Goal: Task Accomplishment & Management: Manage account settings

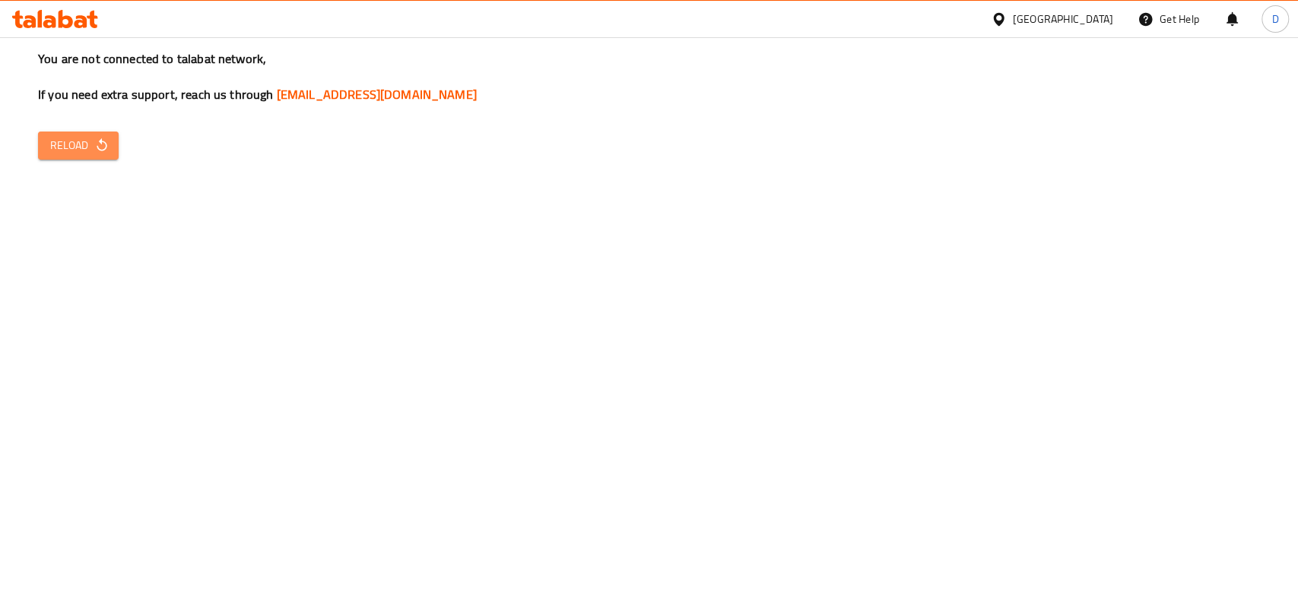
click at [100, 148] on icon "button" at bounding box center [101, 145] width 15 height 15
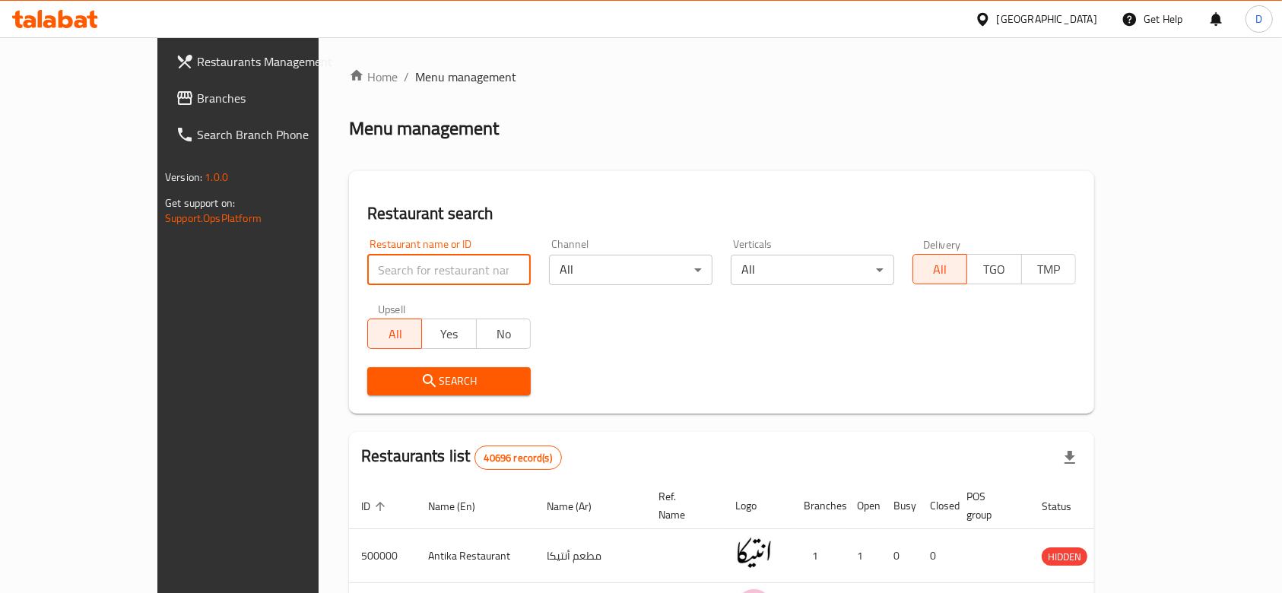
click at [413, 269] on input "search" at bounding box center [449, 270] width 164 height 30
paste input "693336"
type input "693336"
click button "Search" at bounding box center [449, 381] width 164 height 28
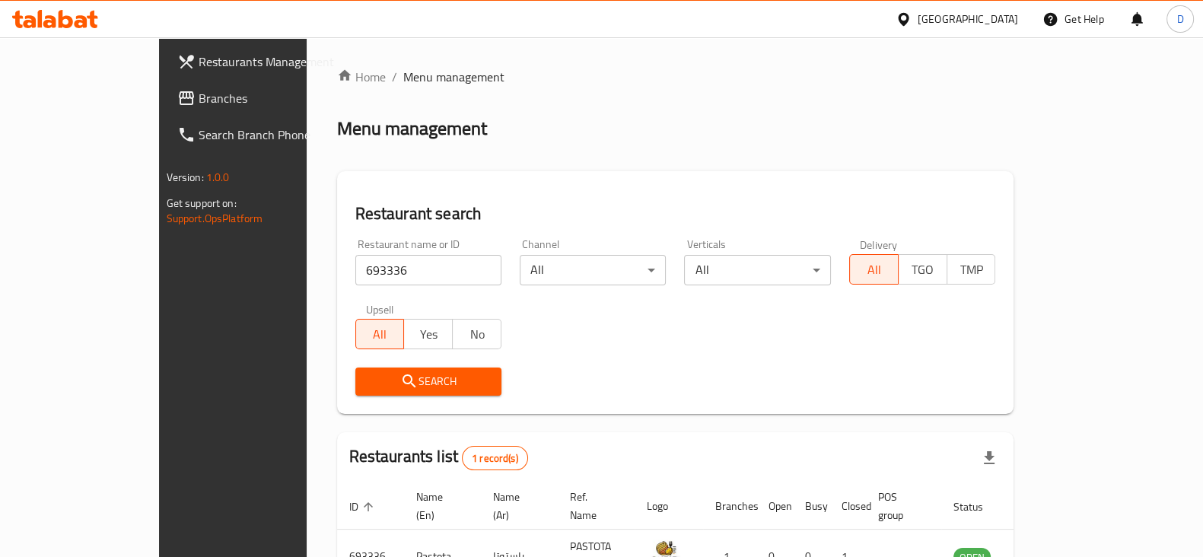
drag, startPoint x: 1245, startPoint y: 2, endPoint x: 777, endPoint y: 165, distance: 496.0
click at [777, 165] on div "Home / Menu management Menu management Restaurant search Restaurant name or ID …" at bounding box center [675, 351] width 677 height 567
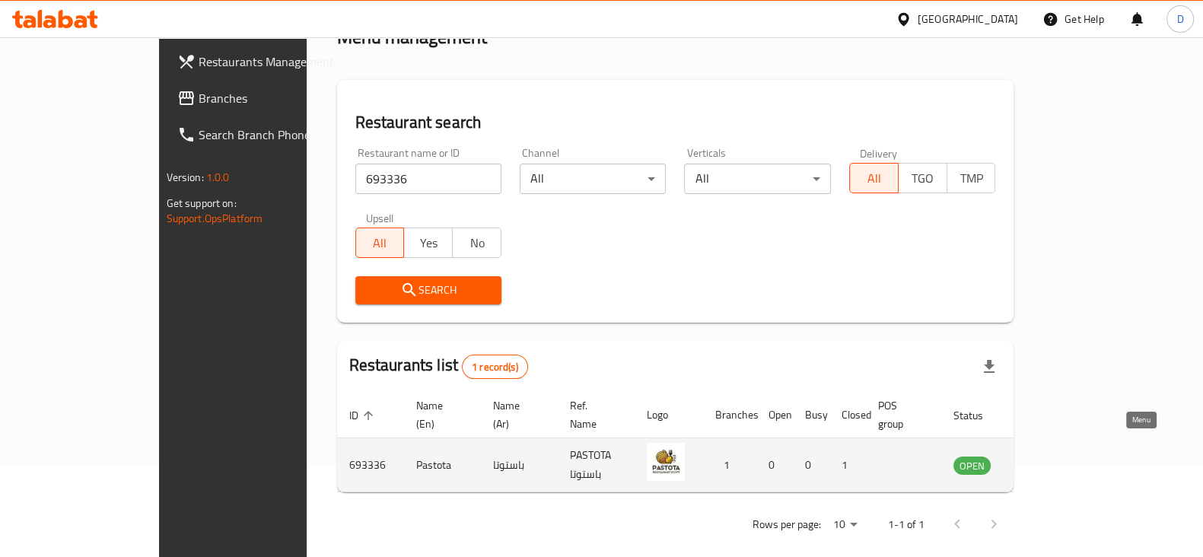
click at [1051, 456] on icon "enhanced table" at bounding box center [1042, 465] width 18 height 18
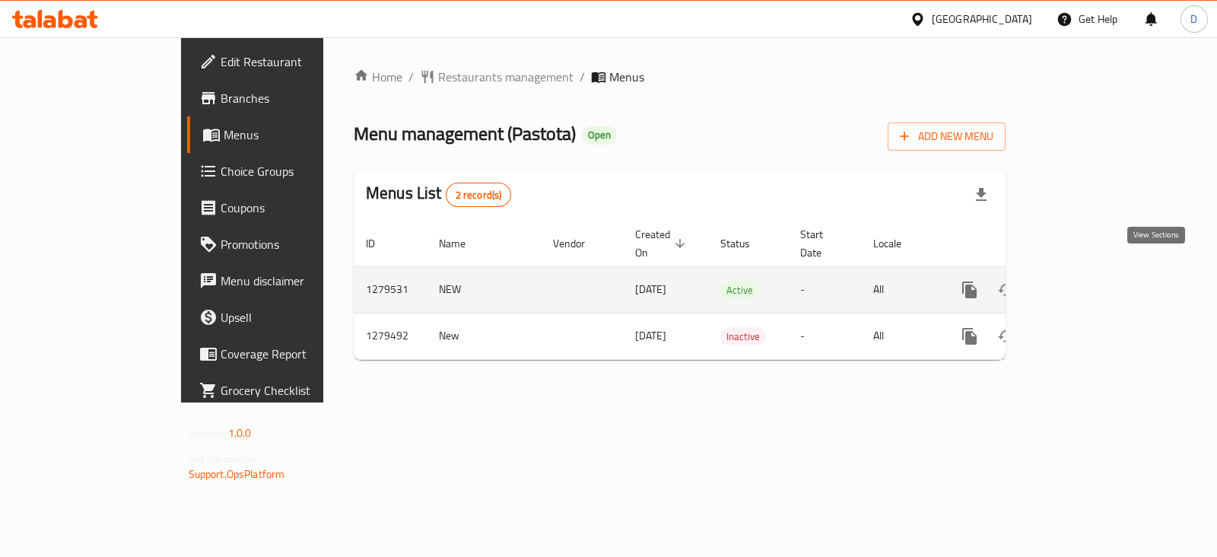
click at [1089, 281] on icon "enhanced table" at bounding box center [1079, 290] width 18 height 18
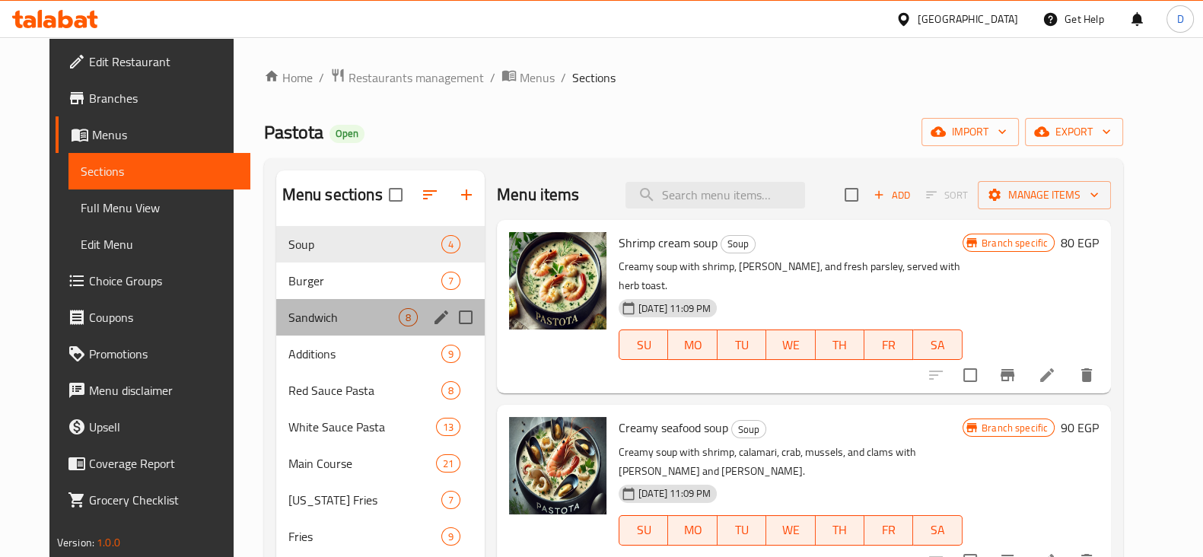
click at [307, 307] on div "Sandwich 8" at bounding box center [380, 317] width 208 height 37
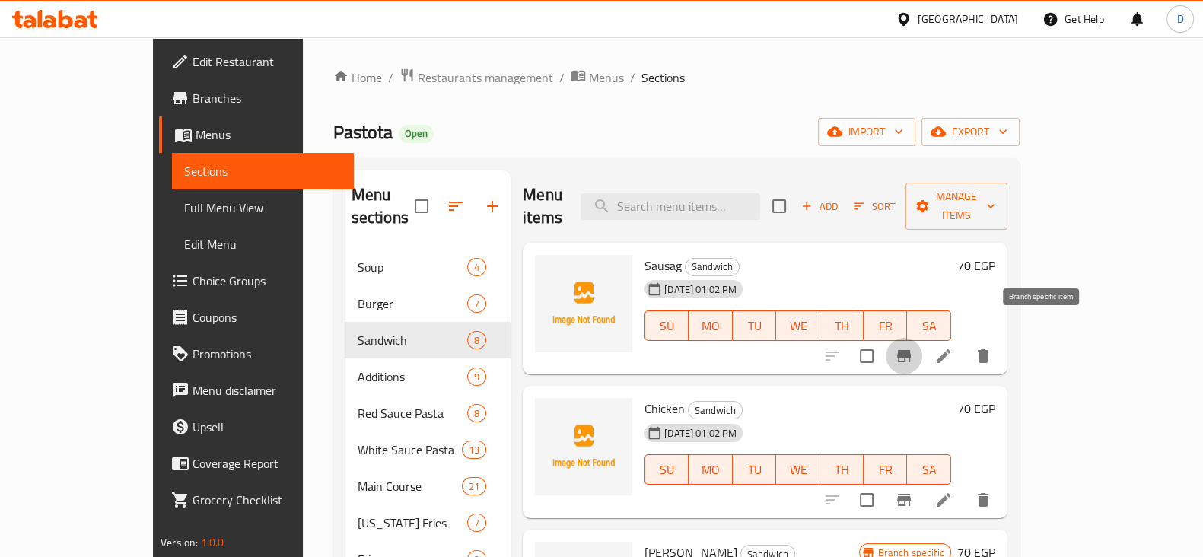
click at [913, 347] on icon "Branch-specific-item" at bounding box center [904, 356] width 18 height 18
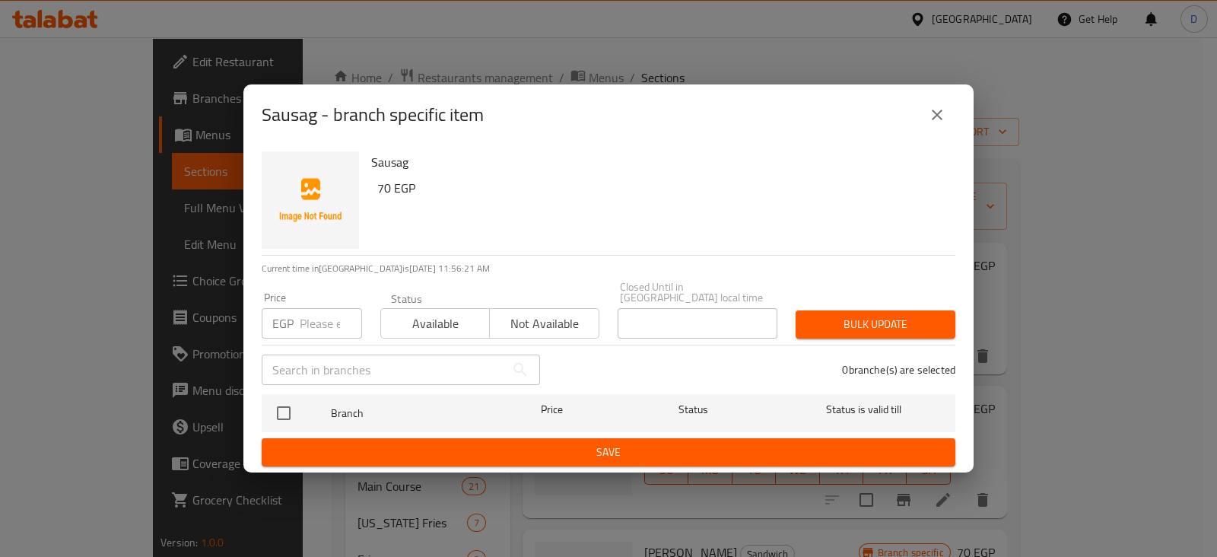
click at [297, 329] on div "EGP Price" at bounding box center [312, 323] width 100 height 30
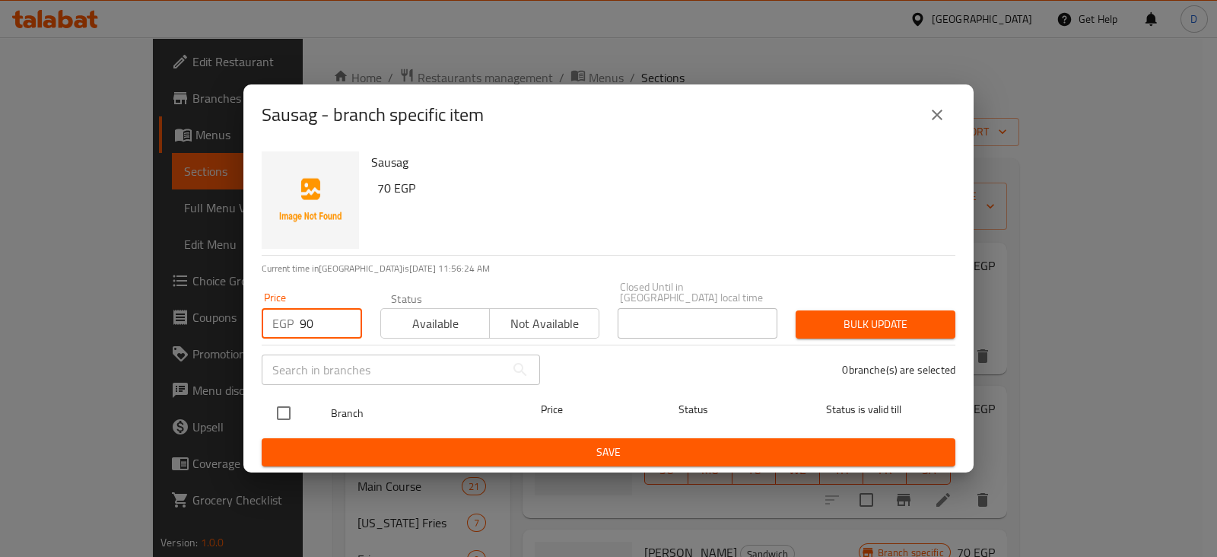
type input "90"
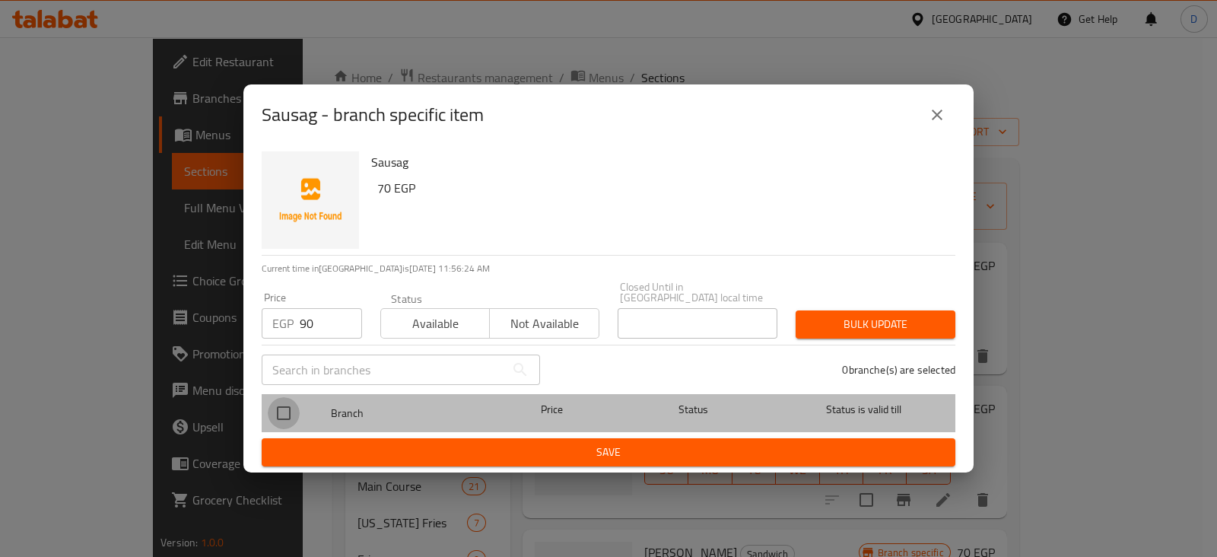
click at [291, 401] on input "checkbox" at bounding box center [284, 413] width 32 height 32
click at [279, 408] on input "checkbox" at bounding box center [284, 413] width 32 height 32
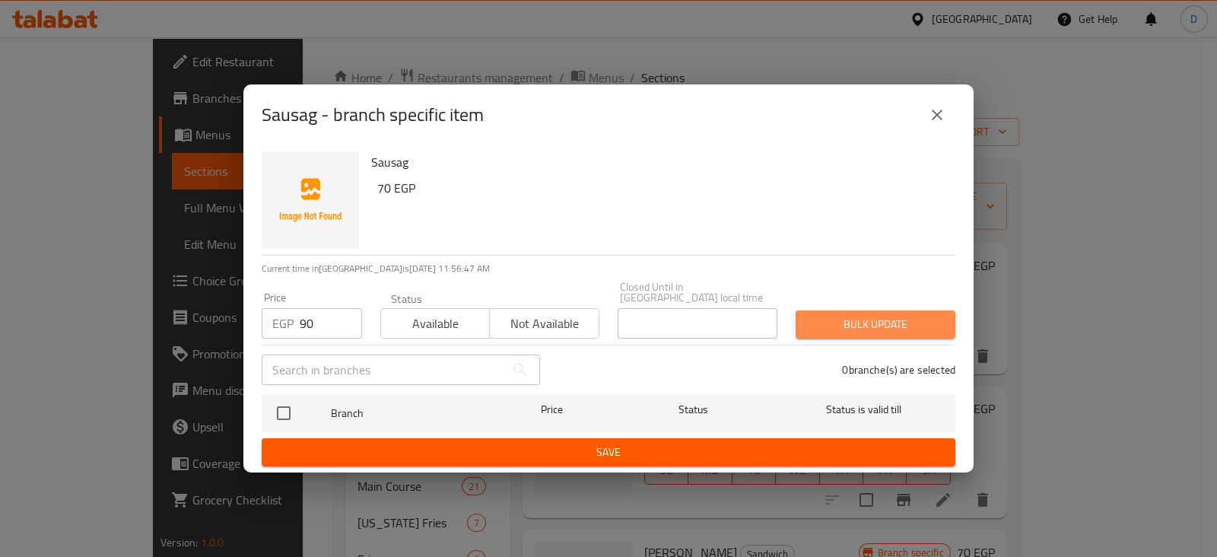
click at [848, 329] on button "Bulk update" at bounding box center [876, 324] width 160 height 28
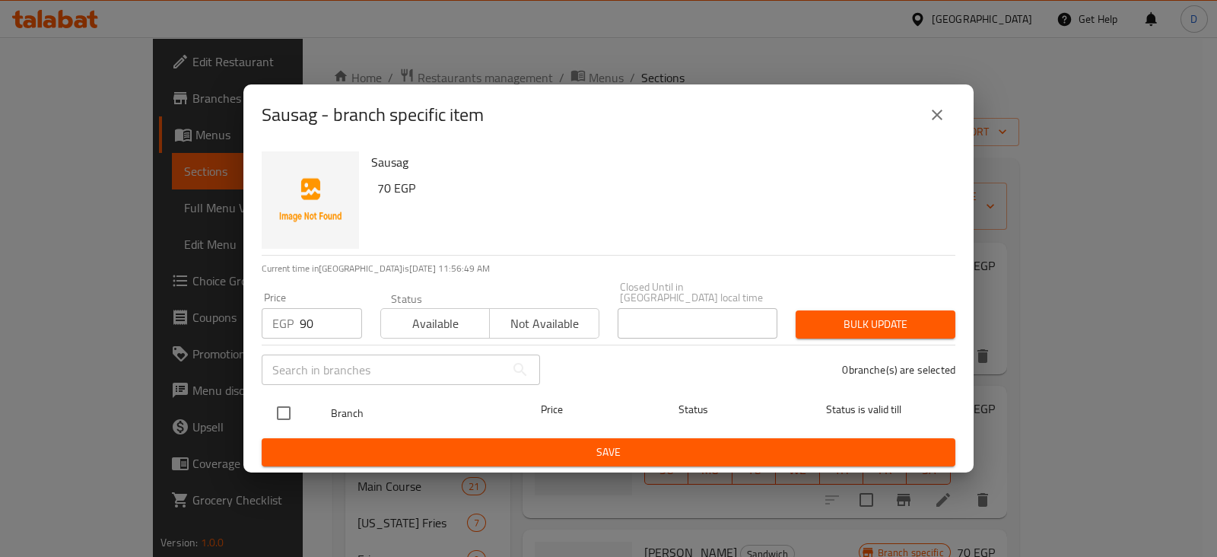
drag, startPoint x: 259, startPoint y: 408, endPoint x: 283, endPoint y: 407, distance: 24.4
click at [283, 407] on div "Sausag 70 EGP Current time in Egypt is 17 Aug 2025 11:56:49 AM Price EGP 90 Pri…" at bounding box center [608, 308] width 730 height 327
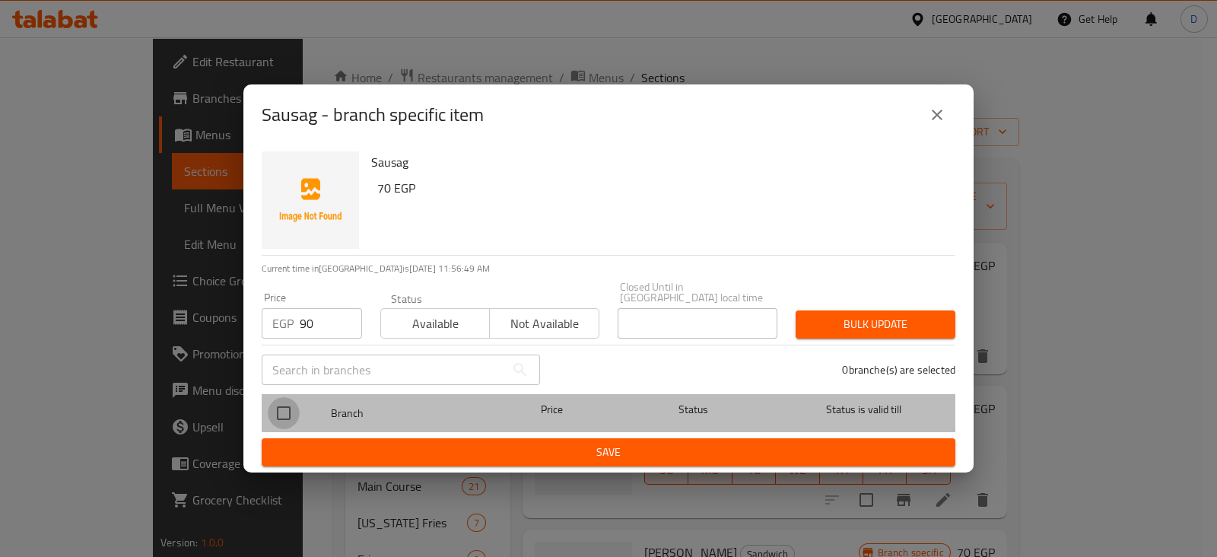
click at [283, 407] on input "checkbox" at bounding box center [284, 413] width 32 height 32
checkbox input "false"
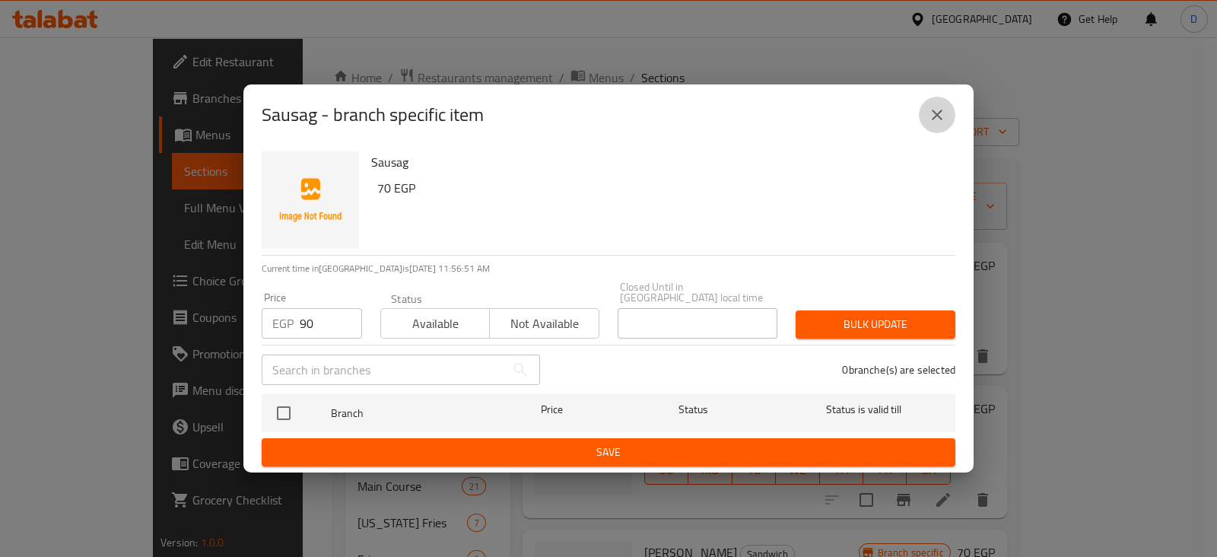
click at [938, 115] on icon "close" at bounding box center [937, 115] width 18 height 18
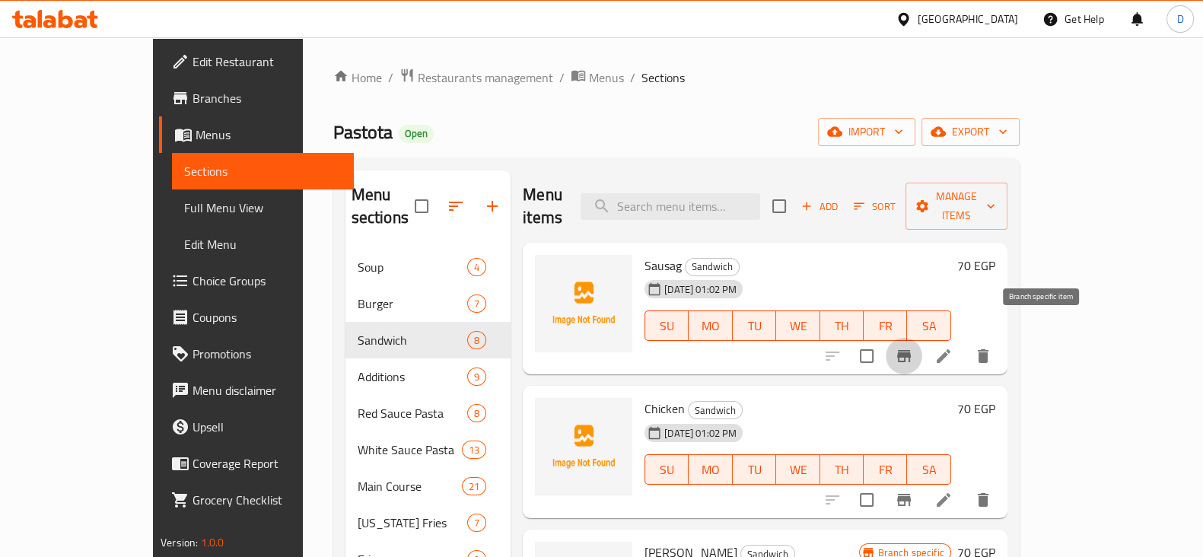
click at [911, 350] on icon "Branch-specific-item" at bounding box center [904, 356] width 14 height 12
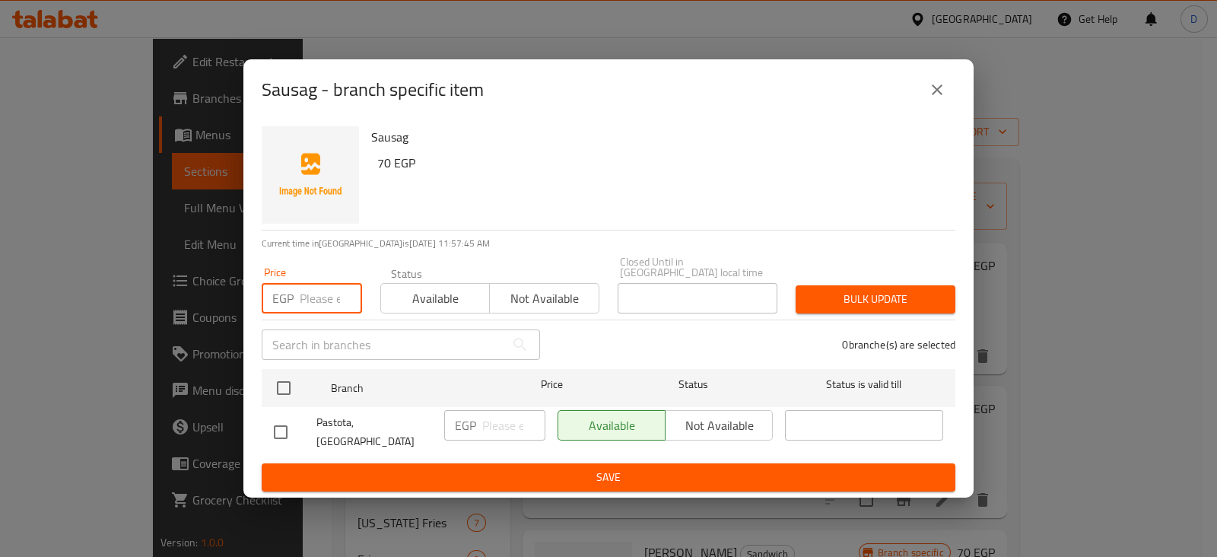
click at [315, 310] on input "number" at bounding box center [331, 298] width 62 height 30
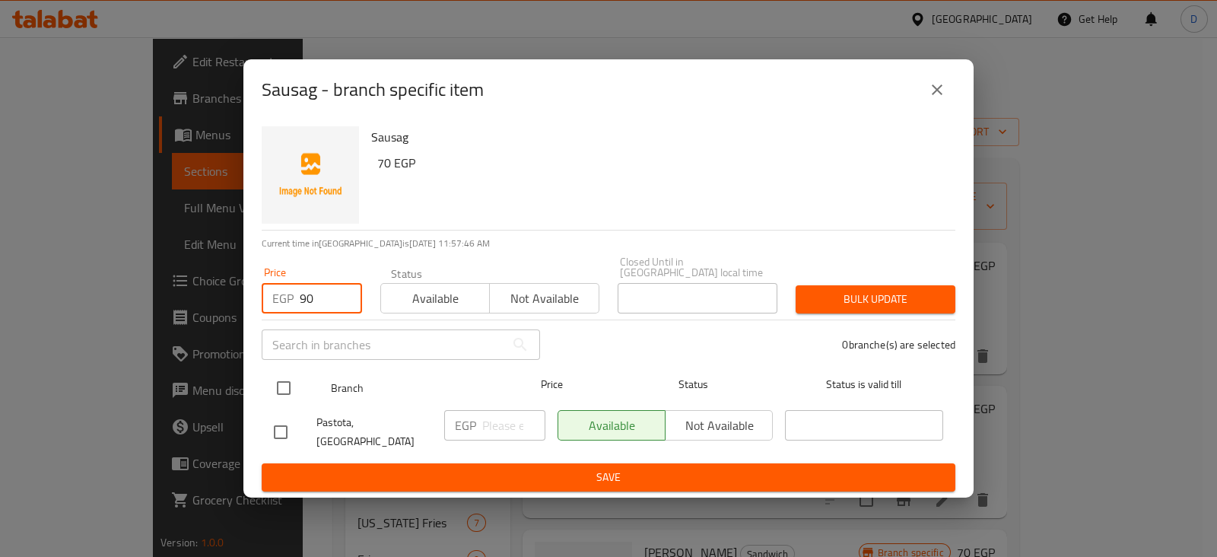
type input "90"
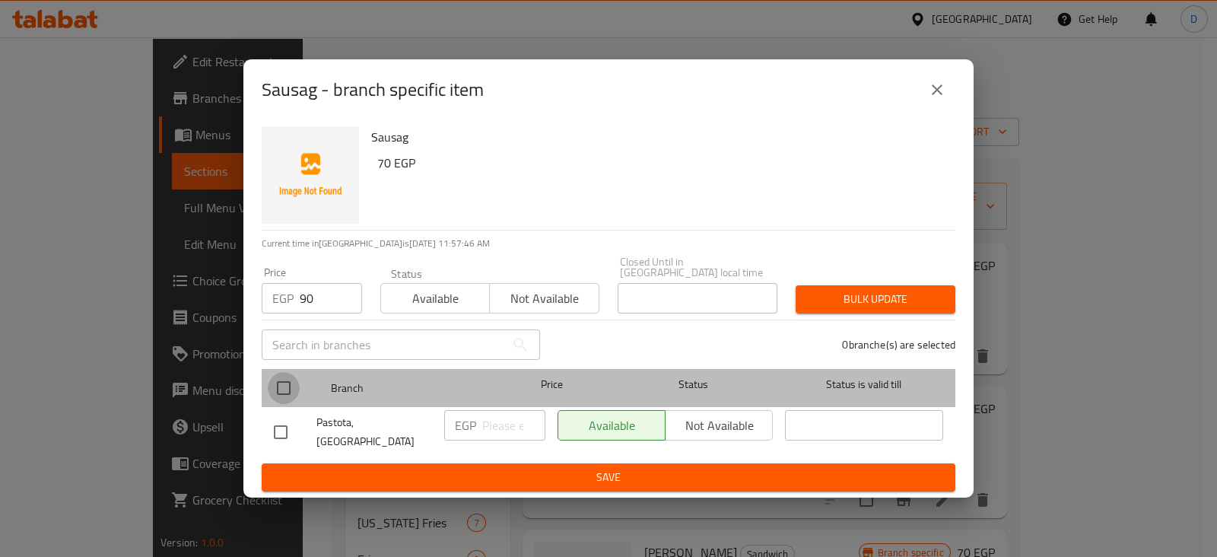
click at [279, 393] on input "checkbox" at bounding box center [284, 388] width 32 height 32
checkbox input "true"
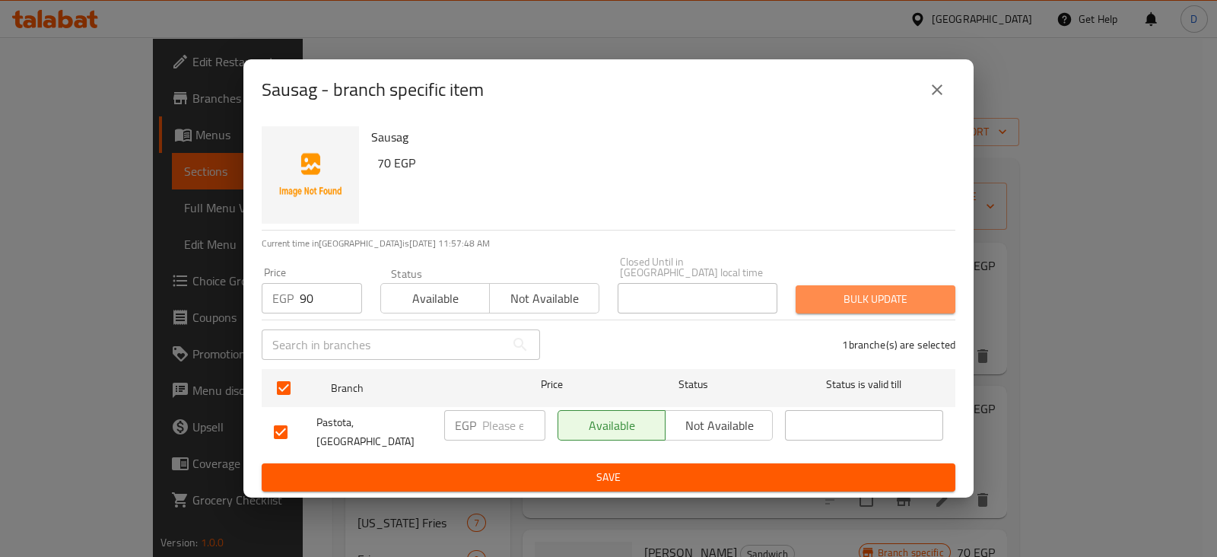
click at [828, 295] on span "Bulk update" at bounding box center [875, 299] width 135 height 19
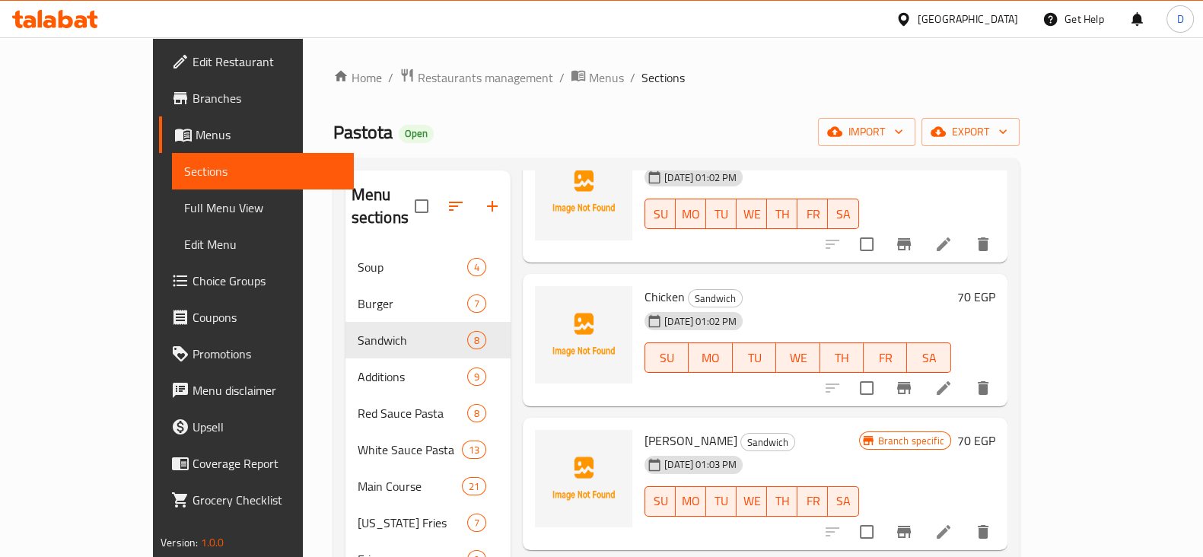
scroll to position [111, 0]
click at [911, 383] on icon "Branch-specific-item" at bounding box center [904, 389] width 14 height 12
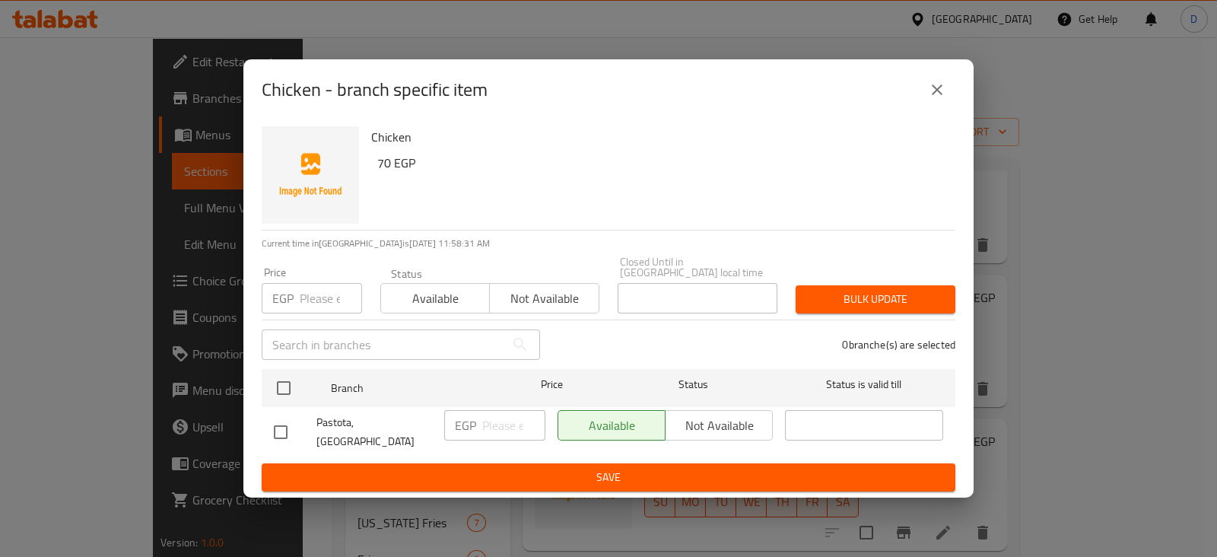
click at [317, 304] on input "number" at bounding box center [331, 298] width 62 height 30
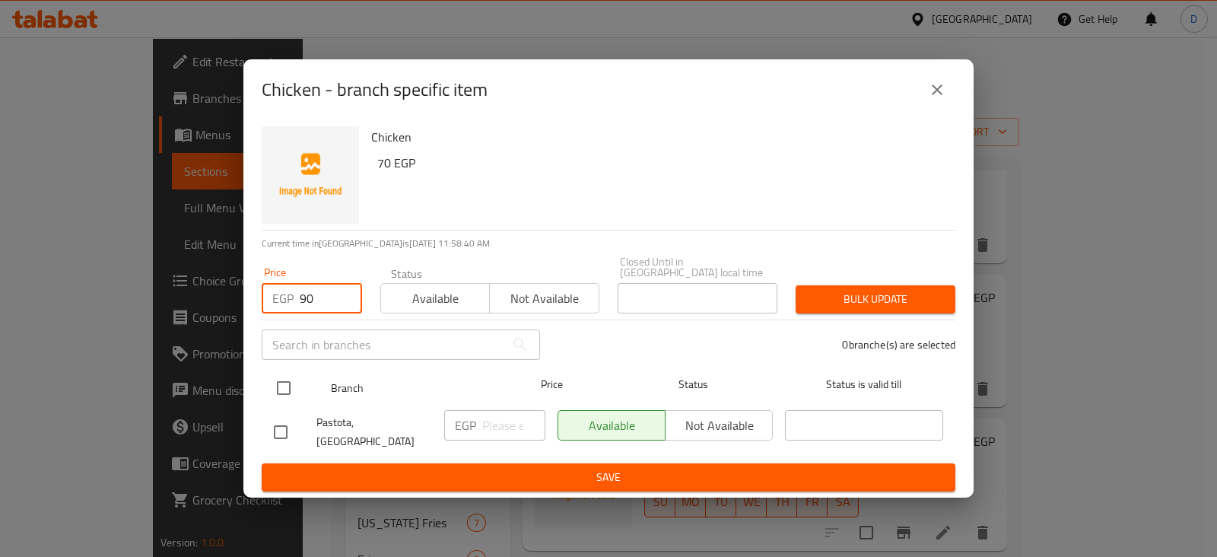
type input "90"
click at [288, 399] on input "checkbox" at bounding box center [284, 388] width 32 height 32
checkbox input "true"
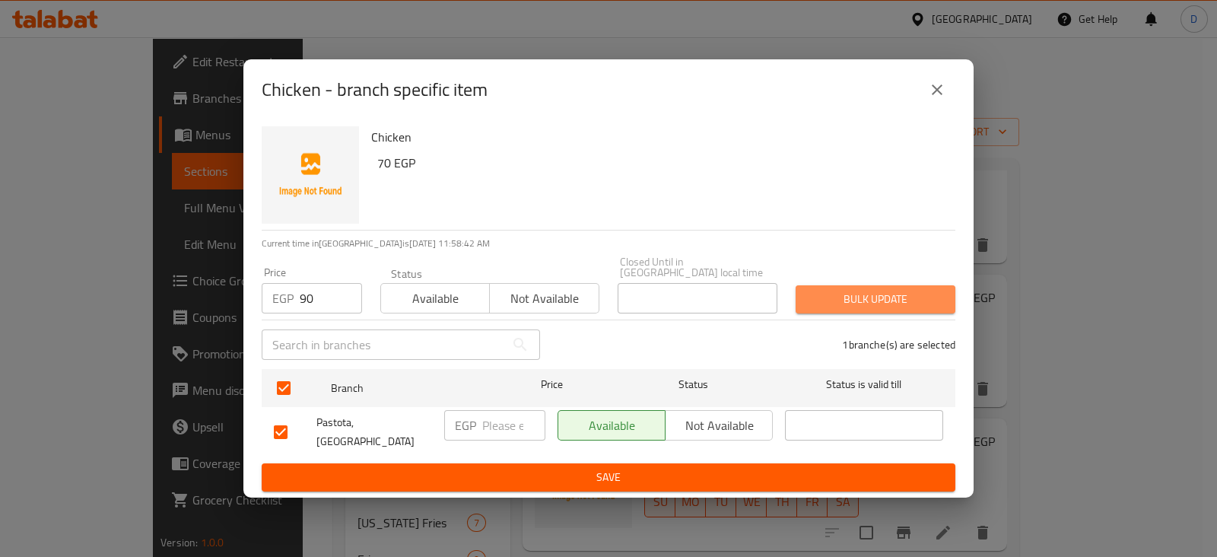
click at [866, 290] on span "Bulk update" at bounding box center [875, 299] width 135 height 19
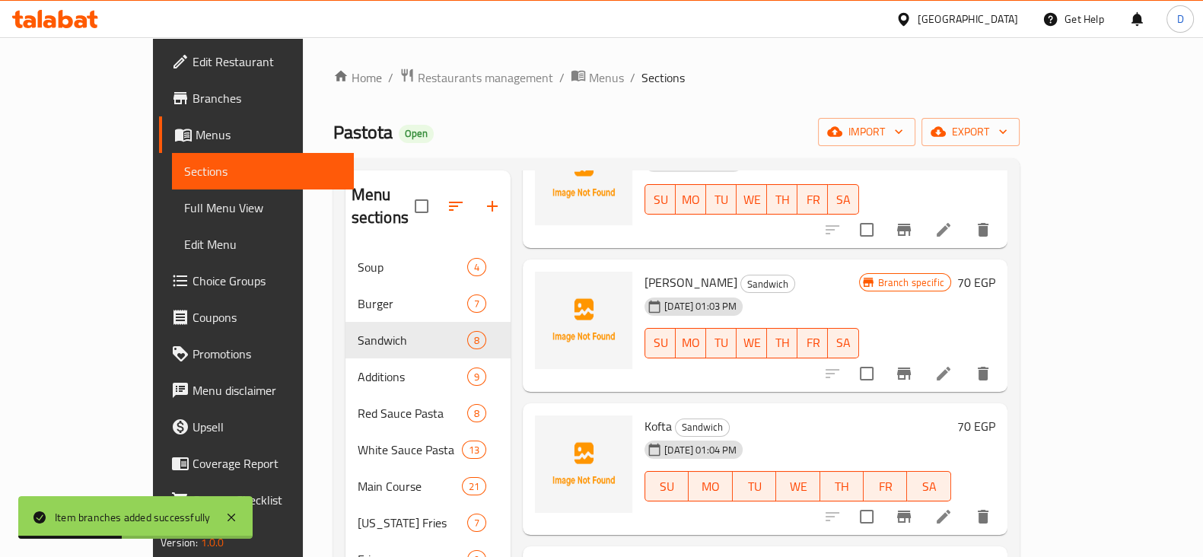
scroll to position [273, 0]
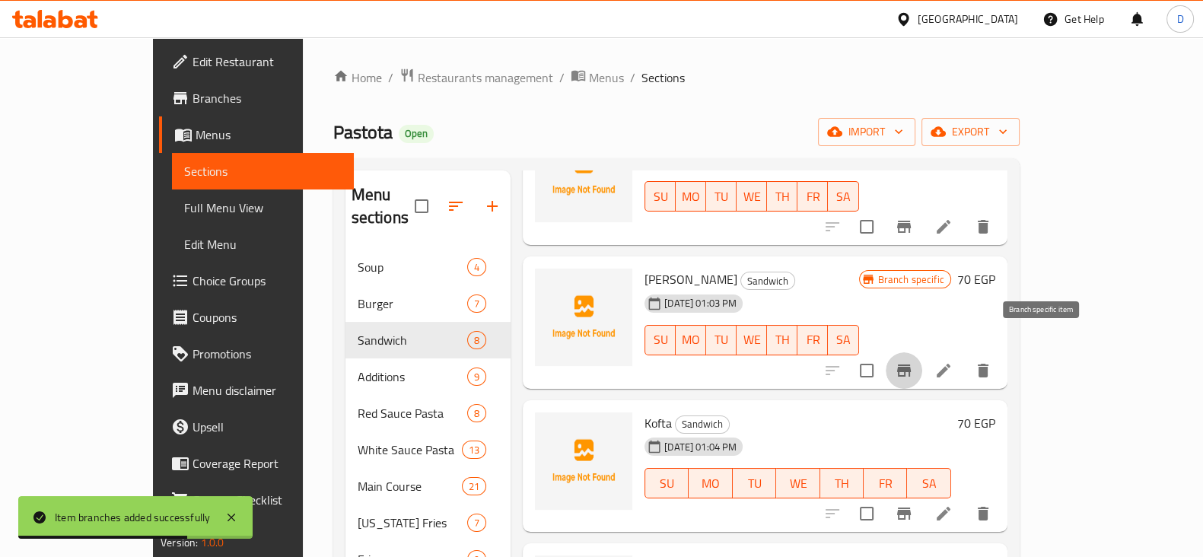
click at [913, 361] on icon "Branch-specific-item" at bounding box center [904, 370] width 18 height 18
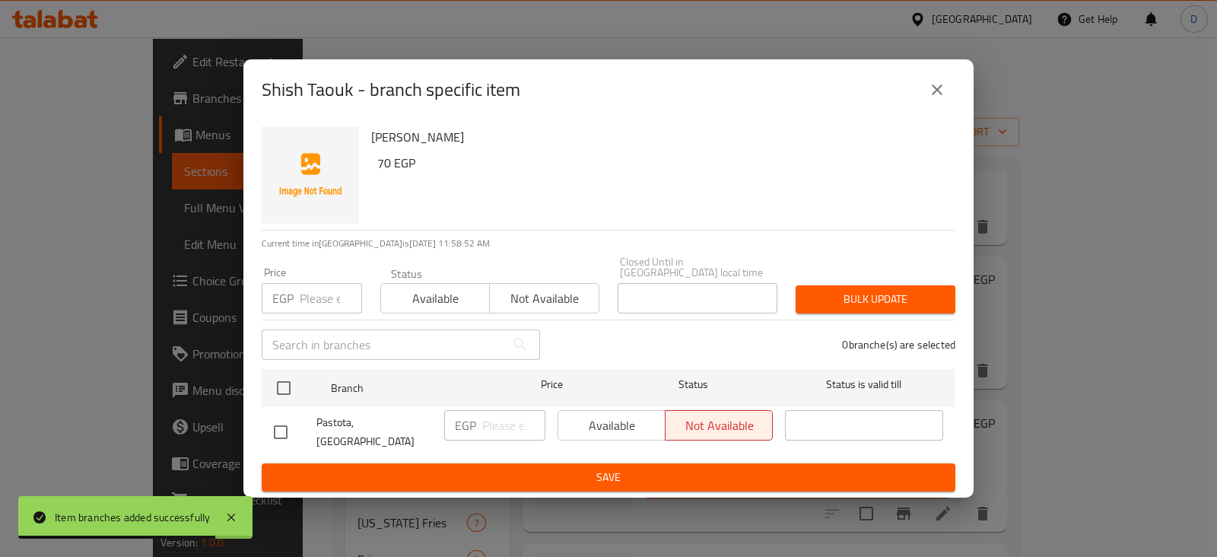
click at [307, 307] on input "number" at bounding box center [331, 298] width 62 height 30
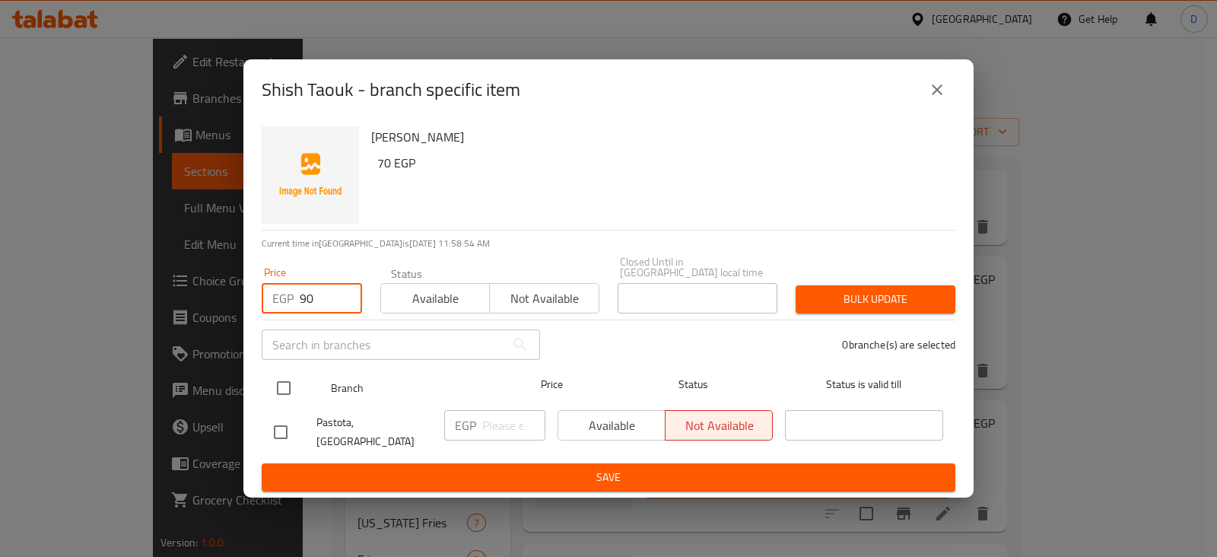
type input "90"
click at [288, 383] on input "checkbox" at bounding box center [284, 388] width 32 height 32
checkbox input "true"
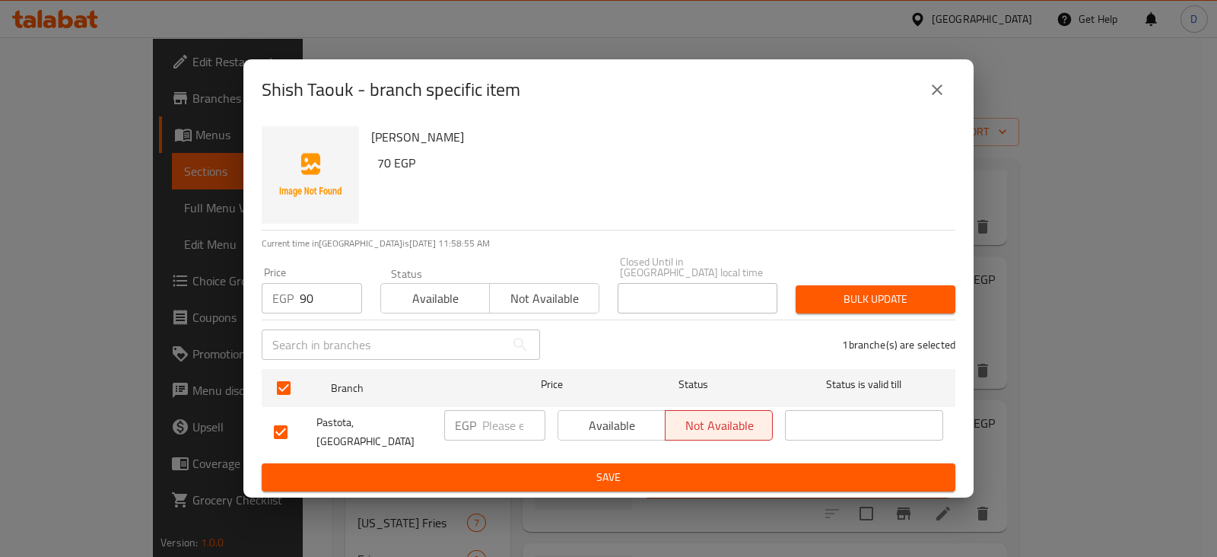
click at [857, 300] on span "Bulk update" at bounding box center [875, 299] width 135 height 19
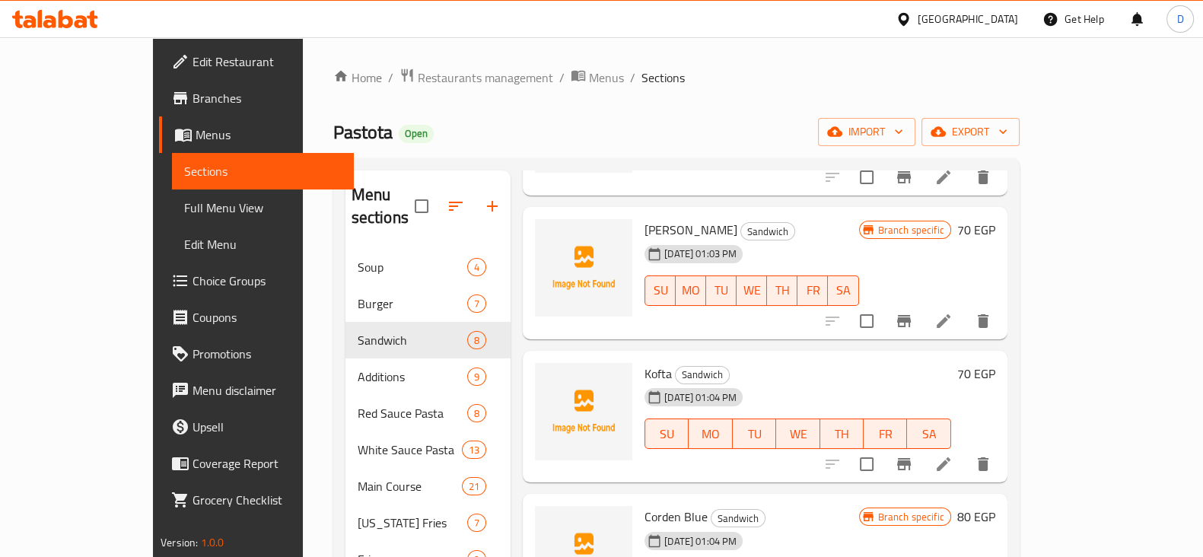
scroll to position [323, 0]
click at [911, 458] on icon "Branch-specific-item" at bounding box center [904, 464] width 14 height 12
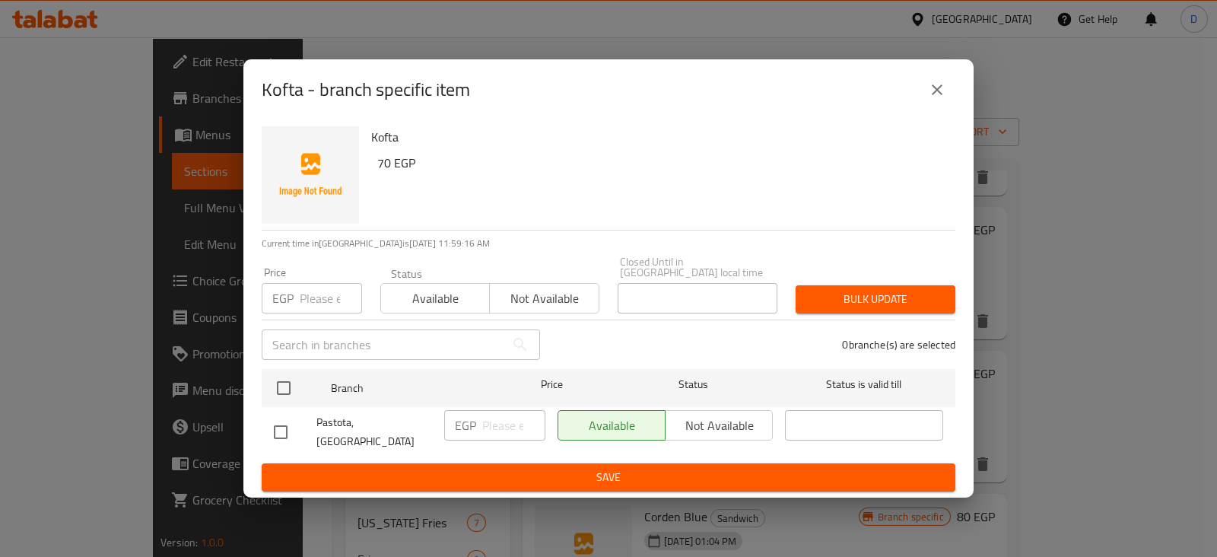
click at [317, 292] on input "number" at bounding box center [331, 298] width 62 height 30
type input "90"
click at [271, 408] on div "Pastota, Green Plaza" at bounding box center [353, 432] width 170 height 56
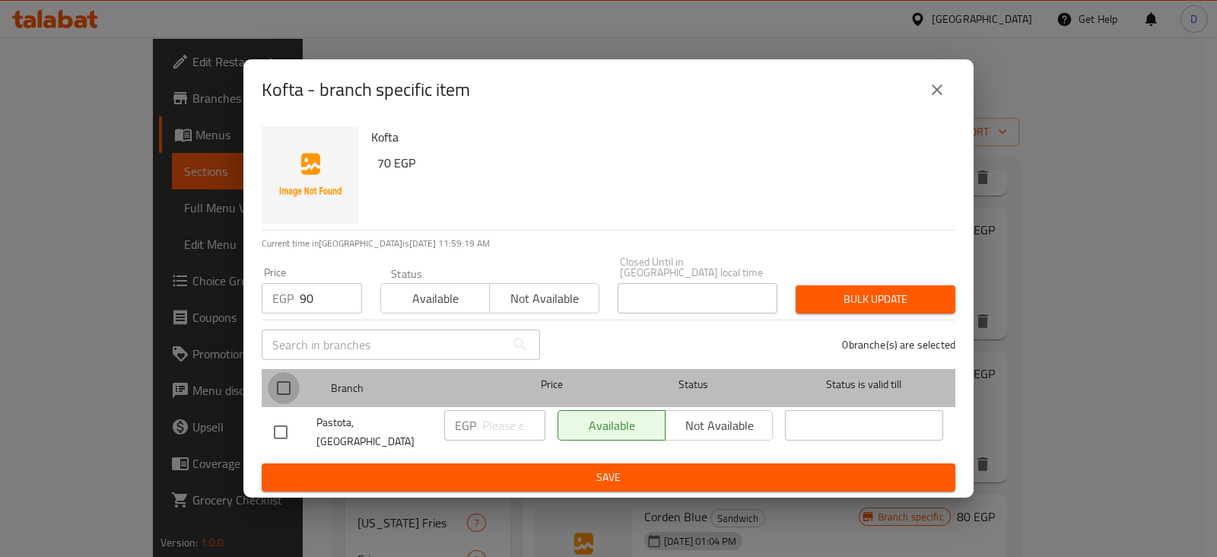
click at [275, 397] on input "checkbox" at bounding box center [284, 388] width 32 height 32
checkbox input "true"
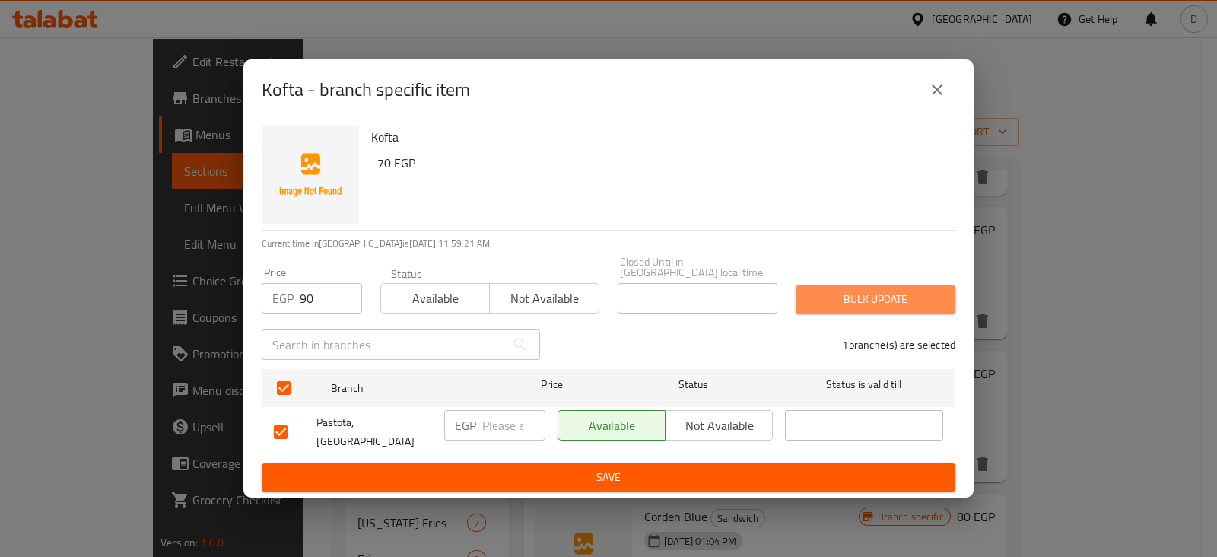
click at [882, 304] on span "Bulk update" at bounding box center [875, 299] width 135 height 19
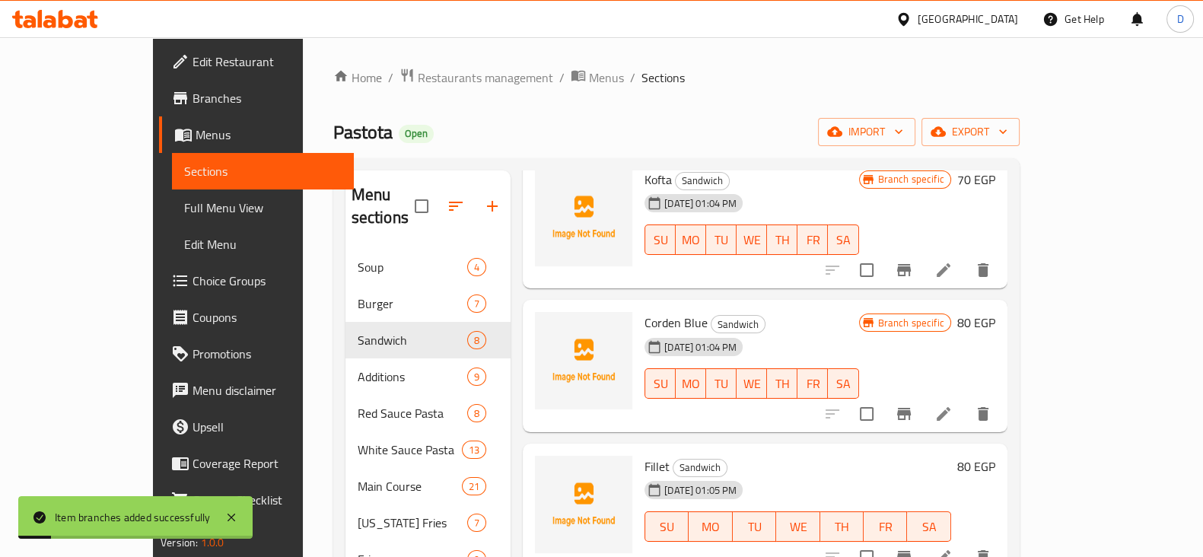
scroll to position [517, 0]
click at [922, 395] on button "Branch-specific-item" at bounding box center [903, 413] width 37 height 37
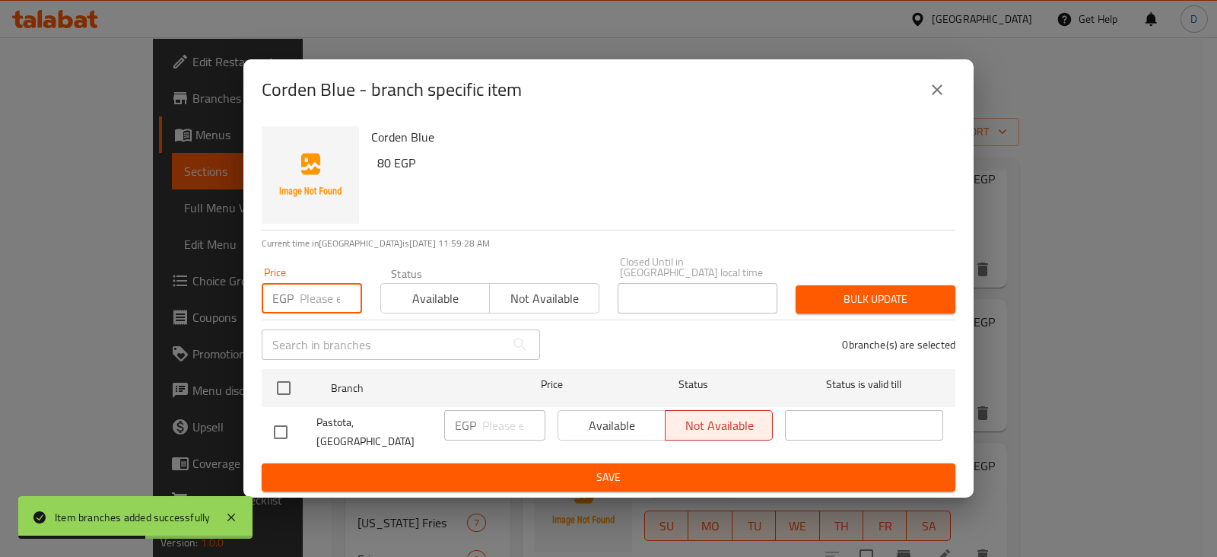
click at [313, 288] on input "number" at bounding box center [331, 298] width 62 height 30
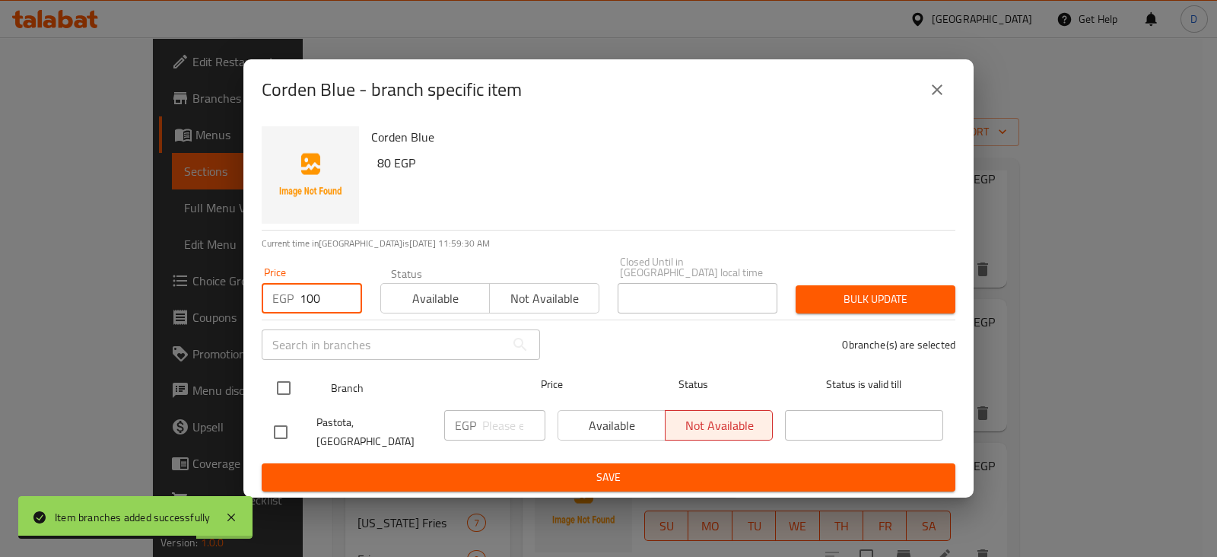
type input "100"
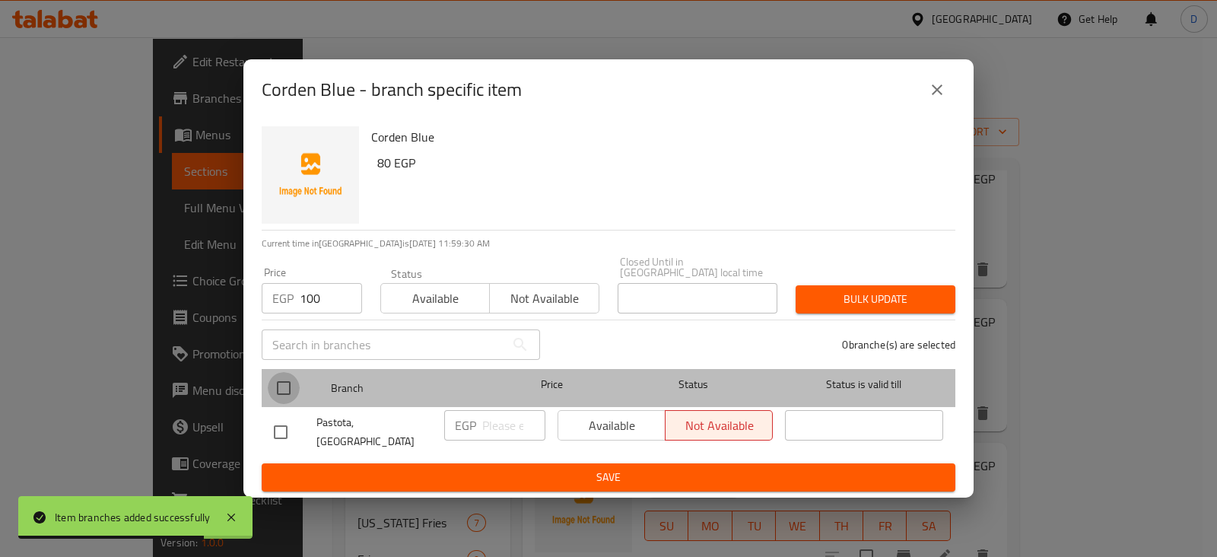
click at [285, 389] on input "checkbox" at bounding box center [284, 388] width 32 height 32
checkbox input "true"
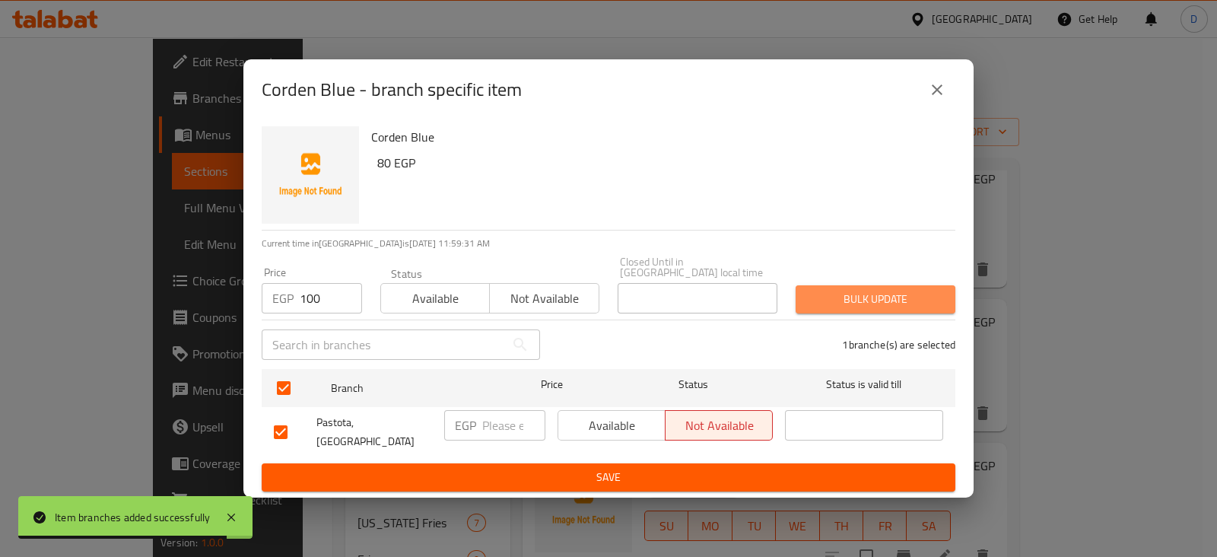
click at [857, 310] on button "Bulk update" at bounding box center [876, 299] width 160 height 28
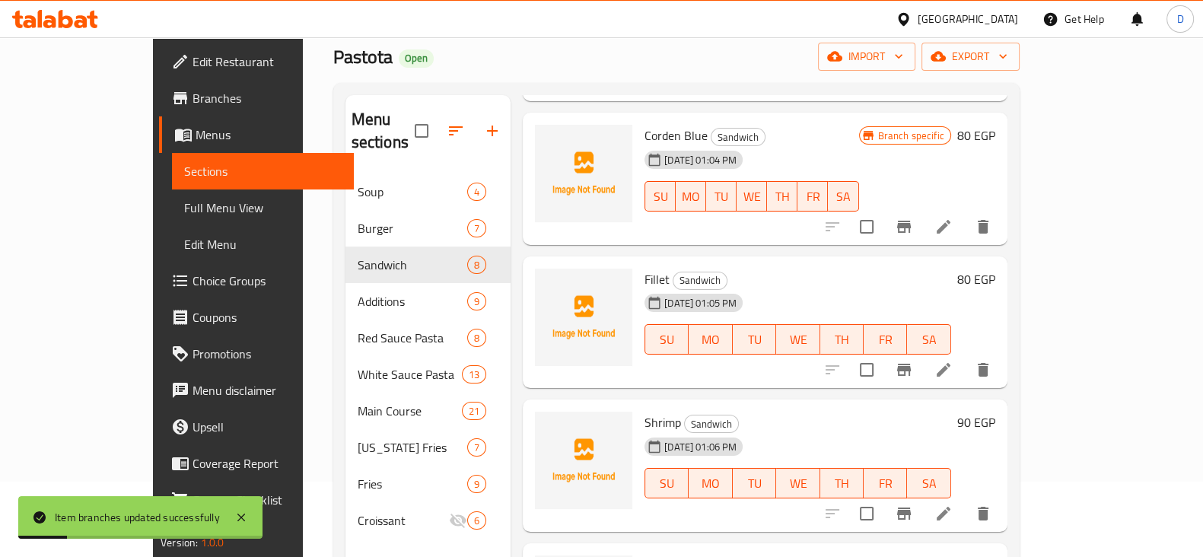
scroll to position [79, 0]
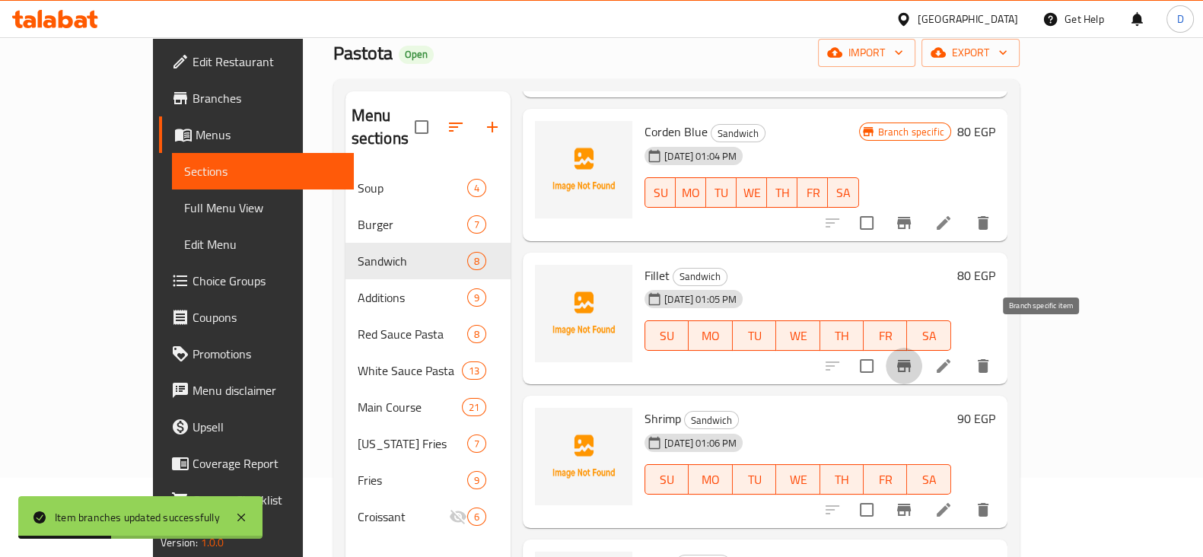
click at [913, 357] on icon "Branch-specific-item" at bounding box center [904, 366] width 18 height 18
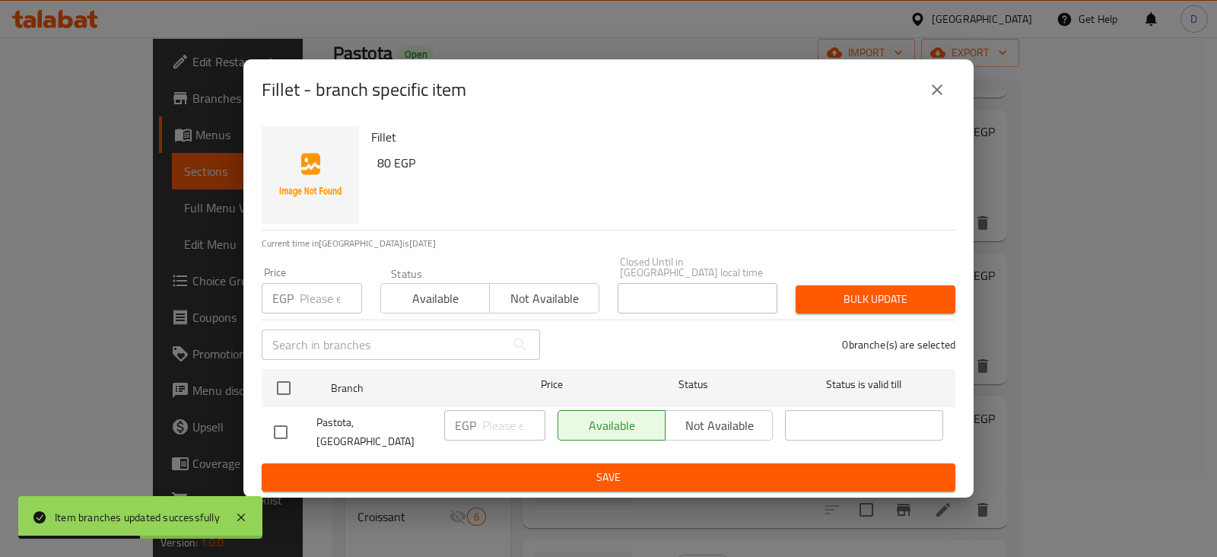
click at [319, 298] on input "number" at bounding box center [331, 298] width 62 height 30
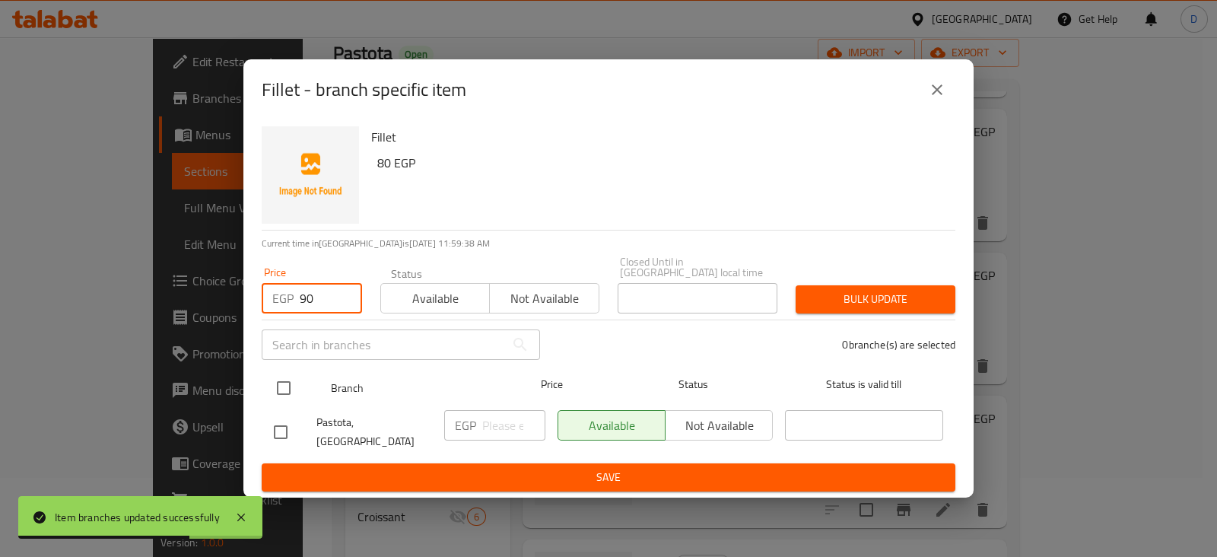
type input "90"
click at [280, 382] on input "checkbox" at bounding box center [284, 388] width 32 height 32
checkbox input "true"
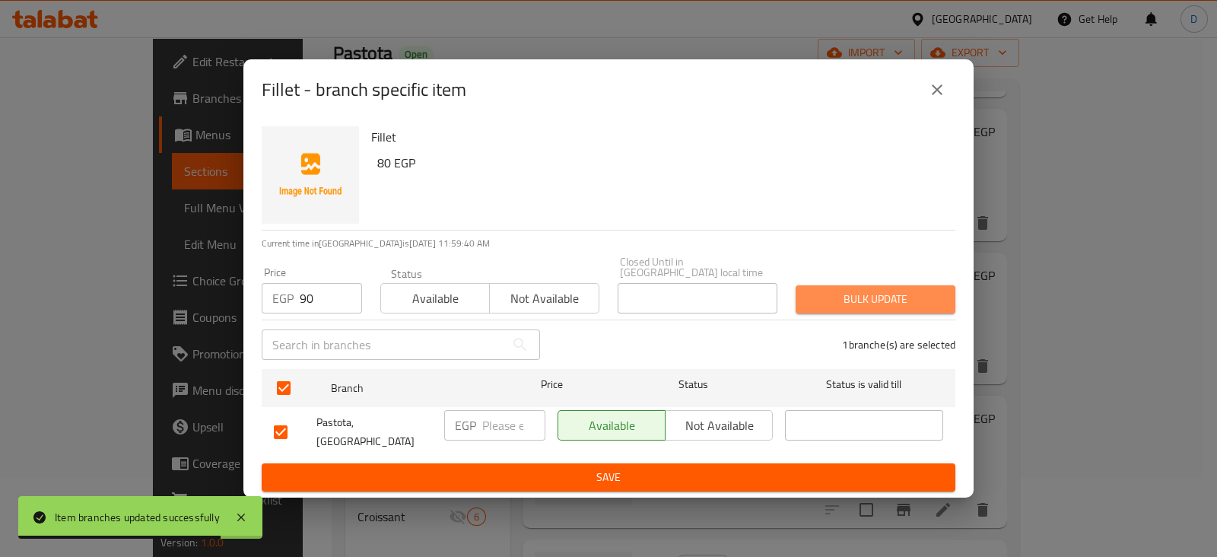
click at [821, 301] on span "Bulk update" at bounding box center [875, 299] width 135 height 19
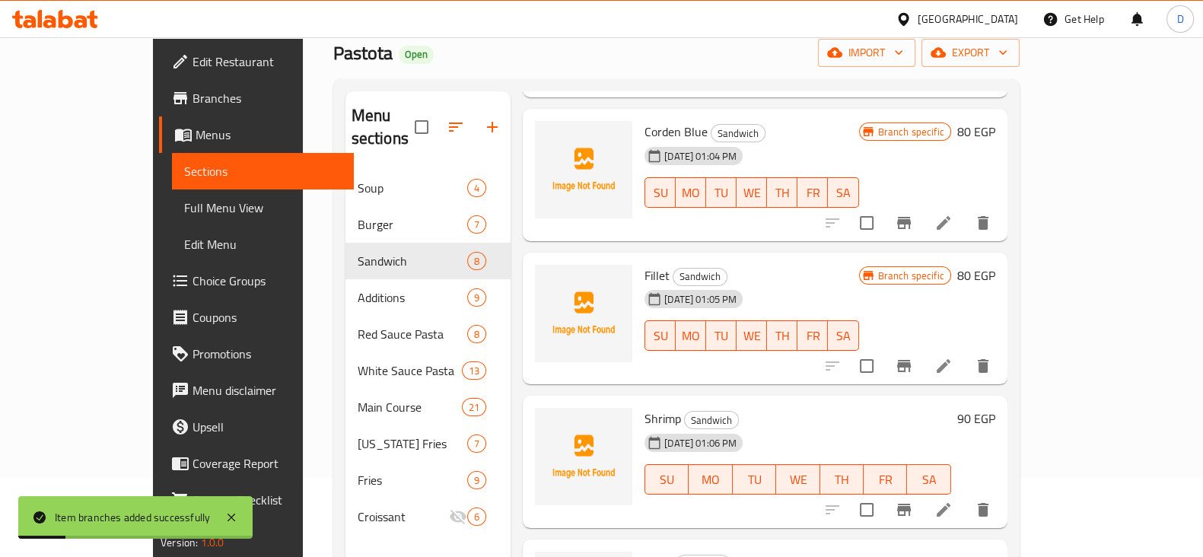
scroll to position [213, 0]
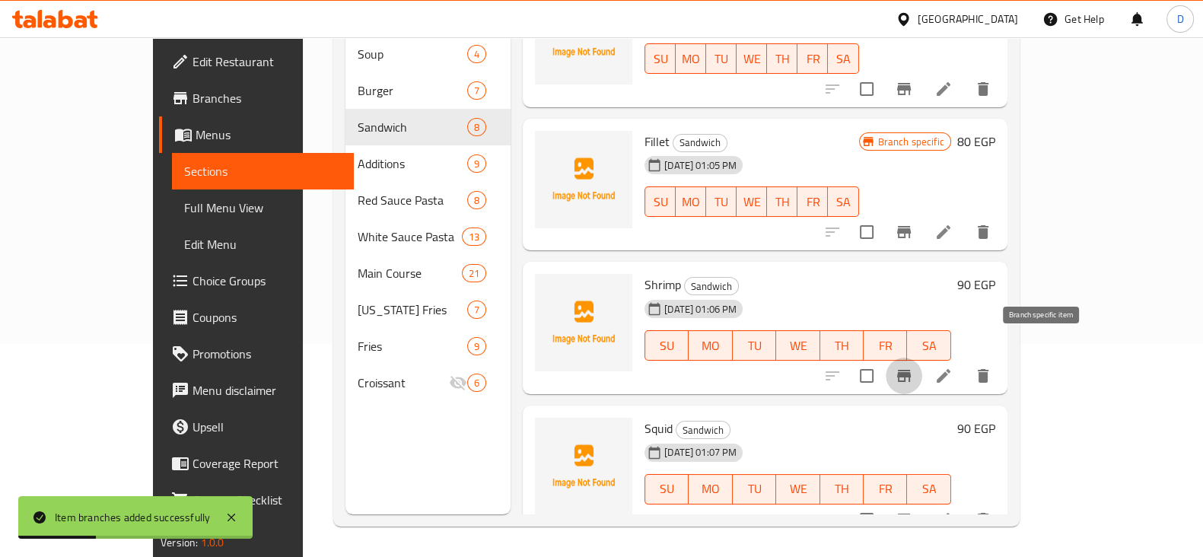
click at [911, 370] on icon "Branch-specific-item" at bounding box center [904, 376] width 14 height 12
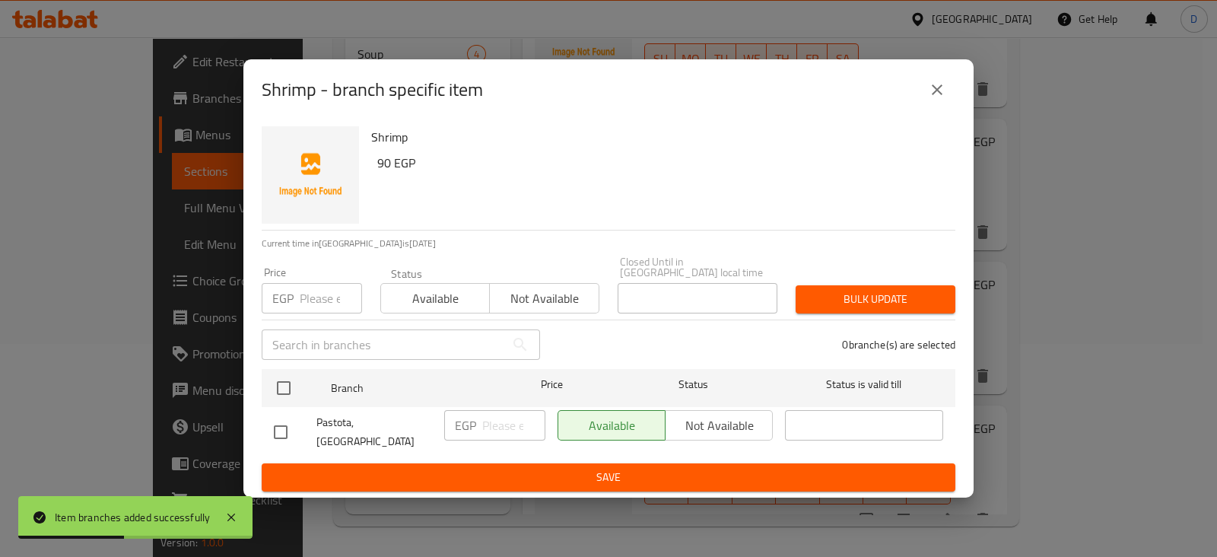
click at [306, 298] on input "number" at bounding box center [331, 298] width 62 height 30
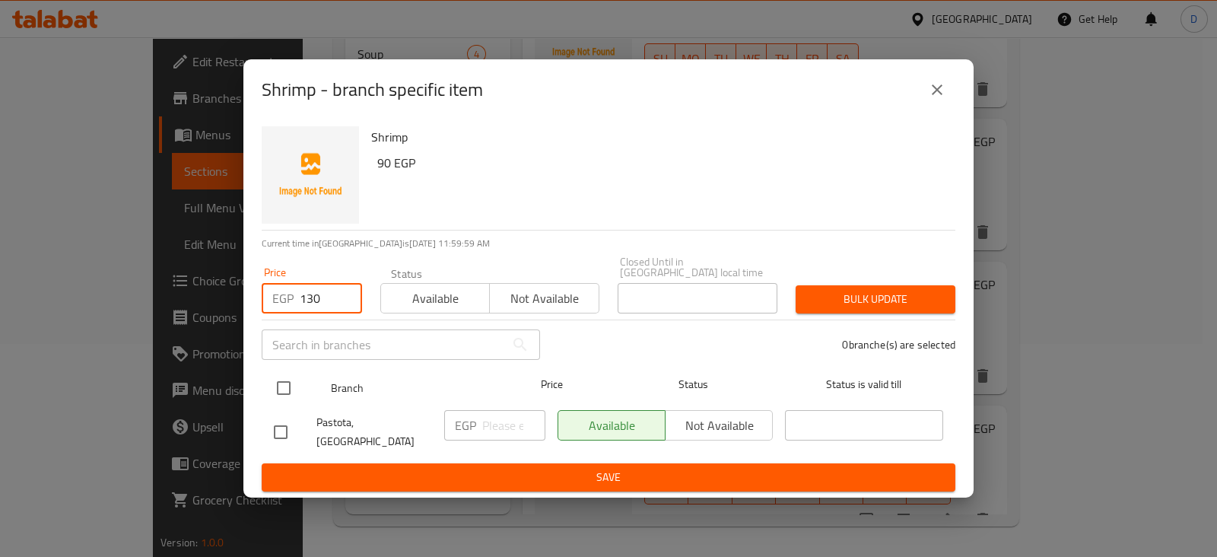
type input "130"
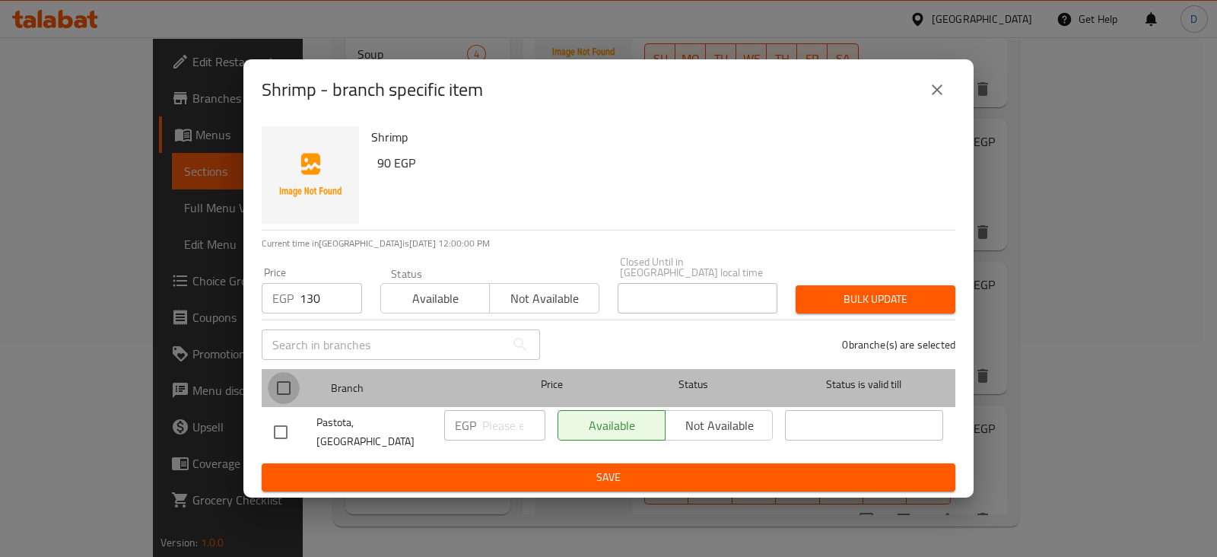
click at [284, 397] on input "checkbox" at bounding box center [284, 388] width 32 height 32
checkbox input "true"
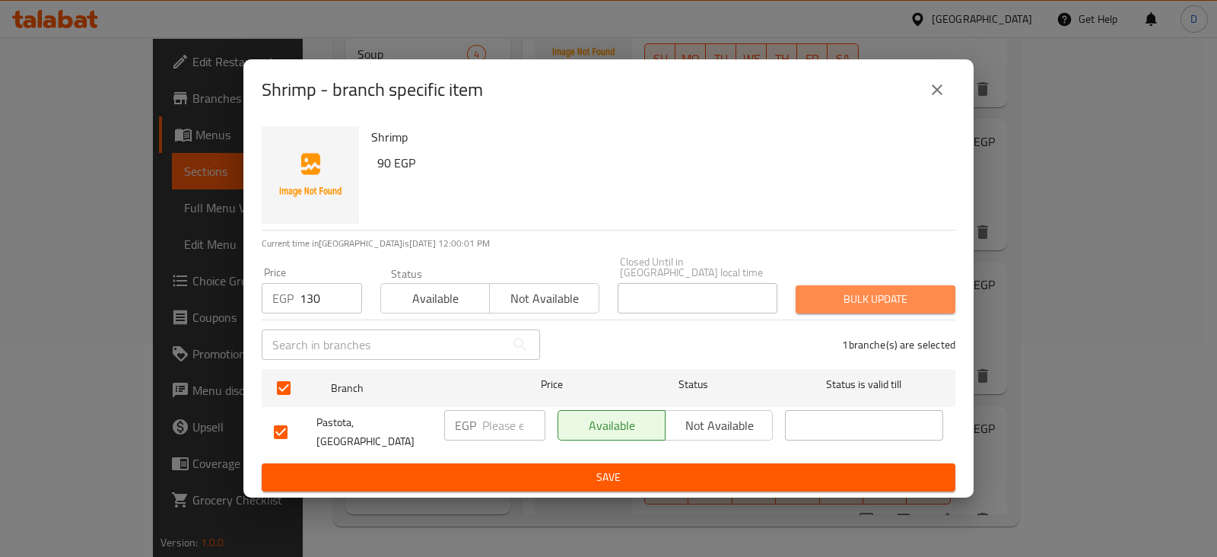
click at [859, 302] on span "Bulk update" at bounding box center [875, 299] width 135 height 19
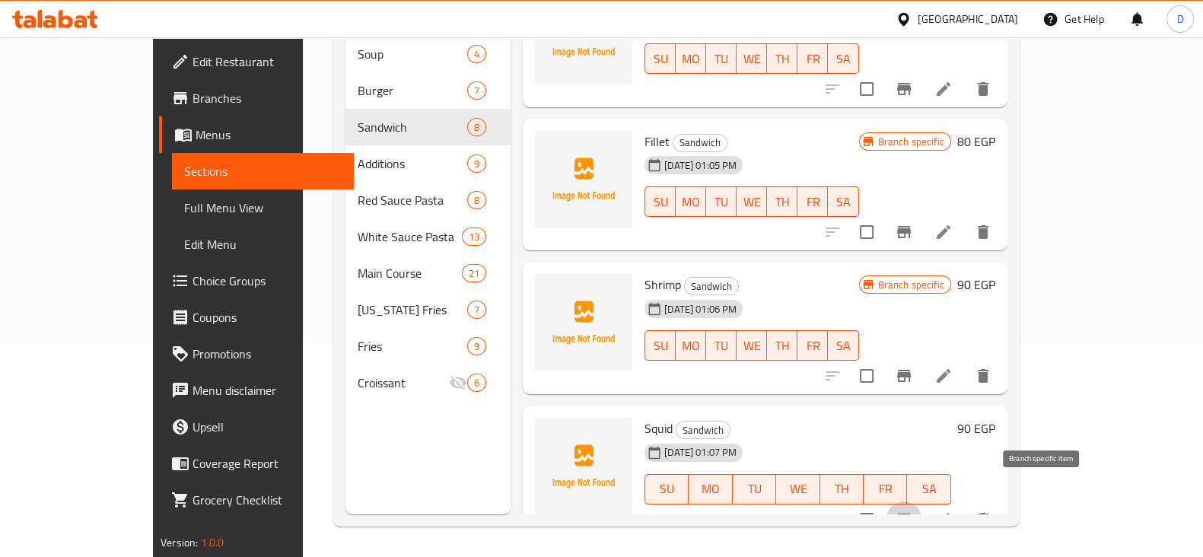
click at [911, 513] on icon "Branch-specific-item" at bounding box center [904, 519] width 14 height 12
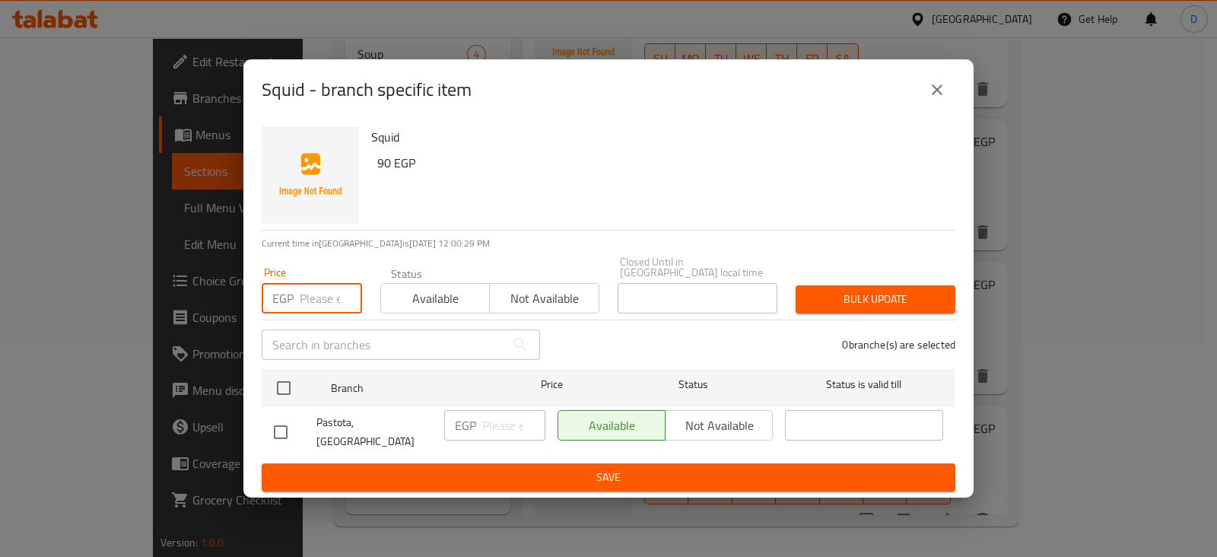
click at [308, 304] on input "number" at bounding box center [331, 298] width 62 height 30
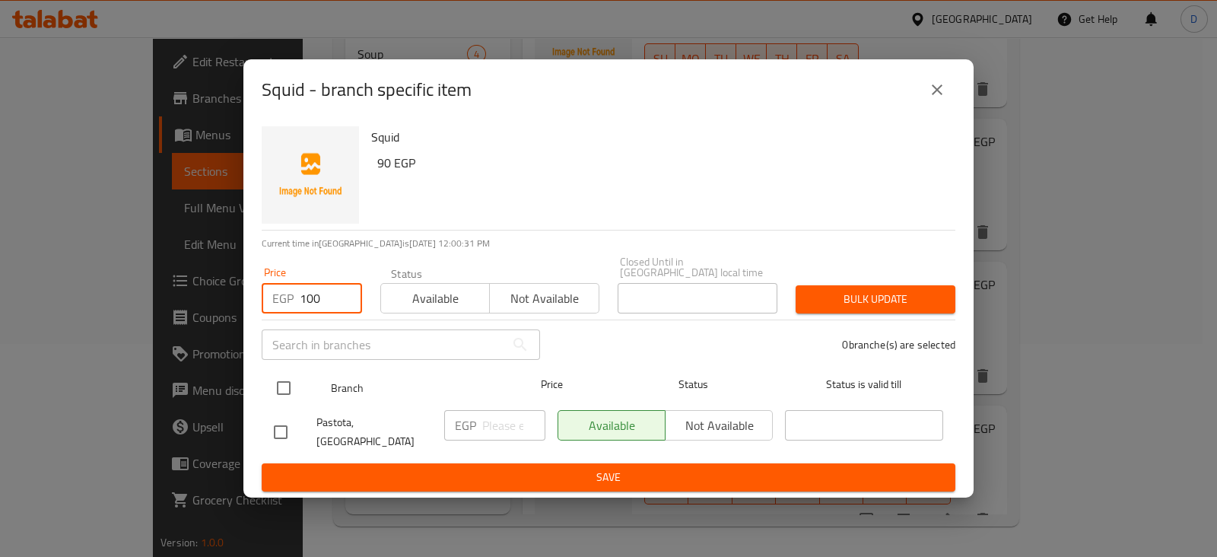
type input "100"
click at [284, 389] on input "checkbox" at bounding box center [284, 388] width 32 height 32
checkbox input "true"
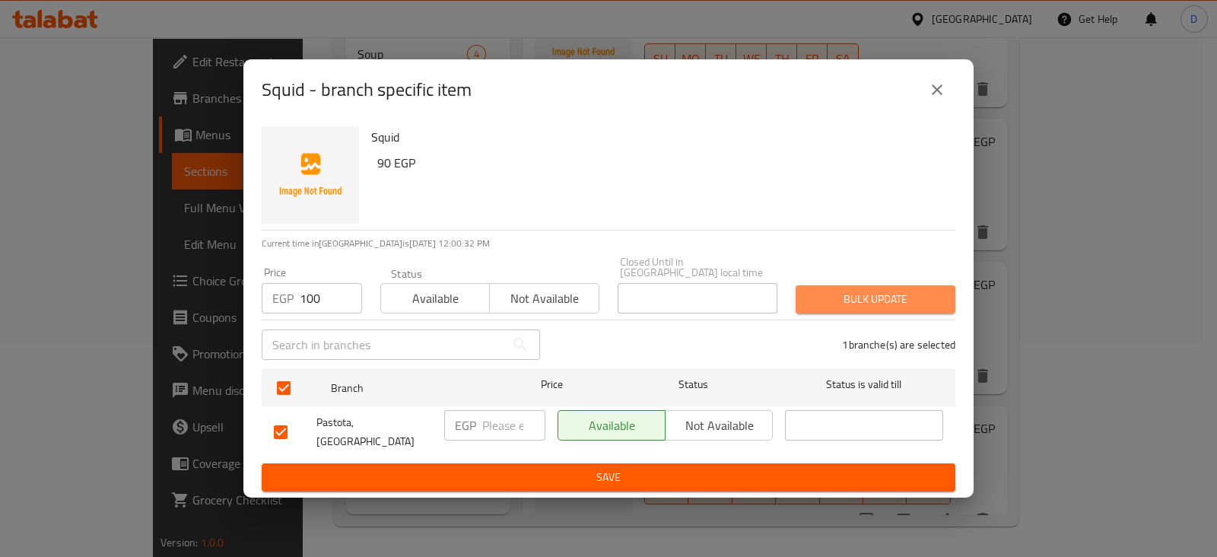
click at [848, 290] on span "Bulk update" at bounding box center [875, 299] width 135 height 19
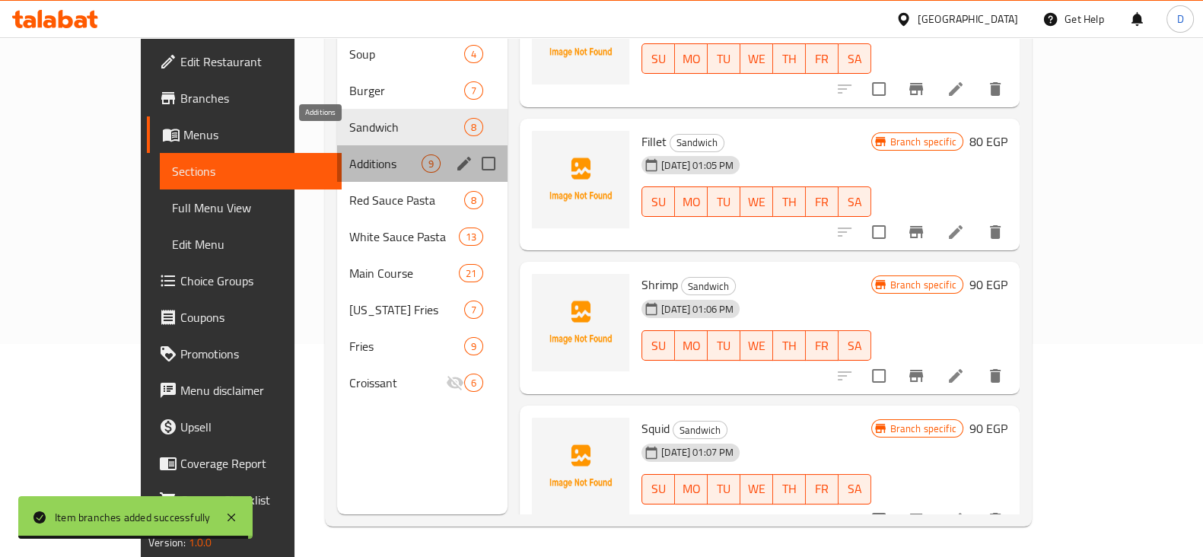
click at [349, 154] on span "Additions" at bounding box center [385, 163] width 72 height 18
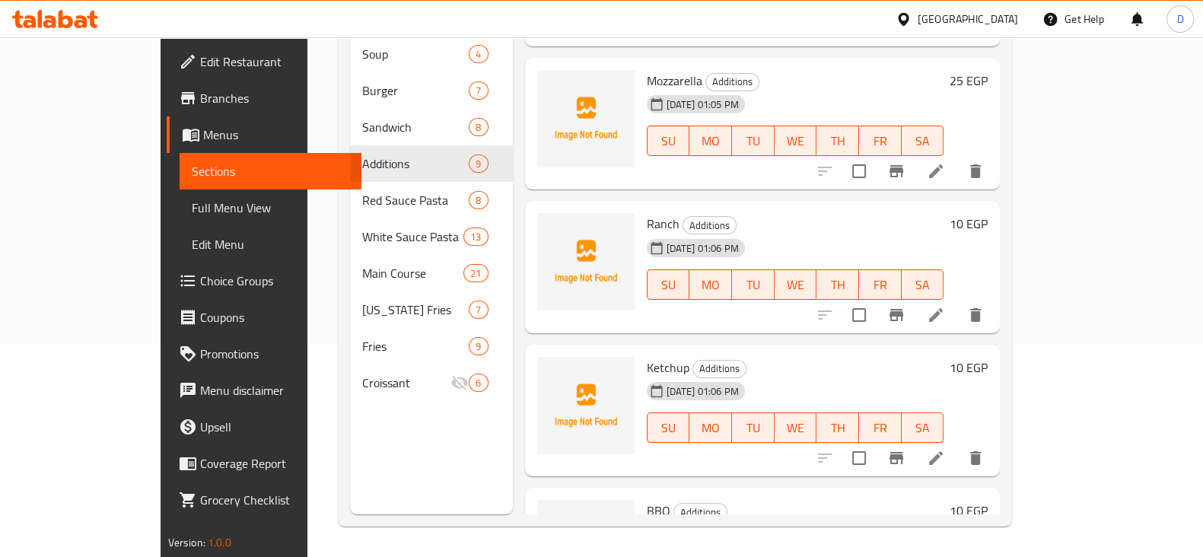
scroll to position [402, 0]
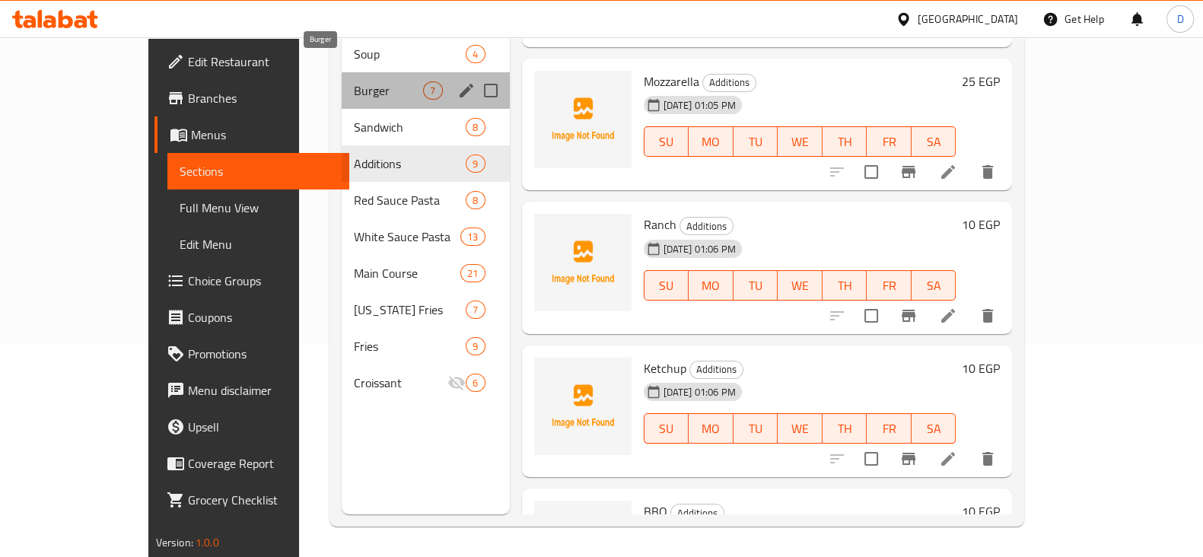
click at [354, 81] on span "Burger" at bounding box center [388, 90] width 69 height 18
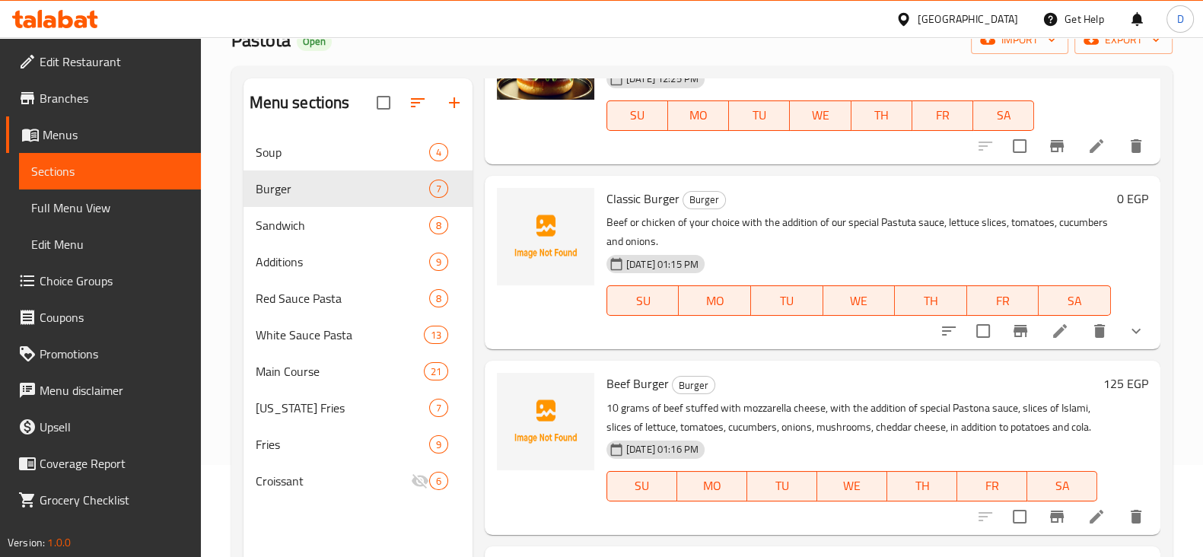
scroll to position [342, 0]
click at [1127, 325] on icon "show more" at bounding box center [1136, 331] width 18 height 18
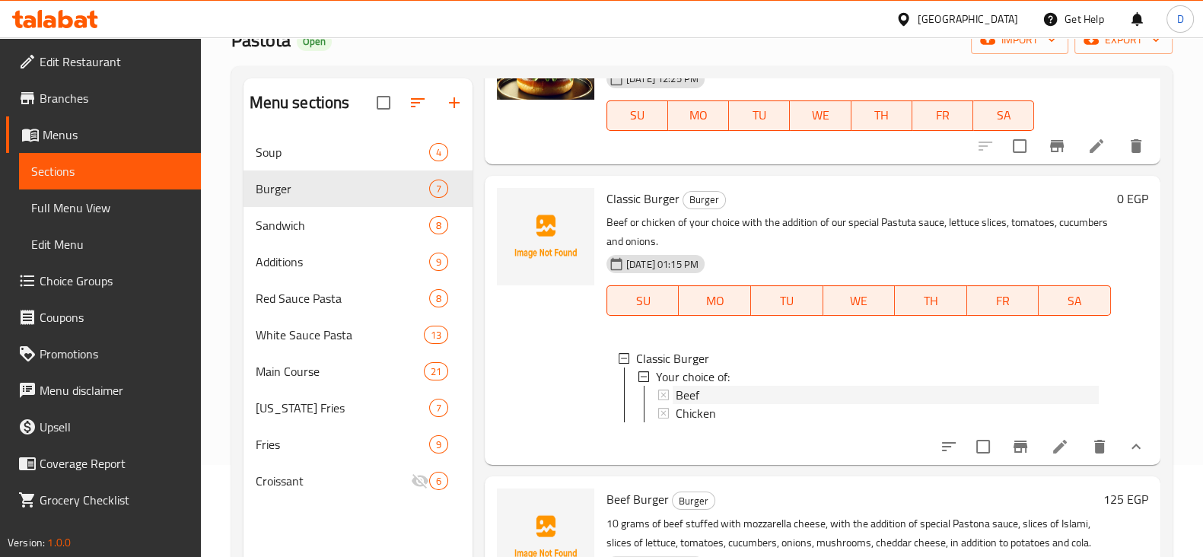
click at [733, 397] on div "Beef" at bounding box center [886, 395] width 423 height 18
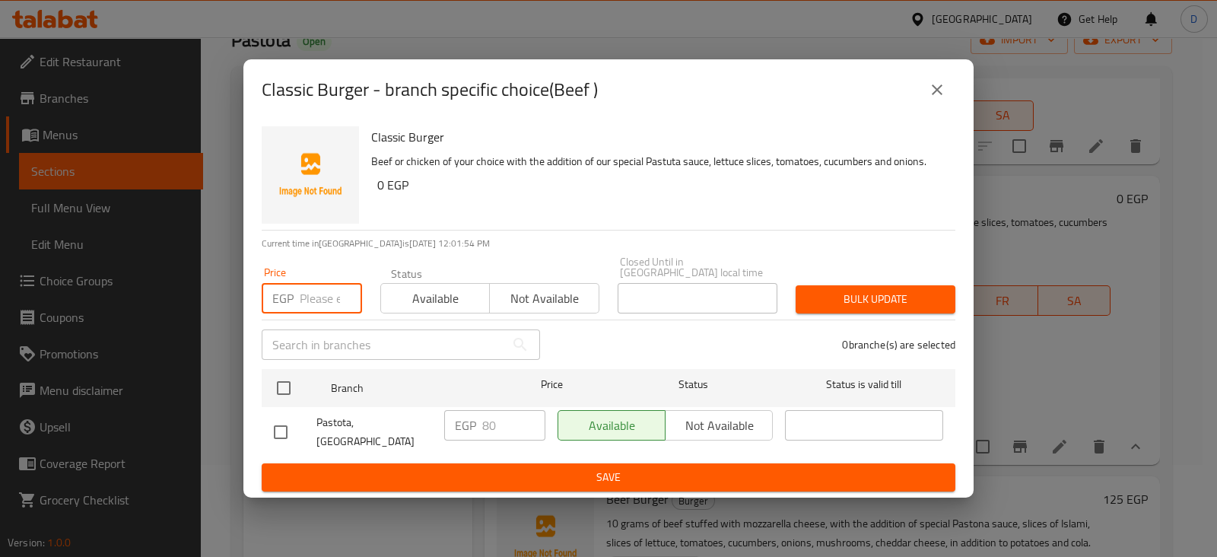
click at [323, 291] on input "number" at bounding box center [331, 298] width 62 height 30
click at [920, 100] on button "close" at bounding box center [937, 90] width 37 height 37
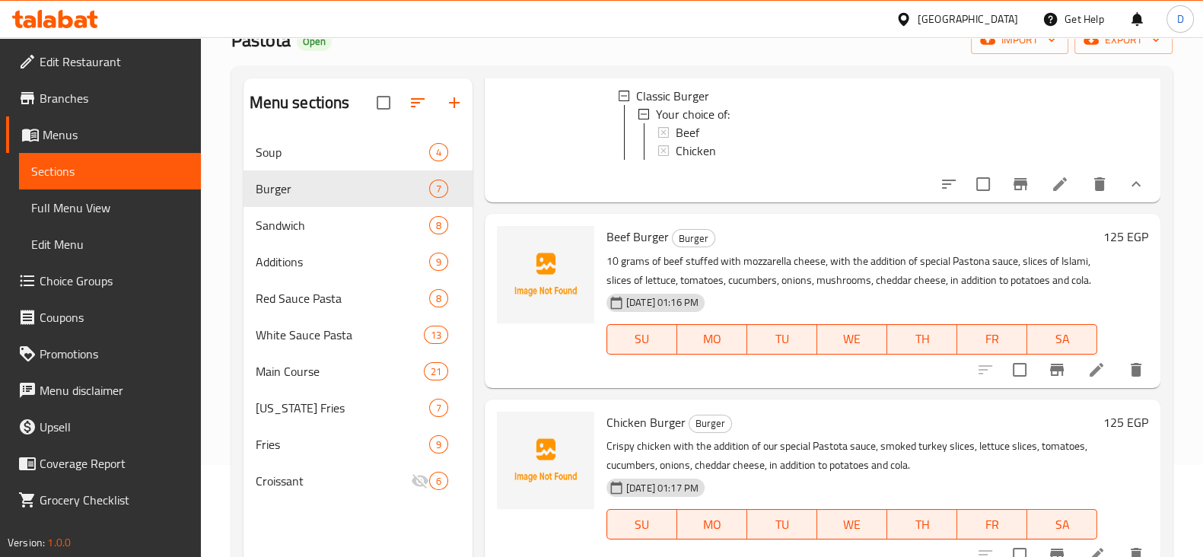
scroll to position [606, 0]
click at [726, 141] on div "Chicken" at bounding box center [886, 148] width 423 height 18
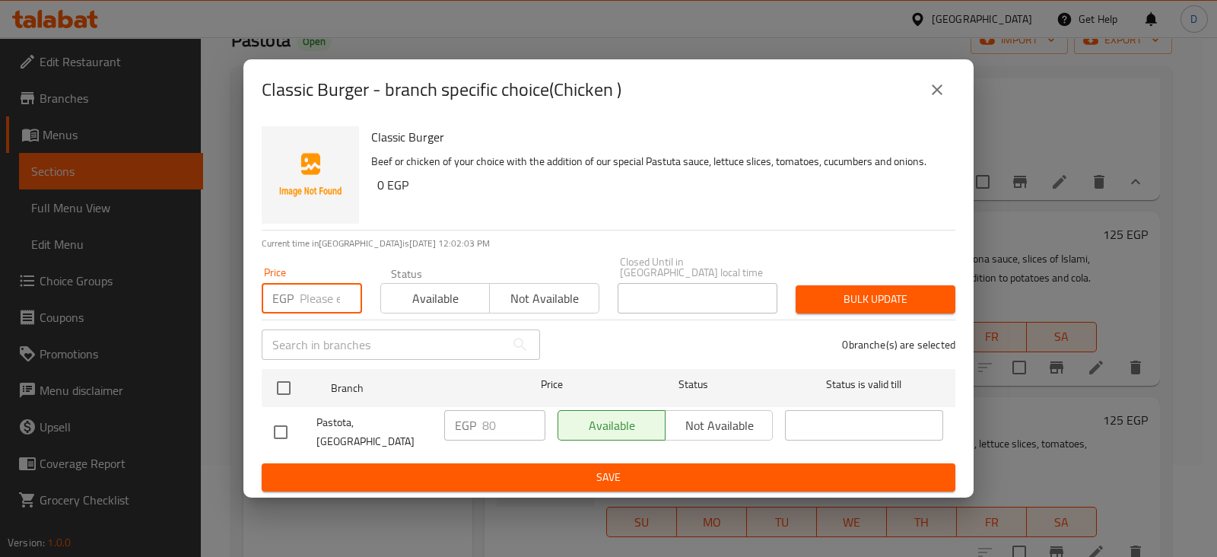
click at [300, 297] on input "number" at bounding box center [331, 298] width 62 height 30
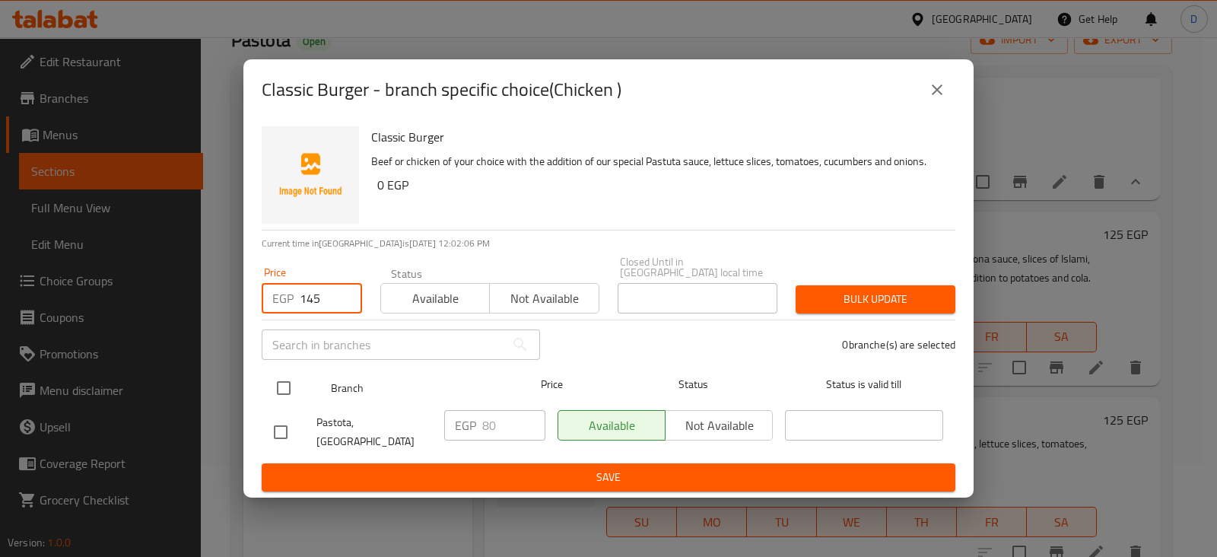
type input "145"
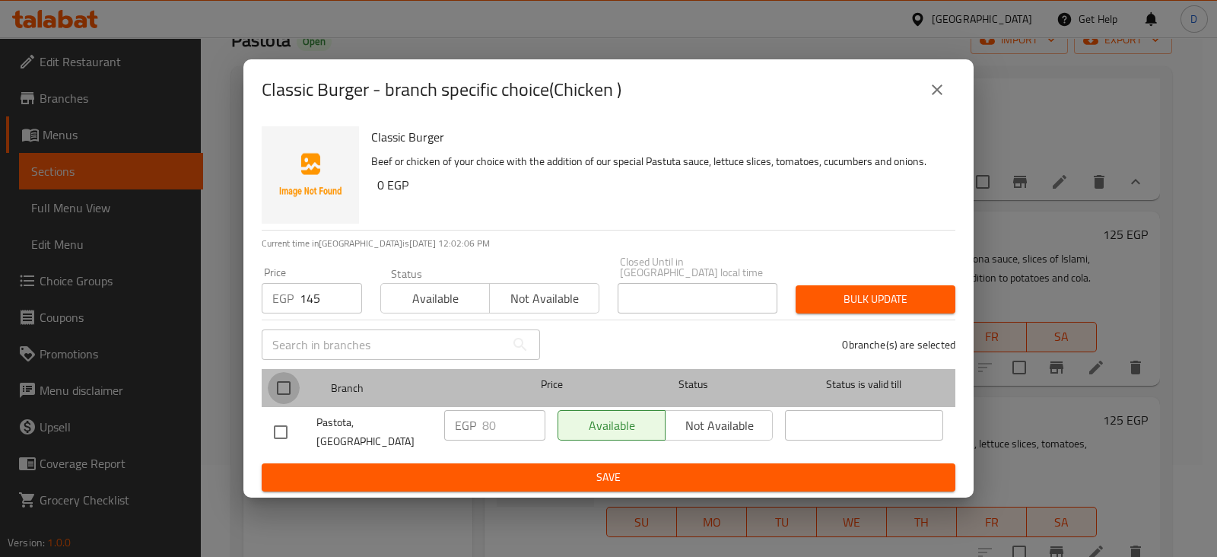
click at [268, 391] on input "checkbox" at bounding box center [284, 388] width 32 height 32
checkbox input "true"
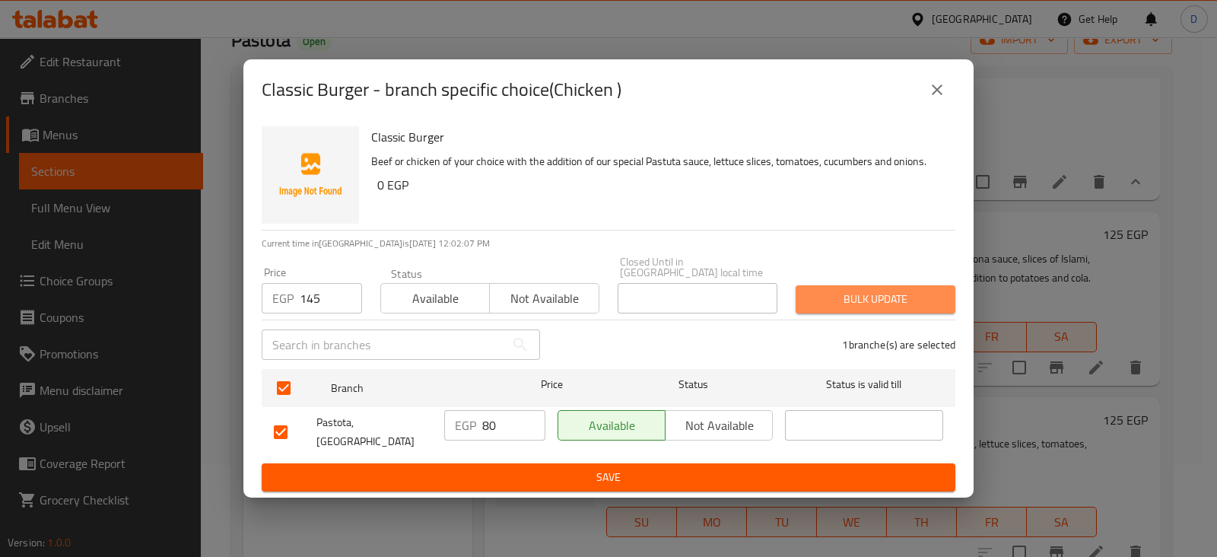
click at [829, 297] on span "Bulk update" at bounding box center [875, 299] width 135 height 19
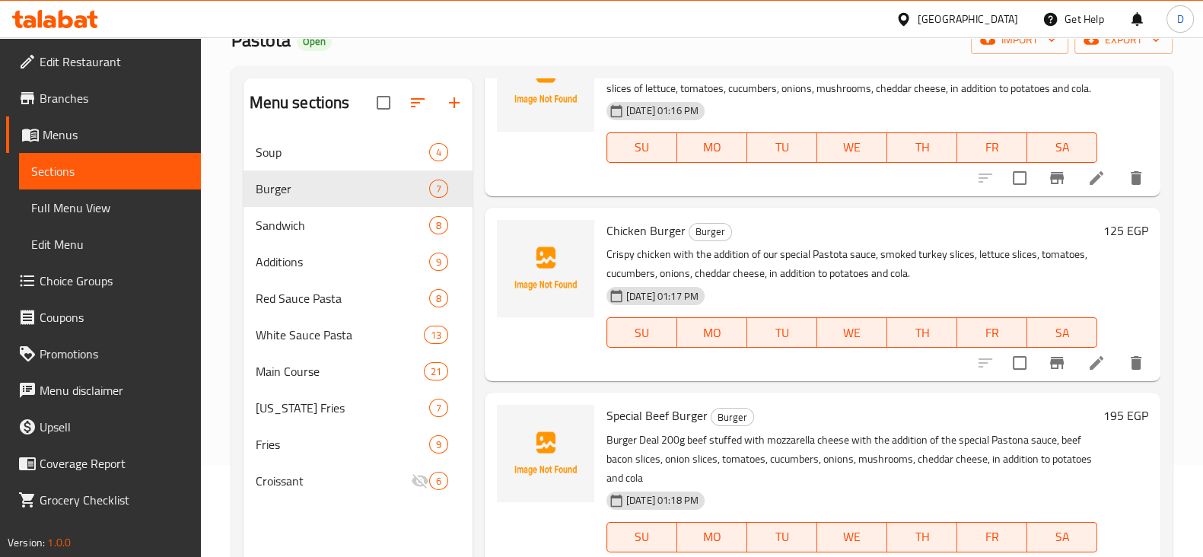
scroll to position [720, 0]
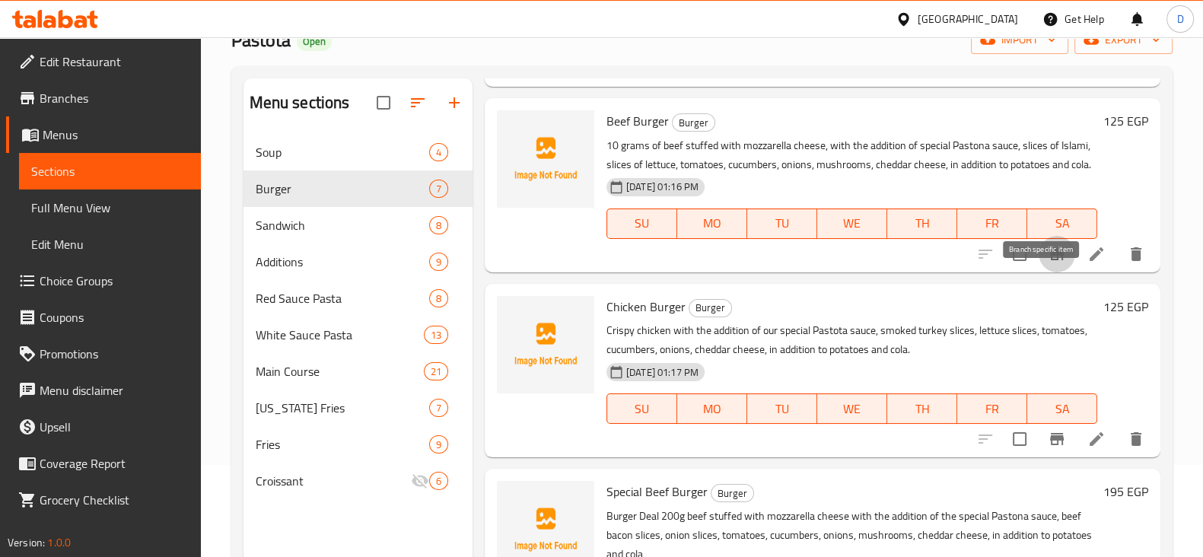
click at [1038, 272] on button "Branch-specific-item" at bounding box center [1056, 254] width 37 height 37
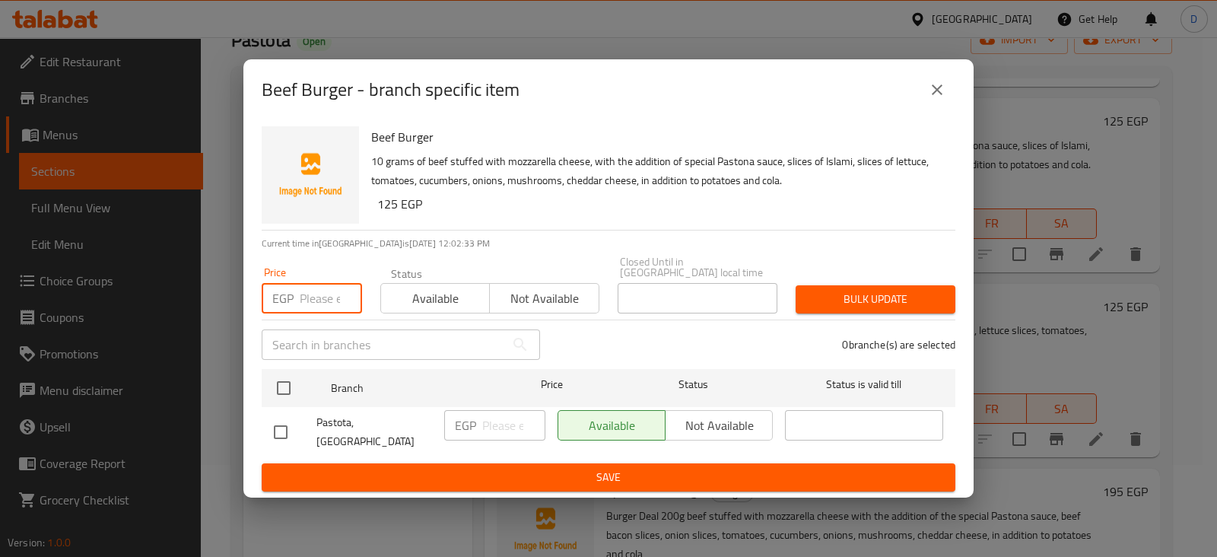
click at [307, 298] on input "number" at bounding box center [331, 298] width 62 height 30
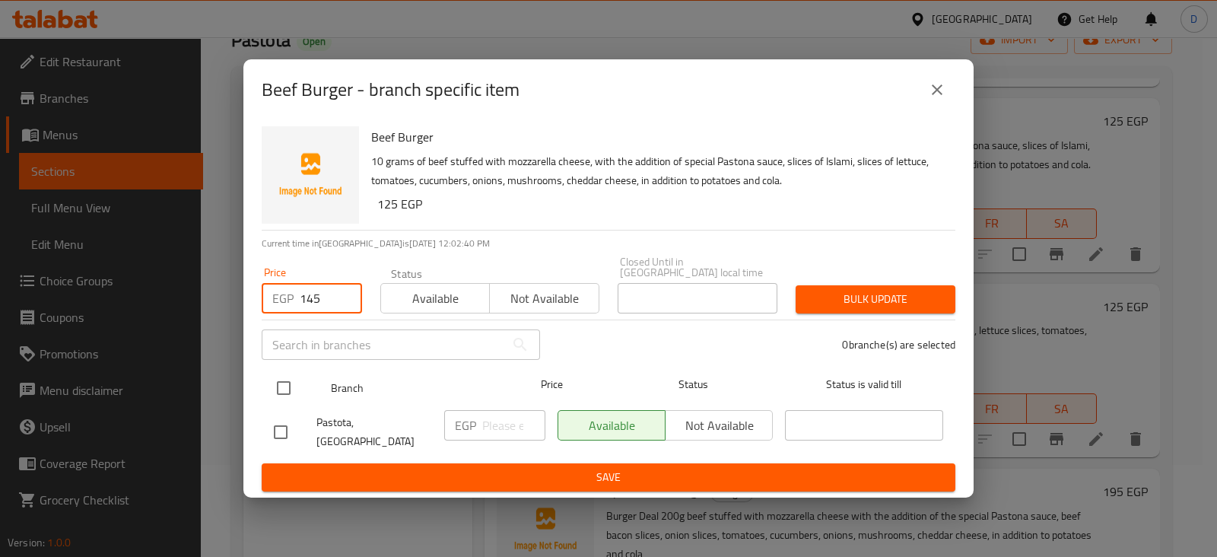
type input "145"
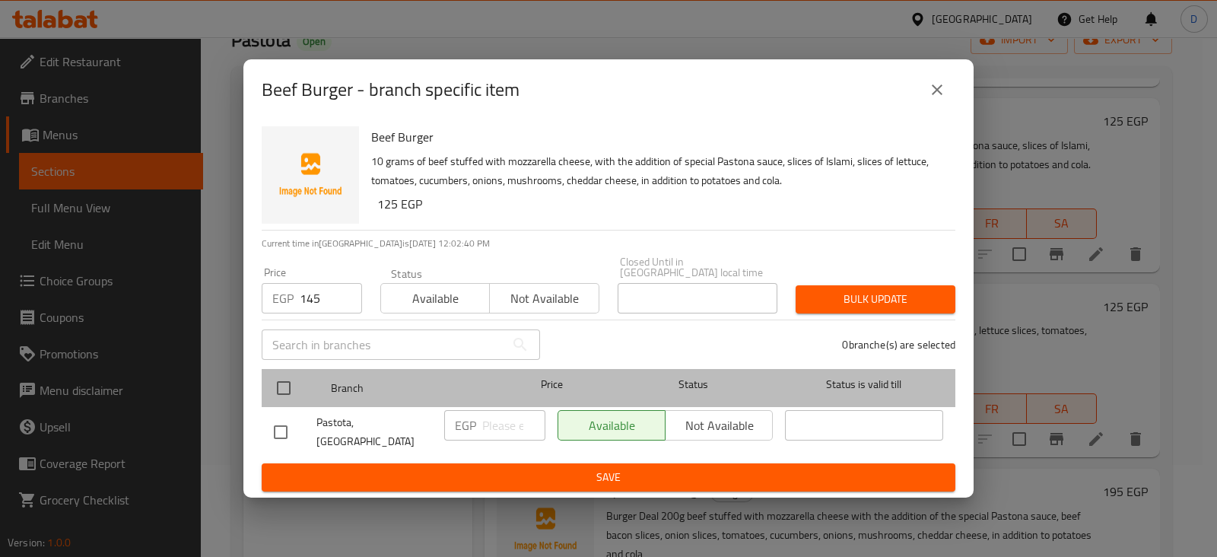
click at [291, 371] on div at bounding box center [296, 388] width 57 height 44
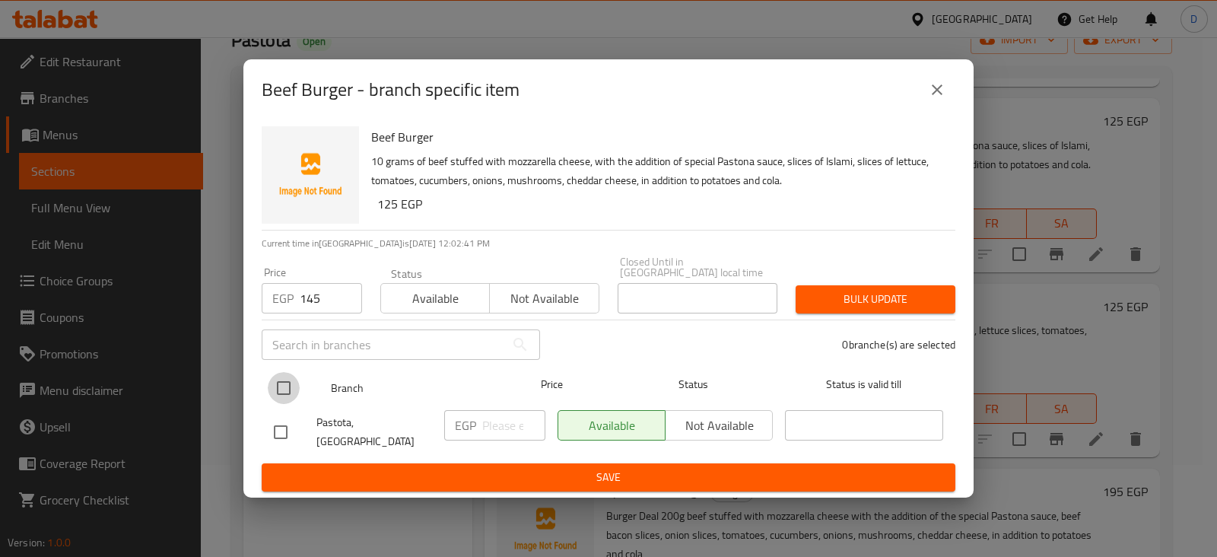
click at [291, 395] on input "checkbox" at bounding box center [284, 388] width 32 height 32
checkbox input "true"
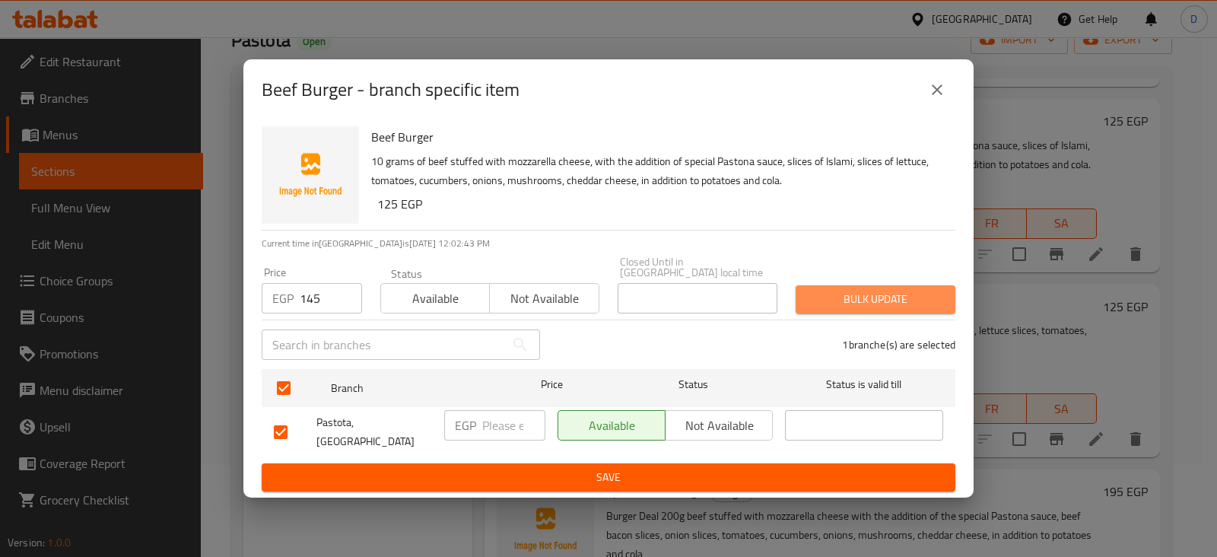
click at [822, 295] on span "Bulk update" at bounding box center [875, 299] width 135 height 19
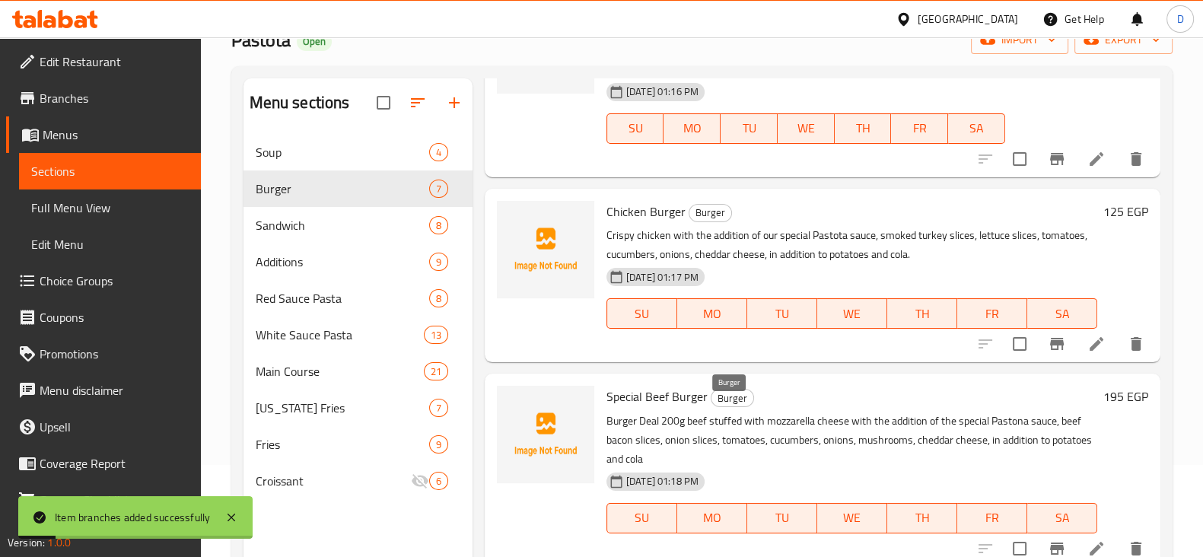
scroll to position [834, 0]
click at [1047, 348] on icon "Branch-specific-item" at bounding box center [1056, 343] width 18 height 18
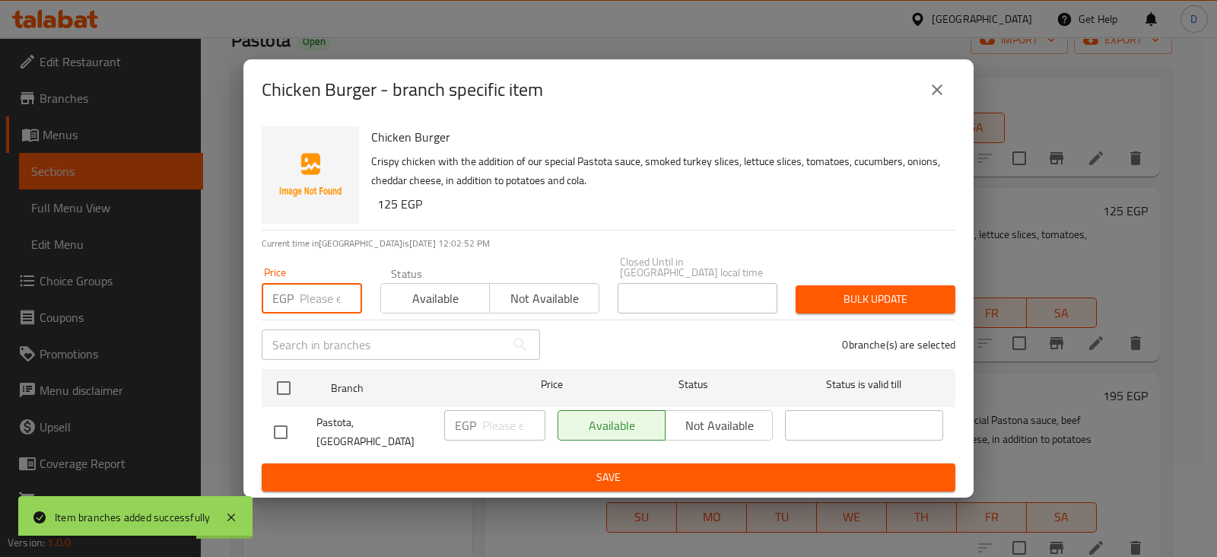
click at [319, 299] on input "number" at bounding box center [331, 298] width 62 height 30
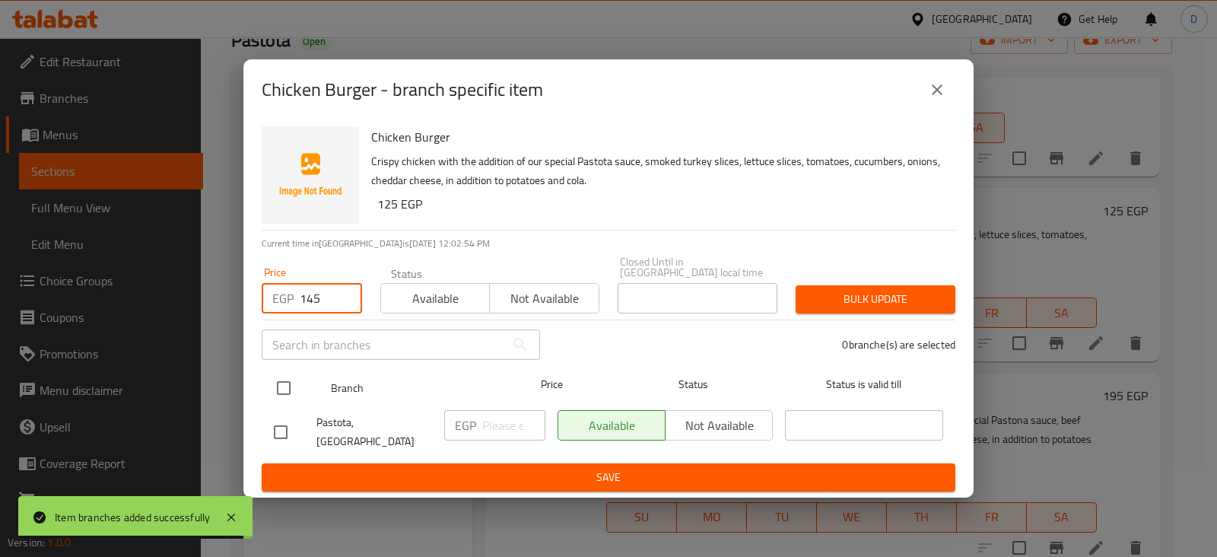
type input "145"
click at [272, 382] on input "checkbox" at bounding box center [284, 388] width 32 height 32
checkbox input "true"
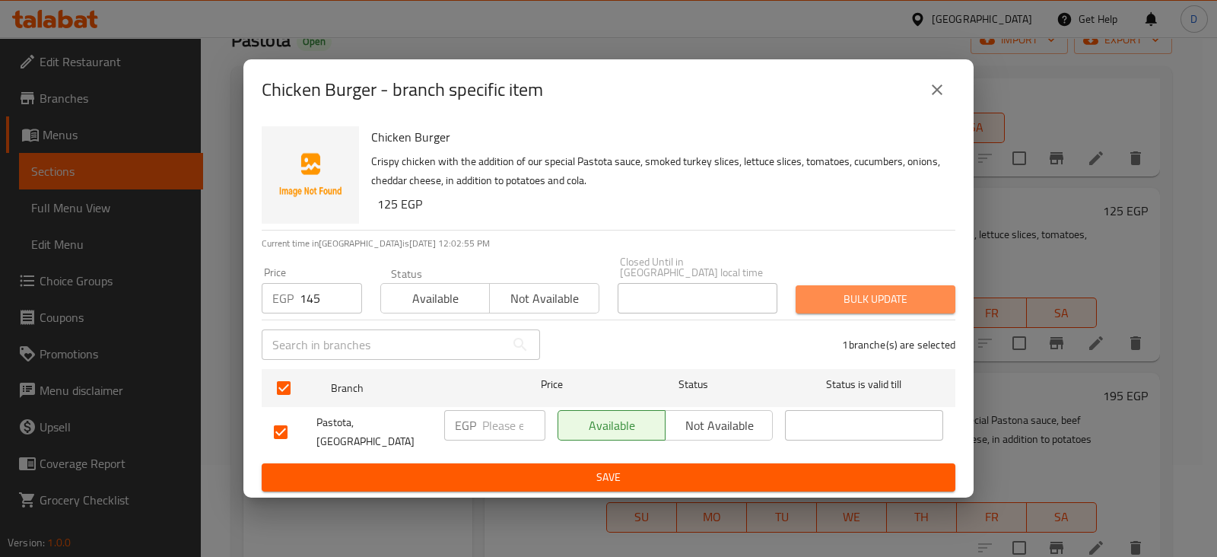
click at [824, 297] on span "Bulk update" at bounding box center [875, 299] width 135 height 19
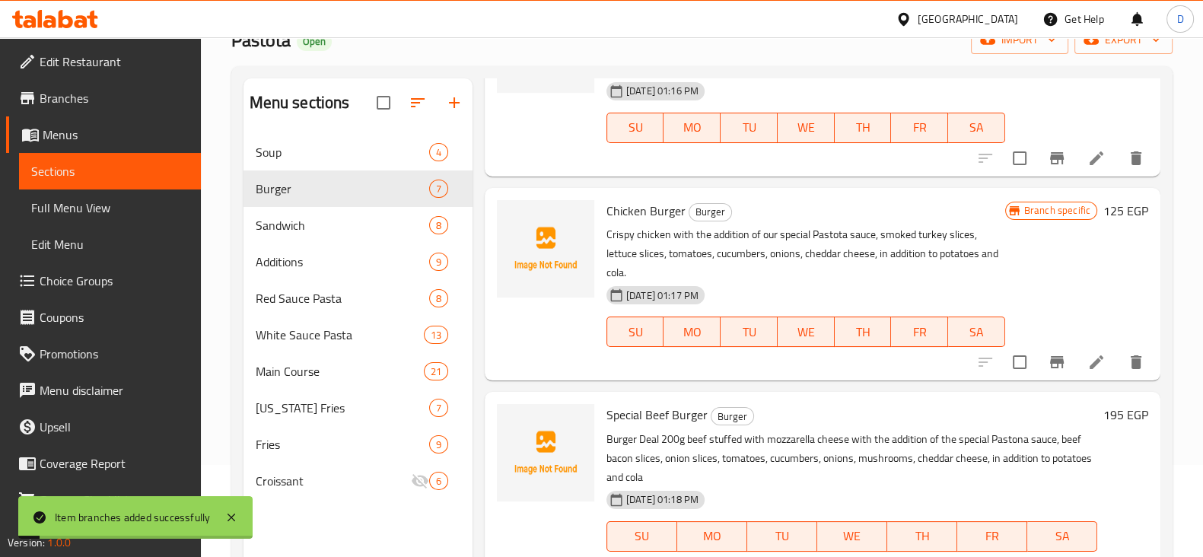
scroll to position [983, 0]
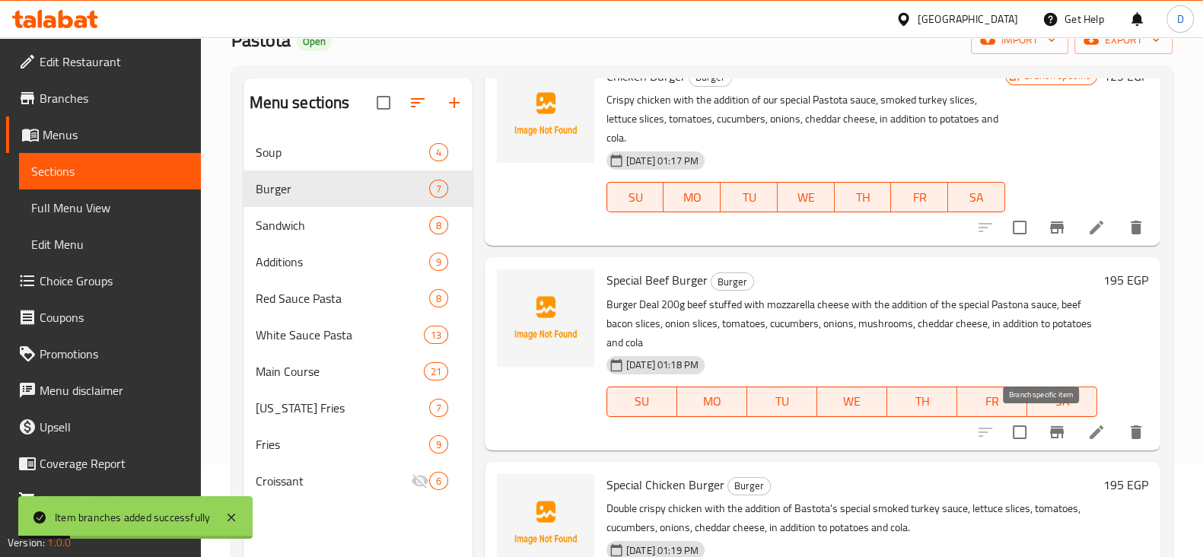
click at [1047, 424] on icon "Branch-specific-item" at bounding box center [1056, 432] width 18 height 18
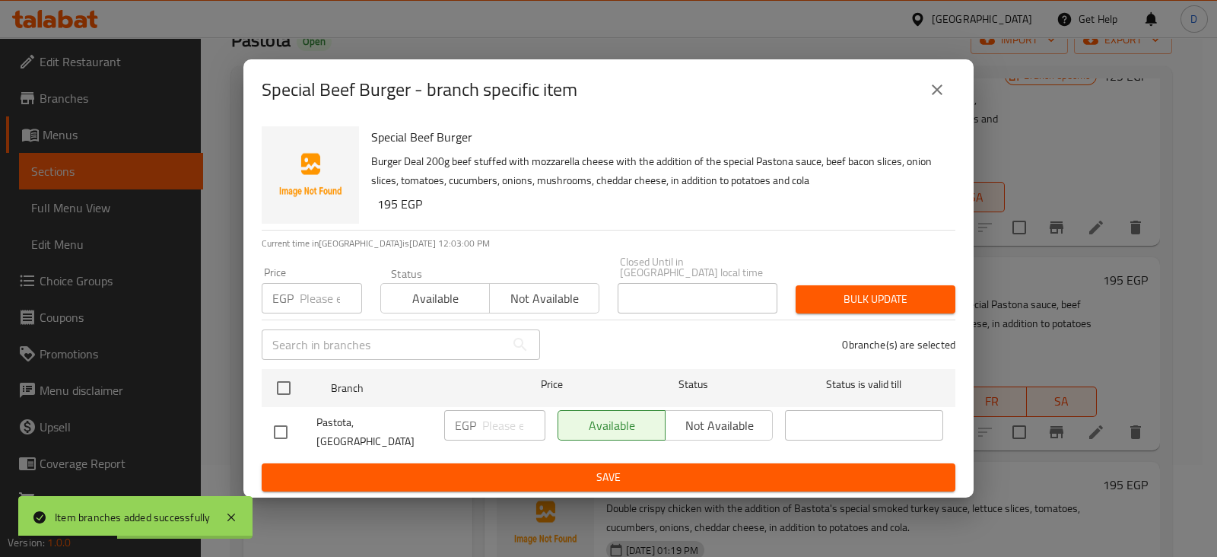
click at [314, 294] on input "number" at bounding box center [331, 298] width 62 height 30
type input "195"
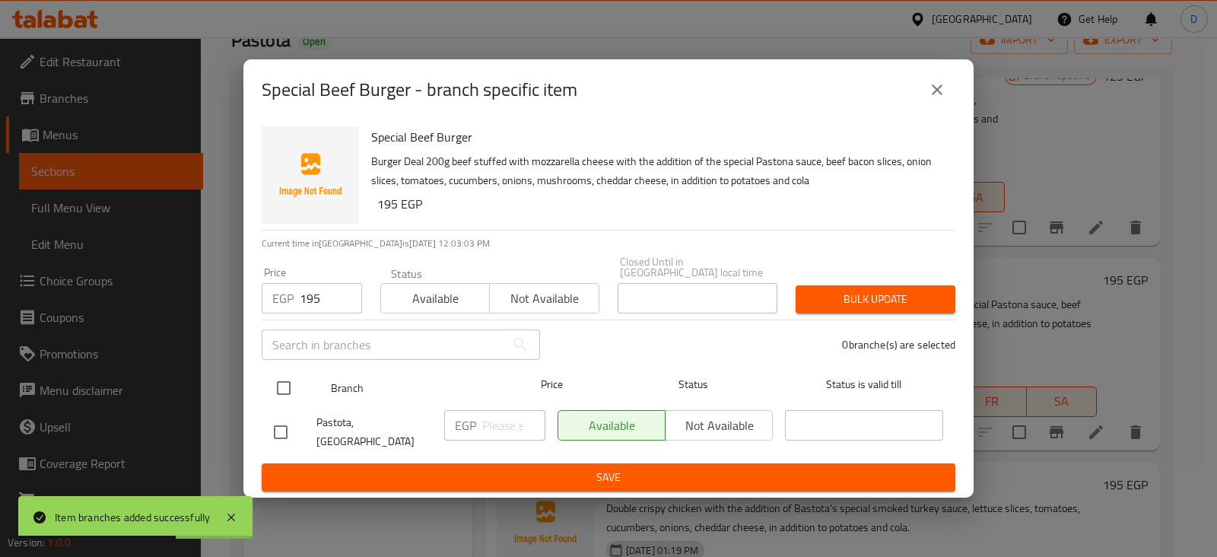
drag, startPoint x: 287, startPoint y: 364, endPoint x: 287, endPoint y: 382, distance: 18.3
click at [287, 382] on ul "Branch Price Status Status is valid till Pastota, Green Plaza EGP ​ Available N…" at bounding box center [609, 413] width 694 height 100
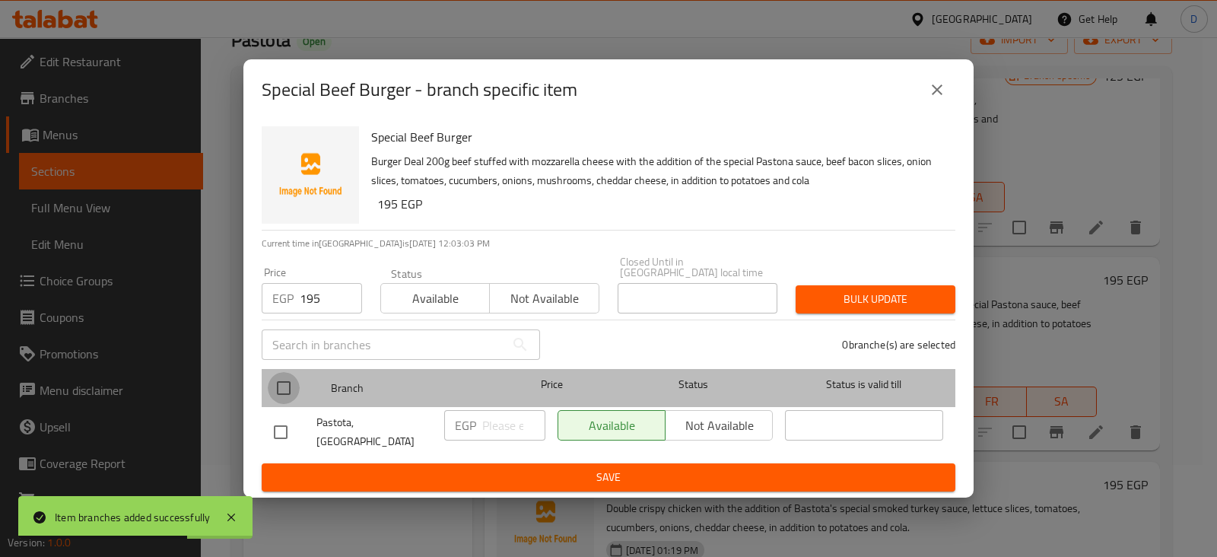
click at [287, 382] on input "checkbox" at bounding box center [284, 388] width 32 height 32
checkbox input "true"
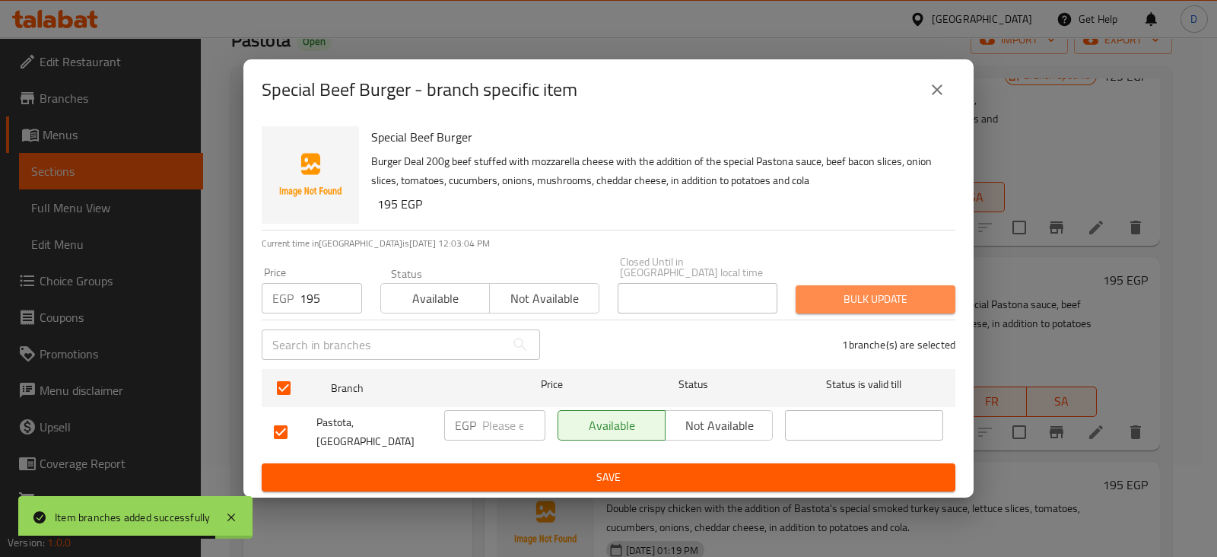
click at [857, 294] on span "Bulk update" at bounding box center [875, 299] width 135 height 19
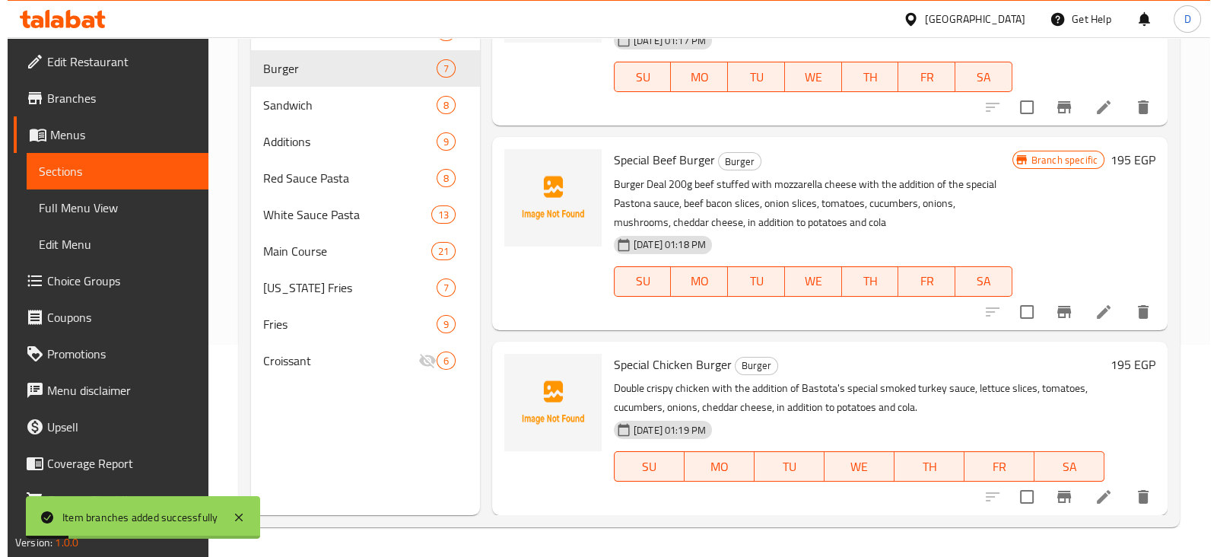
scroll to position [213, 0]
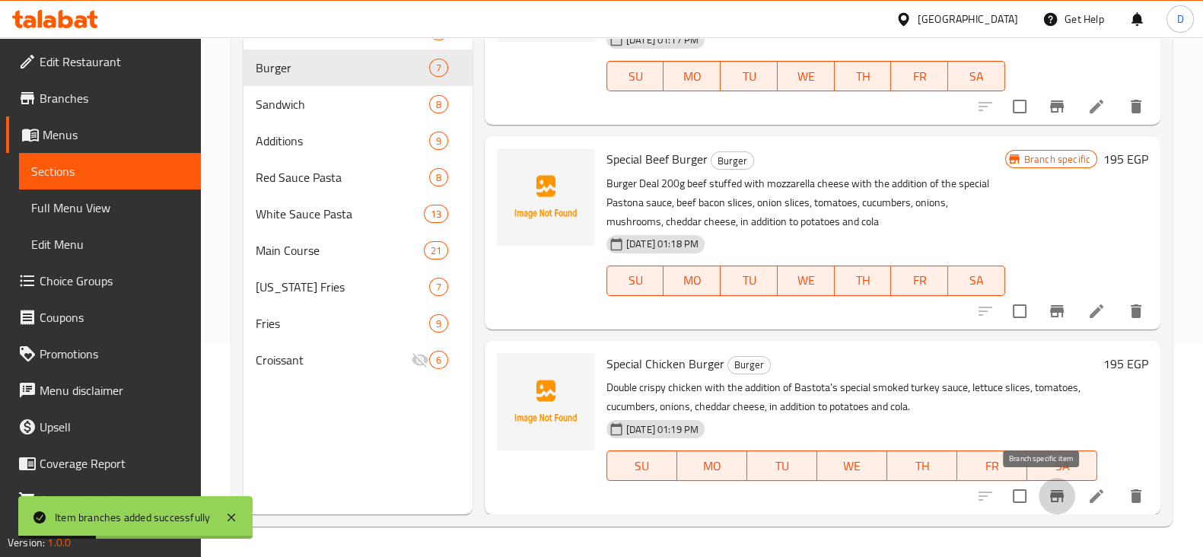
click at [1050, 500] on icon "Branch-specific-item" at bounding box center [1057, 496] width 14 height 12
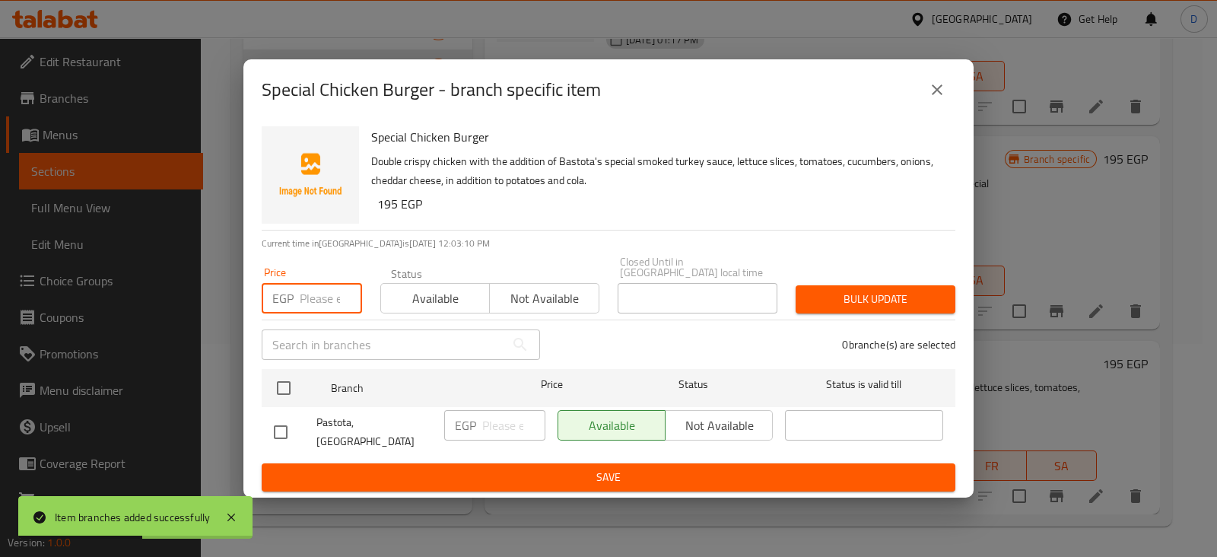
click at [305, 298] on input "number" at bounding box center [331, 298] width 62 height 30
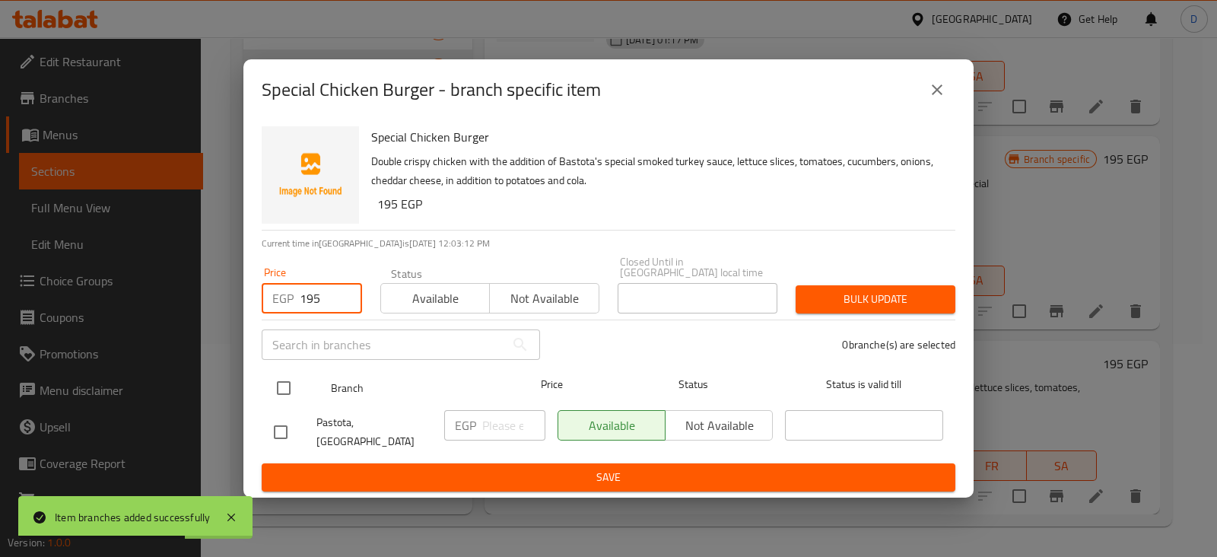
type input "195"
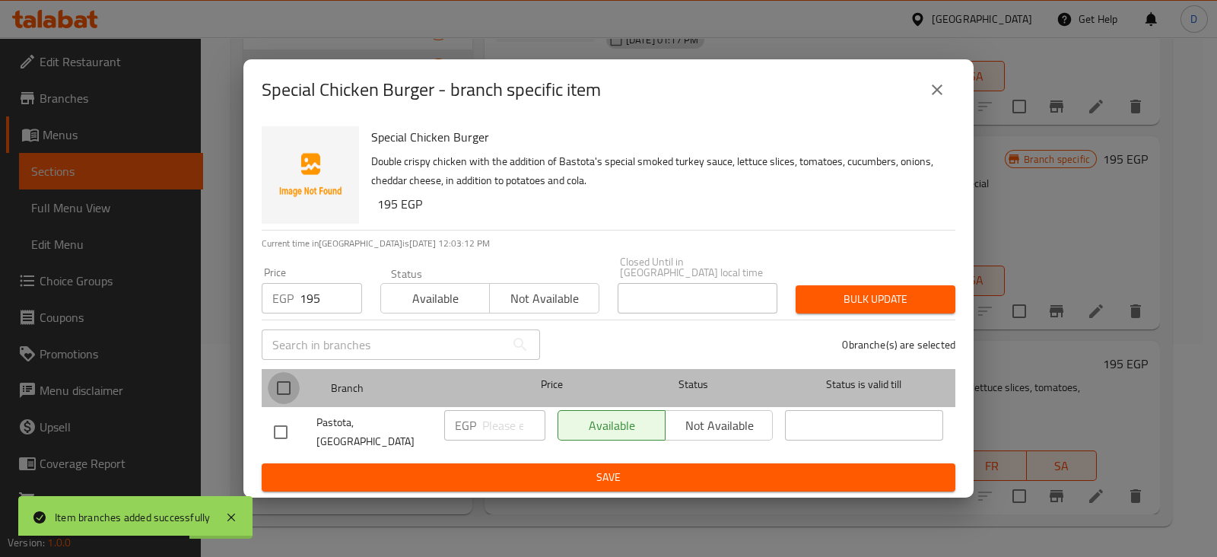
click at [285, 396] on input "checkbox" at bounding box center [284, 388] width 32 height 32
checkbox input "true"
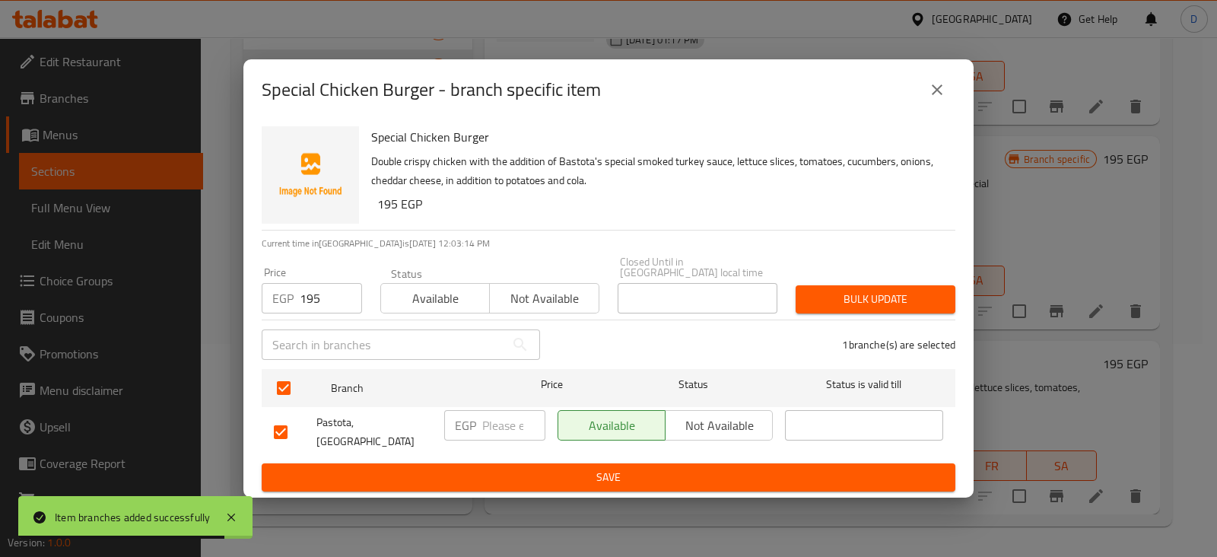
click at [886, 275] on div "Price EGP 195 Price Status Available Not available Closed Until in Egypt local …" at bounding box center [609, 284] width 712 height 75
click at [864, 297] on span "Bulk update" at bounding box center [875, 299] width 135 height 19
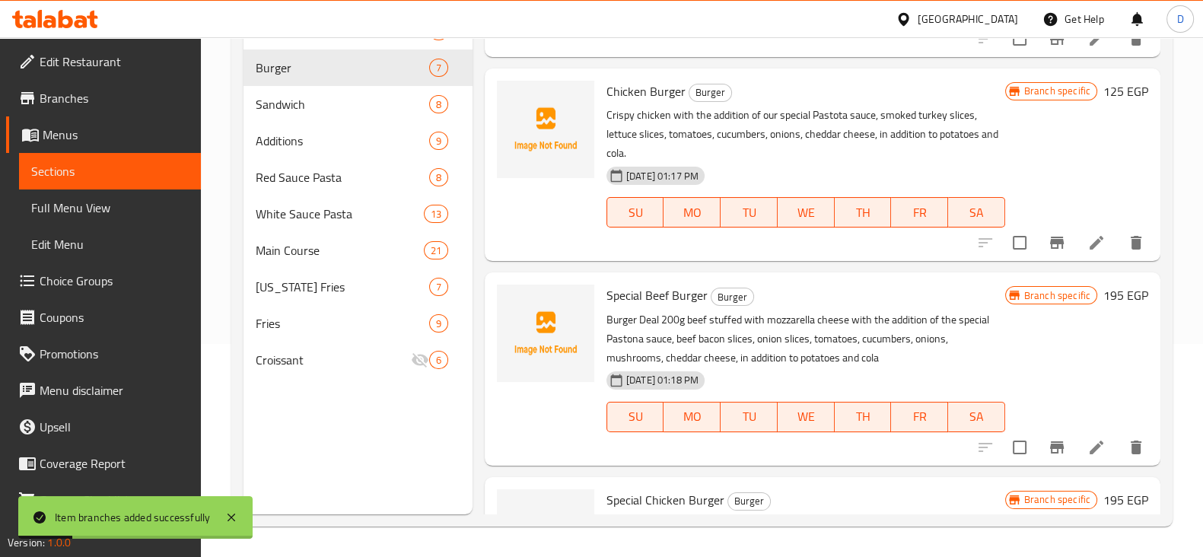
scroll to position [831, 0]
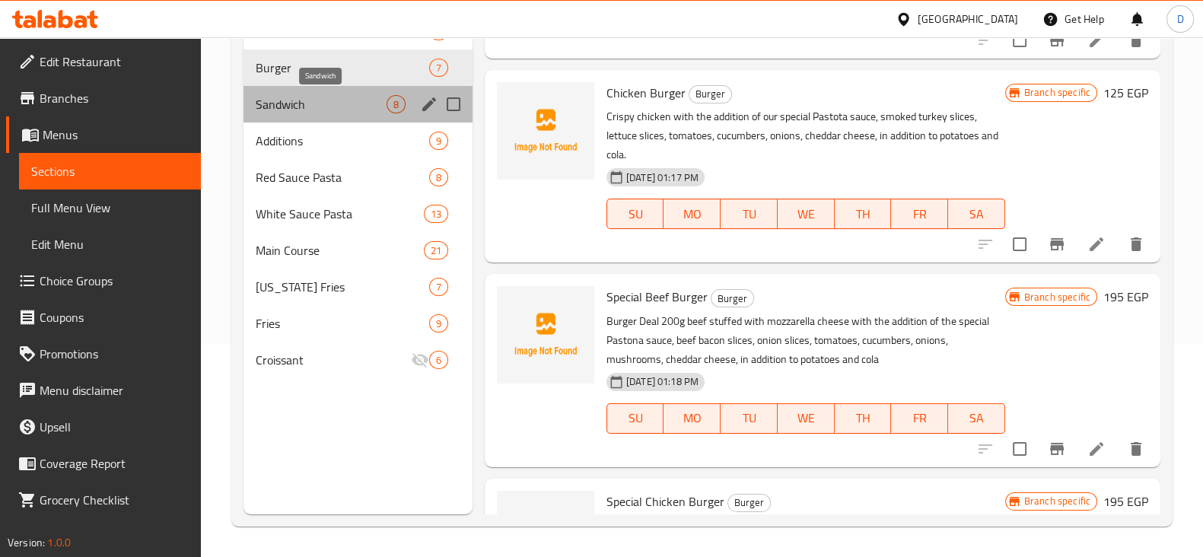
click at [321, 109] on span "Sandwich" at bounding box center [321, 104] width 131 height 18
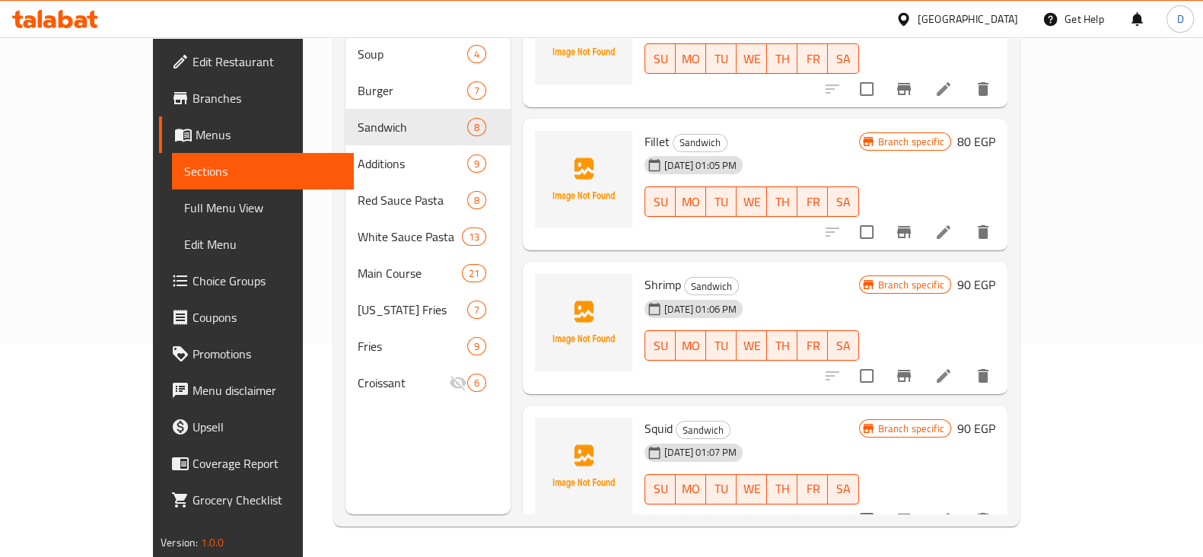
scroll to position [50, 0]
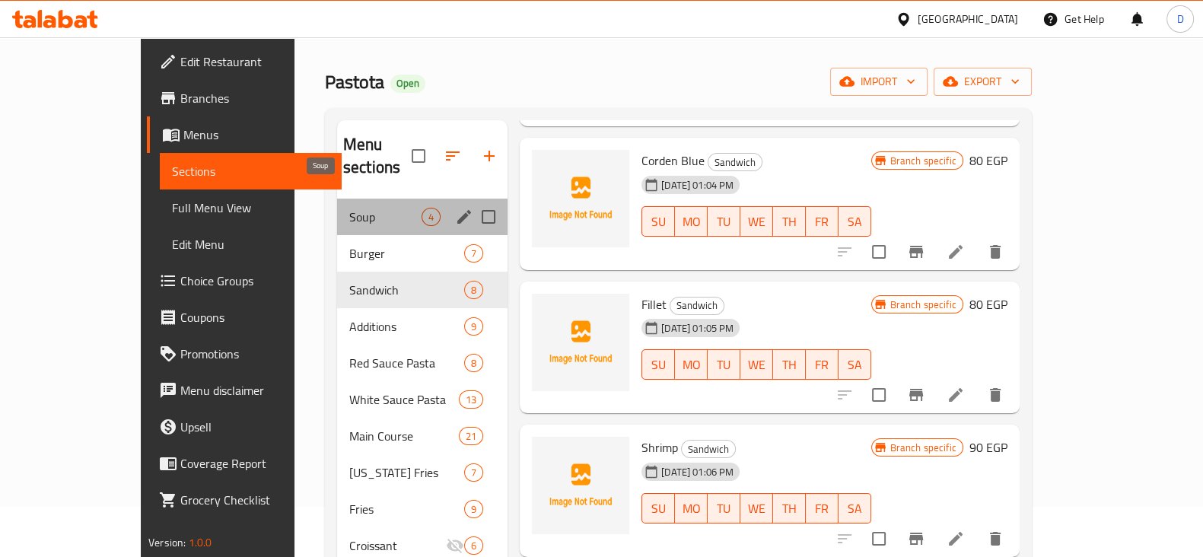
click at [349, 208] on span "Soup" at bounding box center [385, 217] width 72 height 18
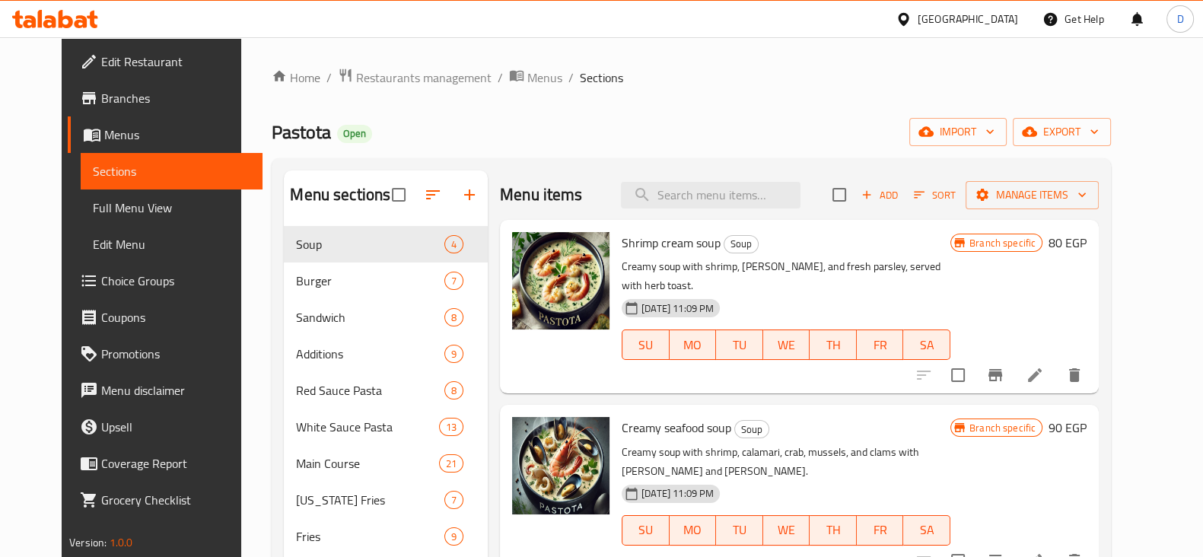
scroll to position [3, 0]
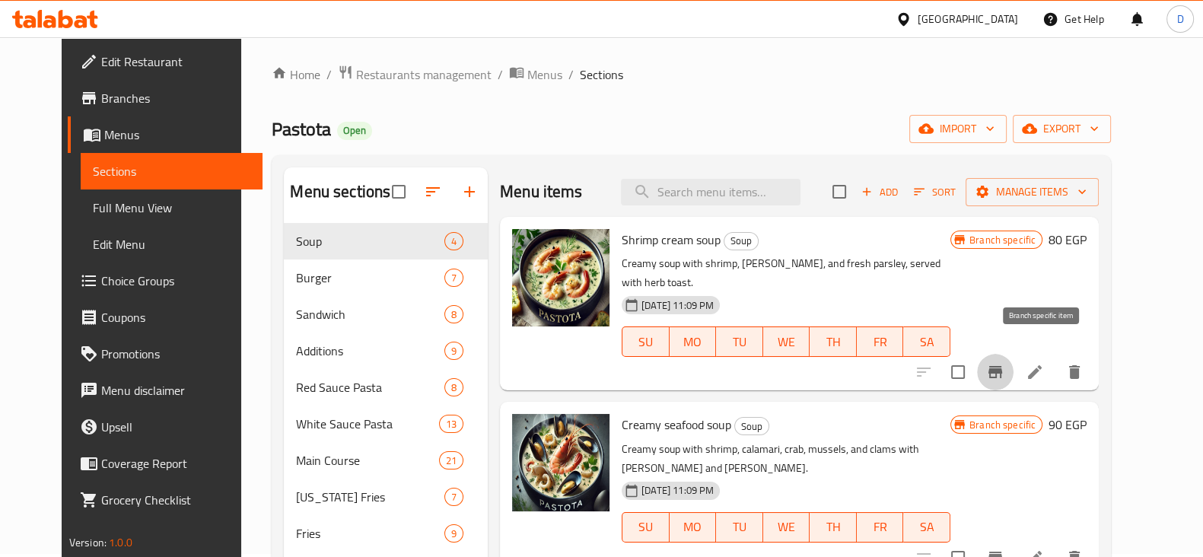
click at [1013, 354] on button "Branch-specific-item" at bounding box center [995, 372] width 37 height 37
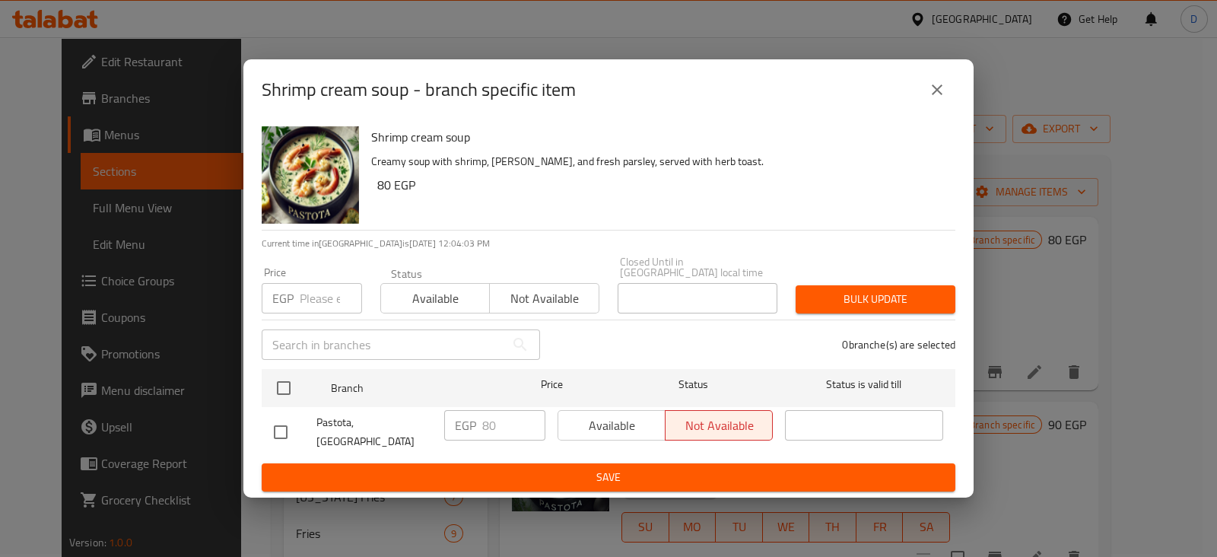
click at [935, 99] on icon "close" at bounding box center [937, 90] width 18 height 18
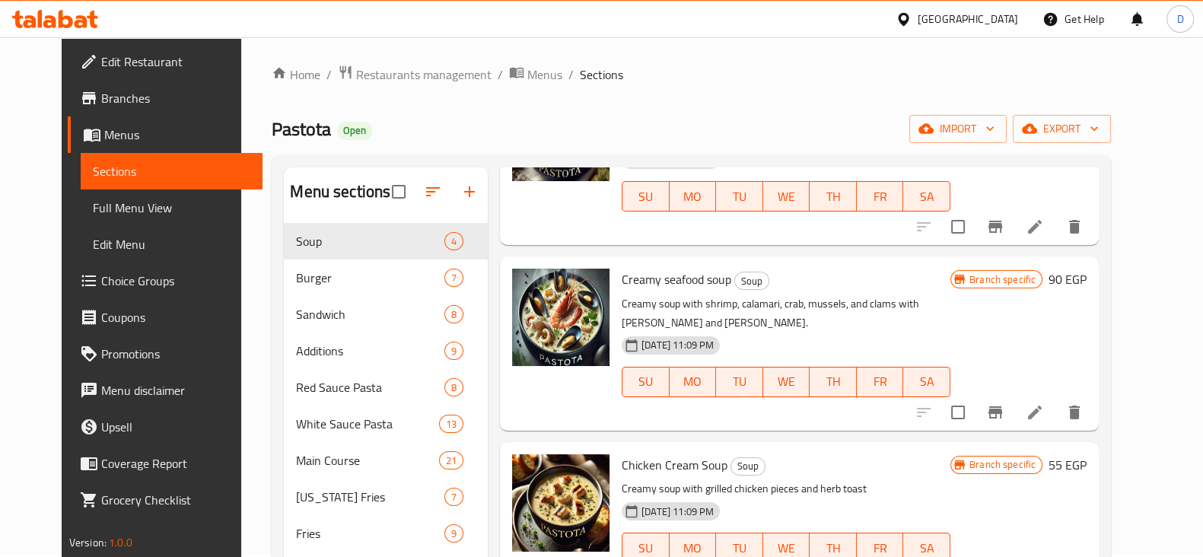
scroll to position [104, 0]
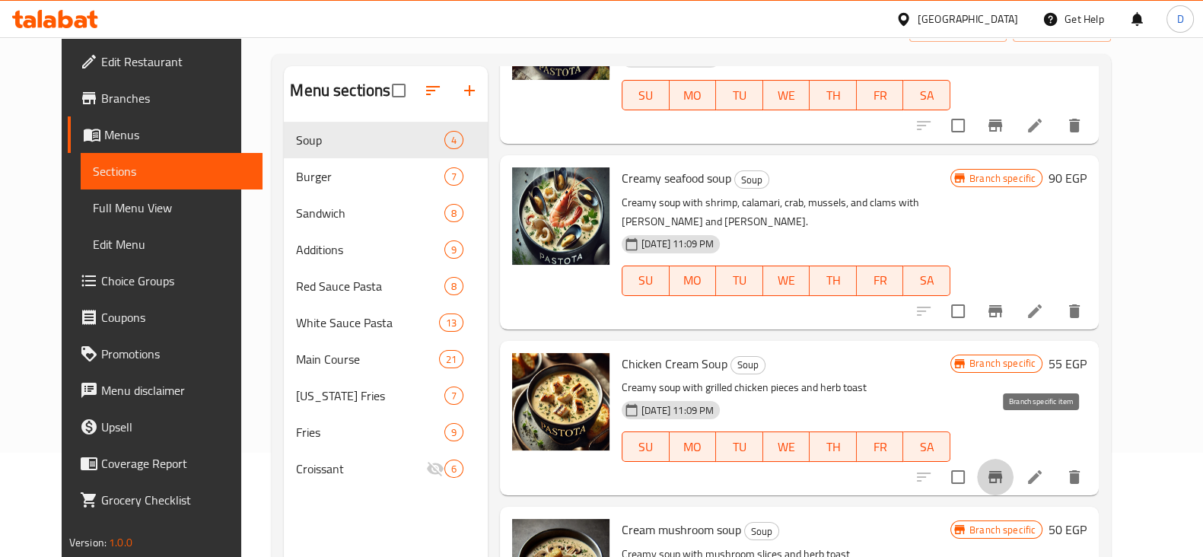
click at [1002, 471] on icon "Branch-specific-item" at bounding box center [995, 477] width 14 height 12
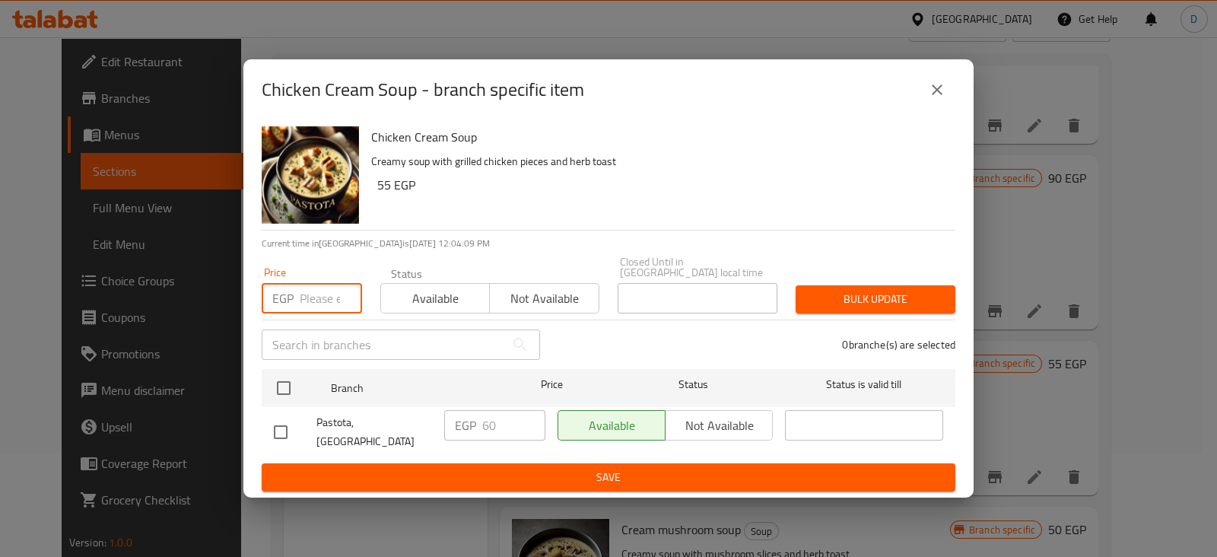
click at [316, 300] on input "number" at bounding box center [331, 298] width 62 height 30
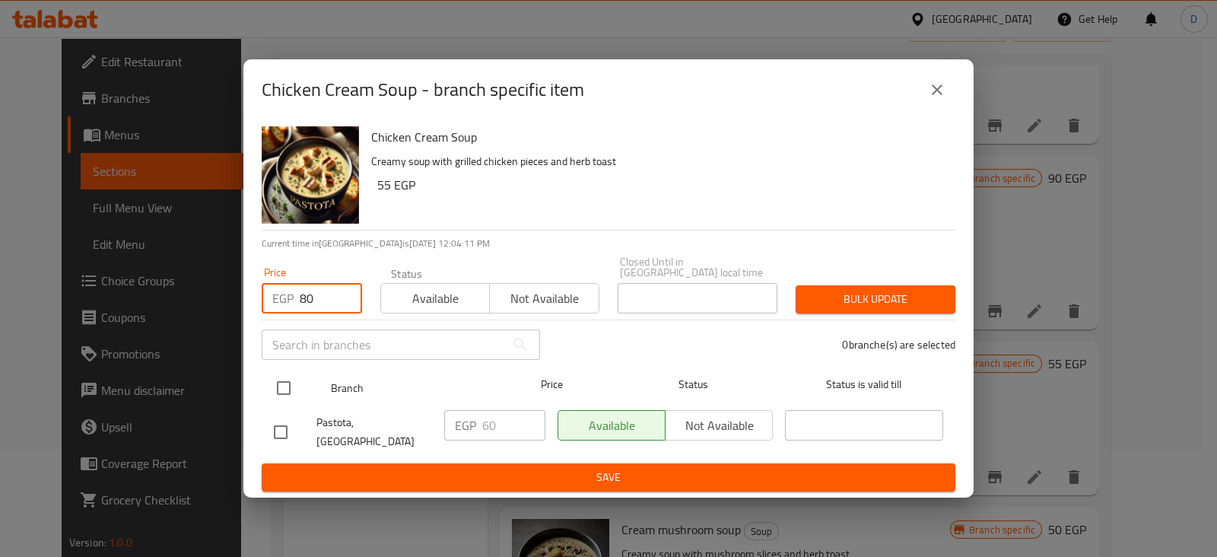
type input "80"
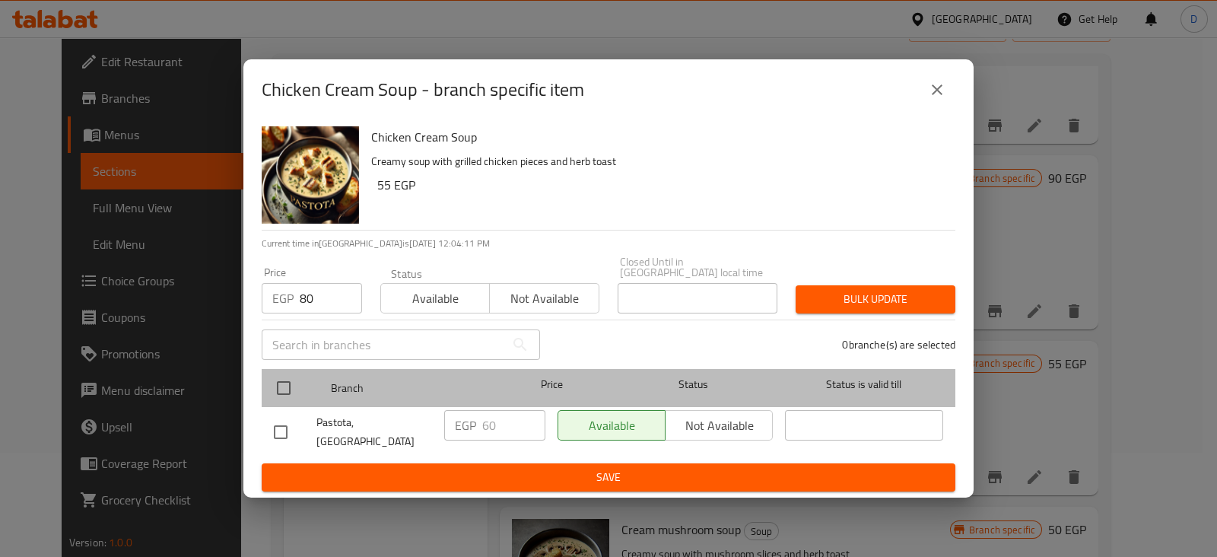
click at [279, 369] on div at bounding box center [296, 388] width 57 height 44
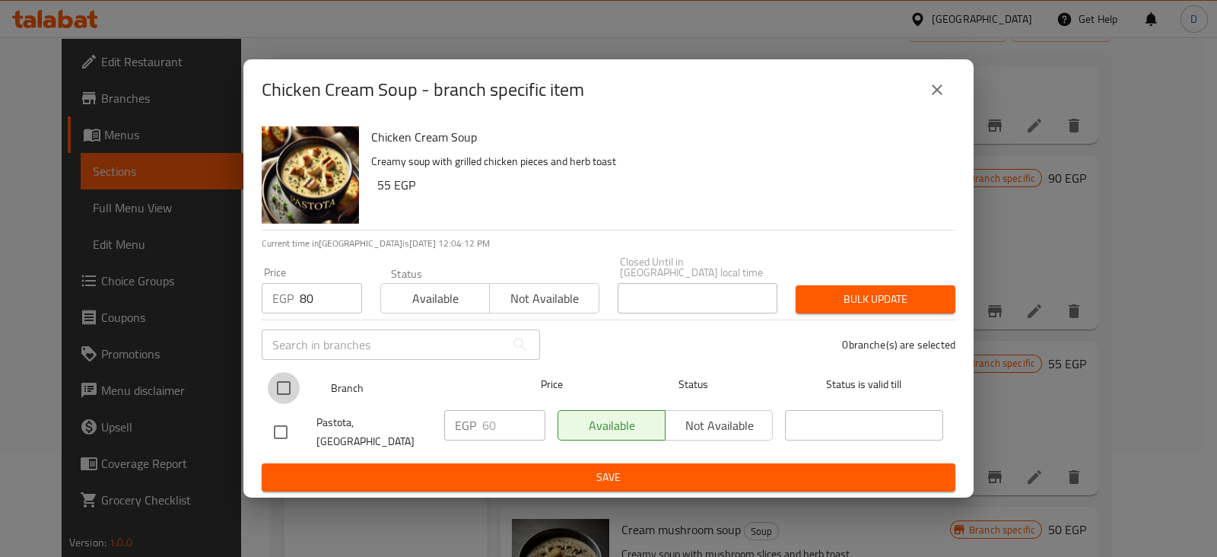
click at [280, 386] on input "checkbox" at bounding box center [284, 388] width 32 height 32
checkbox input "true"
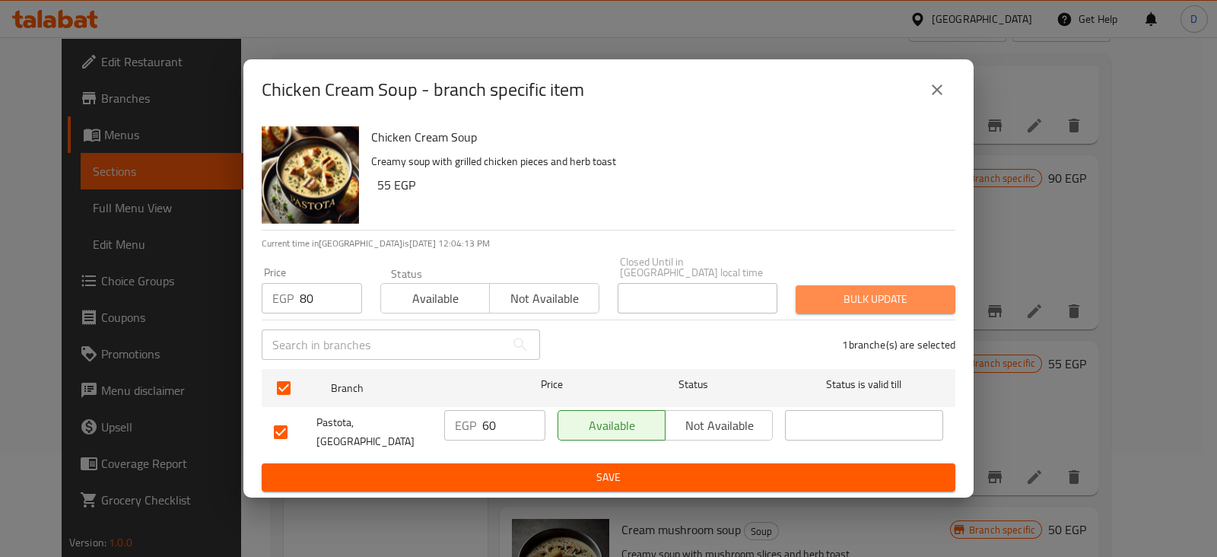
click at [882, 298] on span "Bulk update" at bounding box center [875, 299] width 135 height 19
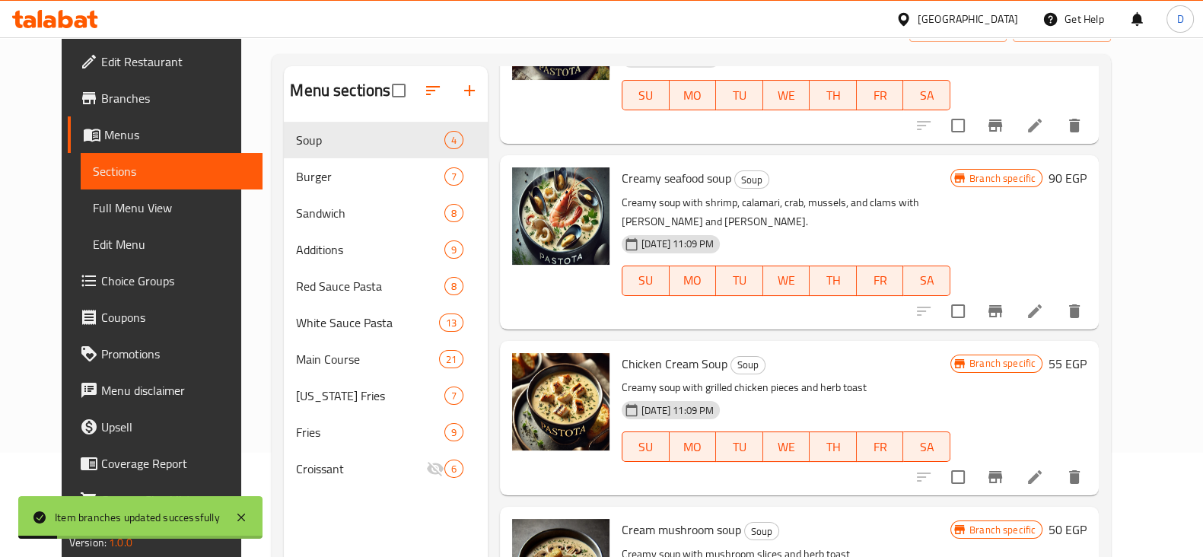
scroll to position [213, 0]
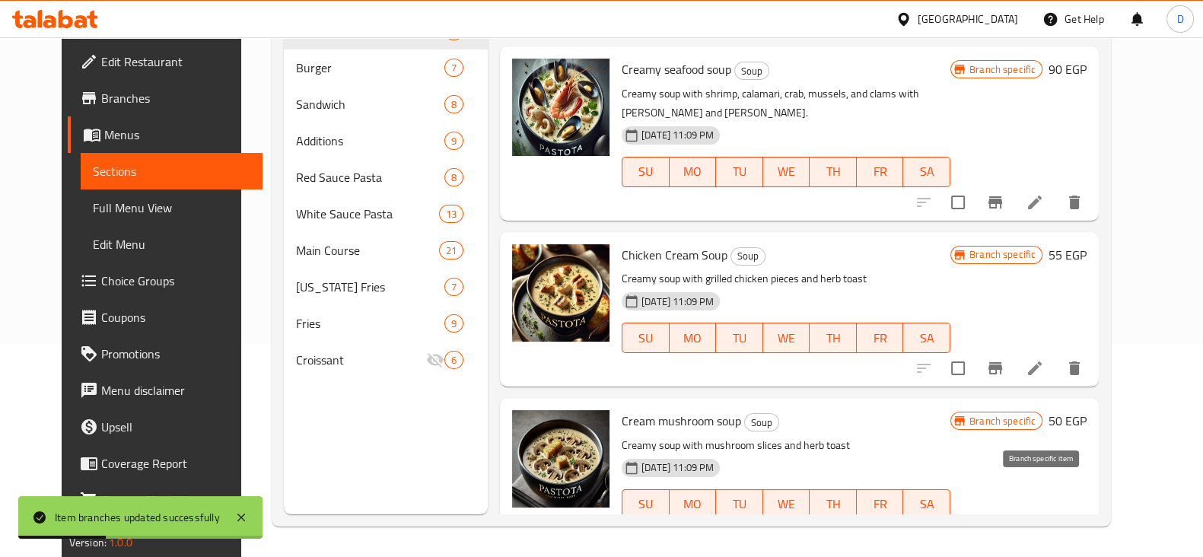
click at [1013, 516] on button "Branch-specific-item" at bounding box center [995, 534] width 37 height 37
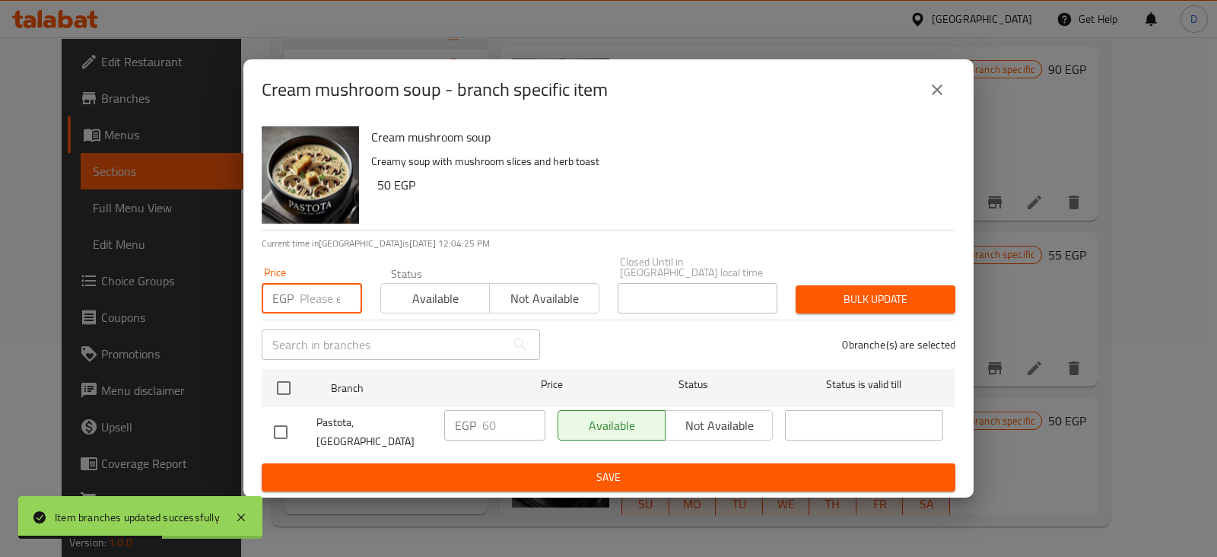
click at [305, 290] on input "number" at bounding box center [331, 298] width 62 height 30
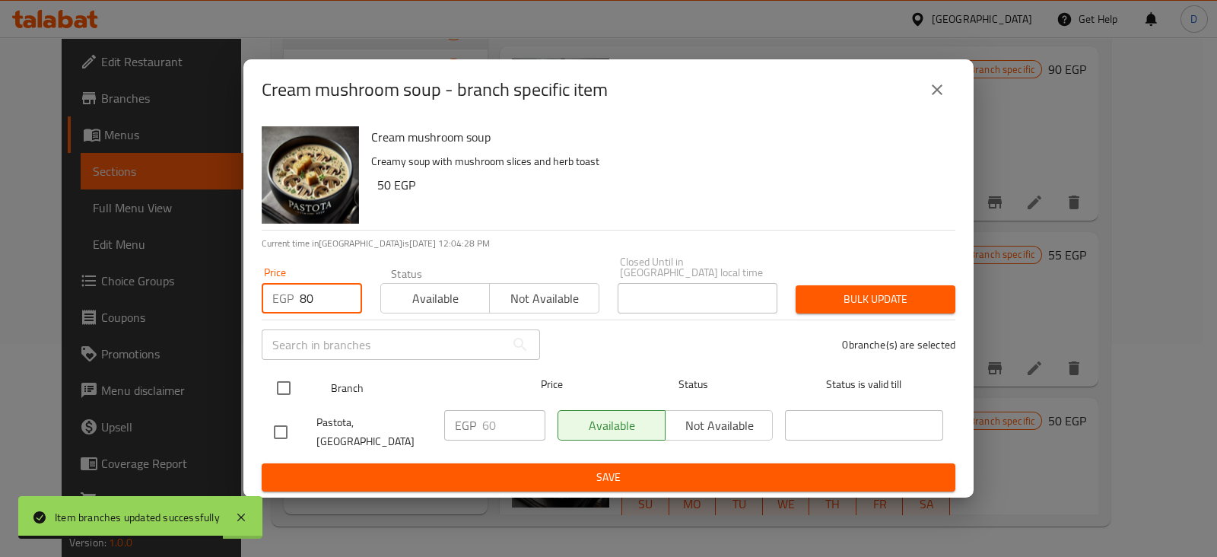
type input "80"
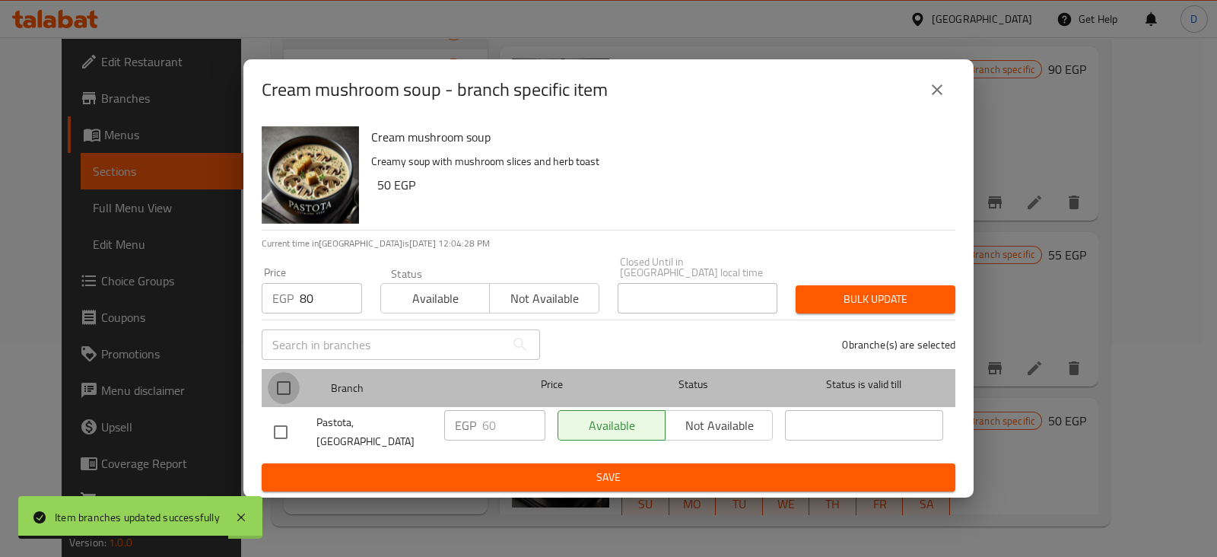
click at [288, 387] on input "checkbox" at bounding box center [284, 388] width 32 height 32
checkbox input "true"
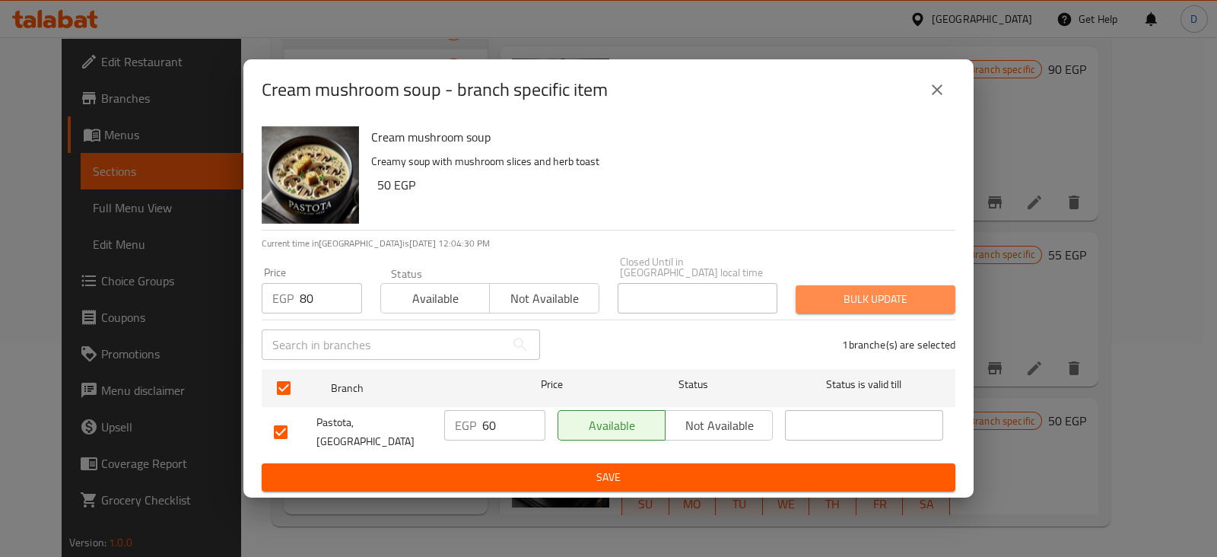
click at [844, 303] on span "Bulk update" at bounding box center [875, 299] width 135 height 19
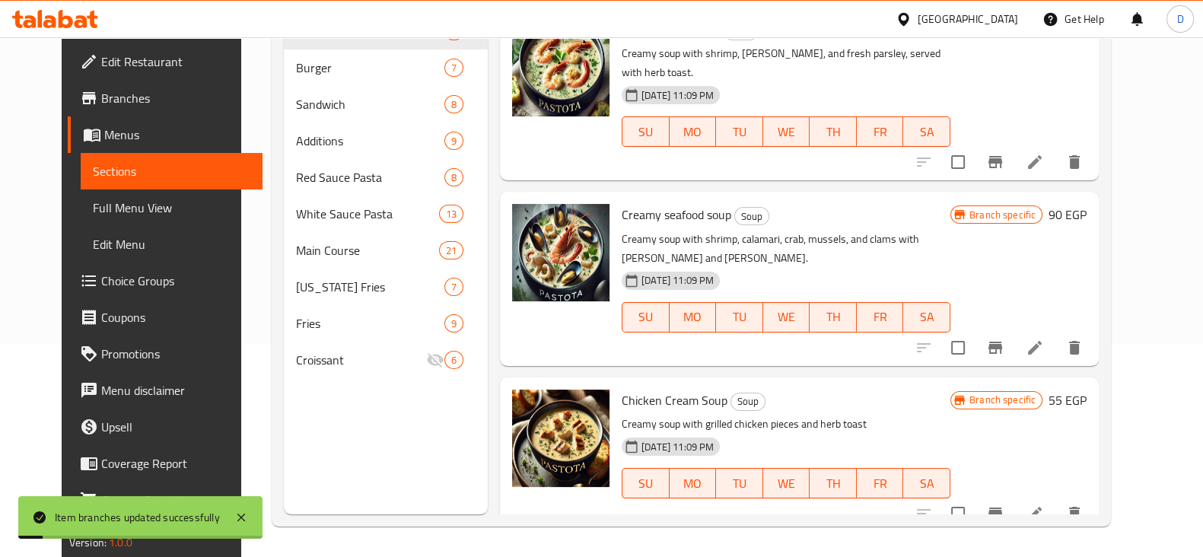
scroll to position [0, 0]
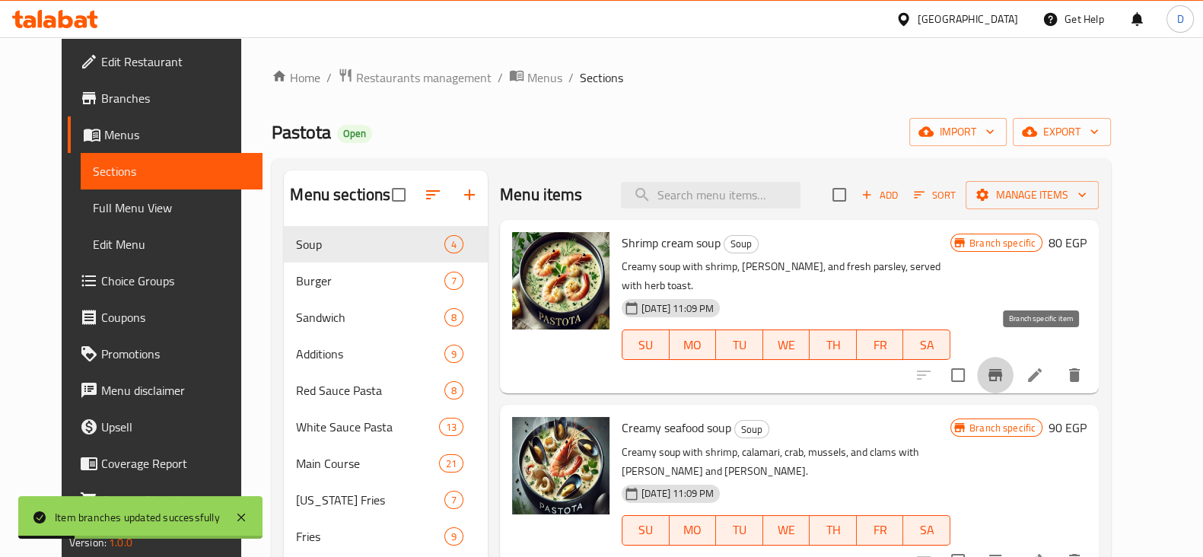
click at [1004, 366] on icon "Branch-specific-item" at bounding box center [995, 375] width 18 height 18
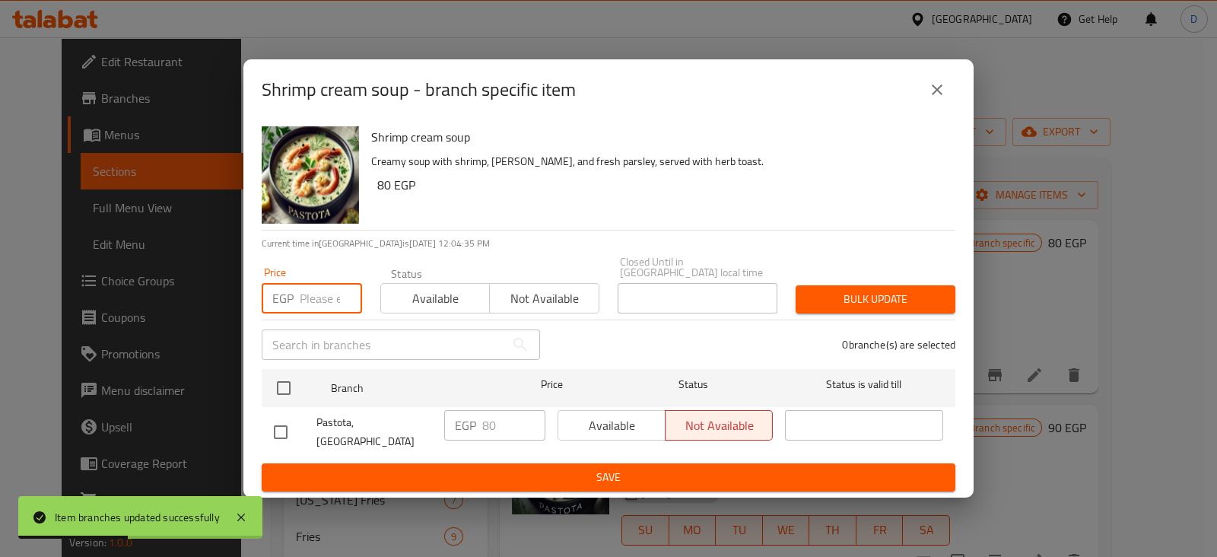
click at [316, 299] on input "number" at bounding box center [331, 298] width 62 height 30
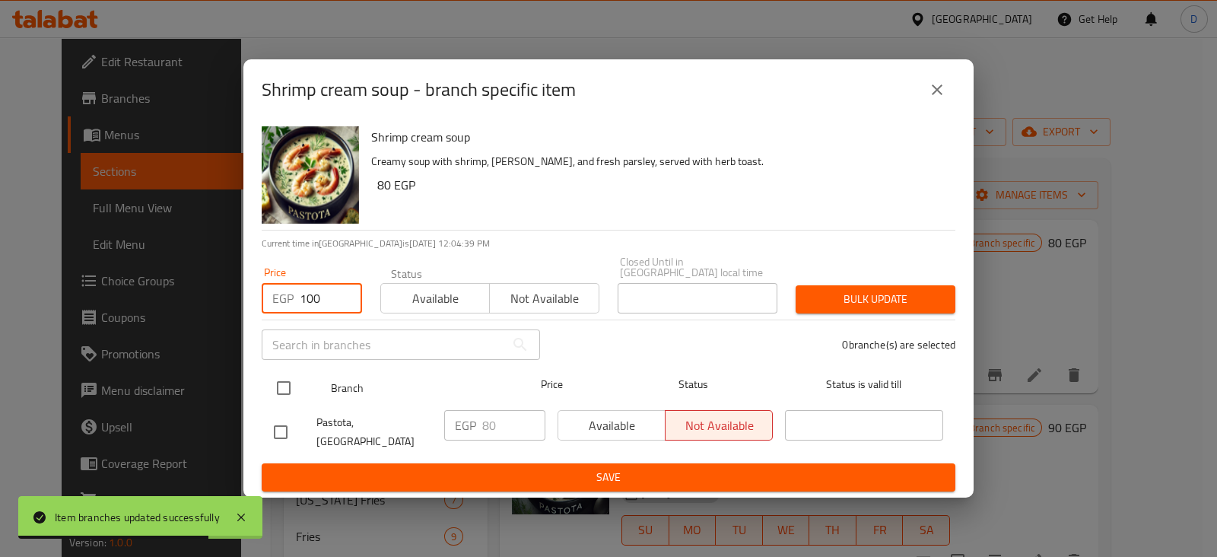
type input "100"
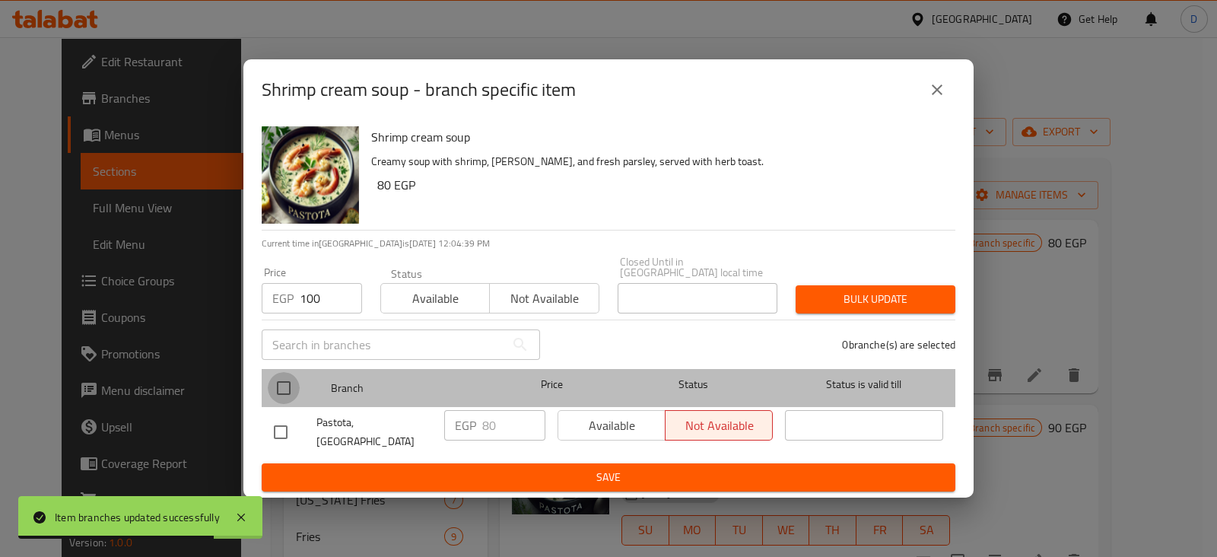
click at [288, 387] on input "checkbox" at bounding box center [284, 388] width 32 height 32
checkbox input "true"
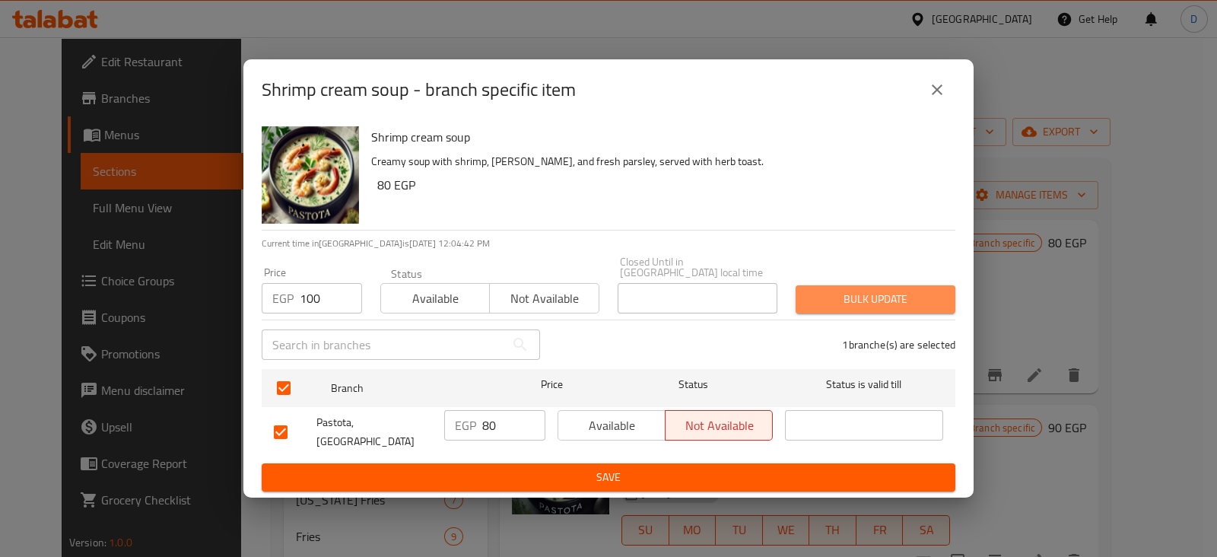
click at [833, 291] on span "Bulk update" at bounding box center [875, 299] width 135 height 19
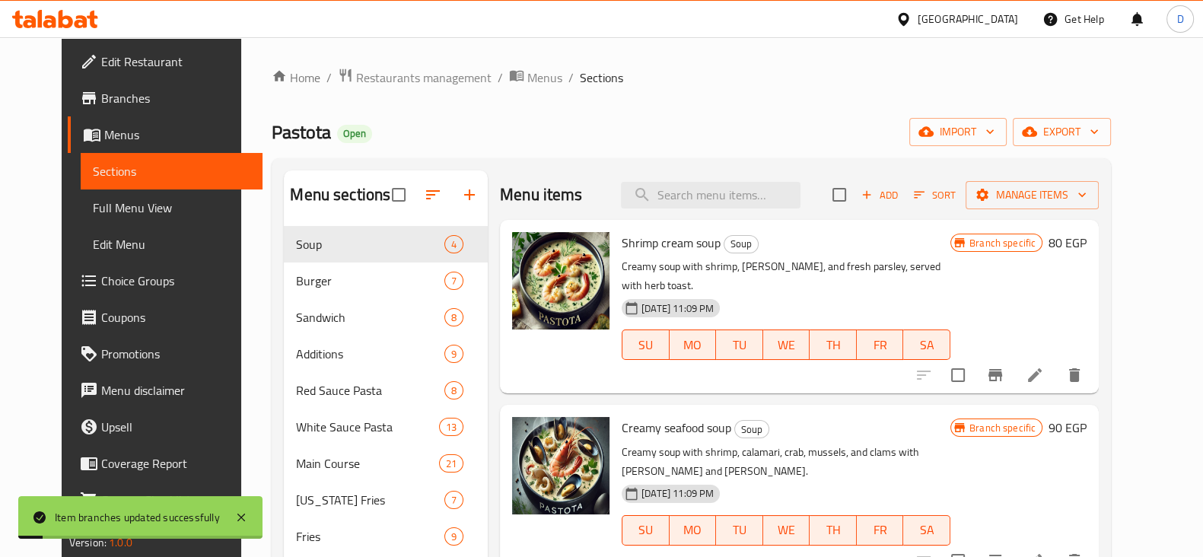
scroll to position [62, 0]
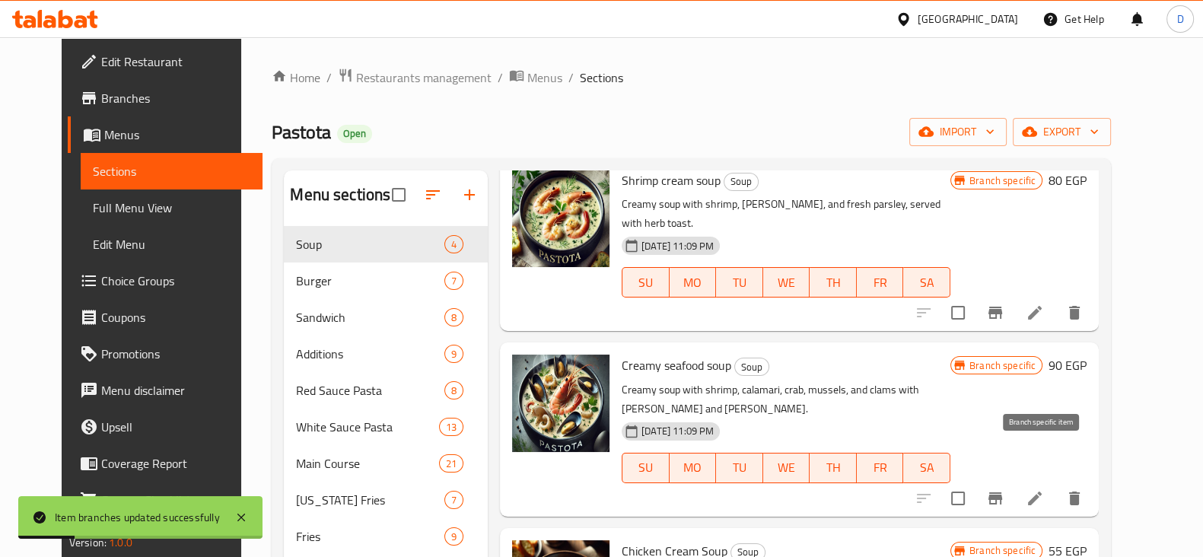
click at [1004, 489] on icon "Branch-specific-item" at bounding box center [995, 498] width 18 height 18
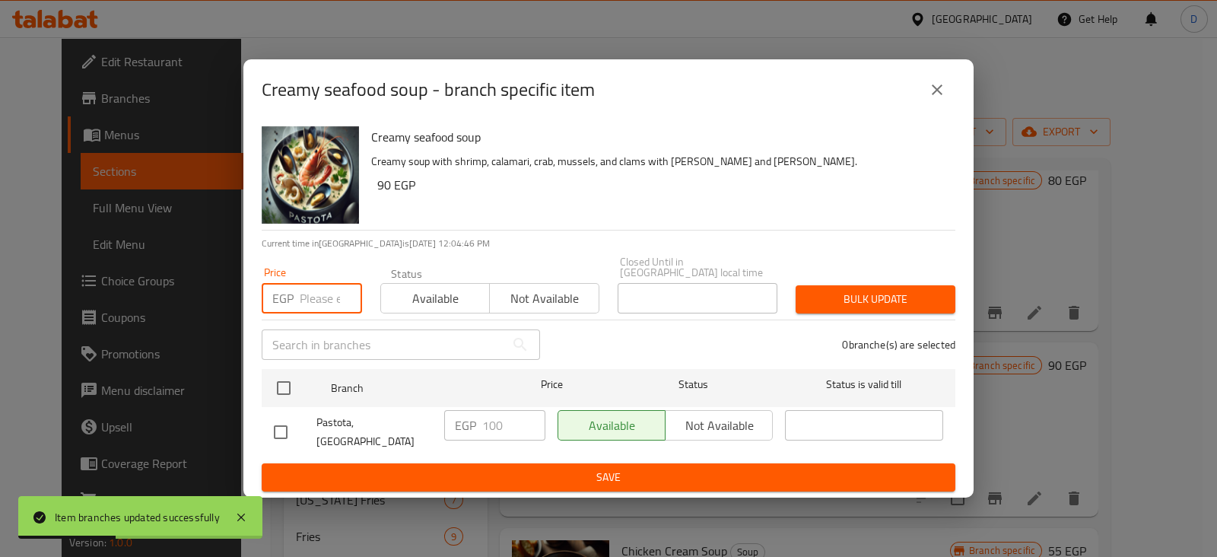
click at [311, 298] on input "number" at bounding box center [331, 298] width 62 height 30
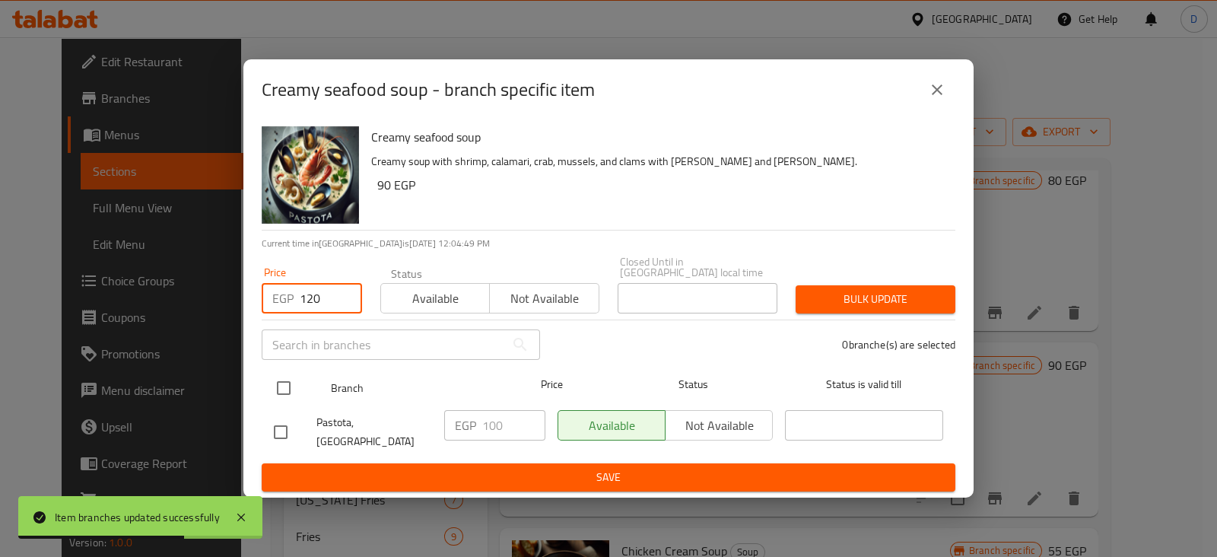
type input "120"
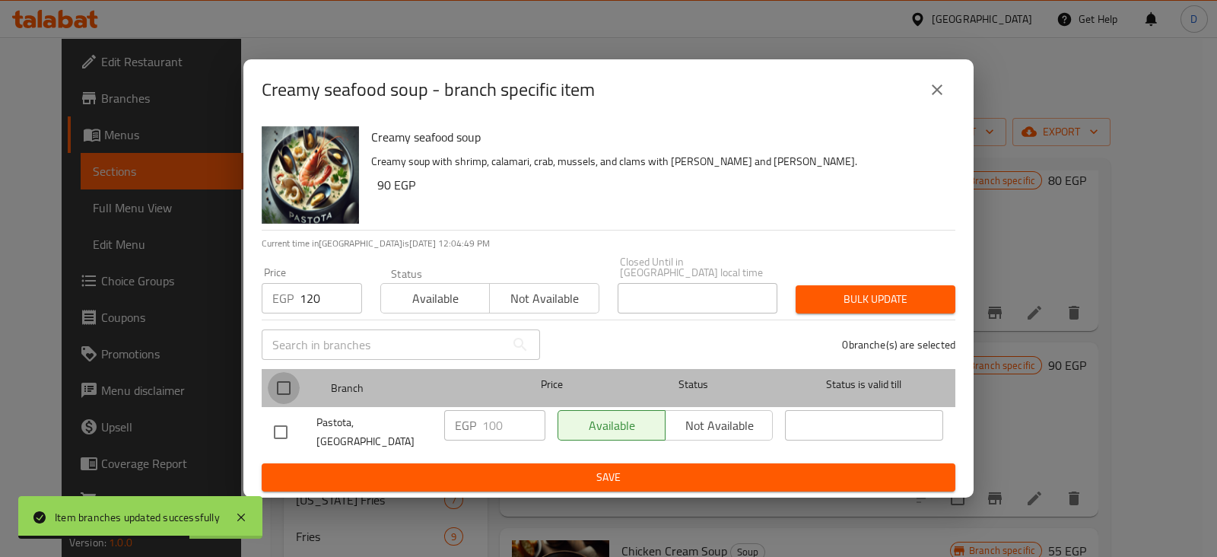
click at [281, 382] on input "checkbox" at bounding box center [284, 388] width 32 height 32
checkbox input "true"
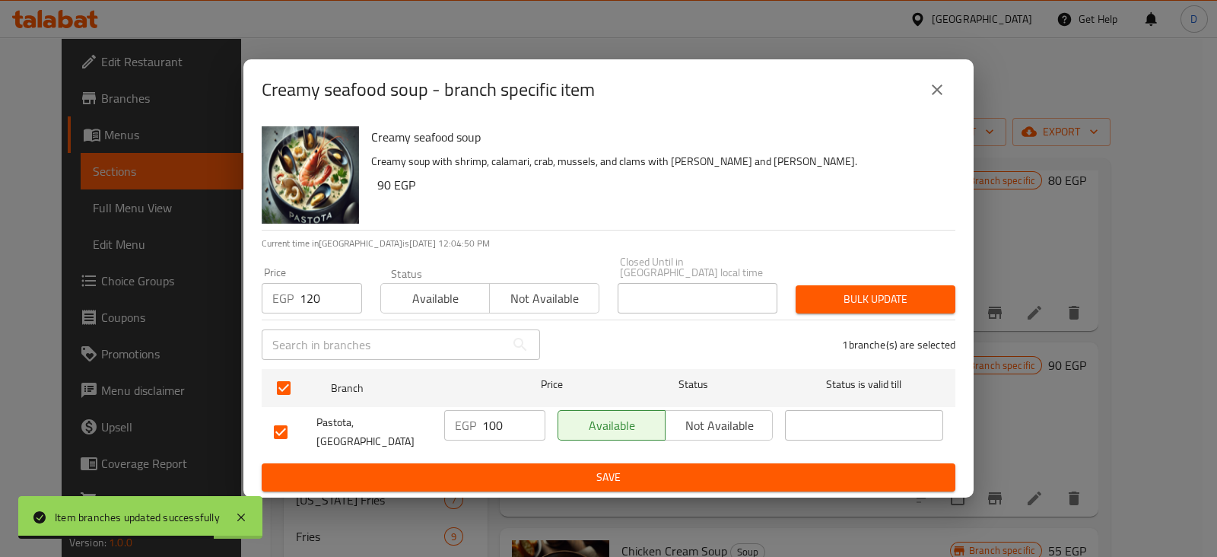
click at [900, 296] on span "Bulk update" at bounding box center [875, 299] width 135 height 19
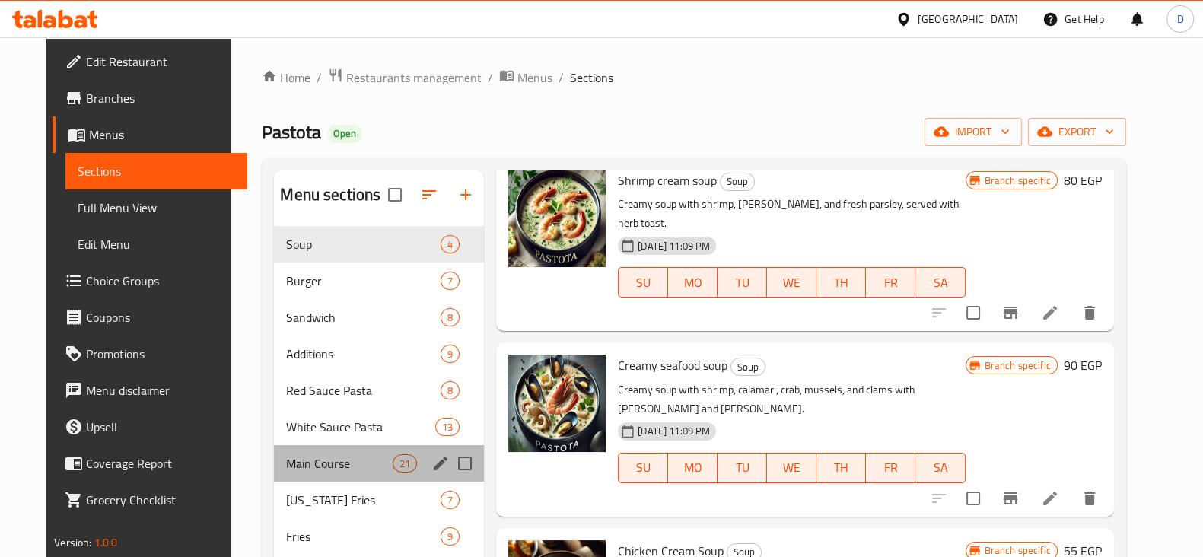
click at [308, 472] on div "Main Course 21" at bounding box center [379, 463] width 210 height 37
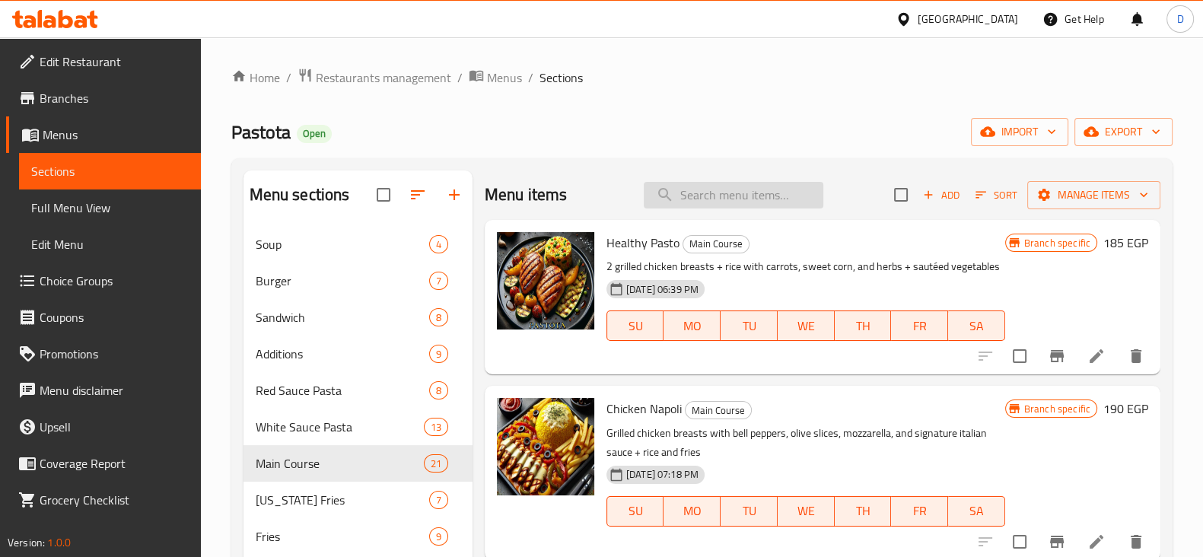
click at [688, 198] on input "search" at bounding box center [734, 195] width 180 height 27
type input "h"
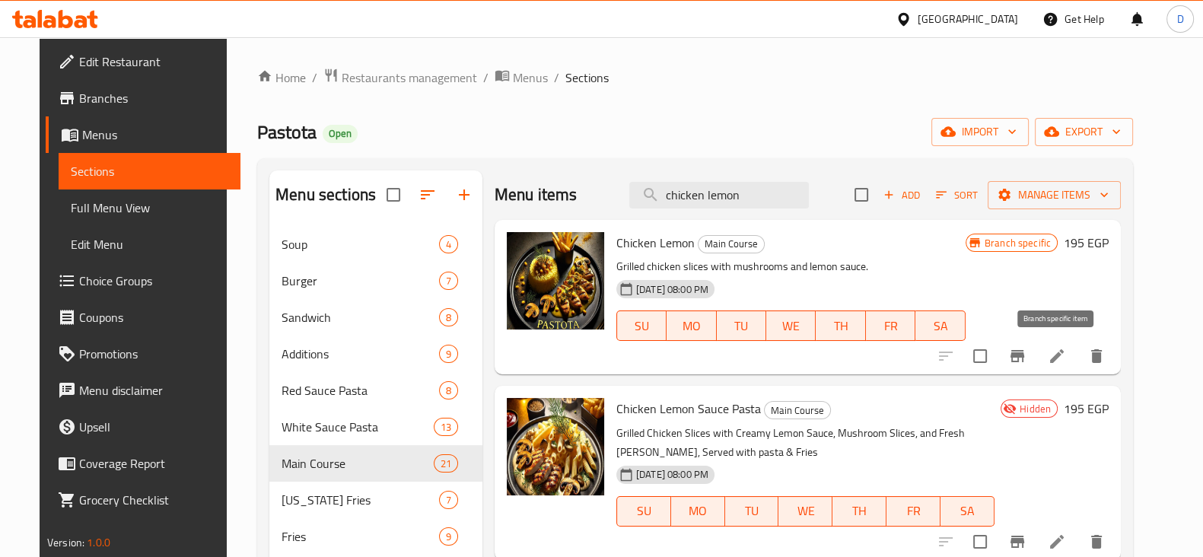
type input "chicken lemon"
click at [1026, 347] on icon "Branch-specific-item" at bounding box center [1017, 356] width 18 height 18
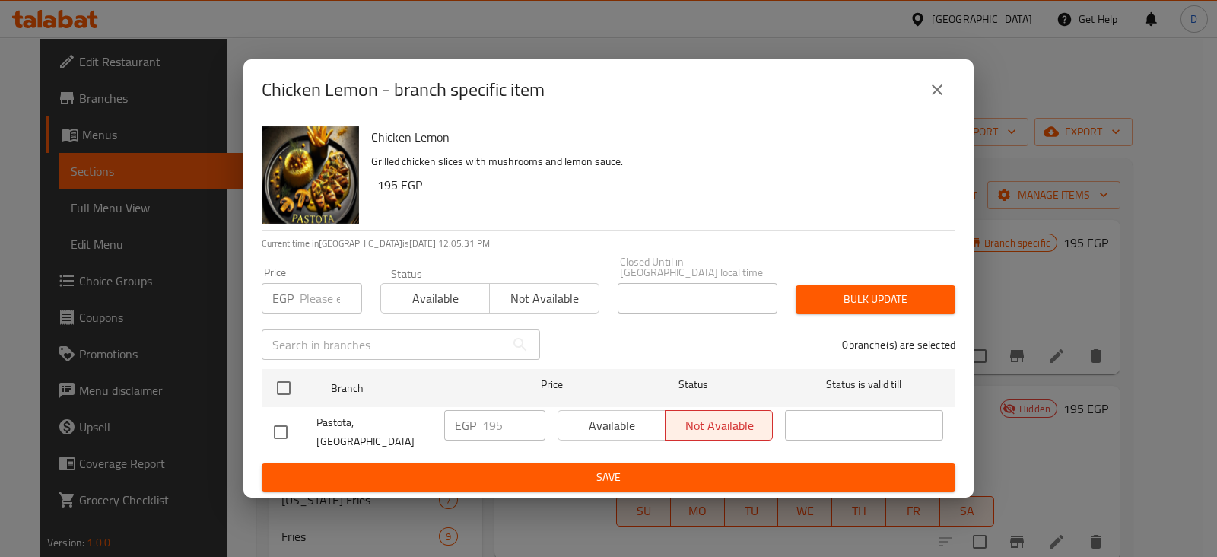
click at [934, 99] on icon "close" at bounding box center [937, 90] width 18 height 18
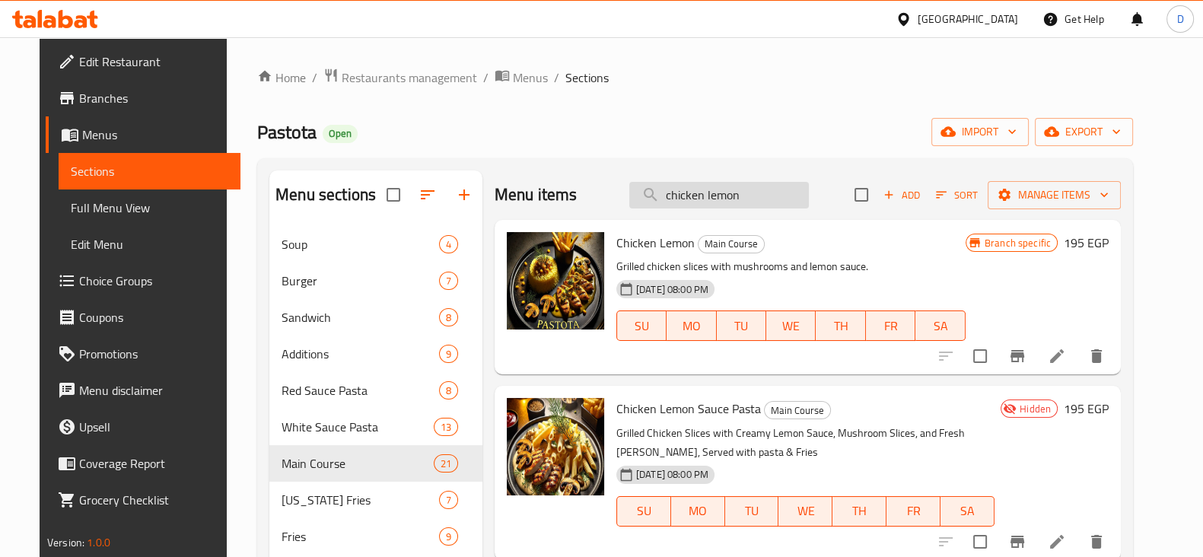
click at [731, 195] on input "chicken lemon" at bounding box center [719, 195] width 180 height 27
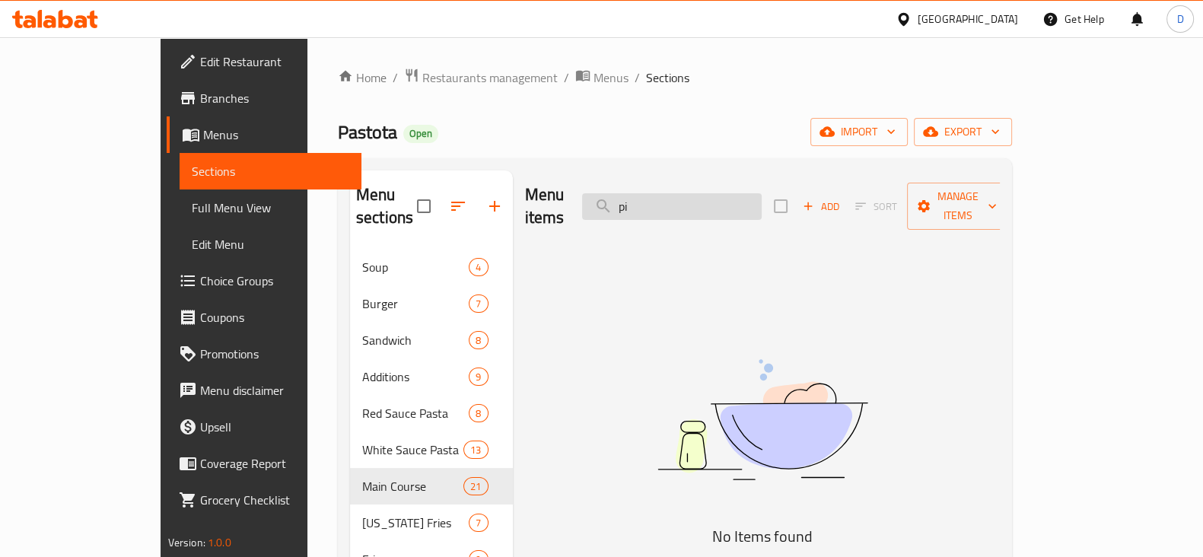
type input "p"
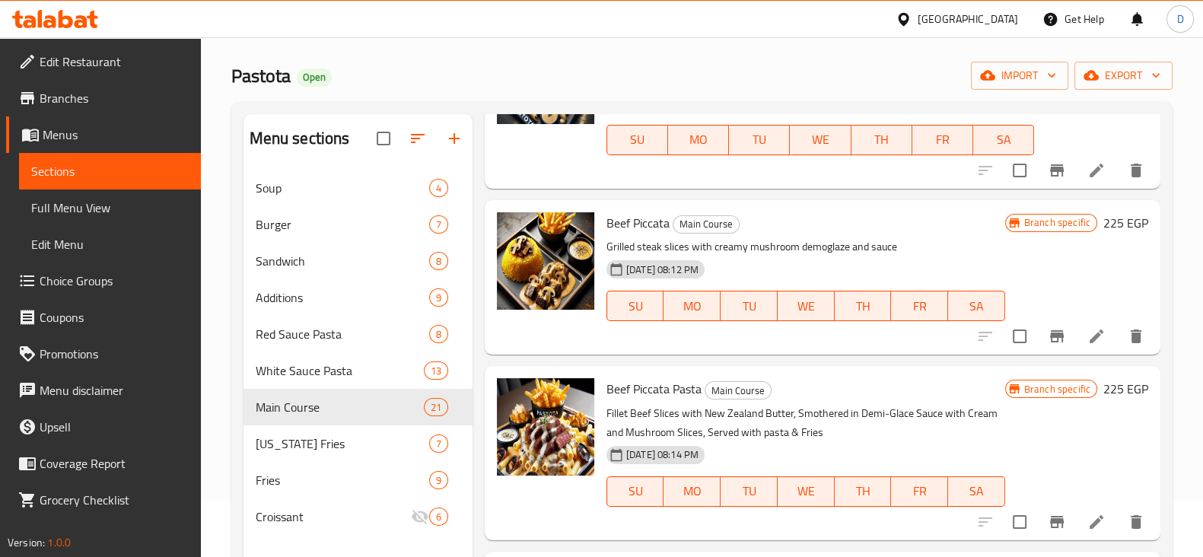
scroll to position [2611, 0]
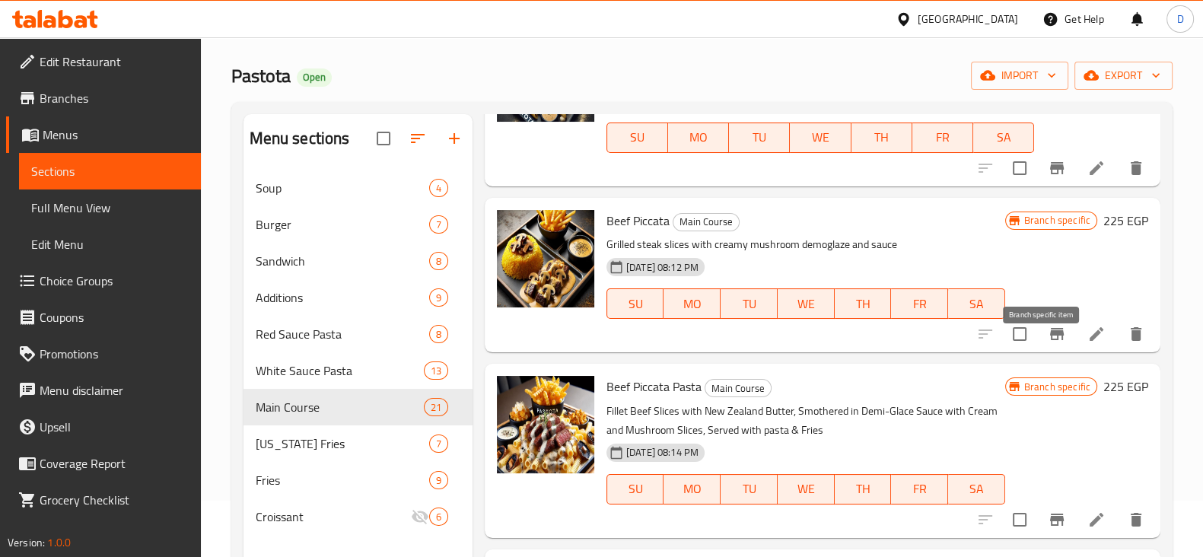
click at [1038, 342] on button "Branch-specific-item" at bounding box center [1056, 334] width 37 height 37
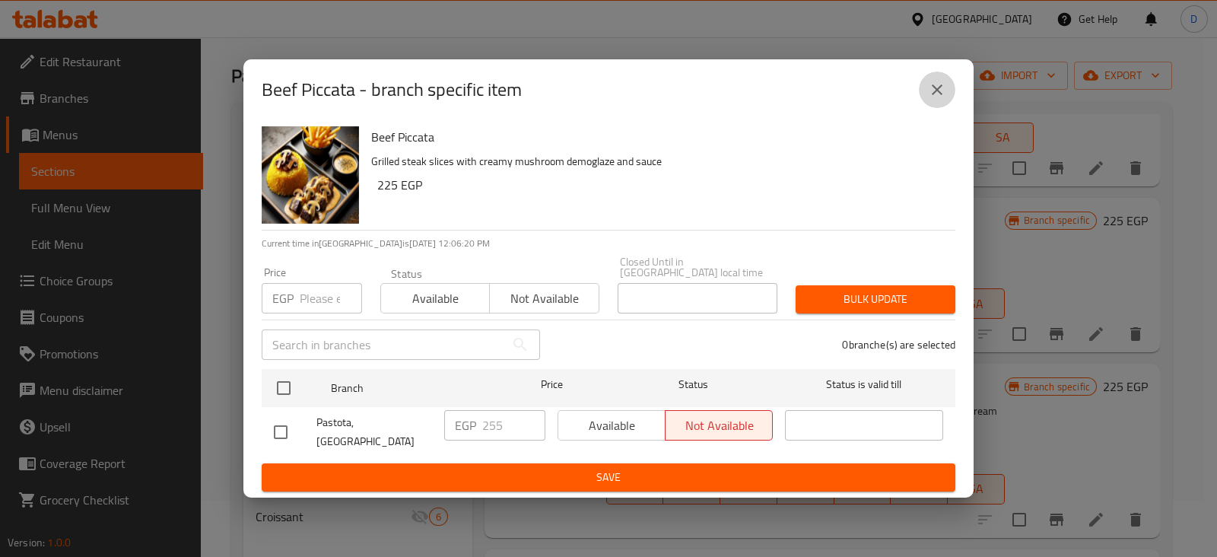
click at [939, 99] on icon "close" at bounding box center [937, 90] width 18 height 18
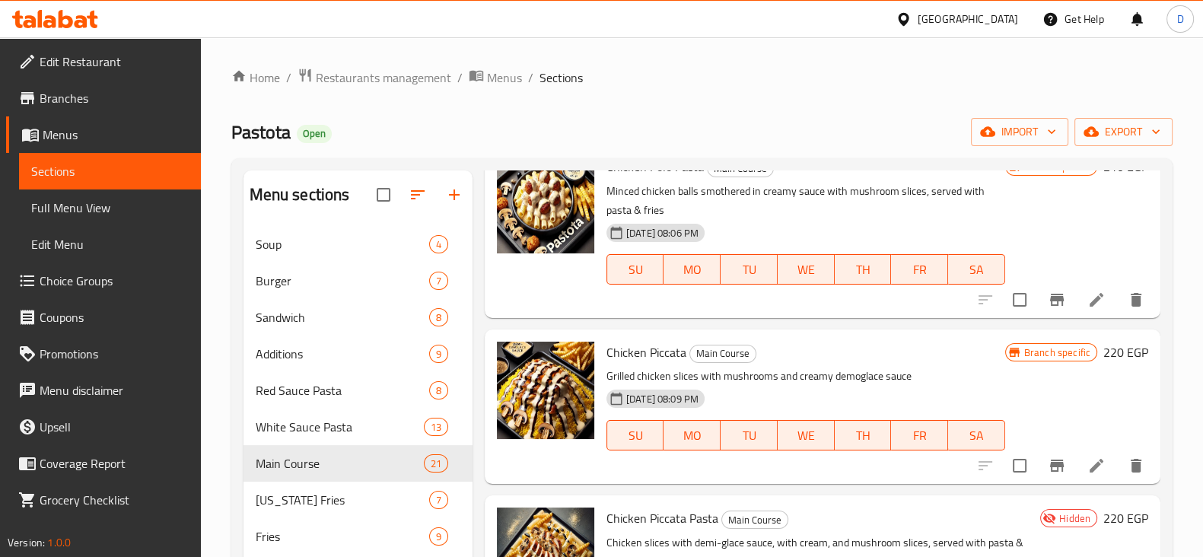
scroll to position [2185, 0]
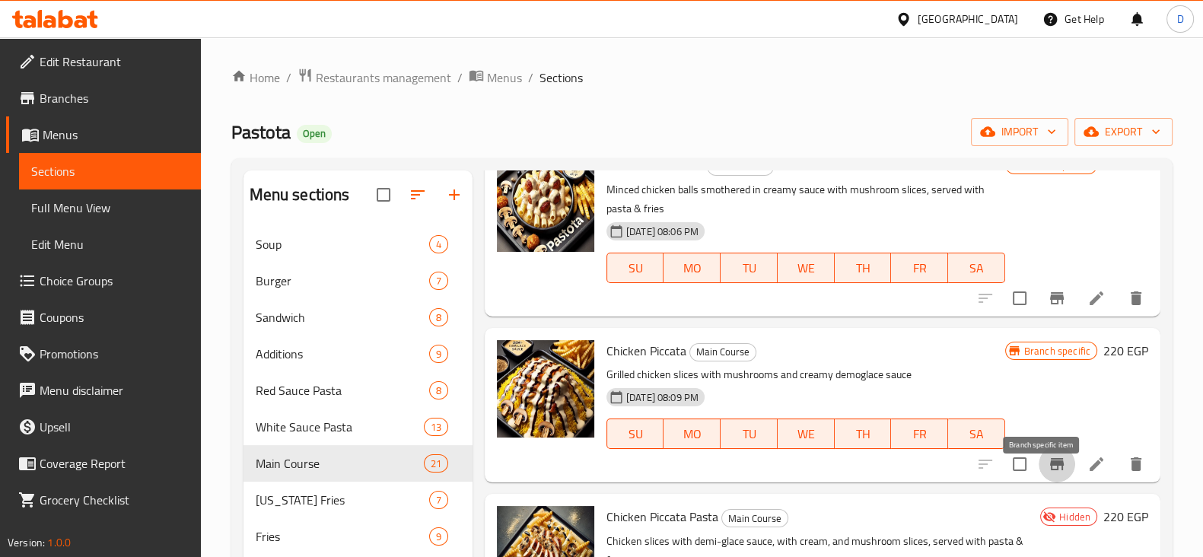
click at [1047, 473] on icon "Branch-specific-item" at bounding box center [1056, 464] width 18 height 18
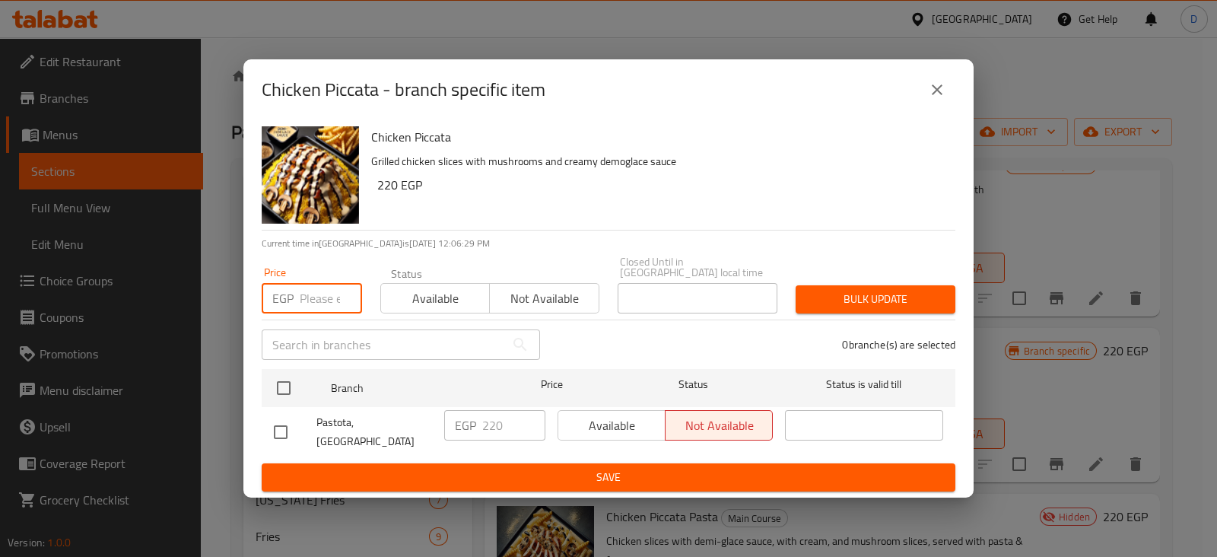
click at [316, 294] on input "number" at bounding box center [331, 298] width 62 height 30
type input "225"
click at [940, 86] on button "close" at bounding box center [937, 90] width 37 height 37
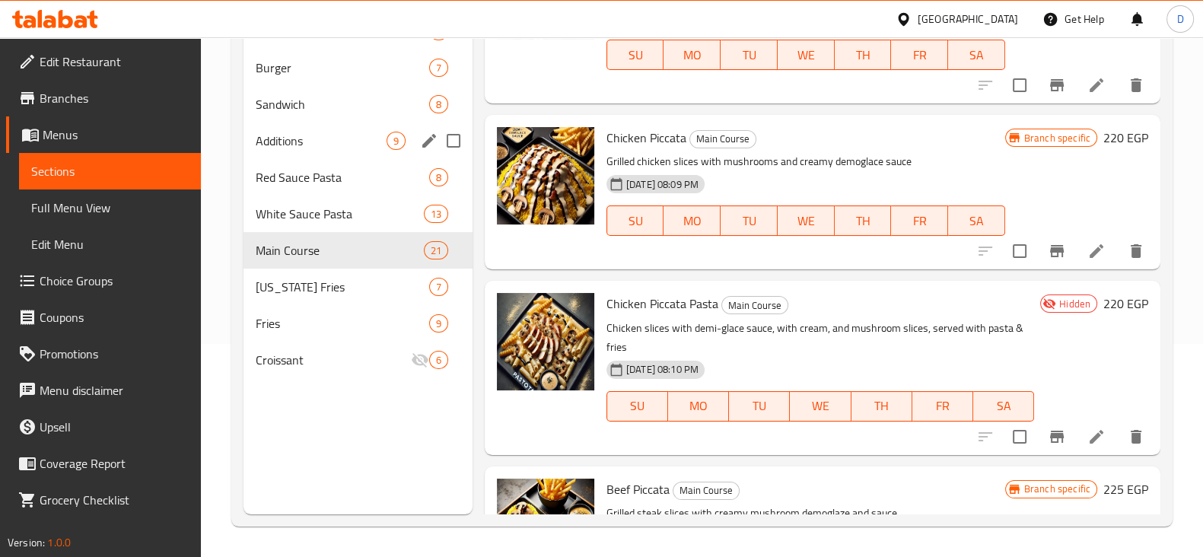
scroll to position [212, 0]
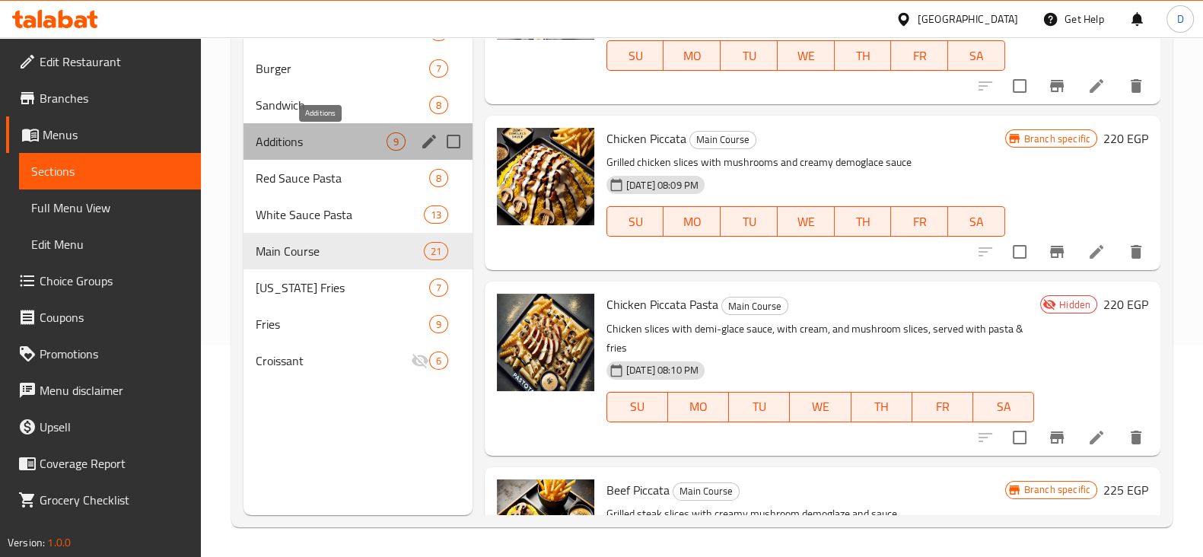
click at [316, 139] on span "Additions" at bounding box center [321, 141] width 131 height 18
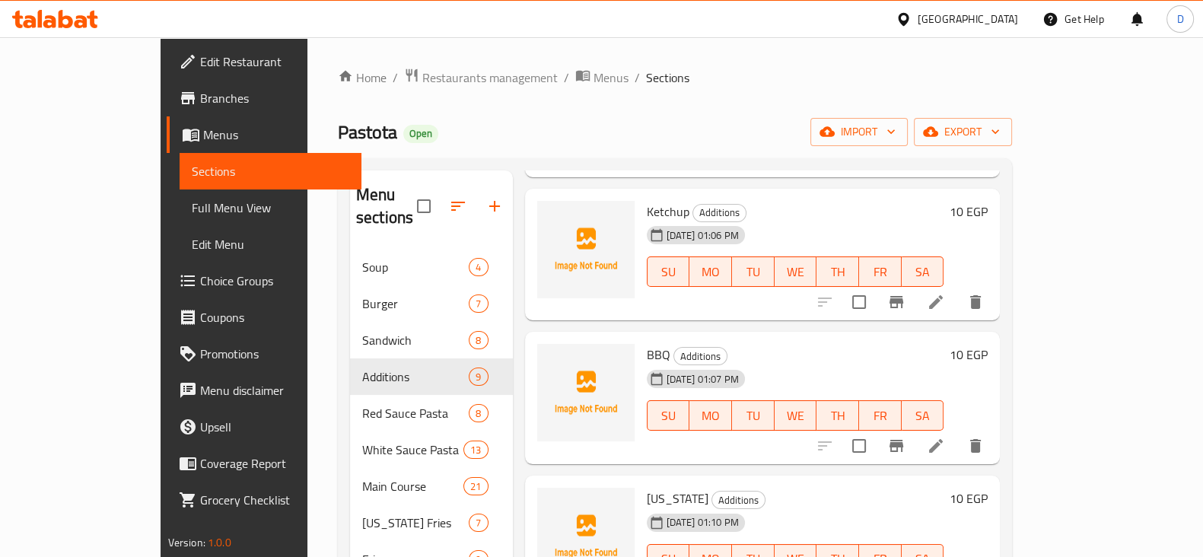
scroll to position [213, 0]
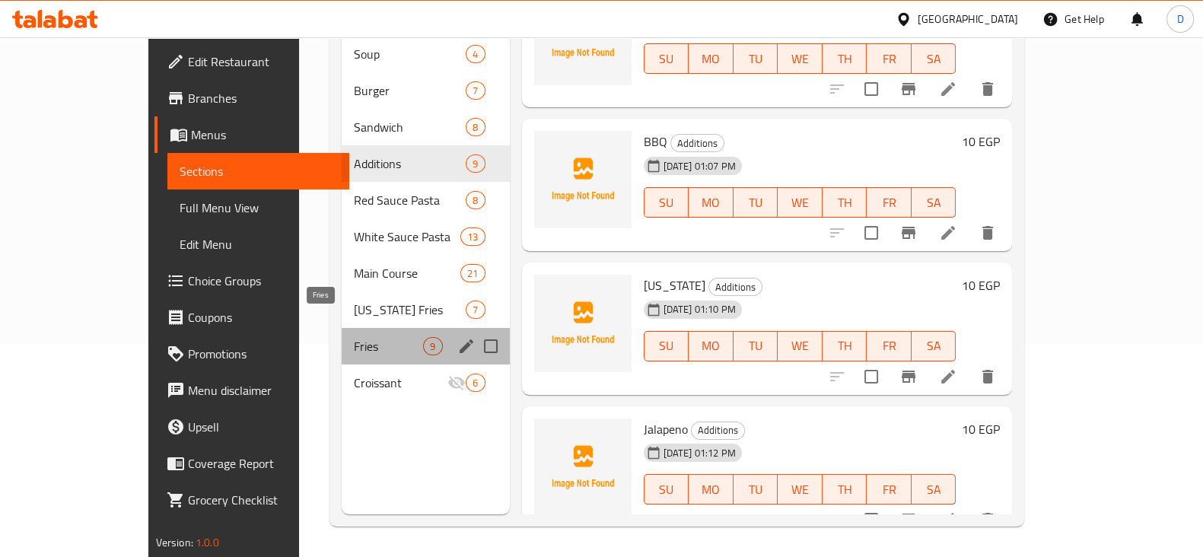
click at [354, 337] on span "Fries" at bounding box center [388, 346] width 69 height 18
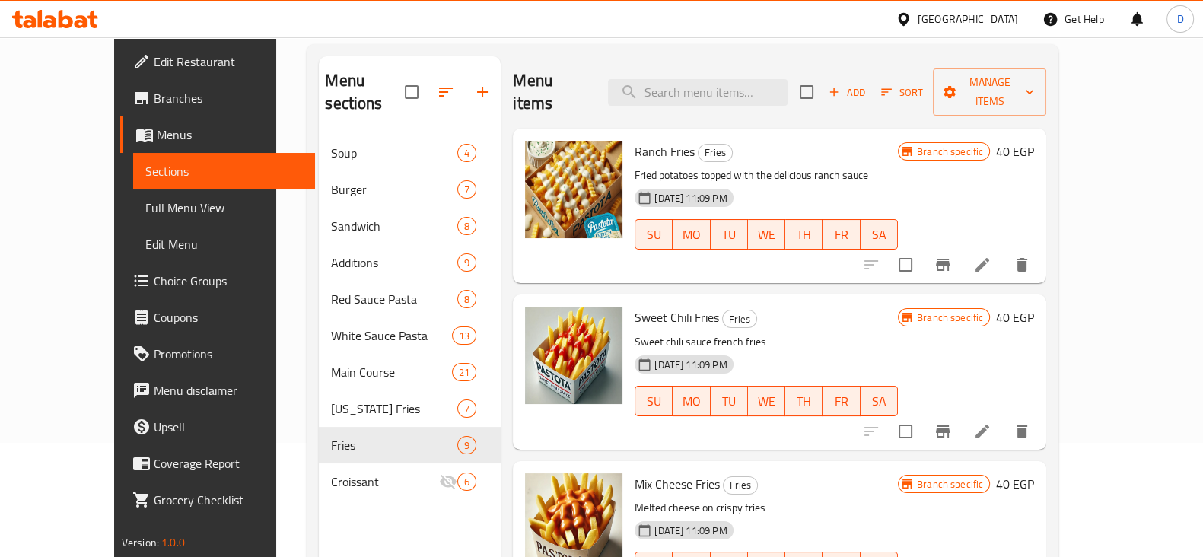
scroll to position [113, 0]
click at [961, 247] on button "Branch-specific-item" at bounding box center [942, 265] width 37 height 37
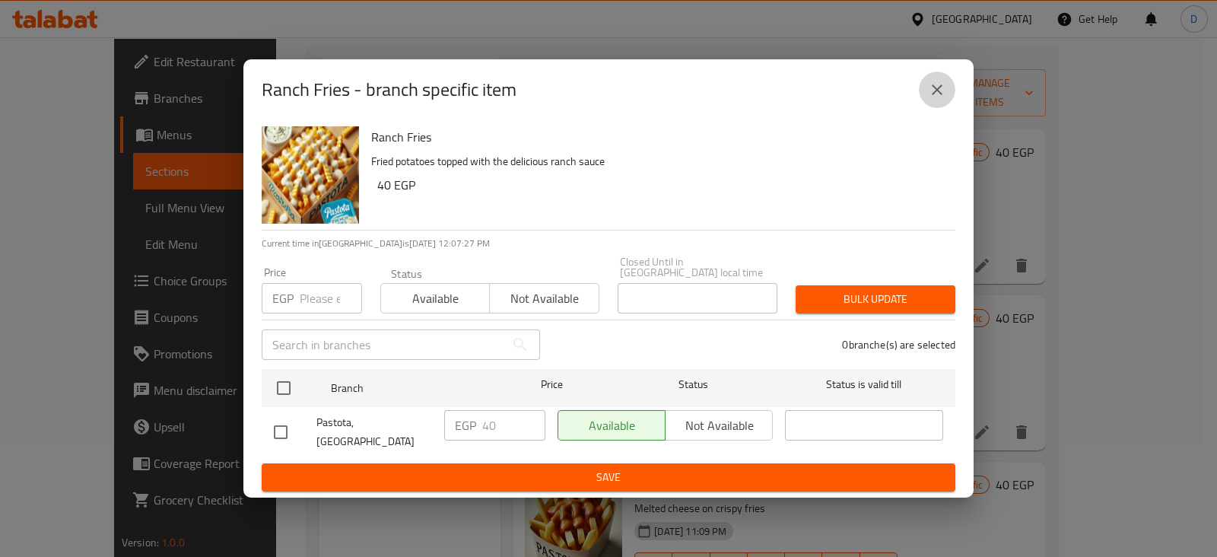
click at [945, 99] on icon "close" at bounding box center [937, 90] width 18 height 18
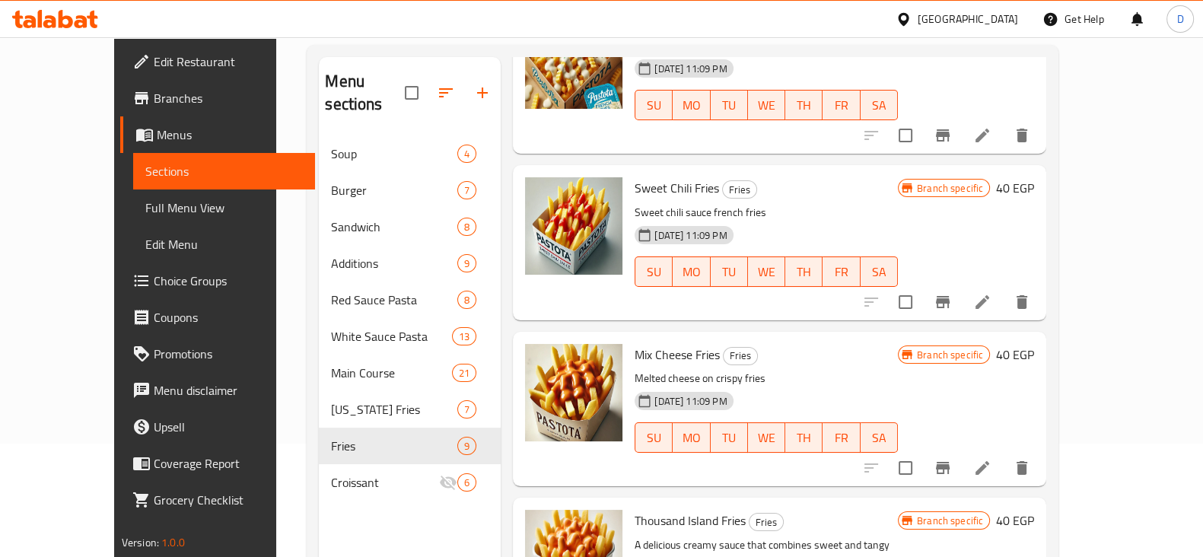
scroll to position [134, 0]
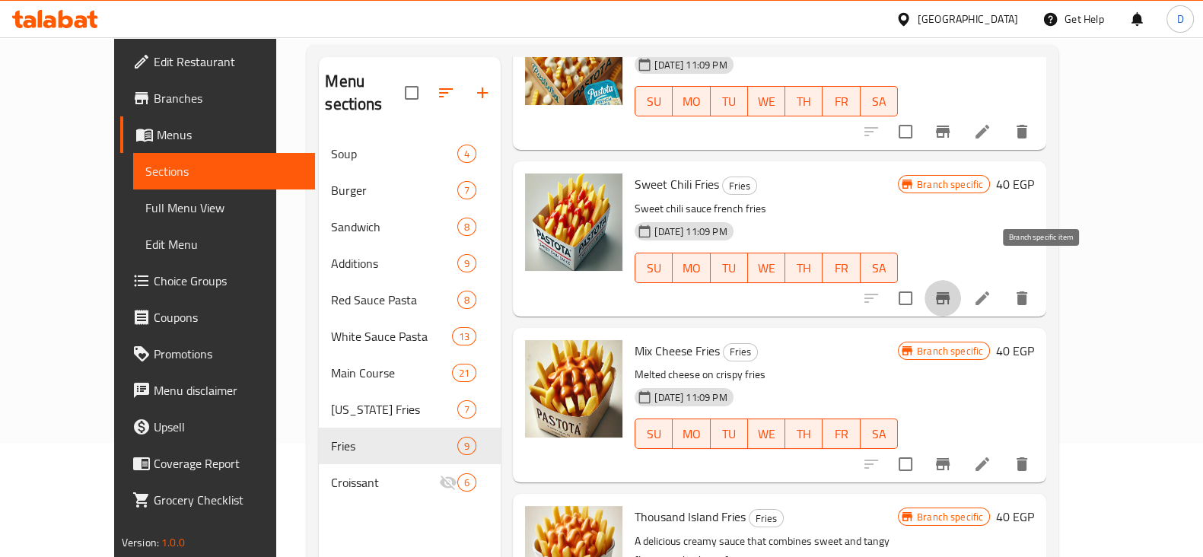
click at [961, 280] on button "Branch-specific-item" at bounding box center [942, 298] width 37 height 37
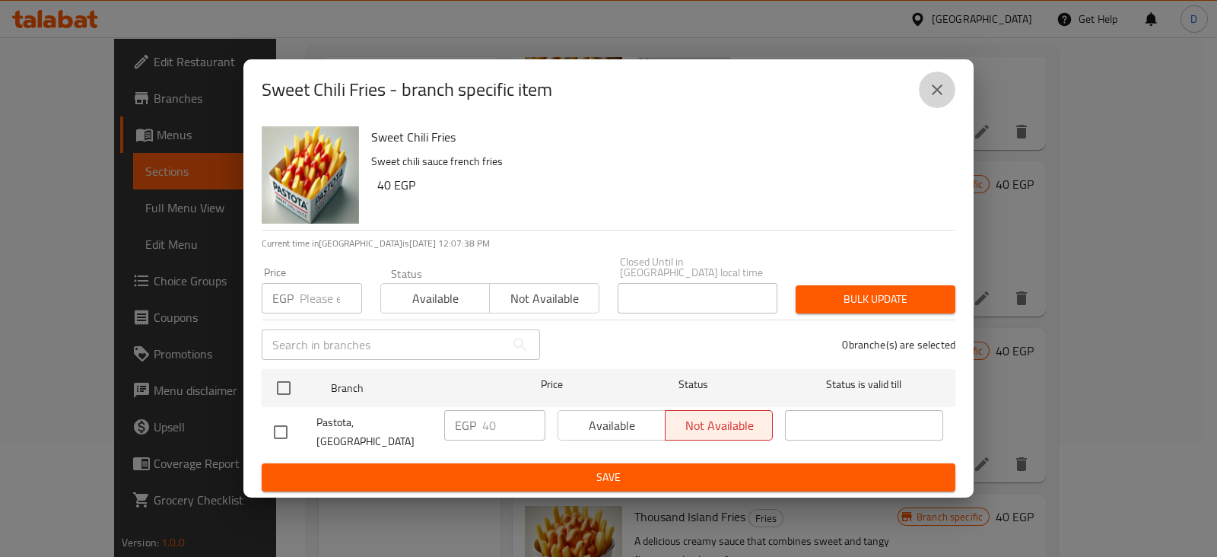
click at [936, 95] on icon "close" at bounding box center [937, 89] width 11 height 11
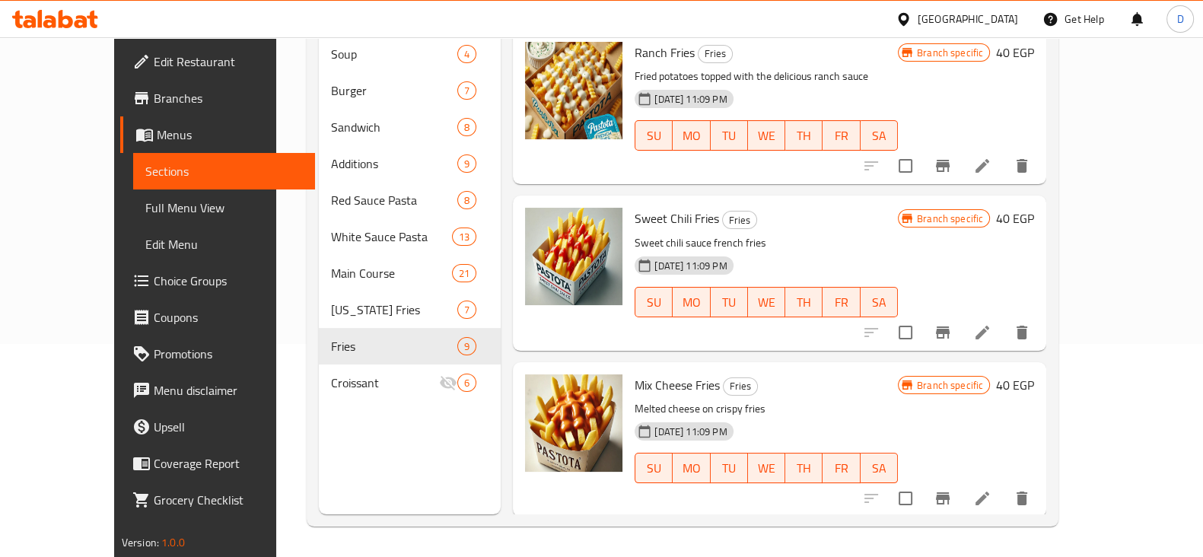
scroll to position [0, 0]
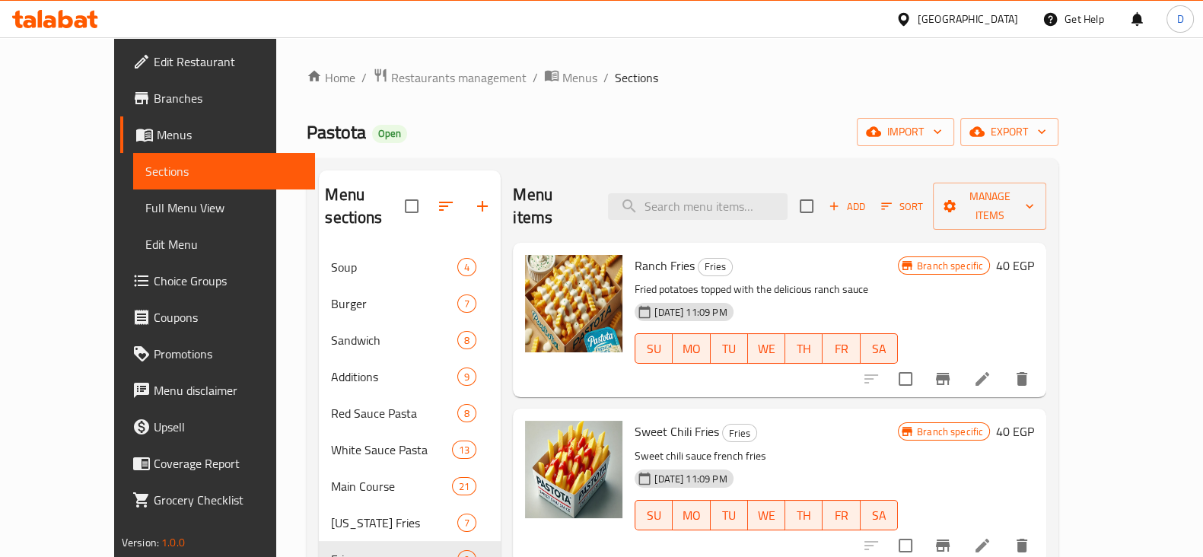
click at [49, 20] on icon at bounding box center [49, 21] width 13 height 13
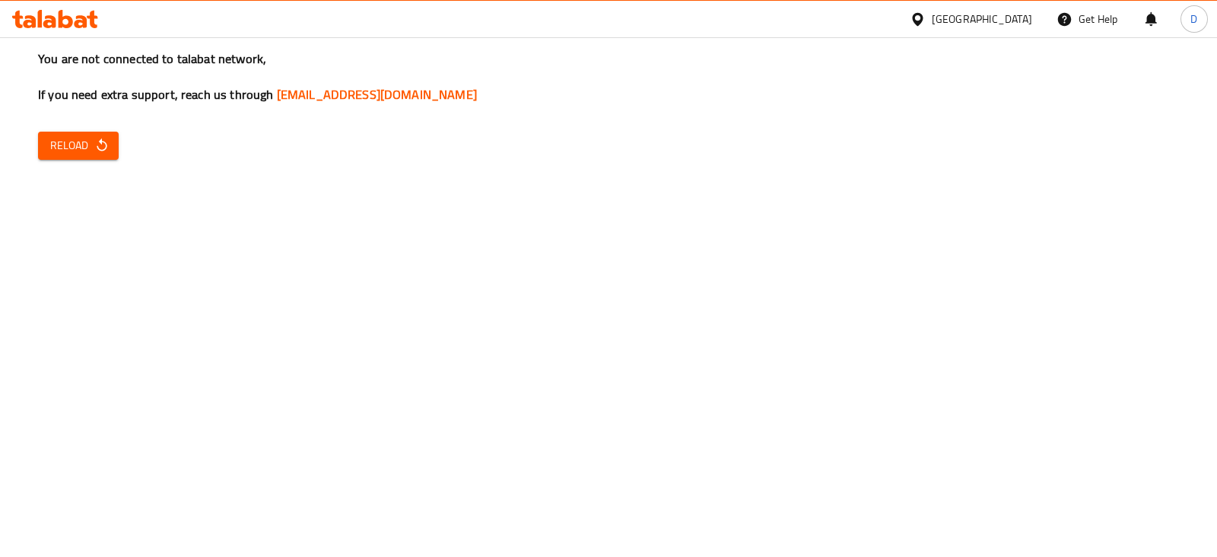
click at [118, 148] on div "You are not connected to talabat network, If you need extra support, reach us t…" at bounding box center [608, 278] width 1217 height 557
click at [94, 144] on icon "button" at bounding box center [101, 145] width 15 height 15
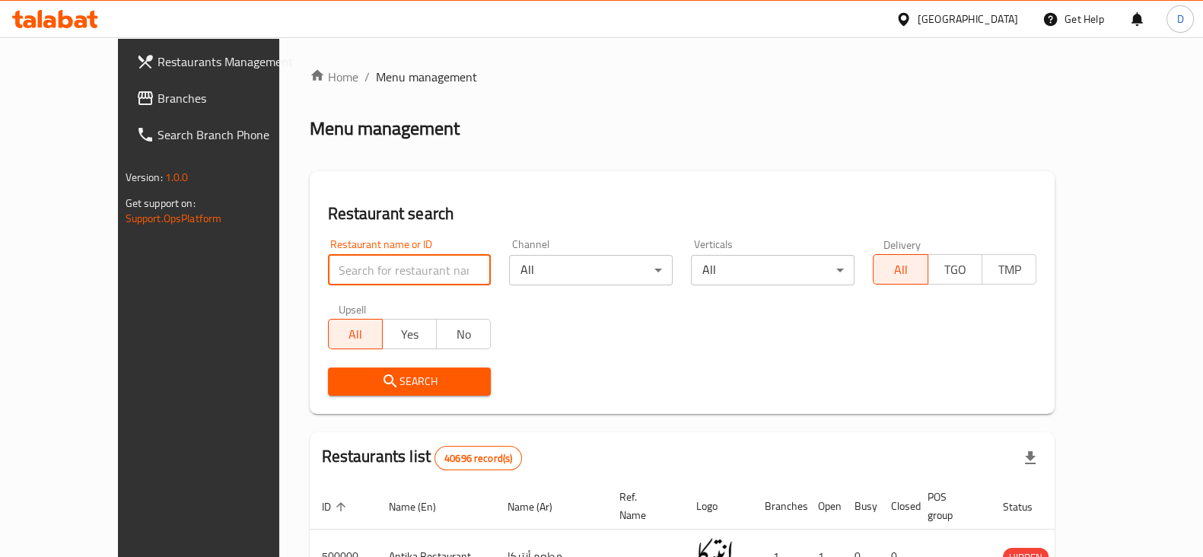
click at [338, 265] on input "search" at bounding box center [410, 270] width 164 height 30
paste input "671173"
type input "671173"
click button "Search" at bounding box center [410, 381] width 164 height 28
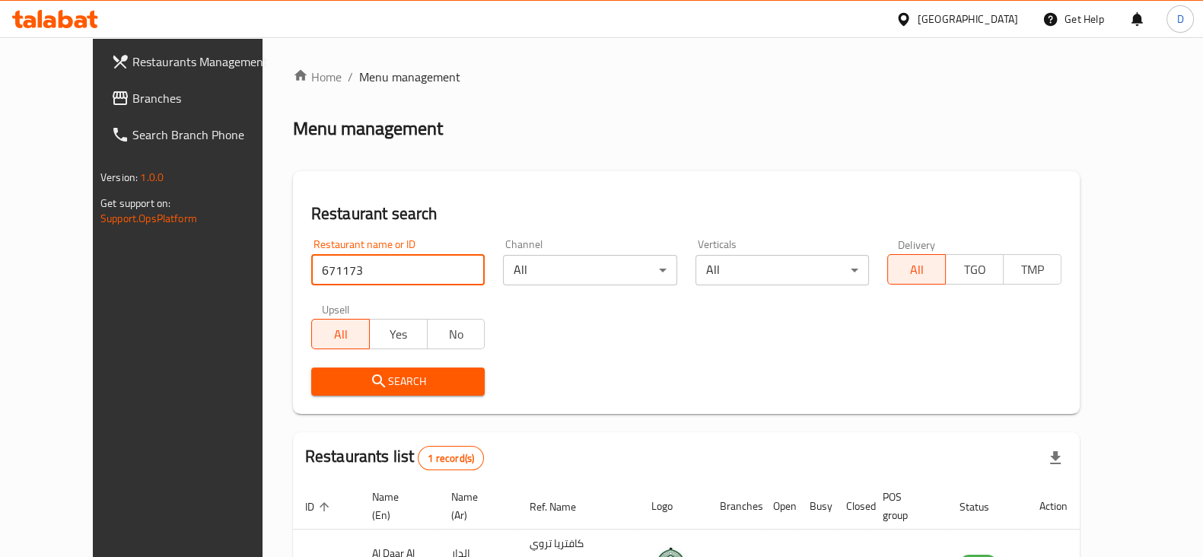
scroll to position [91, 0]
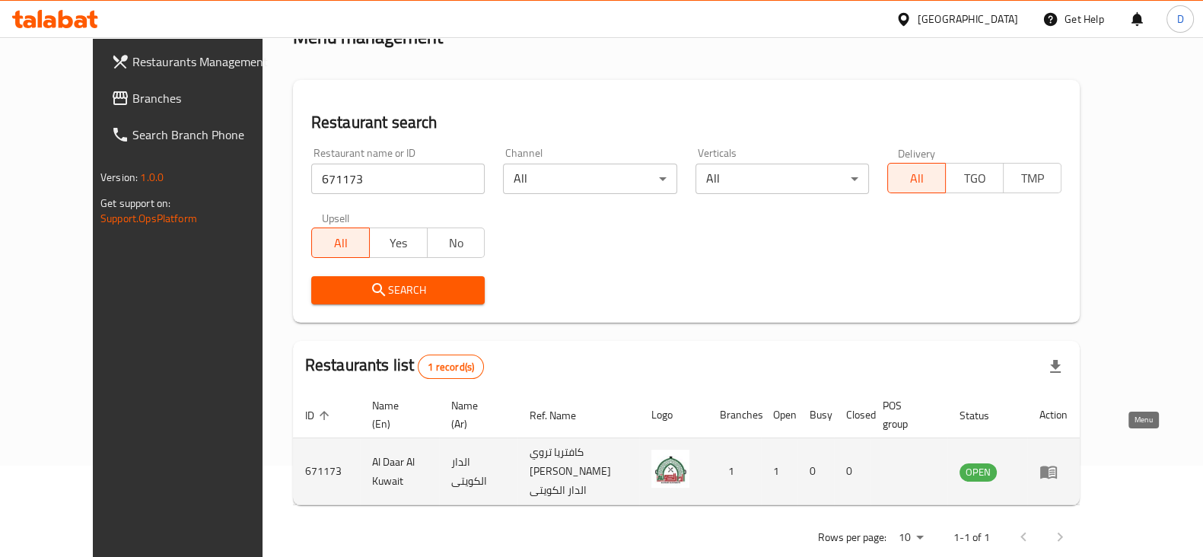
click at [1057, 466] on icon "enhanced table" at bounding box center [1048, 472] width 17 height 13
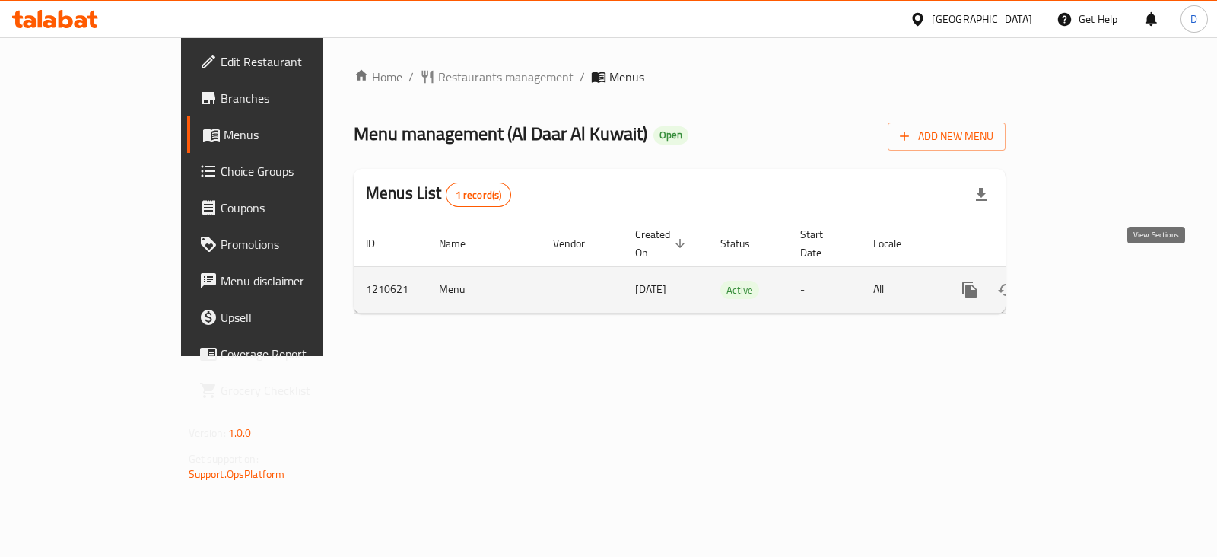
click at [1089, 281] on icon "enhanced table" at bounding box center [1079, 290] width 18 height 18
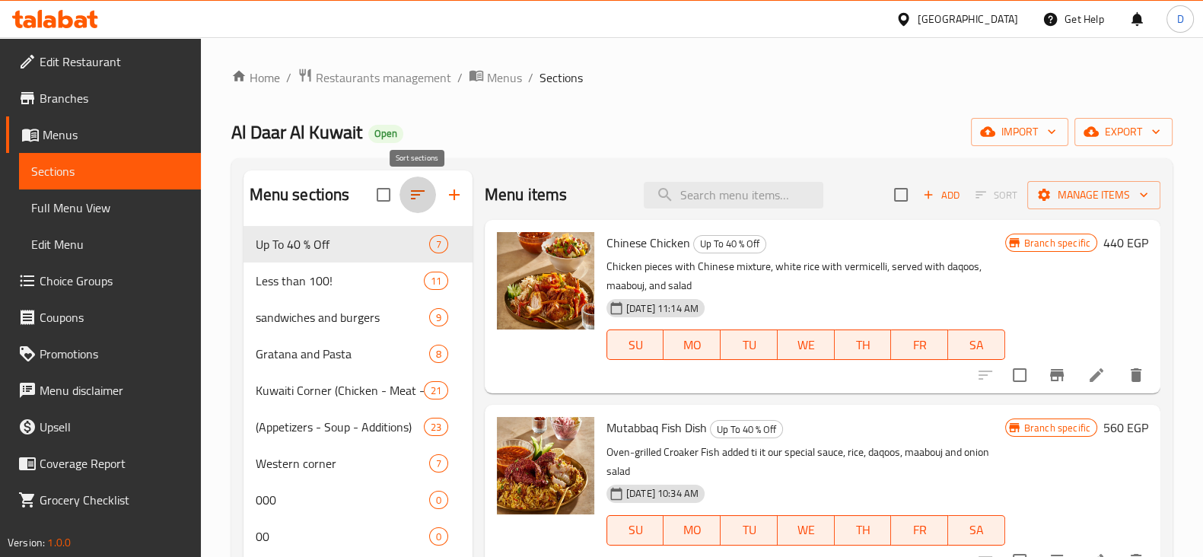
click at [404, 202] on button "button" at bounding box center [417, 194] width 37 height 37
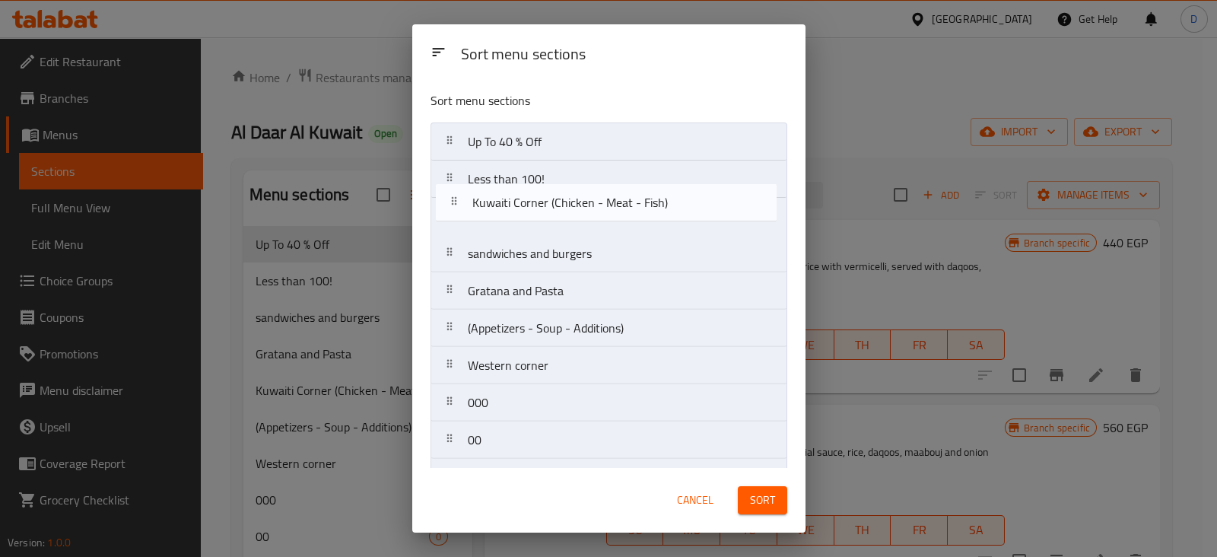
drag, startPoint x: 450, startPoint y: 294, endPoint x: 455, endPoint y: 196, distance: 98.3
click at [455, 196] on nav "Up To 40 % Off Less than 100! sandwiches and burgers Gratana and Pasta Kuwaiti …" at bounding box center [609, 439] width 357 height 635
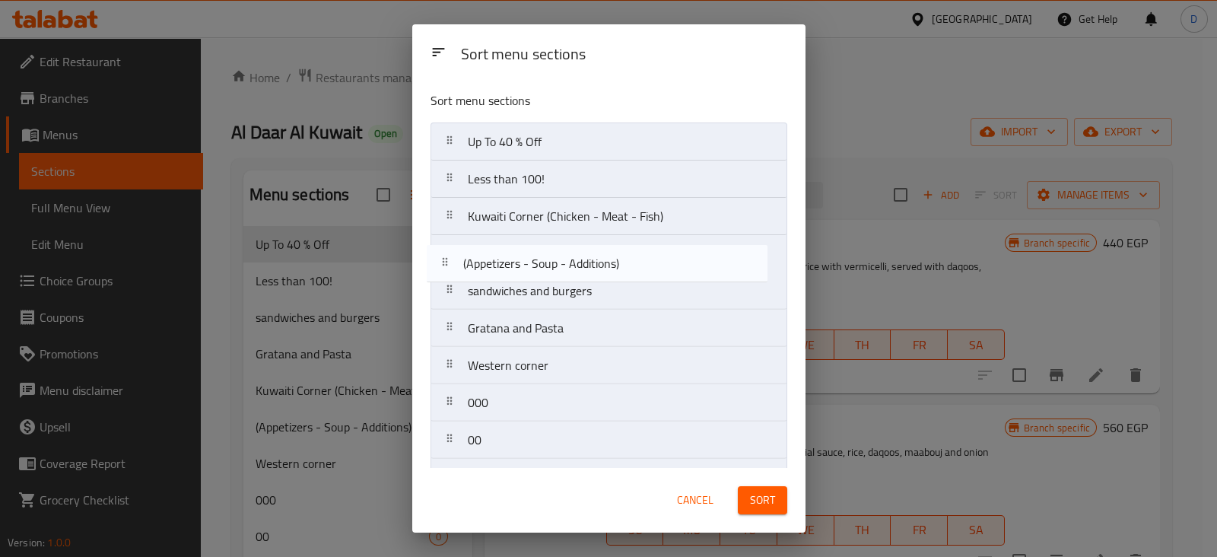
drag, startPoint x: 459, startPoint y: 332, endPoint x: 453, endPoint y: 261, distance: 71.8
click at [453, 261] on nav "Up To 40 % Off Less than 100! Kuwaiti Corner (Chicken - Meat - Fish) sandwiches…" at bounding box center [609, 439] width 357 height 635
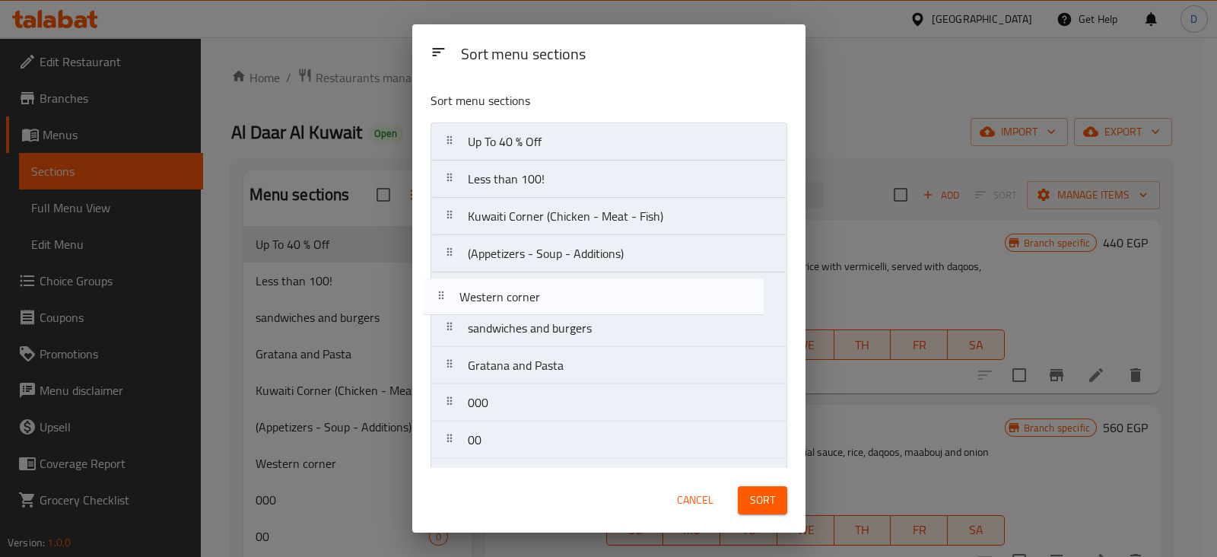
drag, startPoint x: 459, startPoint y: 371, endPoint x: 450, endPoint y: 297, distance: 75.1
click at [450, 297] on nav "Up To 40 % Off Less than 100! Kuwaiti Corner (Chicken - Meat - Fish) (Appetizer…" at bounding box center [609, 439] width 357 height 635
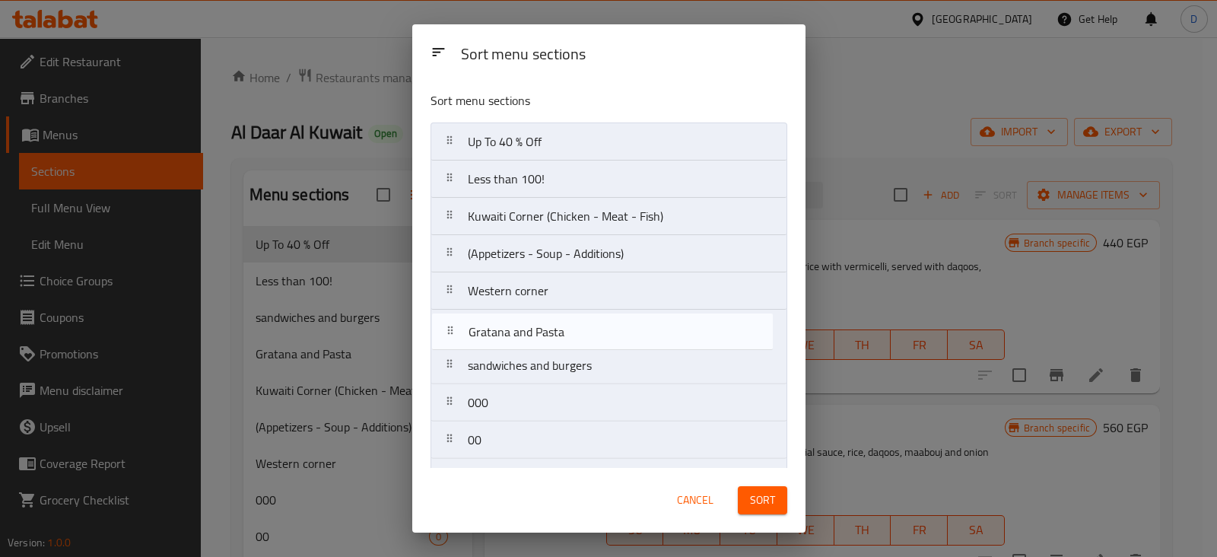
drag, startPoint x: 453, startPoint y: 365, endPoint x: 454, endPoint y: 326, distance: 38.8
click at [454, 326] on nav "Up To 40 % Off Less than 100! Kuwaiti Corner (Chicken - Meat - Fish) (Appetizer…" at bounding box center [609, 439] width 357 height 635
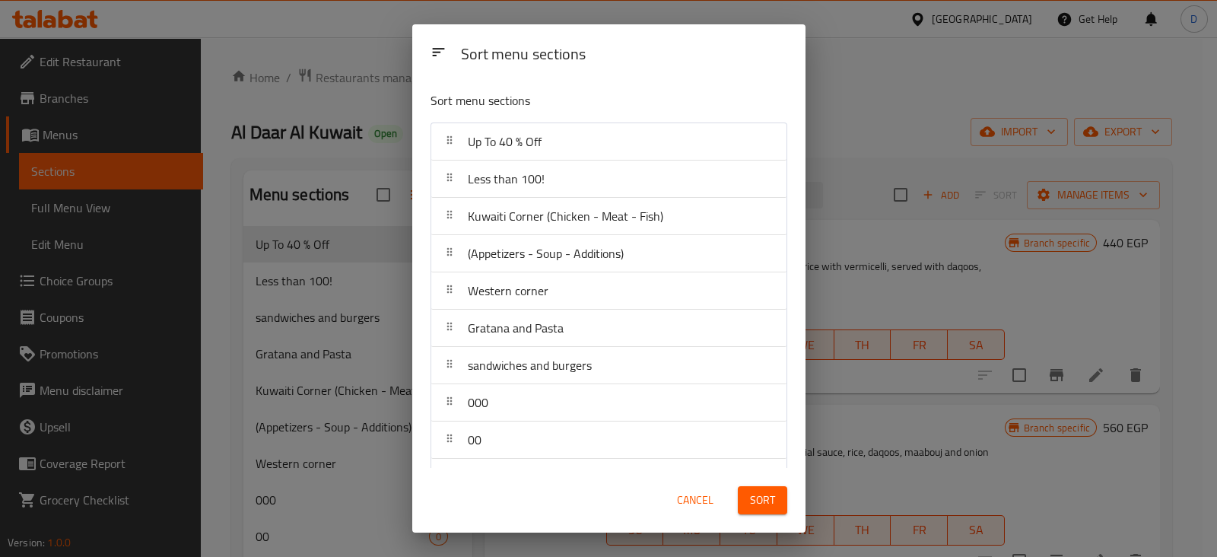
click at [752, 510] on button "Sort" at bounding box center [762, 500] width 49 height 28
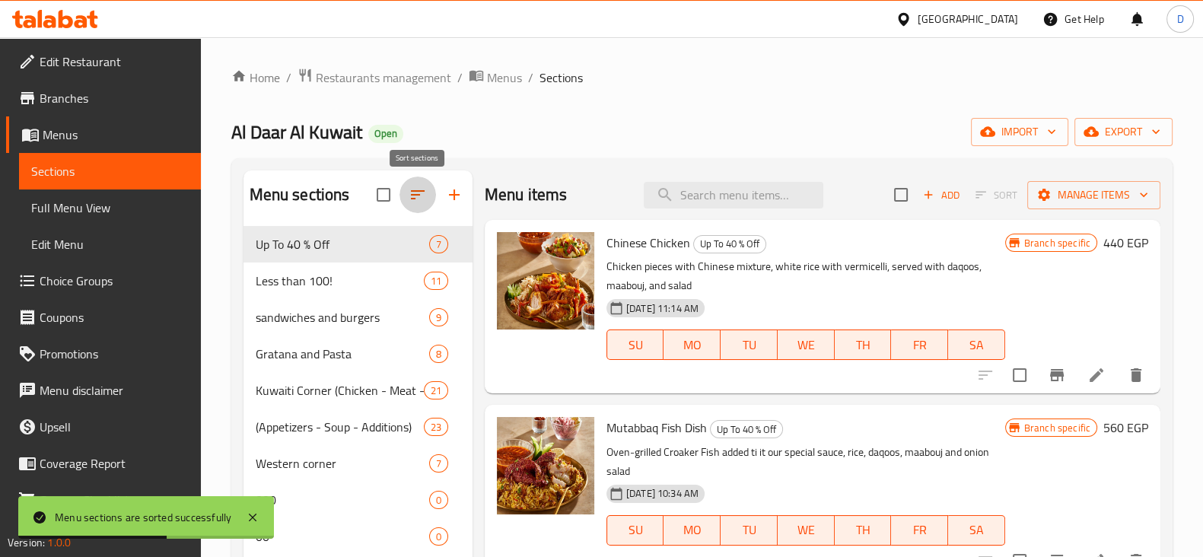
click at [417, 202] on icon "button" at bounding box center [417, 195] width 18 height 18
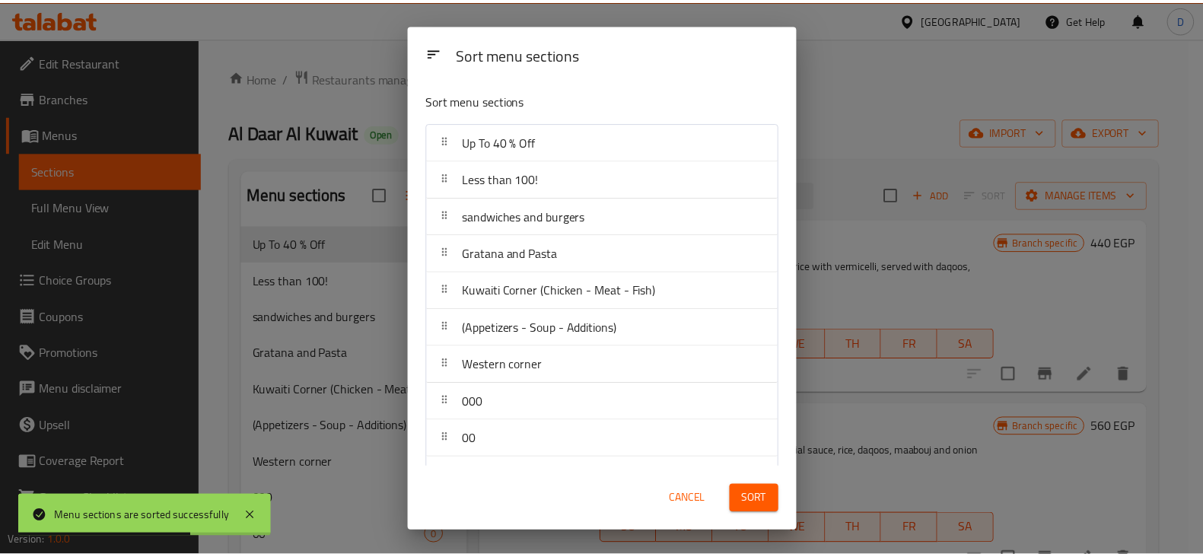
scroll to position [293, 0]
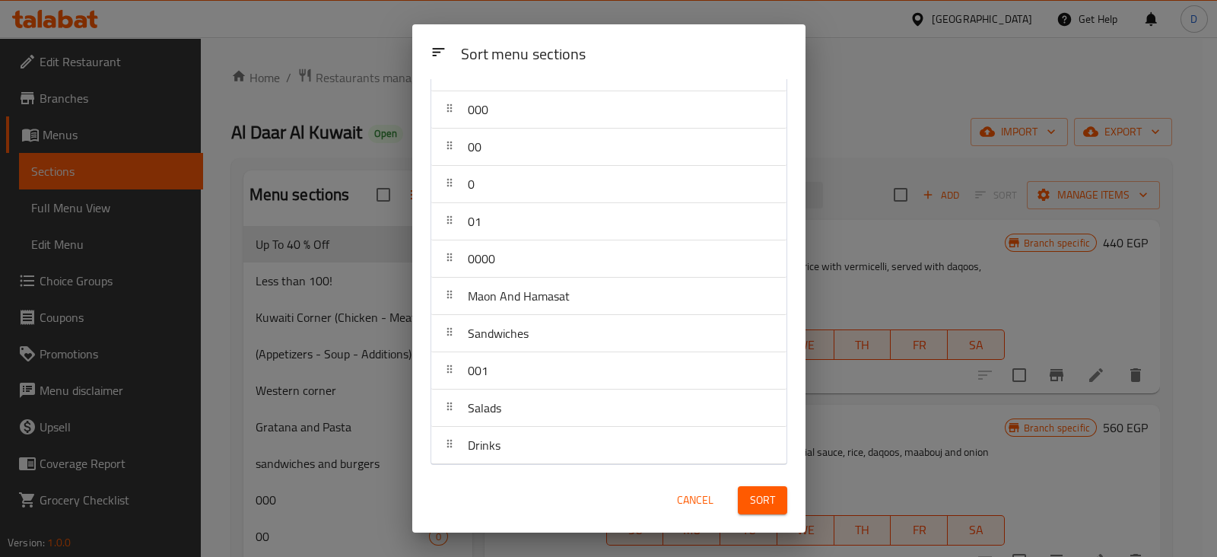
click at [882, 146] on div "Sort menu sections Sort menu sections Up To 40 % Off Less than 100! sandwiches …" at bounding box center [608, 278] width 1217 height 557
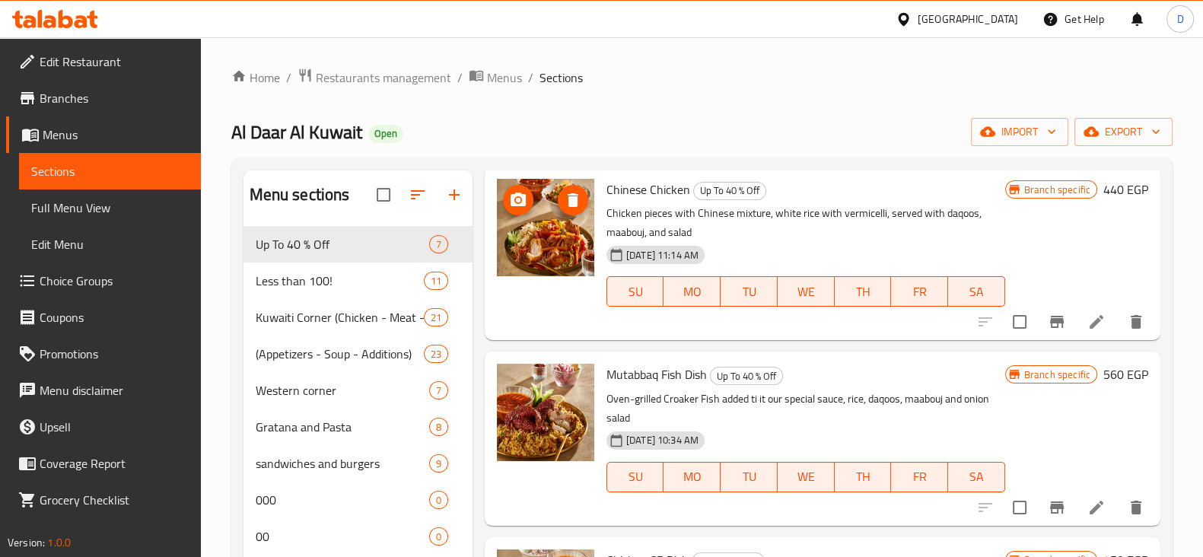
scroll to position [0, 0]
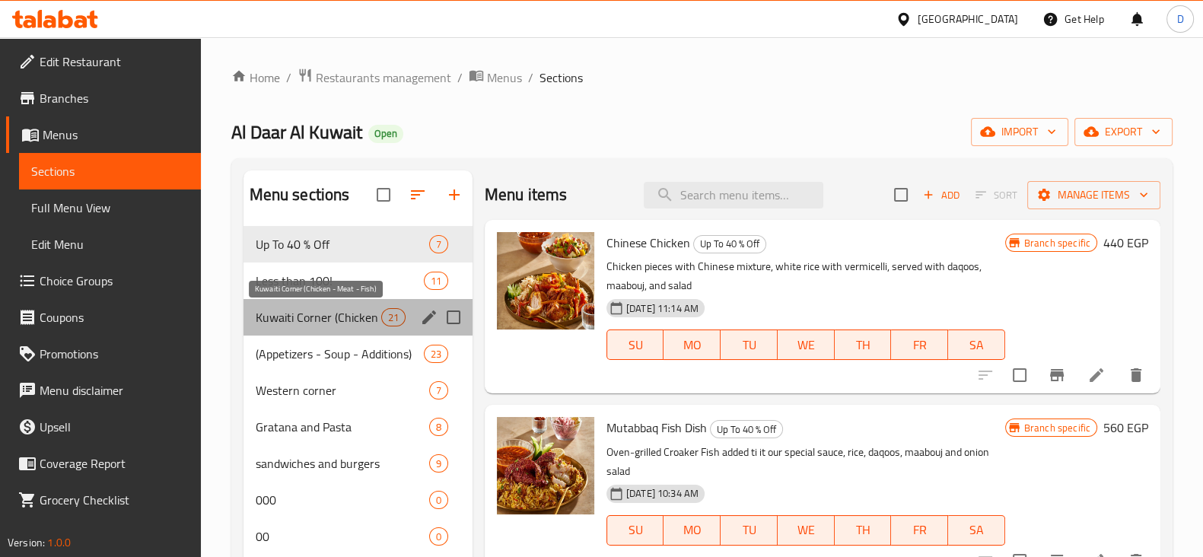
click at [357, 309] on span "Kuwaiti Corner (Chicken - Meat - Fish)" at bounding box center [319, 317] width 126 height 18
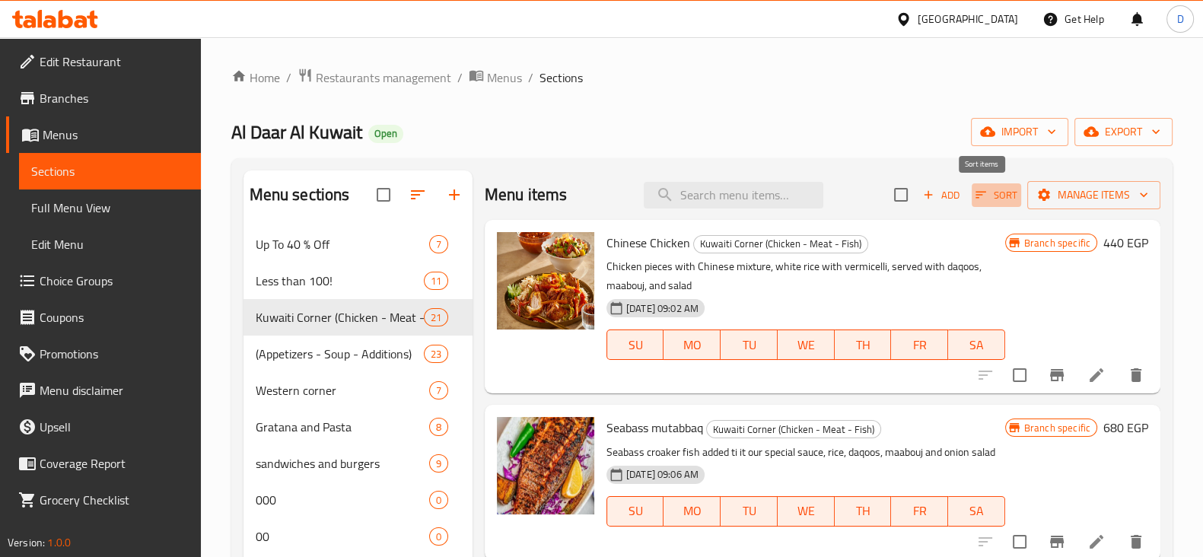
click at [980, 192] on span "Sort" at bounding box center [996, 194] width 42 height 17
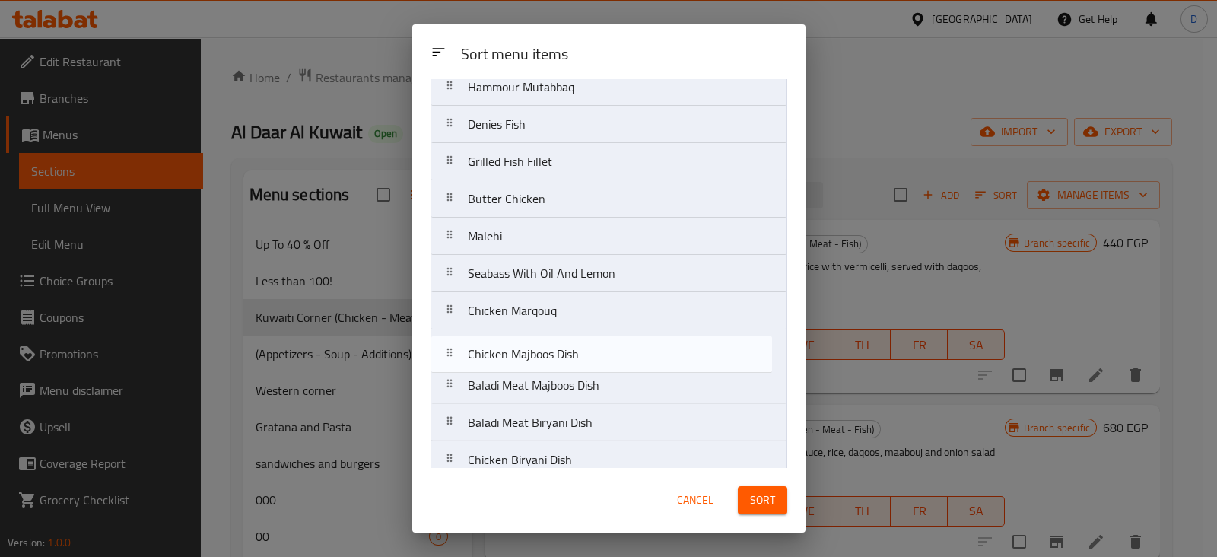
scroll to position [167, 0]
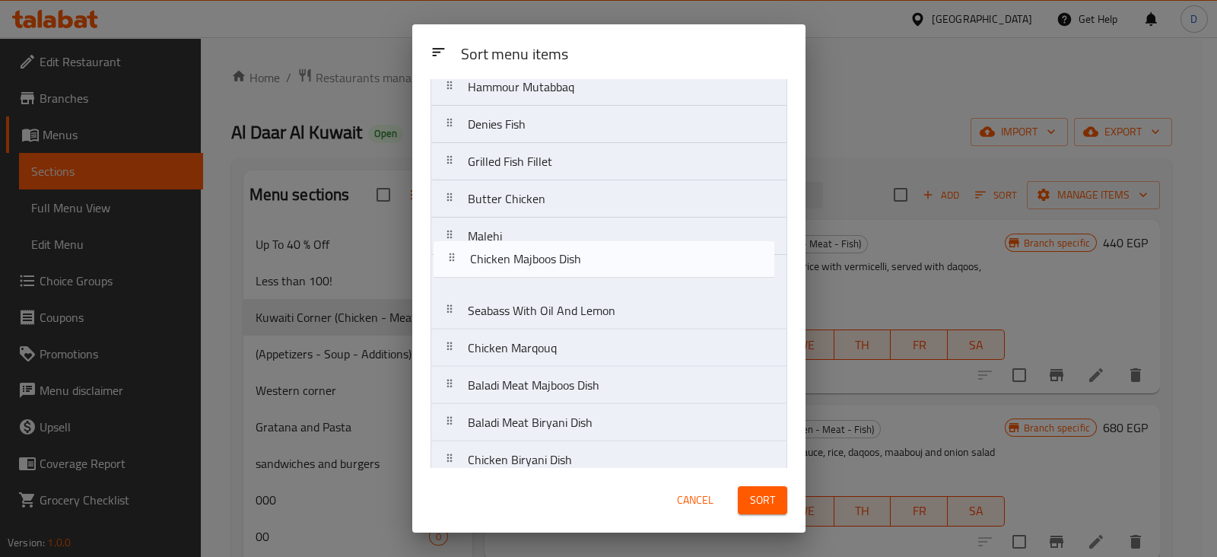
drag, startPoint x: 448, startPoint y: 387, endPoint x: 462, endPoint y: 170, distance: 218.0
click at [462, 170] on nav "Chinese Chicken Seabass mutabbaq Chicken curry Hammour Mutabbaq Denies Fish Gri…" at bounding box center [609, 348] width 357 height 784
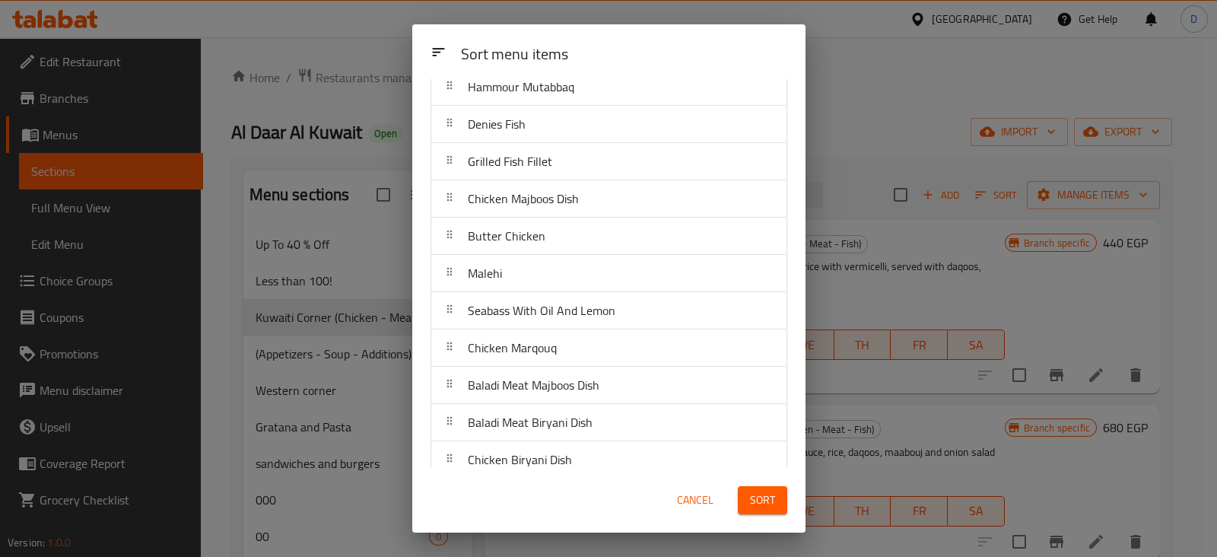
scroll to position [0, 0]
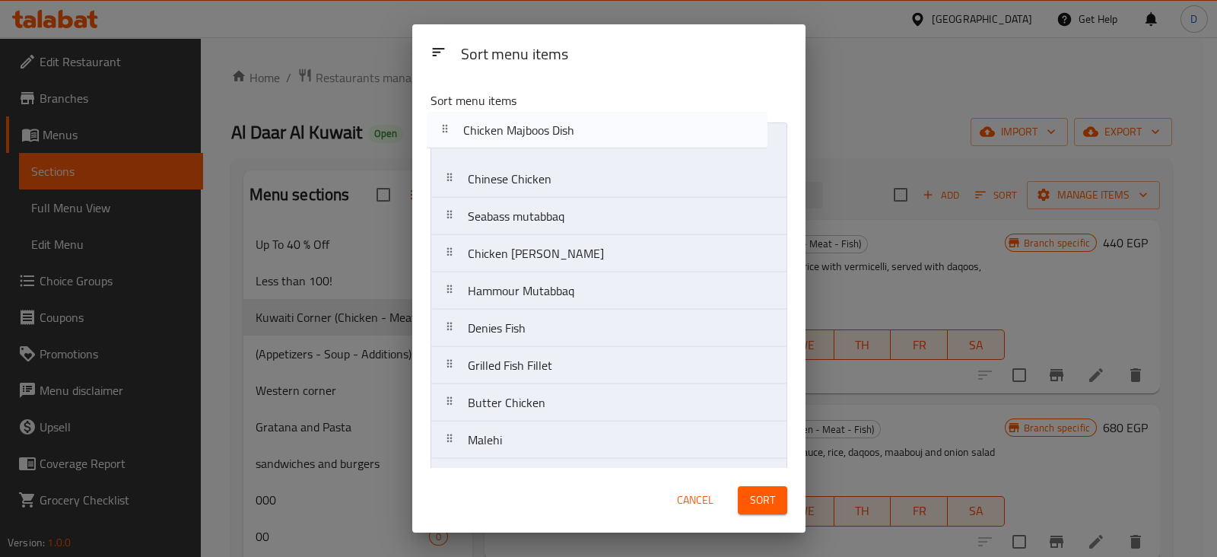
drag, startPoint x: 457, startPoint y: 370, endPoint x: 453, endPoint y: 124, distance: 245.7
click at [453, 124] on nav "Chinese Chicken Seabass mutabbaq Chicken curry Hammour Mutabbaq Denies Fish Gri…" at bounding box center [609, 514] width 357 height 784
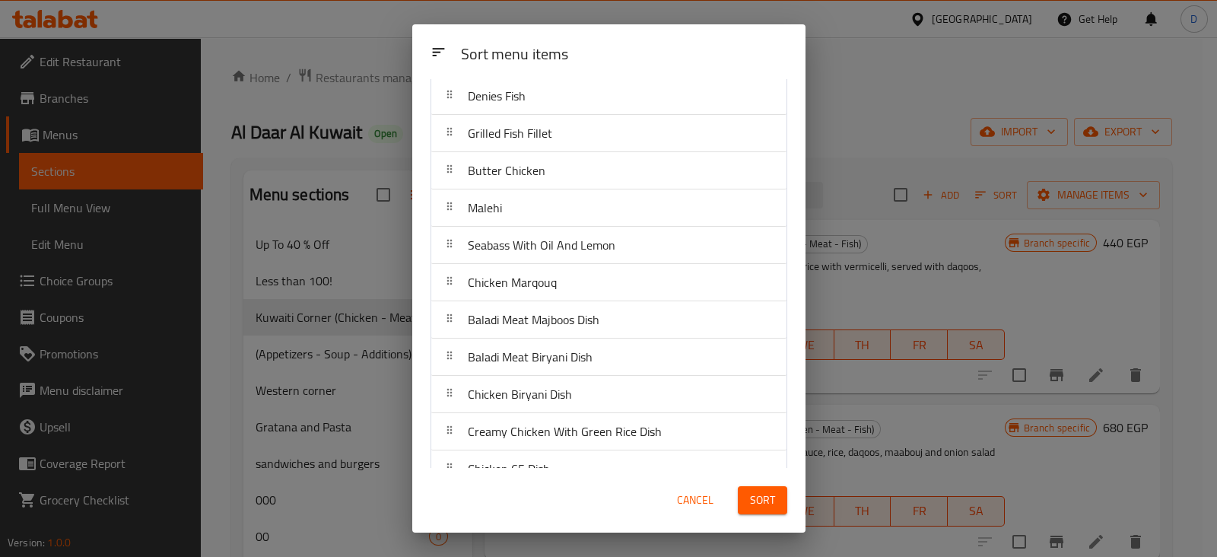
scroll to position [233, 0]
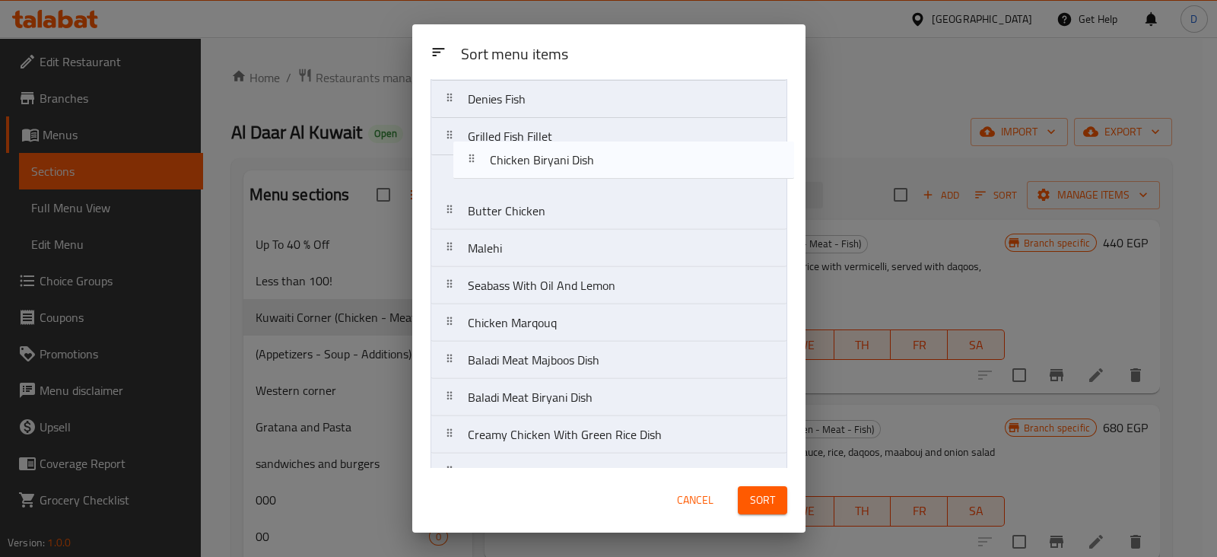
drag, startPoint x: 449, startPoint y: 402, endPoint x: 478, endPoint y: 113, distance: 290.5
click at [478, 113] on nav "Chicken Majboos Dish Chinese Chicken Seabass mutabbaq Chicken curry Hammour Mut…" at bounding box center [609, 286] width 357 height 784
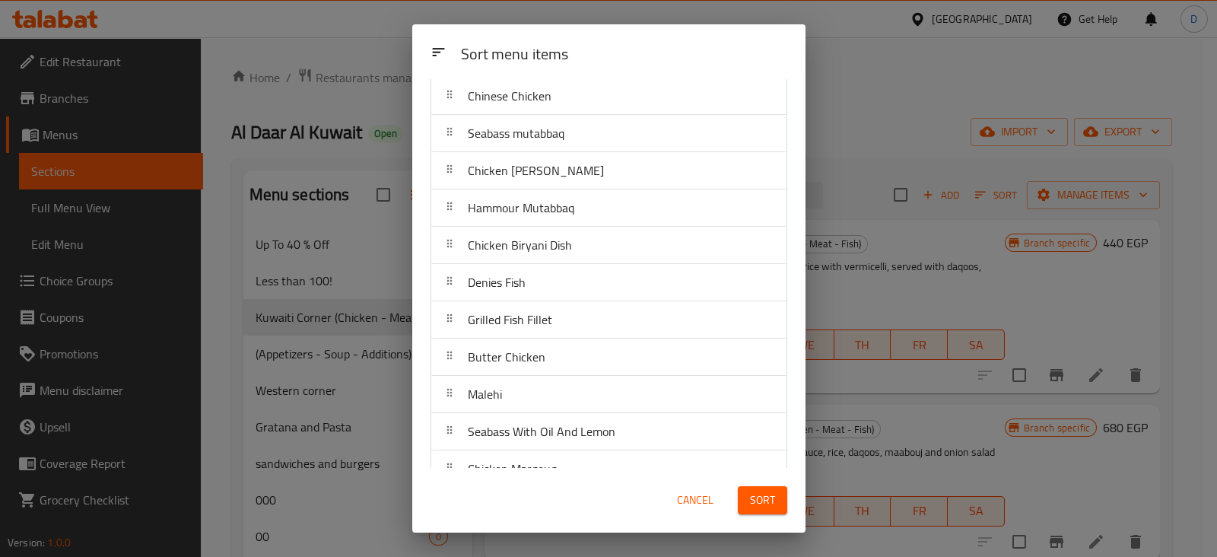
scroll to position [81, 0]
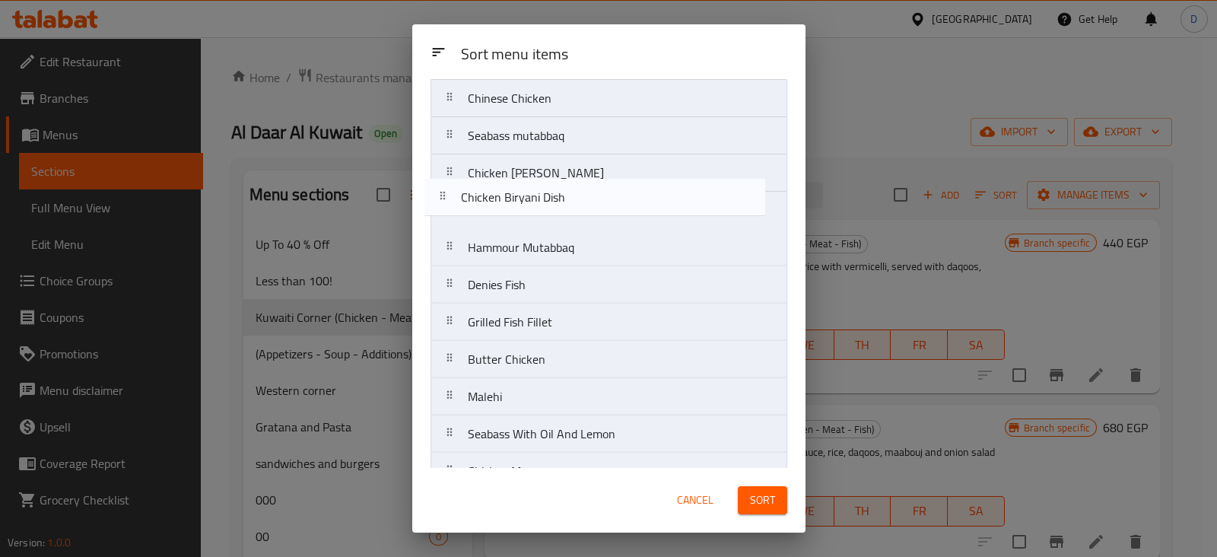
drag, startPoint x: 452, startPoint y: 249, endPoint x: 445, endPoint y: 192, distance: 58.2
click at [445, 192] on nav "Chicken Majboos Dish Chinese Chicken Seabass mutabbaq Chicken curry Hammour Mut…" at bounding box center [609, 434] width 357 height 784
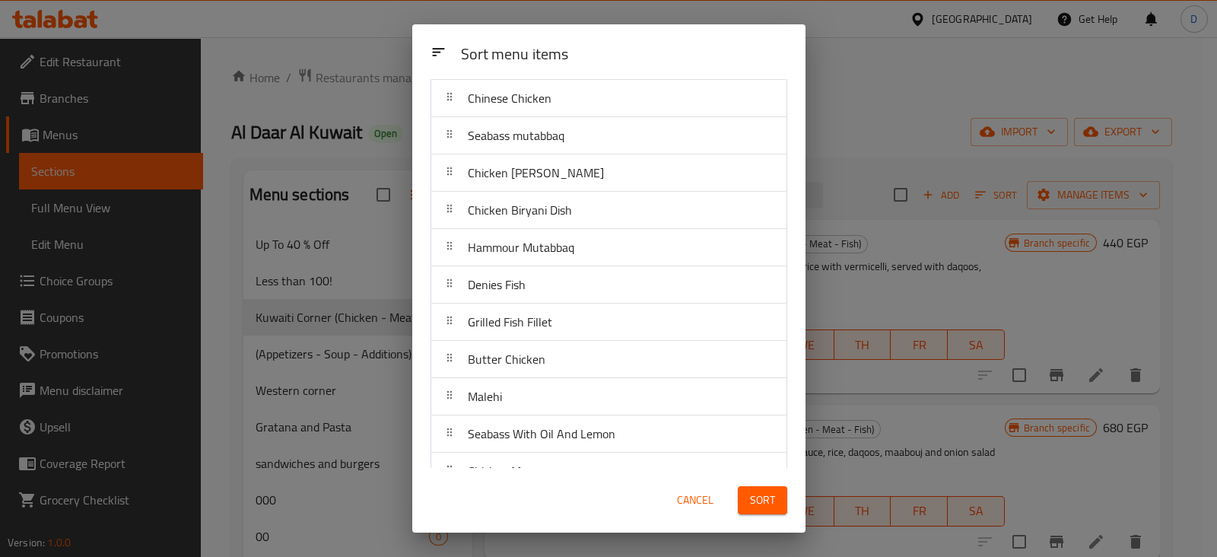
scroll to position [0, 0]
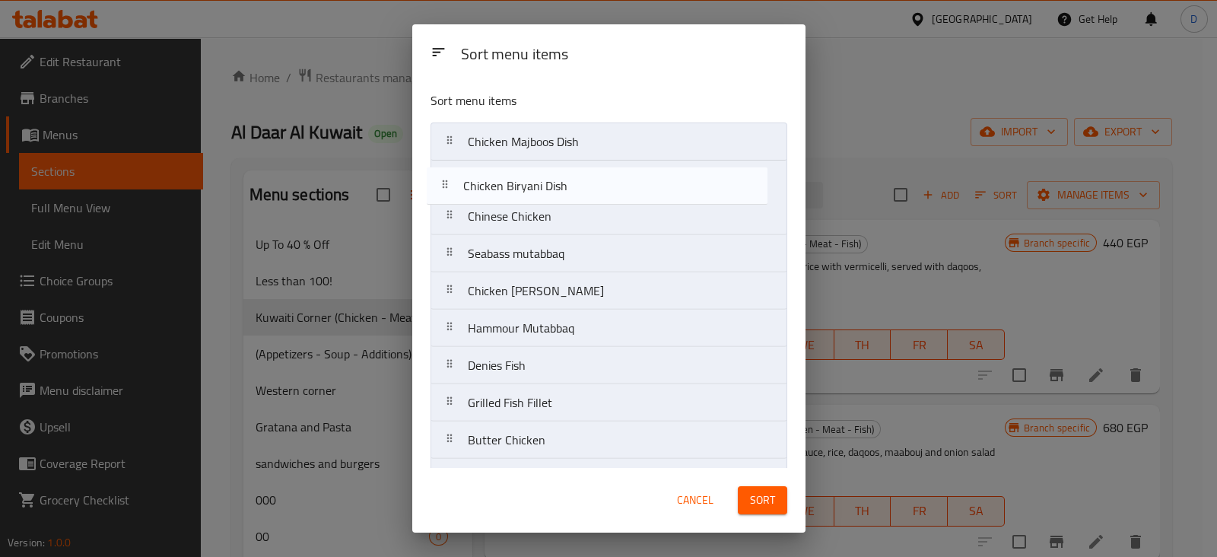
drag, startPoint x: 456, startPoint y: 299, endPoint x: 453, endPoint y: 187, distance: 111.9
click at [453, 187] on nav "Chicken Majboos Dish Chinese Chicken Seabass mutabbaq Chicken curry Chicken Bir…" at bounding box center [609, 514] width 357 height 784
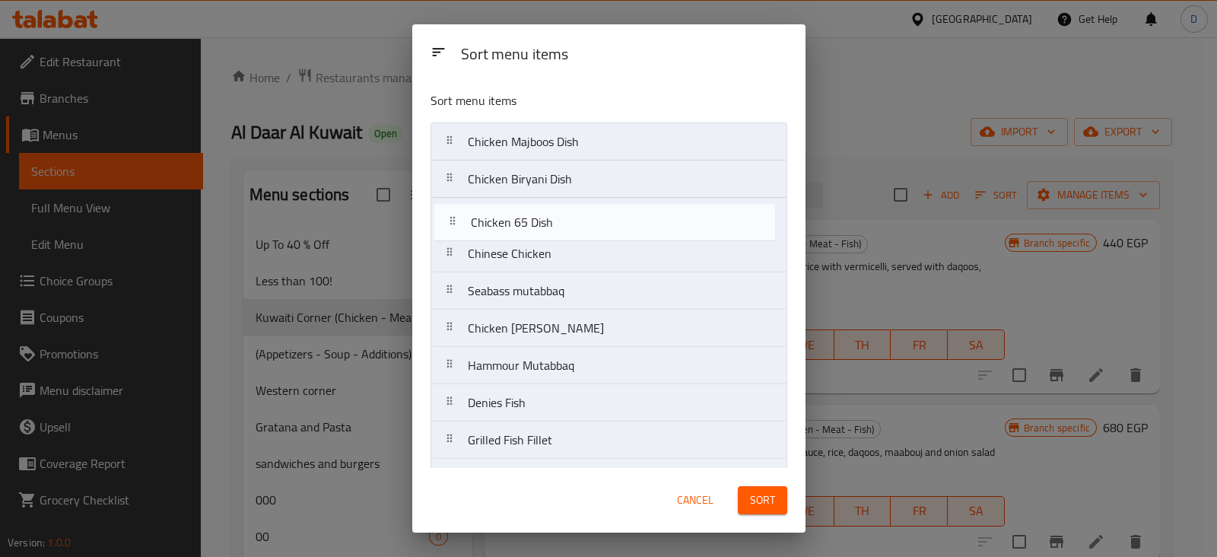
drag, startPoint x: 449, startPoint y: 253, endPoint x: 453, endPoint y: 215, distance: 38.2
click at [453, 215] on nav "Chicken Majboos Dish Chicken Biryani Dish Chinese Chicken Seabass mutabbaq Chic…" at bounding box center [609, 514] width 357 height 784
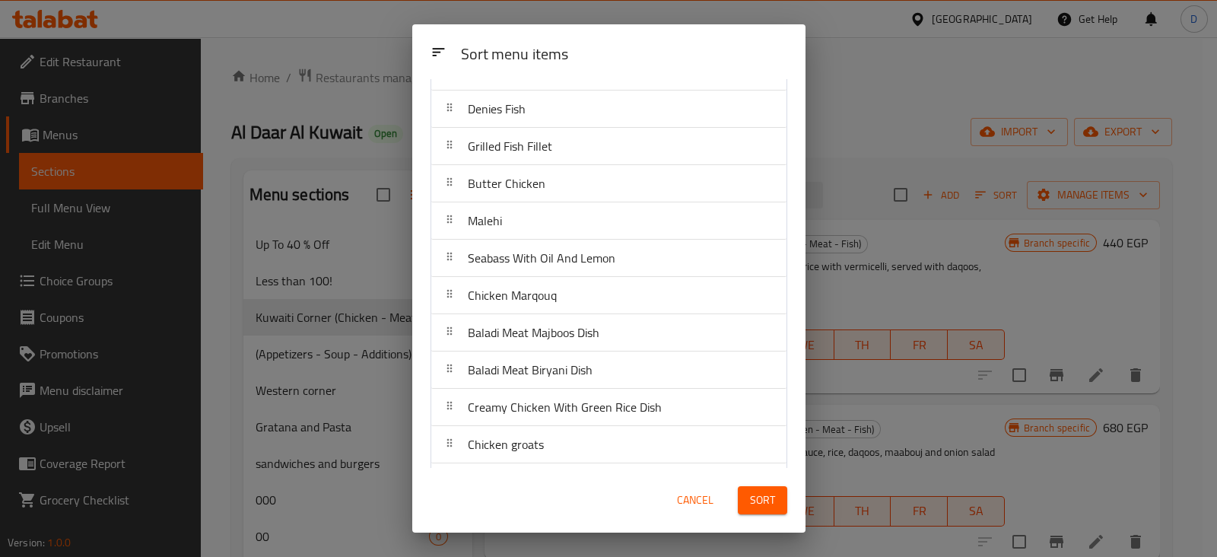
scroll to position [345, 0]
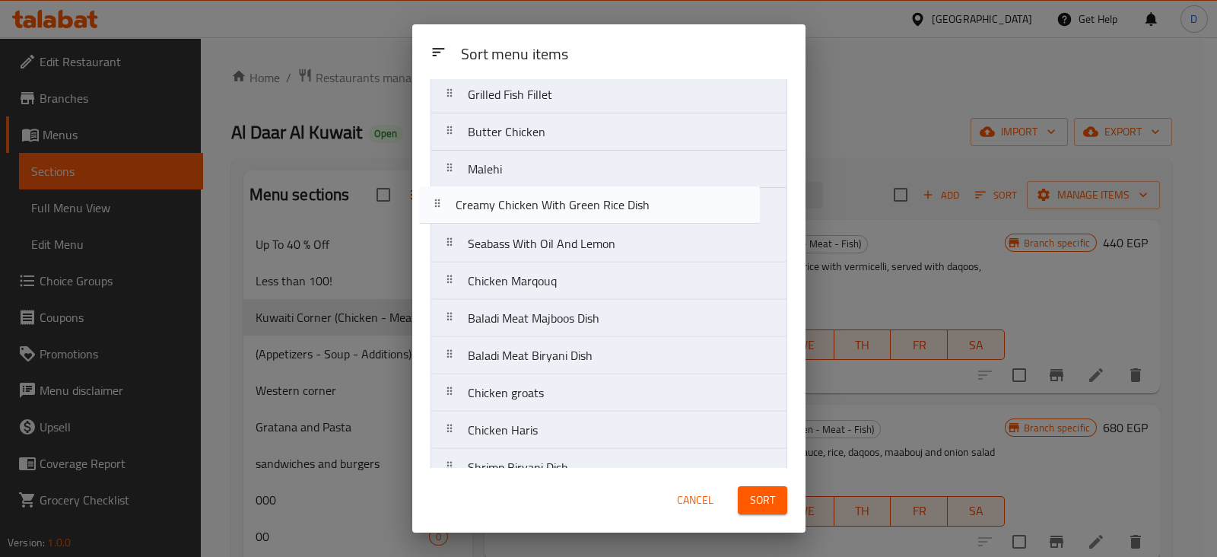
drag, startPoint x: 460, startPoint y: 357, endPoint x: 448, endPoint y: 193, distance: 164.0
click at [448, 193] on nav "Chicken Majboos Dish Chicken Biryani Dish Chicken 65 Dish Chinese Chicken Seaba…" at bounding box center [609, 169] width 357 height 784
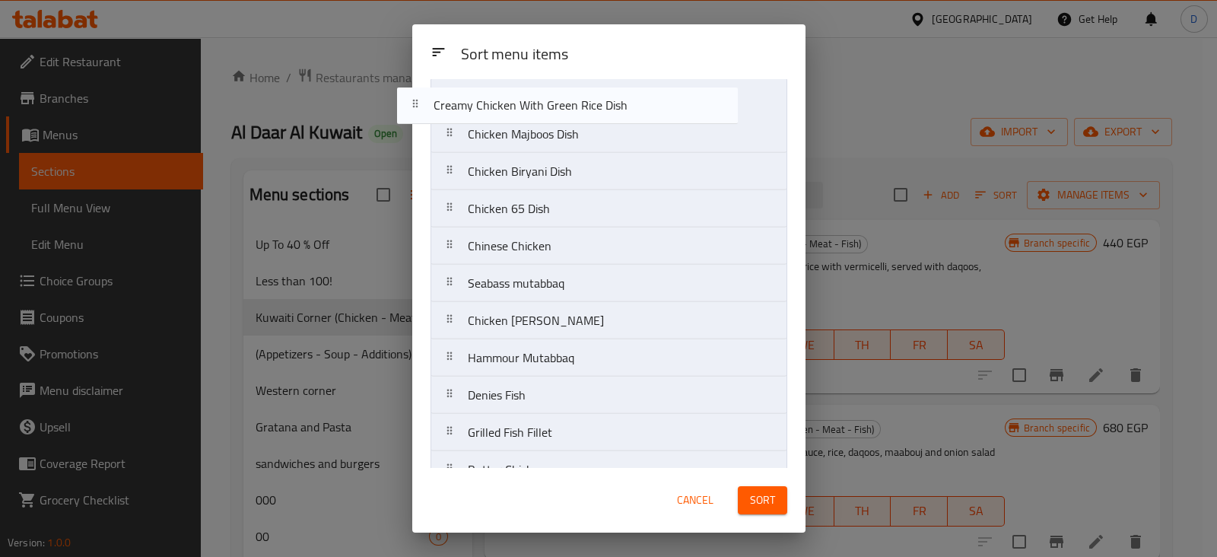
scroll to position [0, 0]
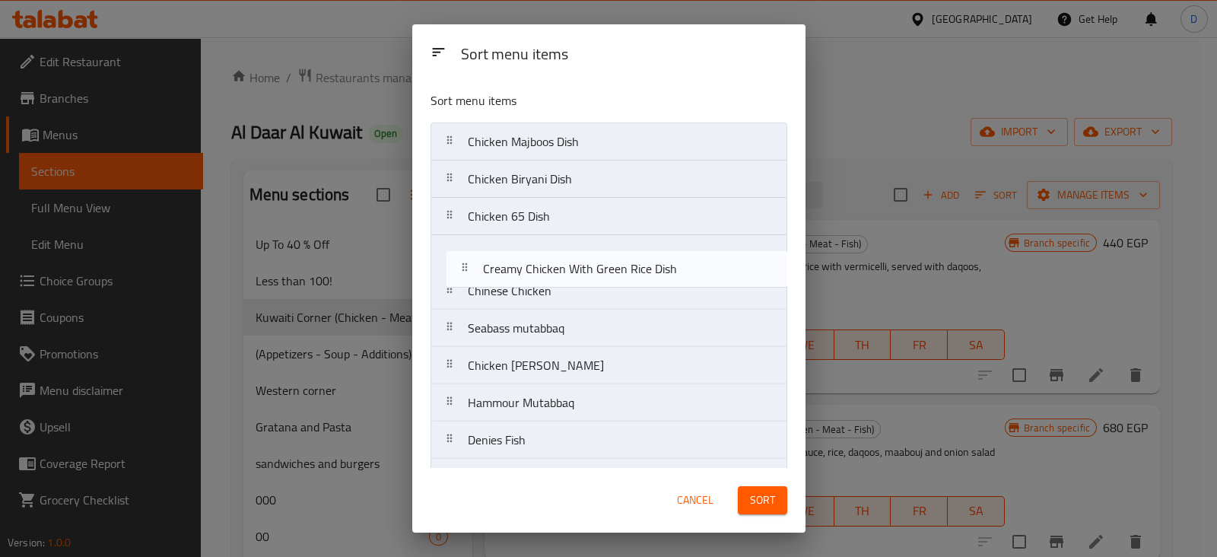
drag, startPoint x: 456, startPoint y: 291, endPoint x: 468, endPoint y: 265, distance: 27.9
click at [468, 265] on nav "Chicken Majboos Dish Chicken Biryani Dish Chicken 65 Dish Chinese Chicken Seaba…" at bounding box center [609, 514] width 357 height 784
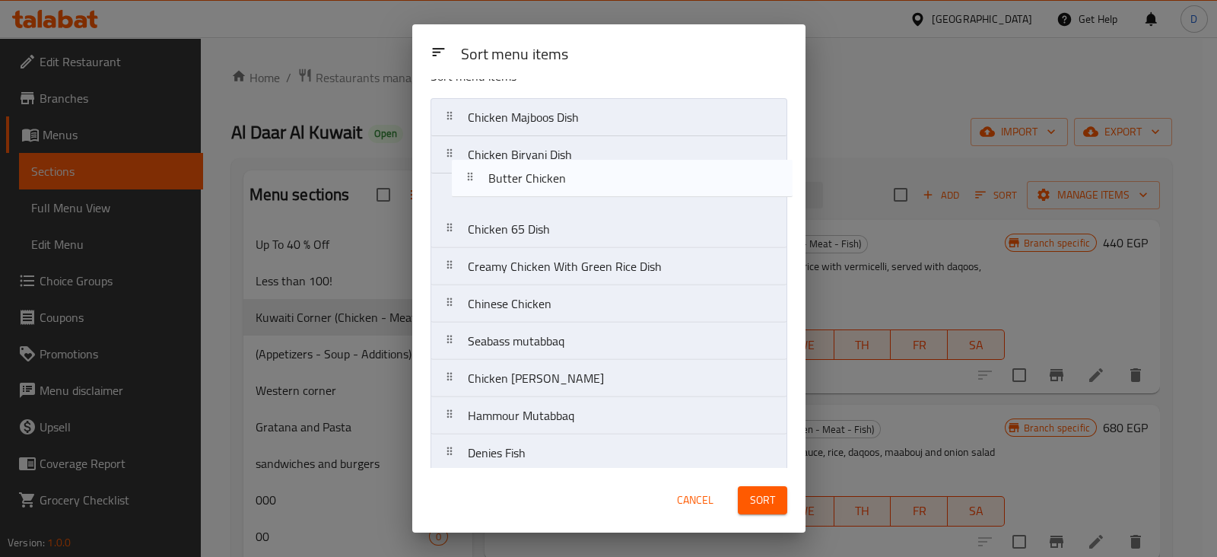
scroll to position [21, 0]
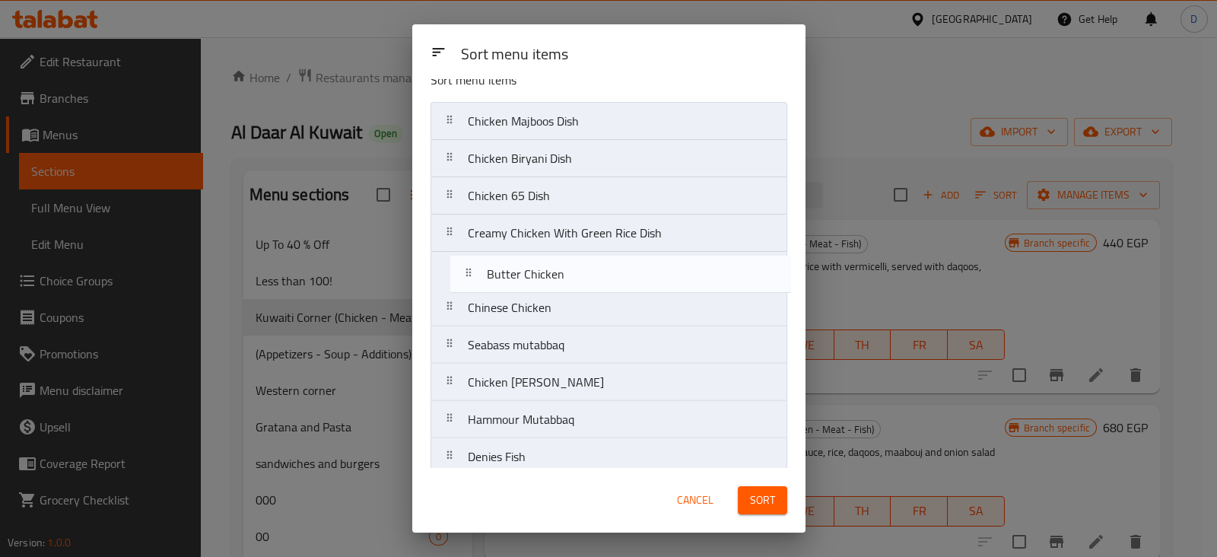
drag, startPoint x: 448, startPoint y: 365, endPoint x: 466, endPoint y: 272, distance: 94.6
click at [466, 272] on nav "Chicken Majboos Dish Chicken Biryani Dish Chicken 65 Dish Creamy Chicken With G…" at bounding box center [609, 494] width 357 height 784
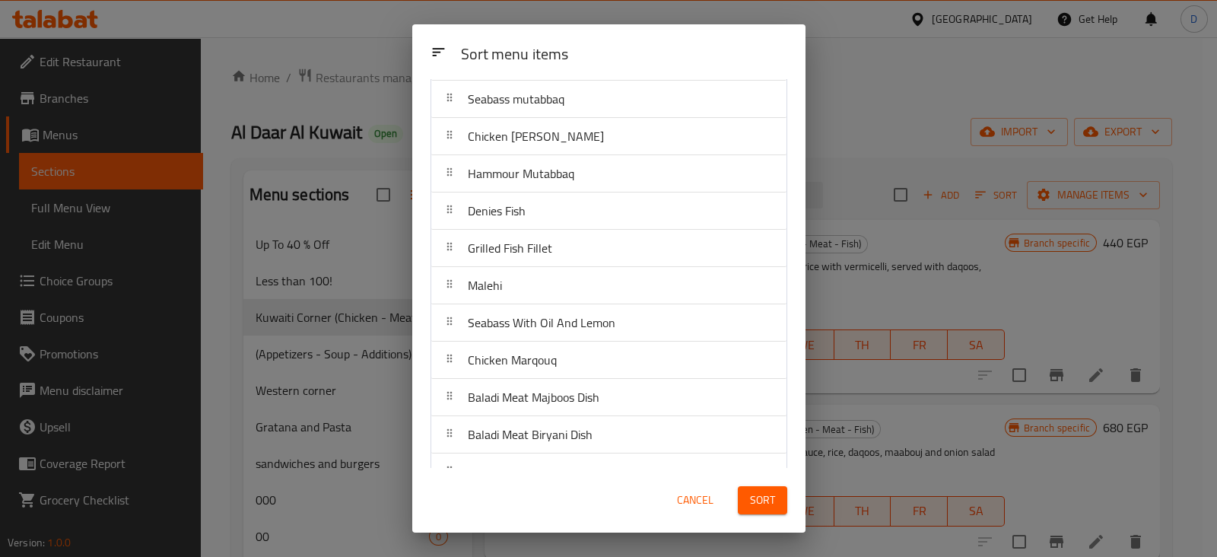
scroll to position [268, 0]
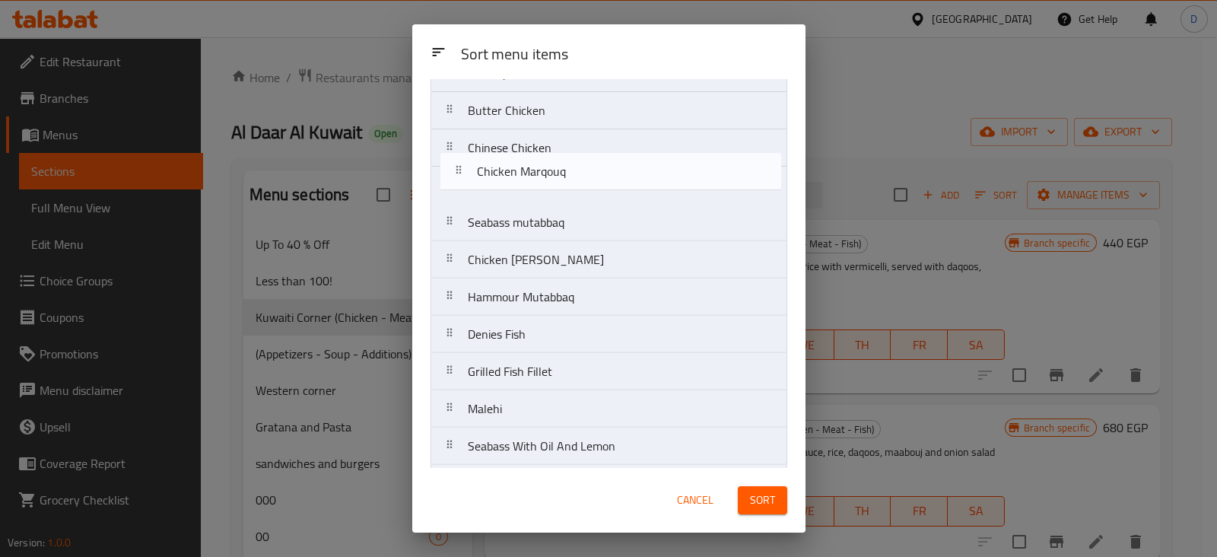
drag, startPoint x: 455, startPoint y: 355, endPoint x: 464, endPoint y: 160, distance: 195.7
click at [464, 160] on nav "Chicken Majboos Dish Chicken Biryani Dish Chicken 65 Dish Creamy Chicken With G…" at bounding box center [609, 334] width 357 height 784
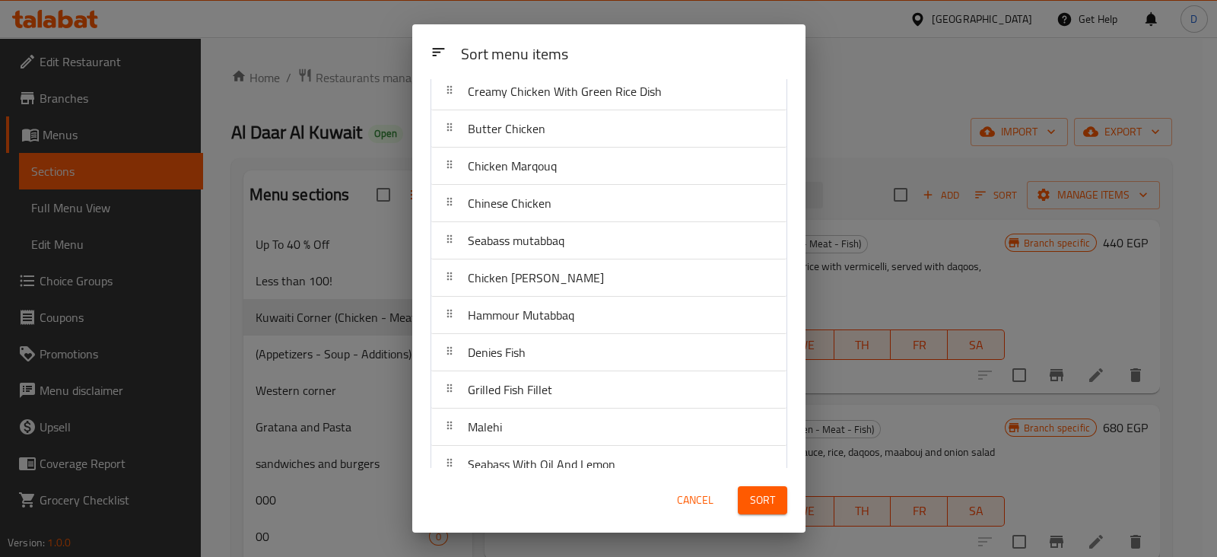
scroll to position [161, 0]
drag, startPoint x: 457, startPoint y: 284, endPoint x: 452, endPoint y: 249, distance: 36.1
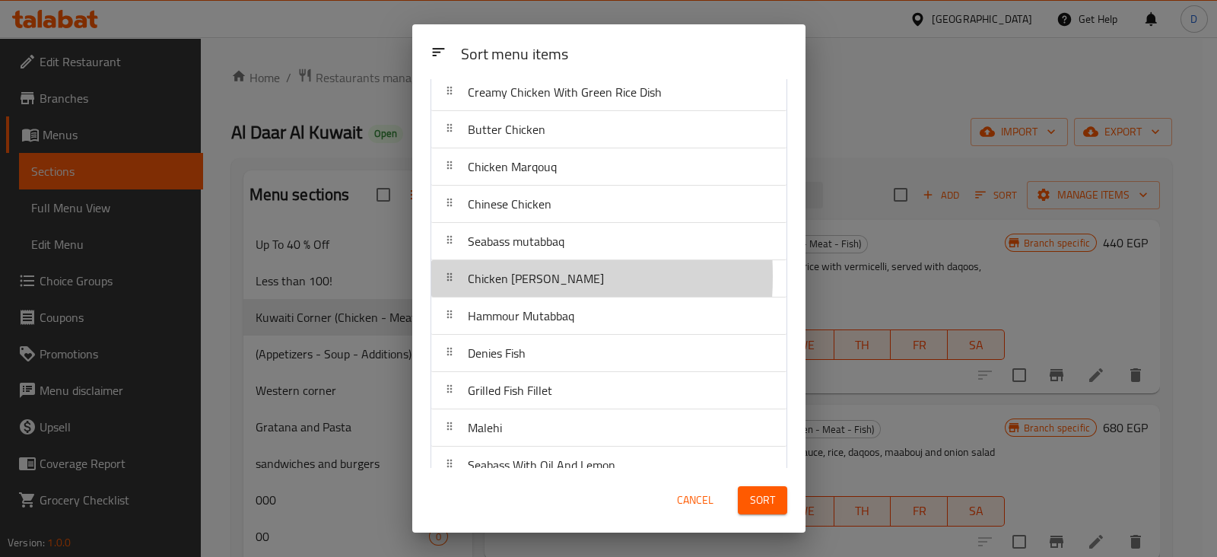
drag, startPoint x: 452, startPoint y: 249, endPoint x: 443, endPoint y: 275, distance: 28.1
click at [443, 275] on icon at bounding box center [449, 277] width 12 height 12
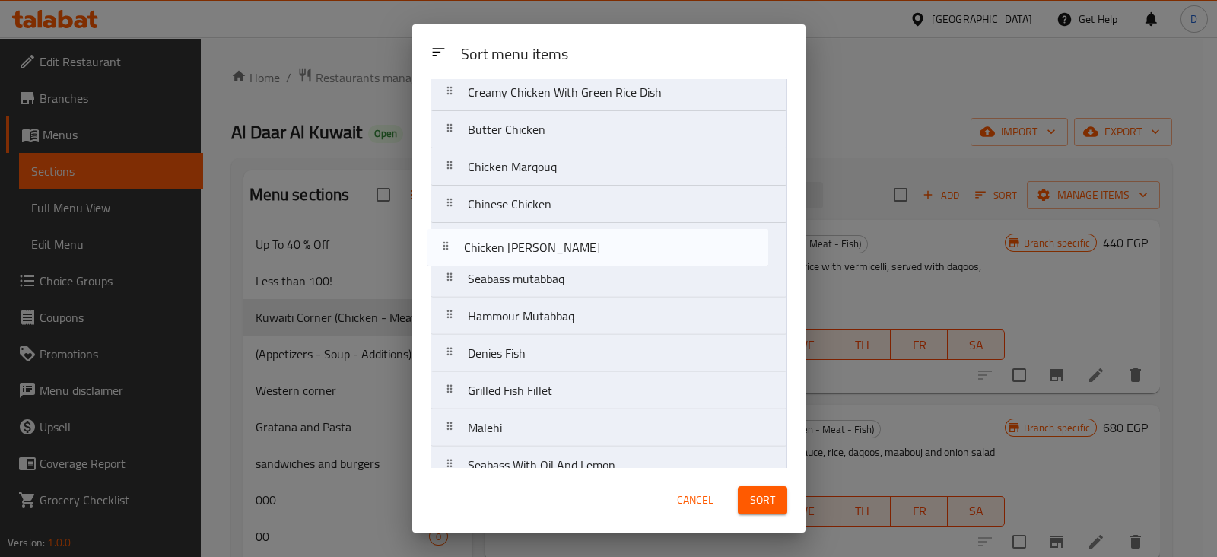
drag, startPoint x: 450, startPoint y: 282, endPoint x: 445, endPoint y: 246, distance: 36.1
click at [445, 246] on nav "Chicken Majboos Dish Chicken Biryani Dish Chicken 65 Dish Creamy Chicken With G…" at bounding box center [609, 353] width 357 height 784
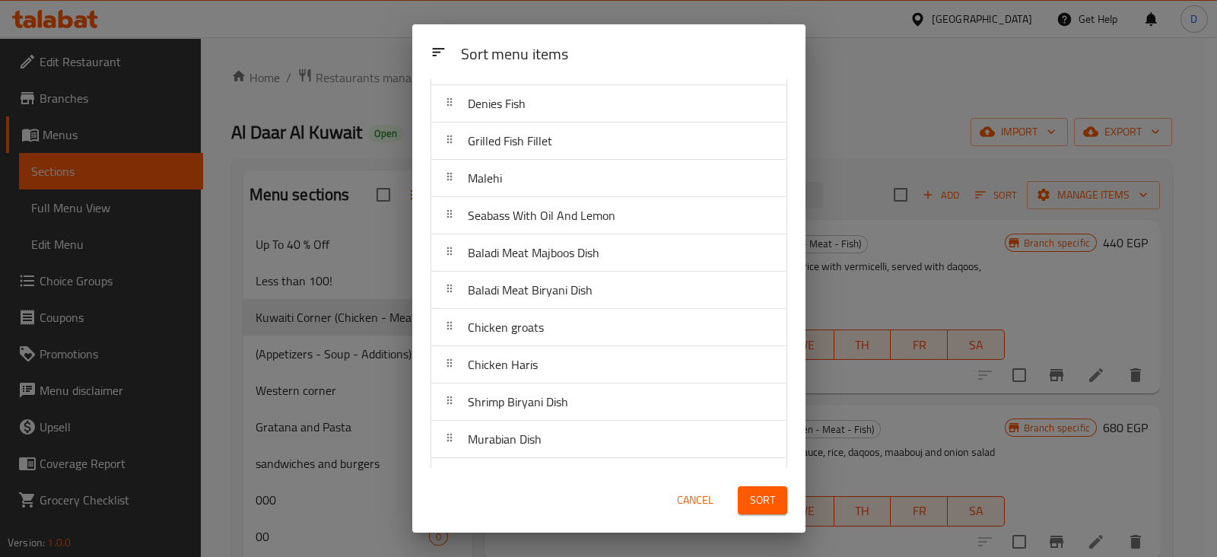
scroll to position [411, 0]
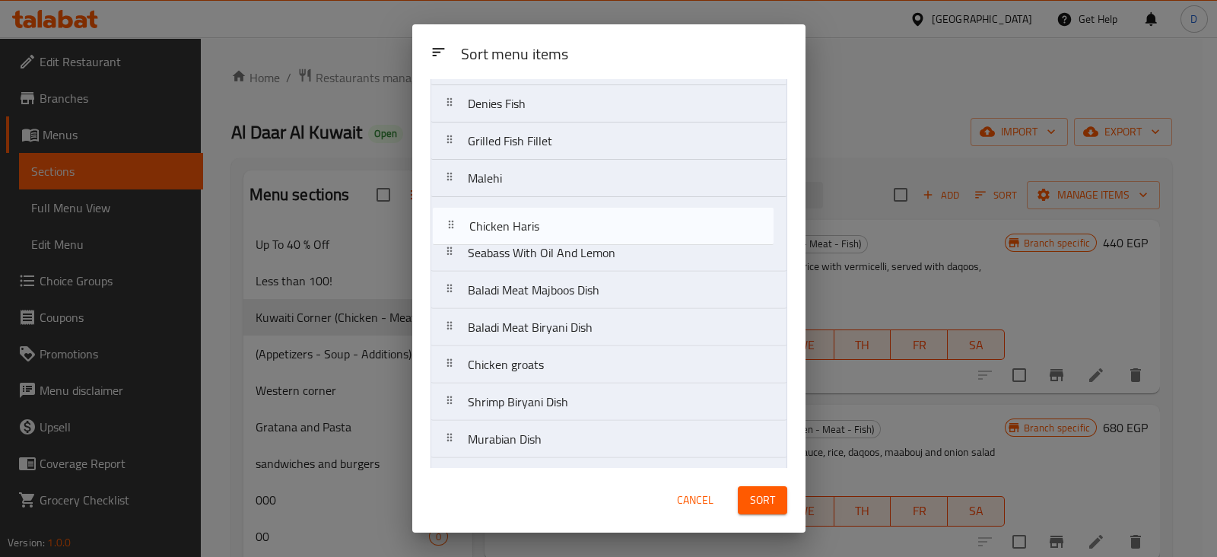
drag, startPoint x: 448, startPoint y: 357, endPoint x: 450, endPoint y: 205, distance: 152.1
click at [450, 205] on nav "Chicken Majboos Dish Chicken Biryani Dish Chicken 65 Dish Creamy Chicken With G…" at bounding box center [609, 104] width 357 height 784
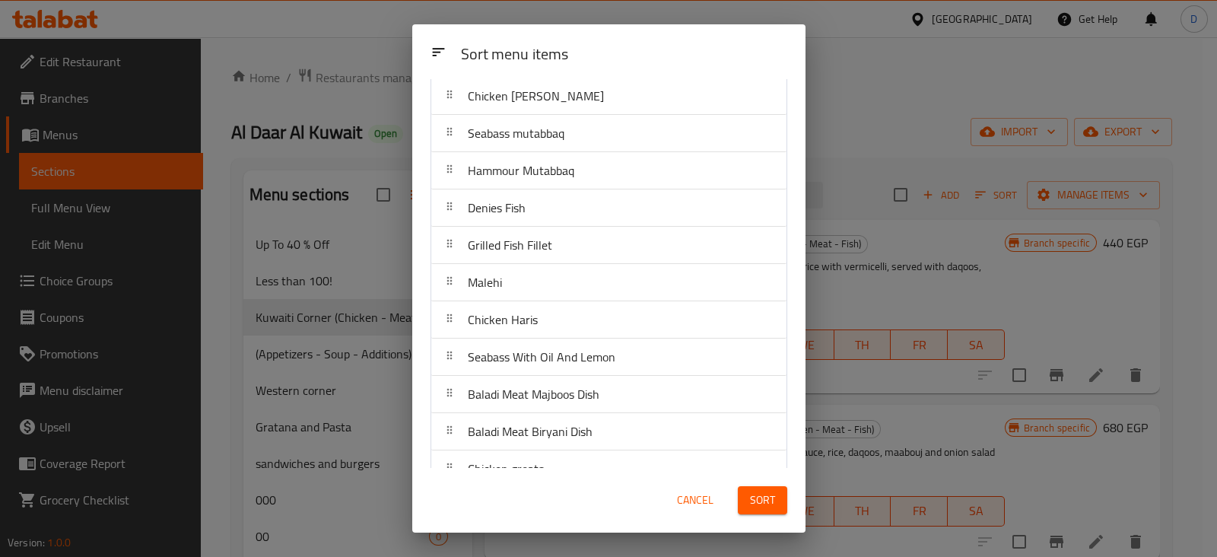
scroll to position [304, 0]
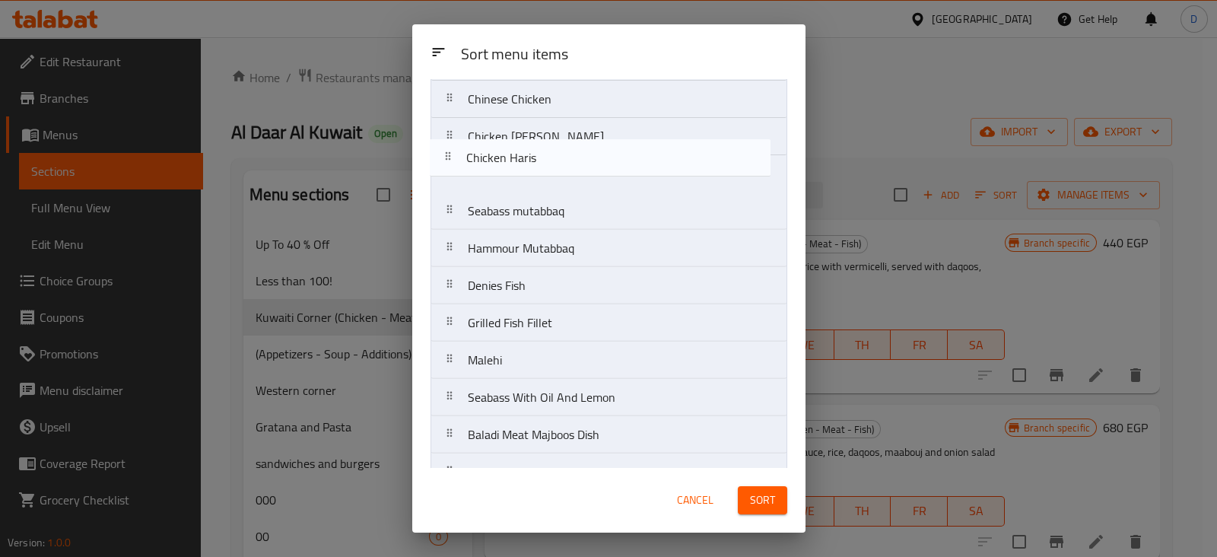
drag, startPoint x: 450, startPoint y: 315, endPoint x: 445, endPoint y: 136, distance: 178.8
click at [445, 136] on nav "Chicken Majboos Dish Chicken Biryani Dish Chicken 65 Dish Creamy Chicken With G…" at bounding box center [609, 248] width 357 height 784
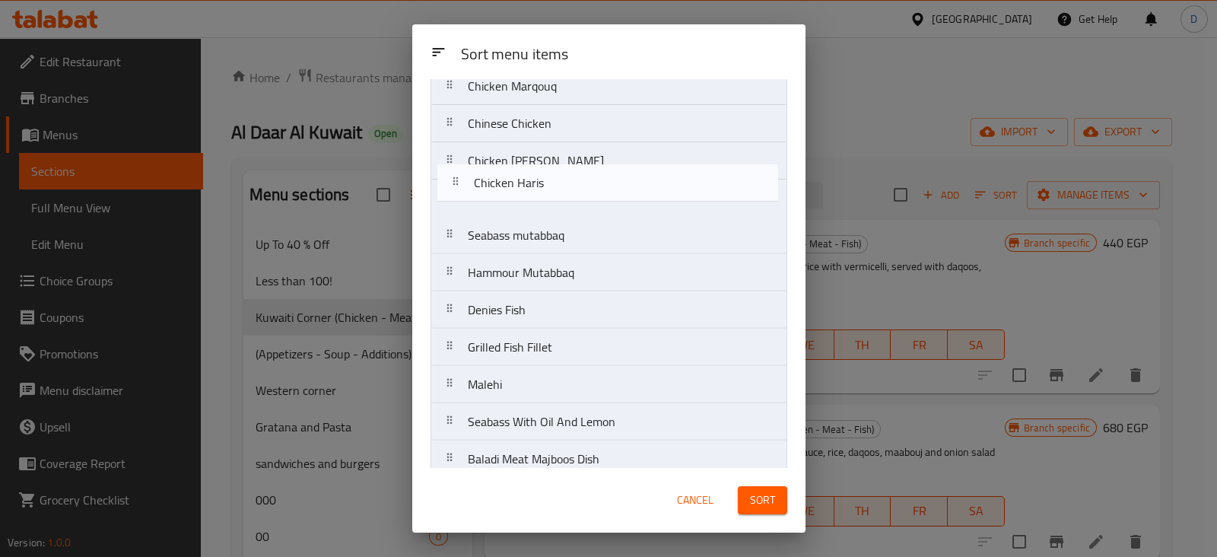
scroll to position [240, 0]
drag, startPoint x: 445, startPoint y: 136, endPoint x: 451, endPoint y: 205, distance: 69.5
click at [451, 205] on nav "Chicken Majboos Dish Chicken Biryani Dish Chicken 65 Dish Creamy Chicken With G…" at bounding box center [609, 274] width 357 height 784
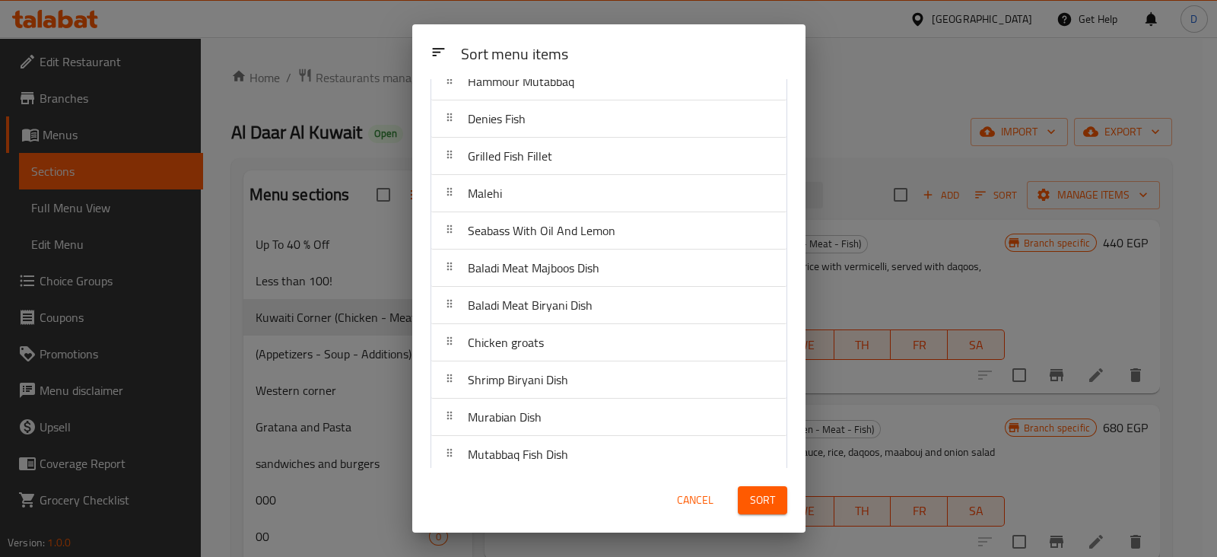
scroll to position [441, 0]
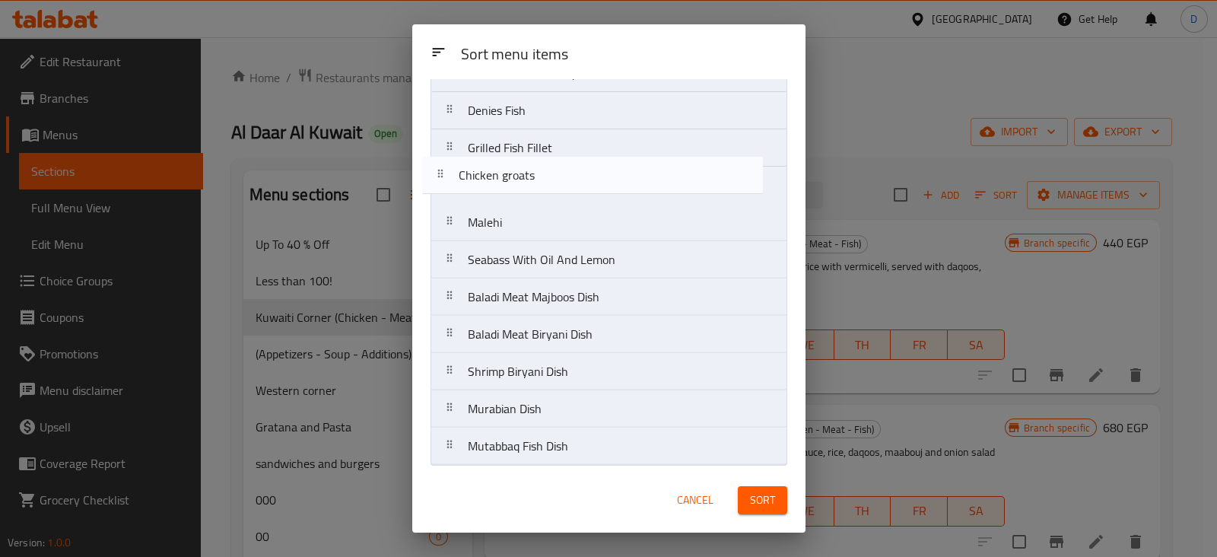
drag, startPoint x: 459, startPoint y: 339, endPoint x: 450, endPoint y: 176, distance: 163.0
click at [450, 176] on nav "Chicken Majboos Dish Chicken Biryani Dish Chicken 65 Dish Creamy Chicken With G…" at bounding box center [609, 73] width 357 height 784
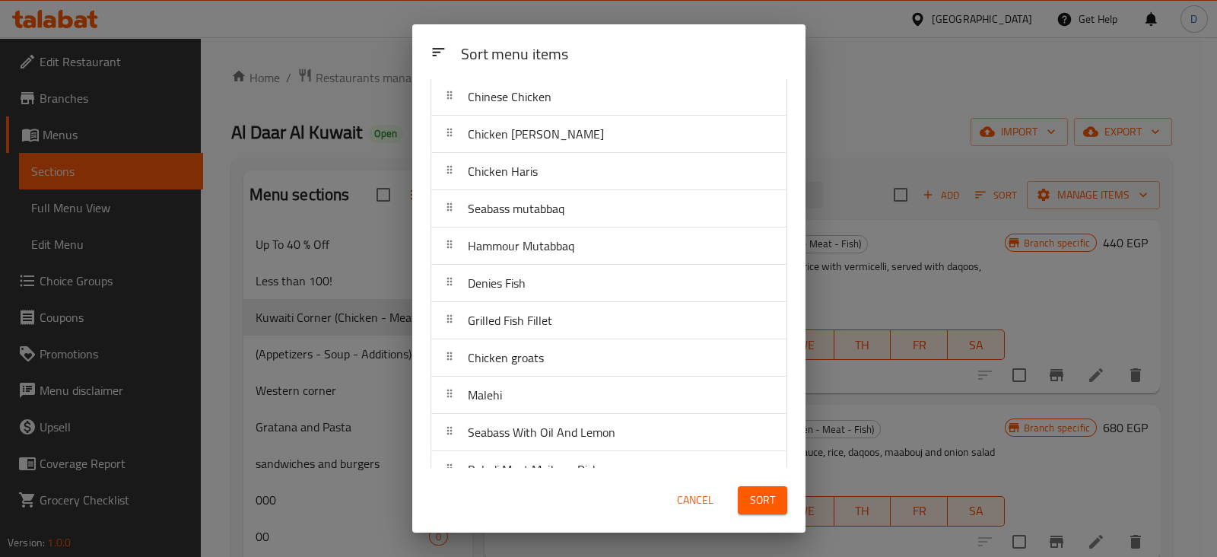
scroll to position [268, 0]
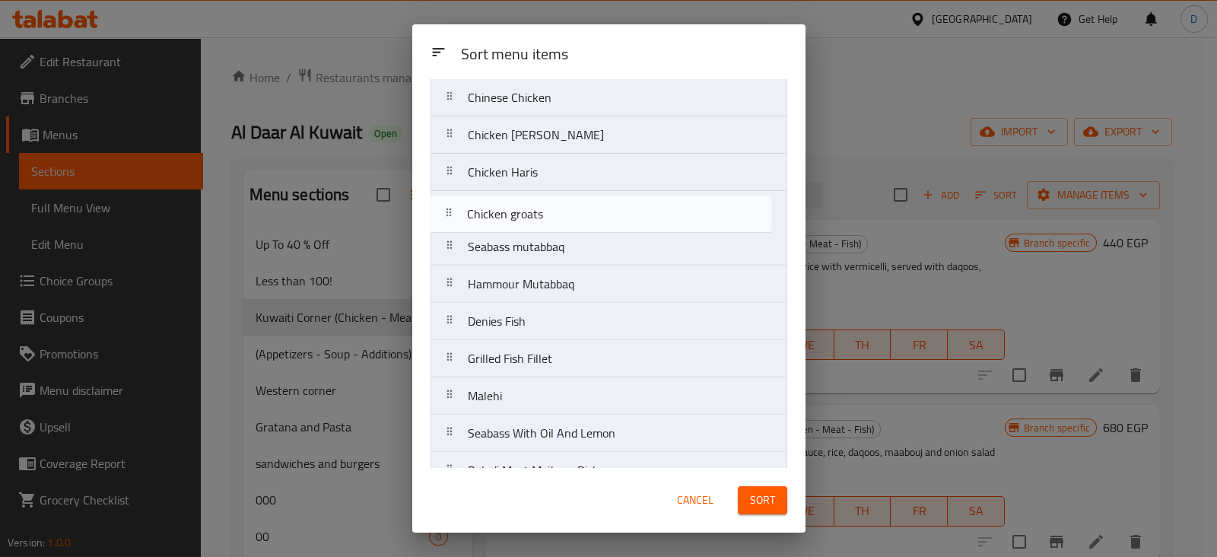
drag, startPoint x: 457, startPoint y: 352, endPoint x: 453, endPoint y: 204, distance: 148.4
click at [453, 204] on nav "Chicken Majboos Dish Chicken Biryani Dish Chicken 65 Dish Creamy Chicken With G…" at bounding box center [609, 247] width 357 height 784
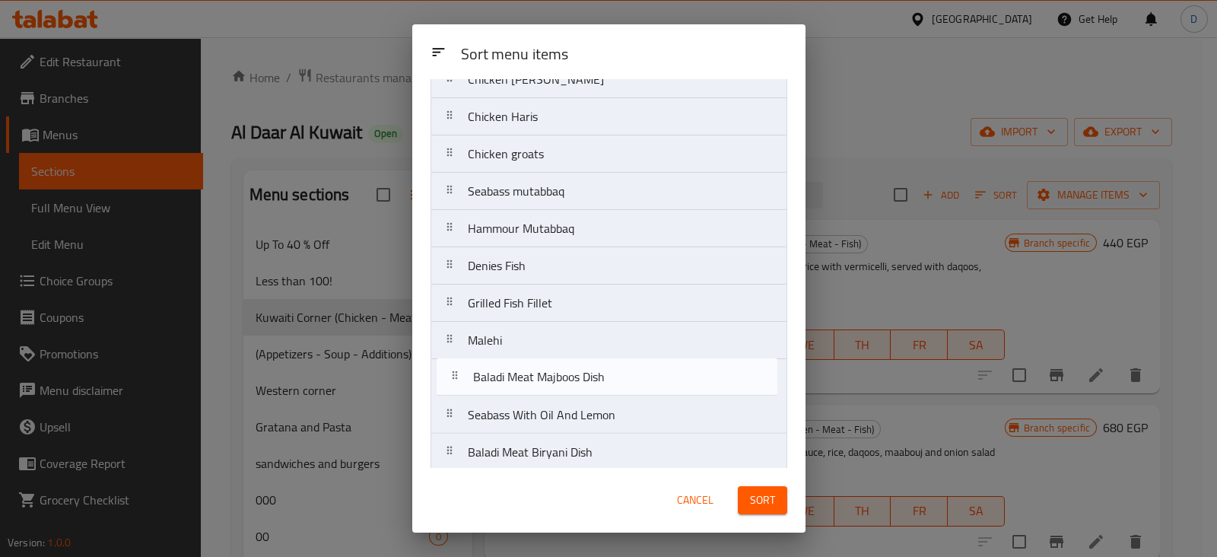
scroll to position [325, 0]
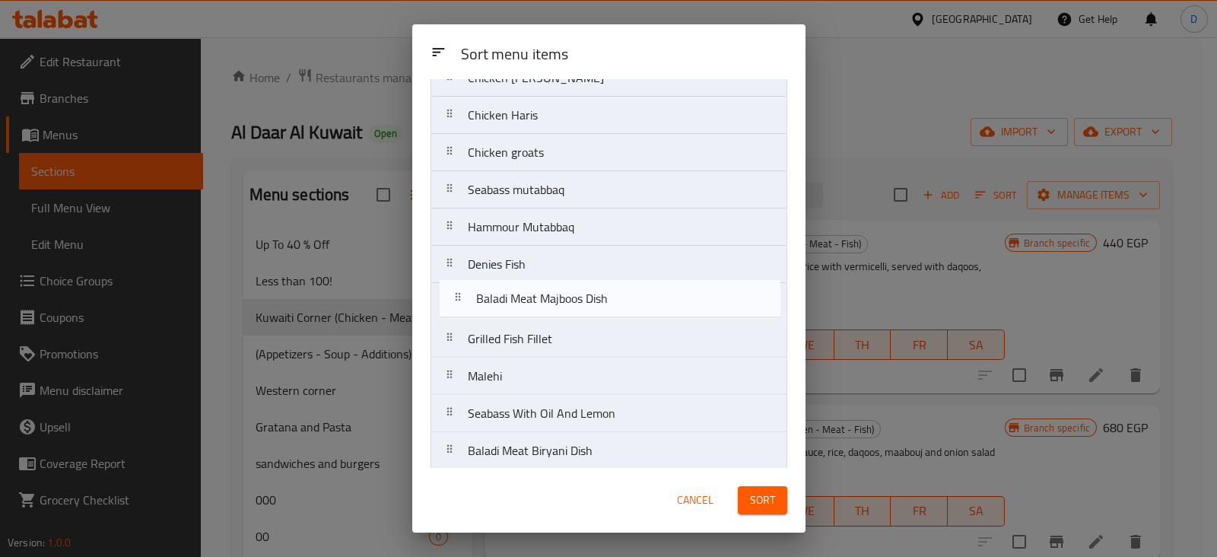
drag, startPoint x: 447, startPoint y: 424, endPoint x: 456, endPoint y: 260, distance: 163.8
click at [456, 260] on nav "Chicken Majboos Dish Chicken Biryani Dish Chicken 65 Dish Creamy Chicken With G…" at bounding box center [609, 190] width 357 height 784
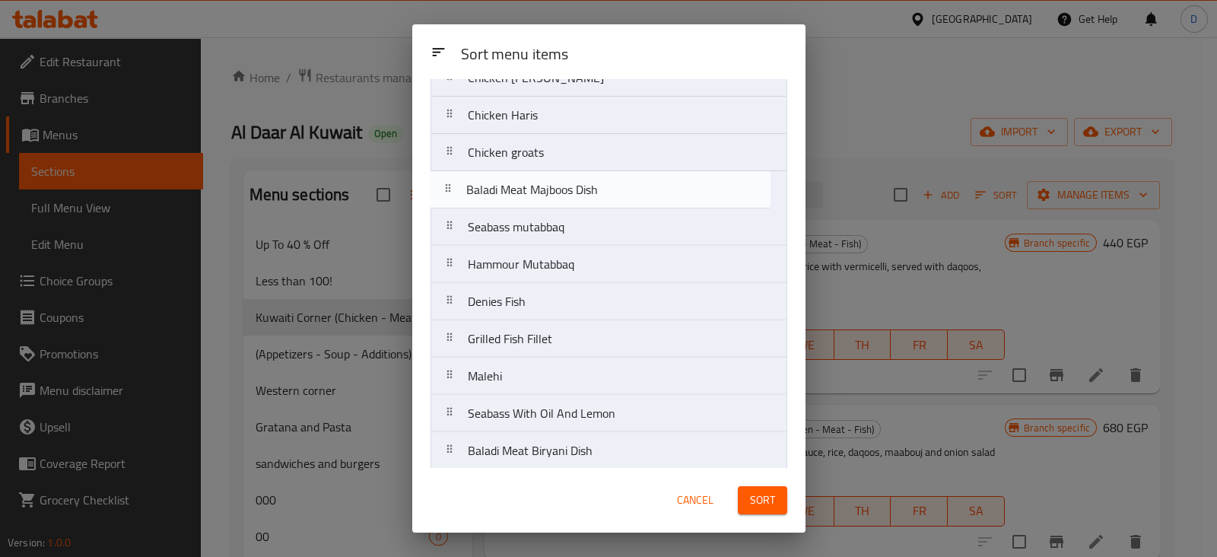
drag, startPoint x: 451, startPoint y: 261, endPoint x: 450, endPoint y: 184, distance: 76.8
click at [450, 184] on nav "Chicken Majboos Dish Chicken Biryani Dish Chicken 65 Dish Creamy Chicken With G…" at bounding box center [609, 190] width 357 height 784
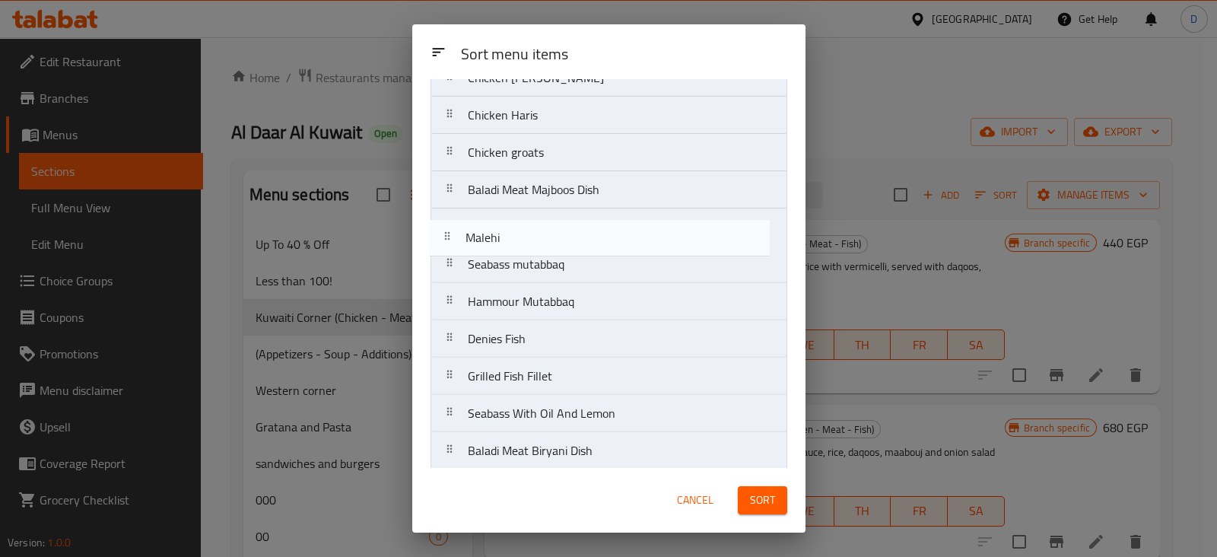
drag, startPoint x: 451, startPoint y: 372, endPoint x: 449, endPoint y: 232, distance: 140.0
click at [449, 232] on nav "Chicken Majboos Dish Chicken Biryani Dish Chicken 65 Dish Creamy Chicken With G…" at bounding box center [609, 190] width 357 height 784
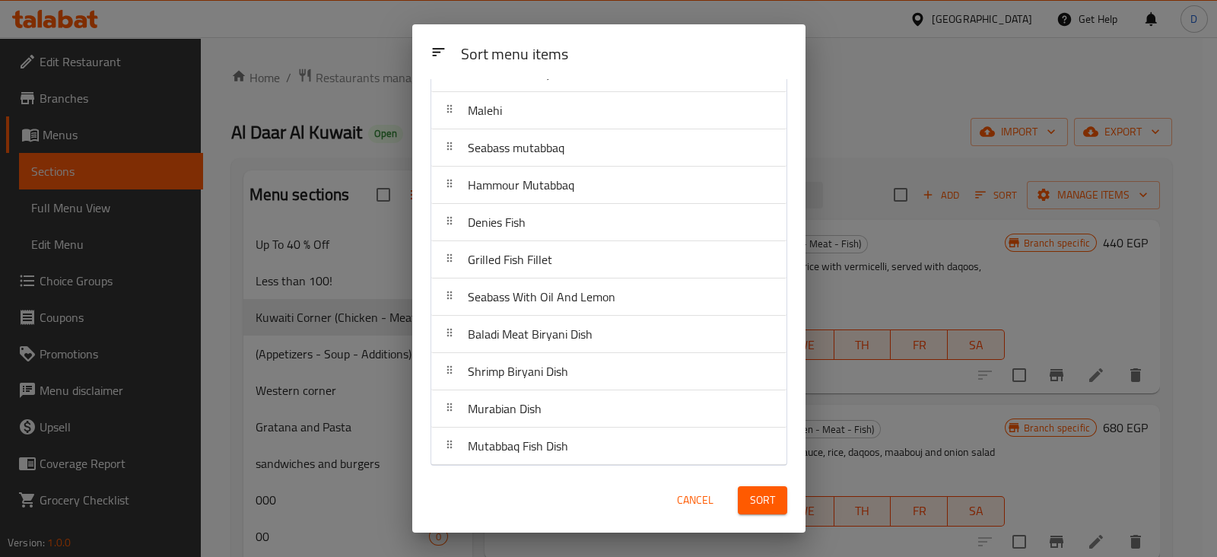
scroll to position [441, 0]
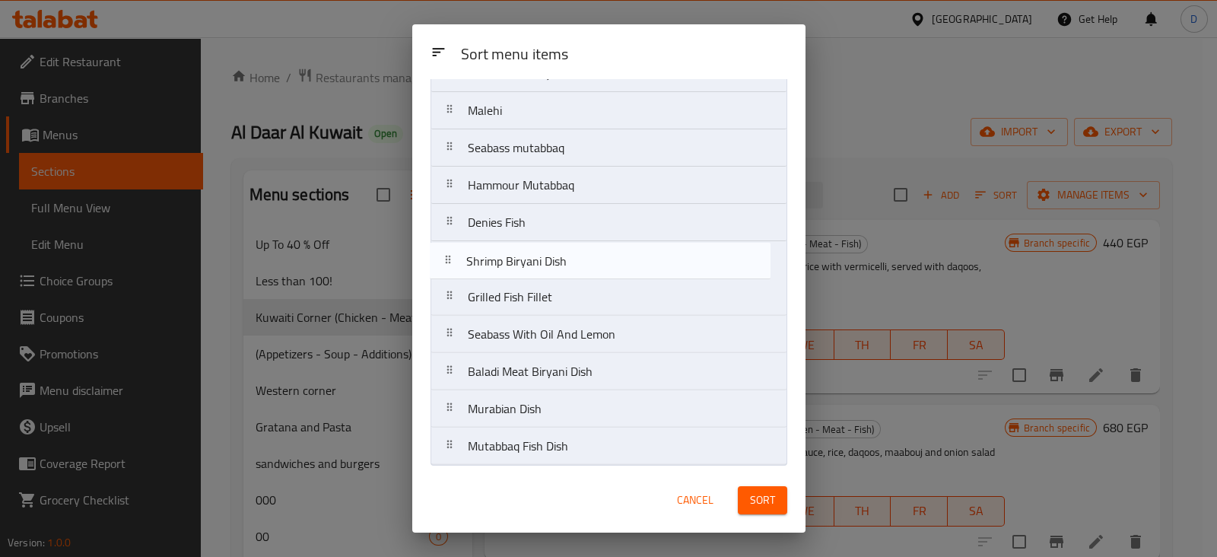
drag, startPoint x: 460, startPoint y: 370, endPoint x: 459, endPoint y: 257, distance: 112.6
click at [459, 257] on nav "Chicken Majboos Dish Chicken Biryani Dish Chicken 65 Dish Creamy Chicken With G…" at bounding box center [609, 73] width 357 height 784
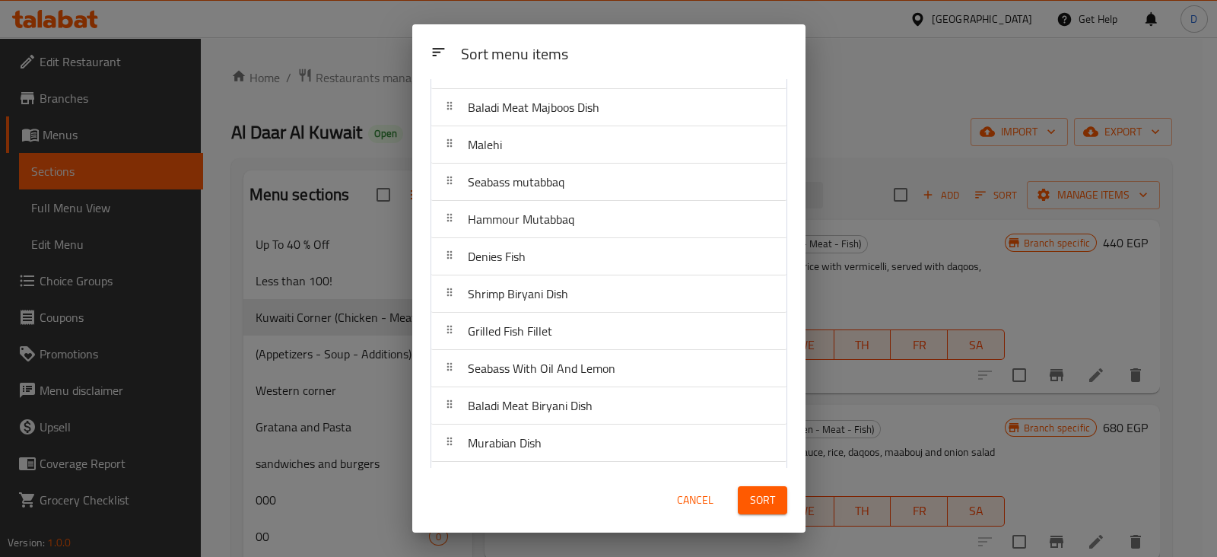
scroll to position [403, 0]
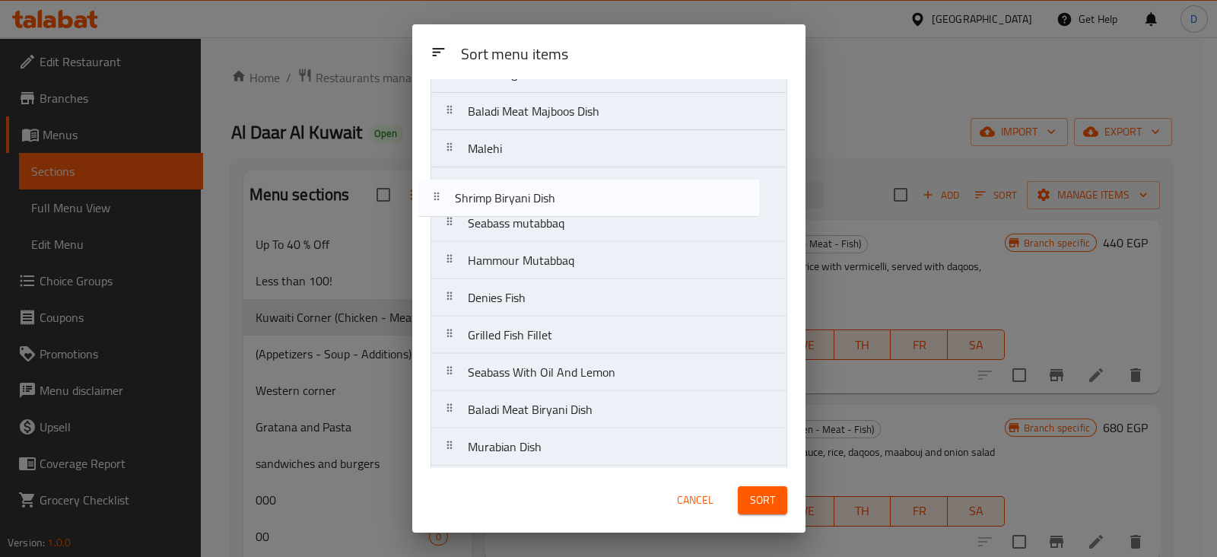
drag, startPoint x: 453, startPoint y: 300, endPoint x: 435, endPoint y: 191, distance: 110.2
click at [435, 191] on nav "Chicken Majboos Dish Chicken Biryani Dish Chicken 65 Dish Creamy Chicken With G…" at bounding box center [609, 111] width 357 height 784
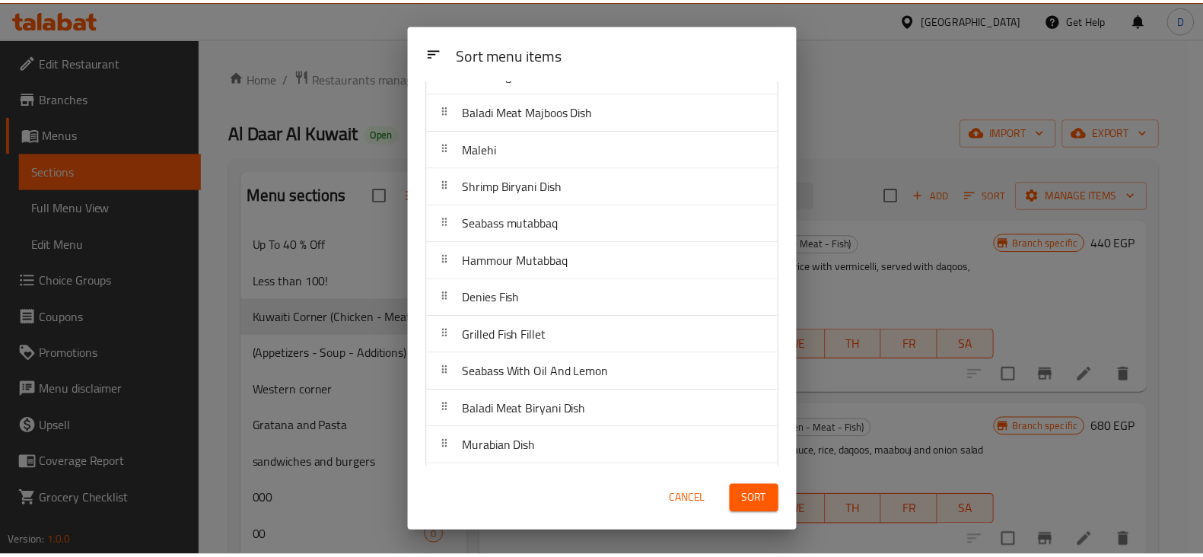
scroll to position [441, 0]
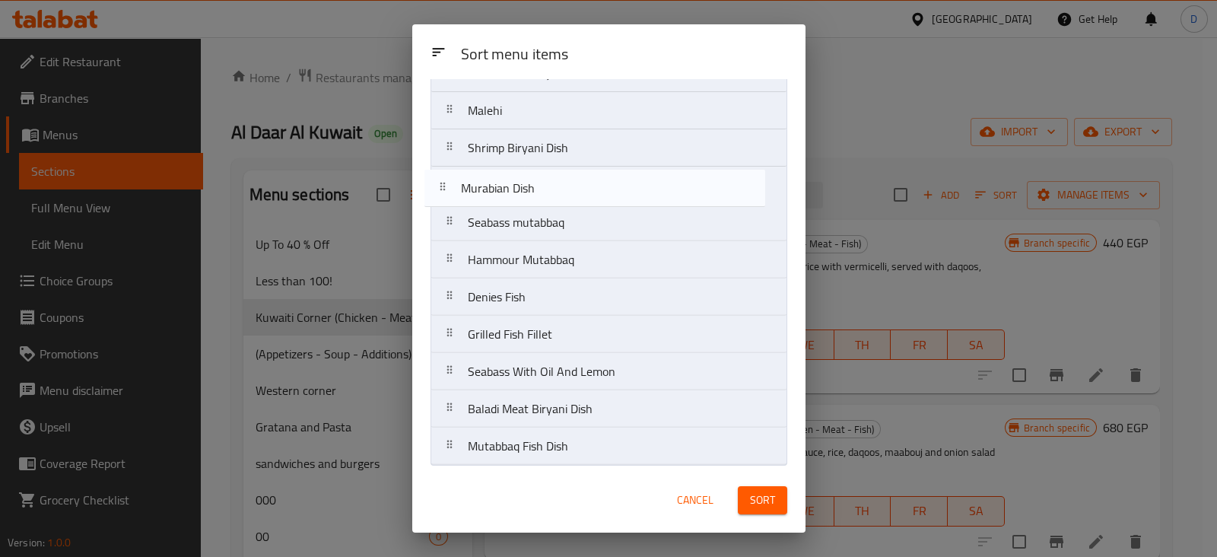
drag, startPoint x: 453, startPoint y: 415, endPoint x: 447, endPoint y: 194, distance: 220.7
click at [447, 194] on nav "Chicken Majboos Dish Chicken Biryani Dish Chicken 65 Dish Creamy Chicken With G…" at bounding box center [609, 73] width 357 height 784
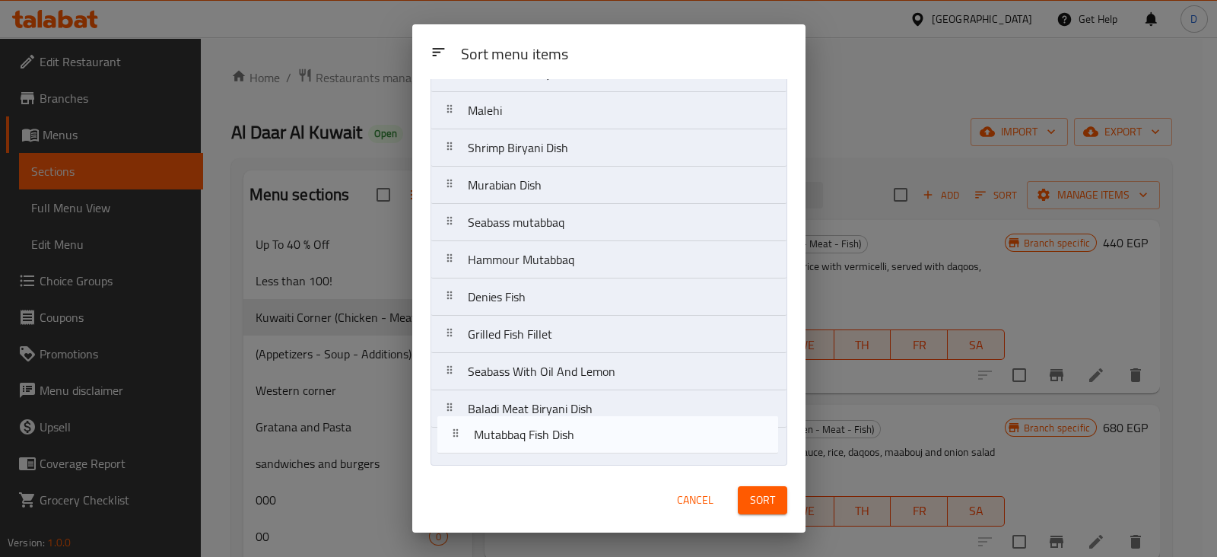
drag, startPoint x: 449, startPoint y: 458, endPoint x: 455, endPoint y: 440, distance: 18.5
click at [455, 440] on nav "Chicken Majboos Dish Chicken Biryani Dish Chicken 65 Dish Creamy Chicken With G…" at bounding box center [609, 73] width 357 height 784
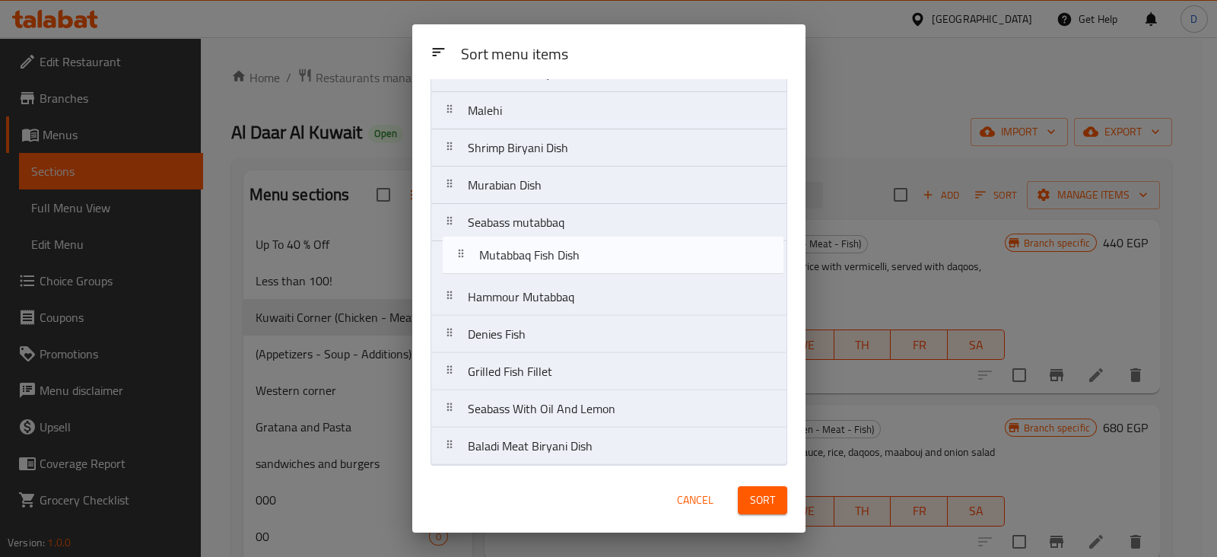
drag, startPoint x: 449, startPoint y: 439, endPoint x: 461, endPoint y: 247, distance: 192.1
click at [461, 247] on nav "Chicken Majboos Dish Chicken Biryani Dish Chicken 65 Dish Creamy Chicken With G…" at bounding box center [609, 73] width 357 height 784
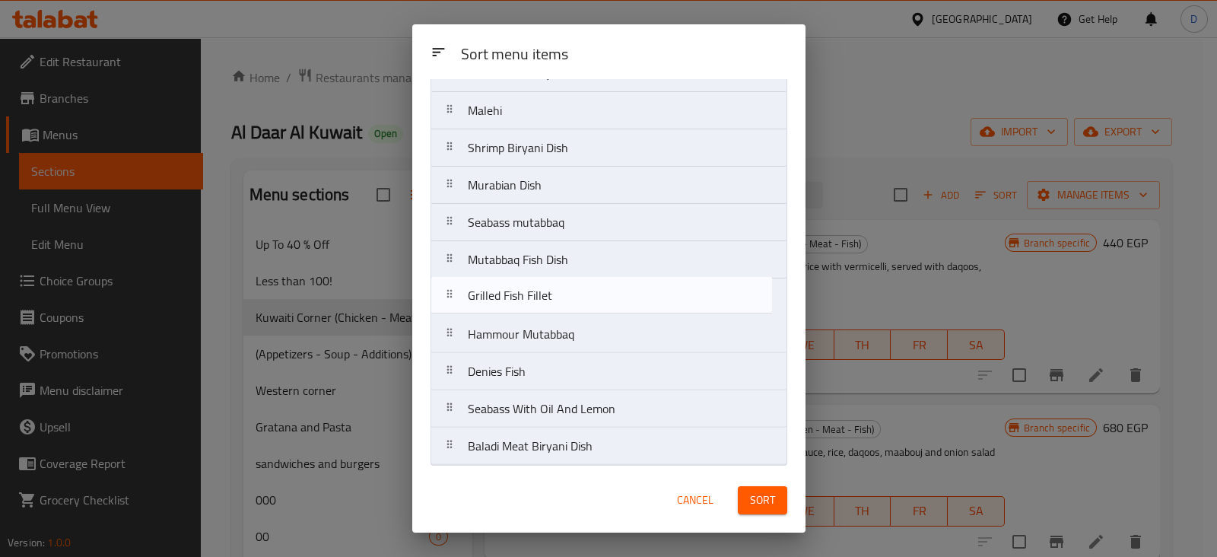
drag, startPoint x: 453, startPoint y: 368, endPoint x: 456, endPoint y: 285, distance: 83.0
click at [456, 285] on nav "Chicken Majboos Dish Chicken Biryani Dish Chicken 65 Dish Creamy Chicken With G…" at bounding box center [609, 73] width 357 height 784
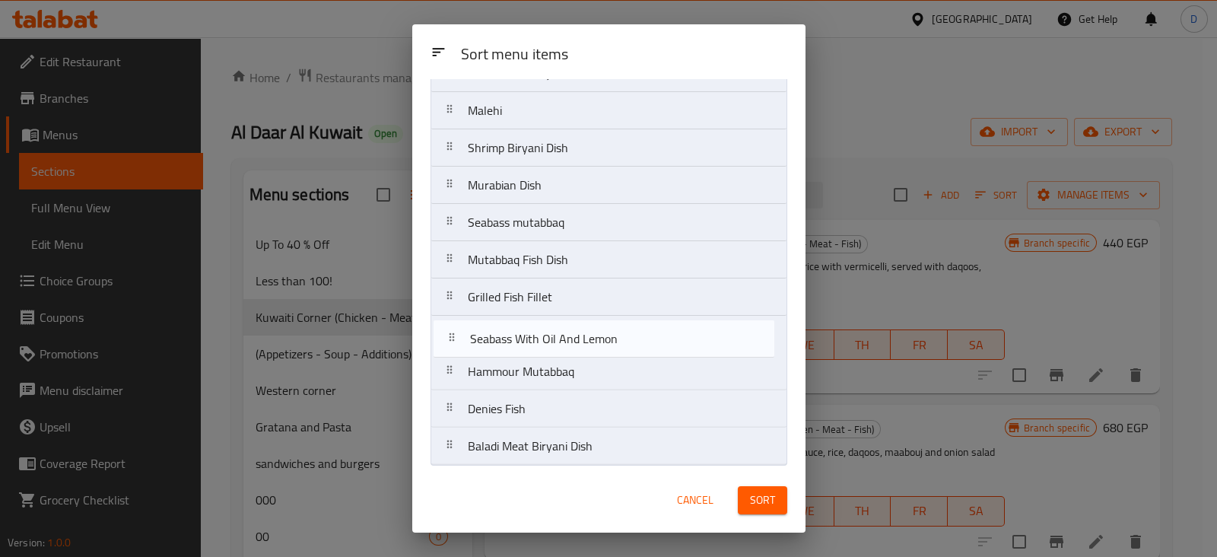
drag, startPoint x: 451, startPoint y: 410, endPoint x: 453, endPoint y: 338, distance: 71.5
click at [453, 338] on nav "Chicken Majboos Dish Chicken Biryani Dish Chicken 65 Dish Creamy Chicken With G…" at bounding box center [609, 73] width 357 height 784
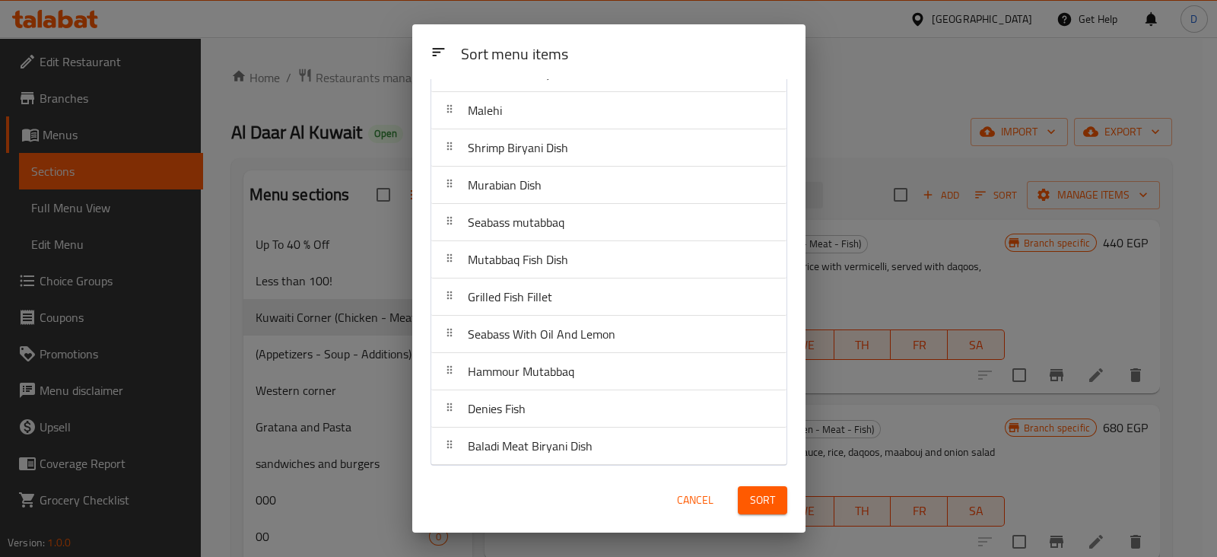
drag, startPoint x: 456, startPoint y: 407, endPoint x: 454, endPoint y: 377, distance: 29.8
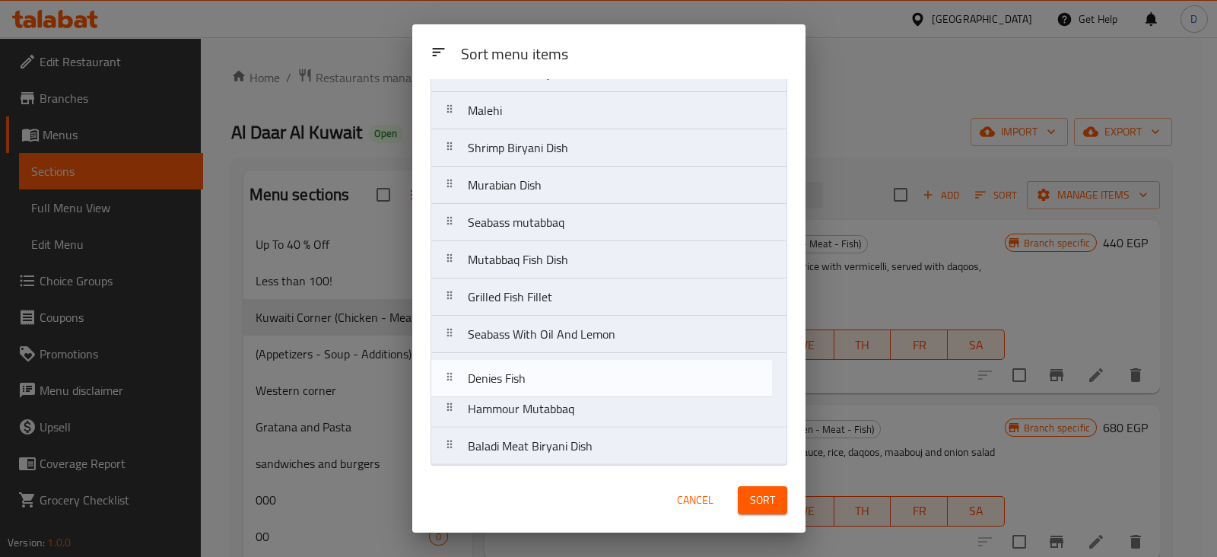
drag, startPoint x: 454, startPoint y: 377, endPoint x: 451, endPoint y: 366, distance: 11.8
click at [451, 366] on nav "Chicken Majboos Dish Chicken Biryani Dish Chicken 65 Dish Creamy Chicken With G…" at bounding box center [609, 73] width 357 height 784
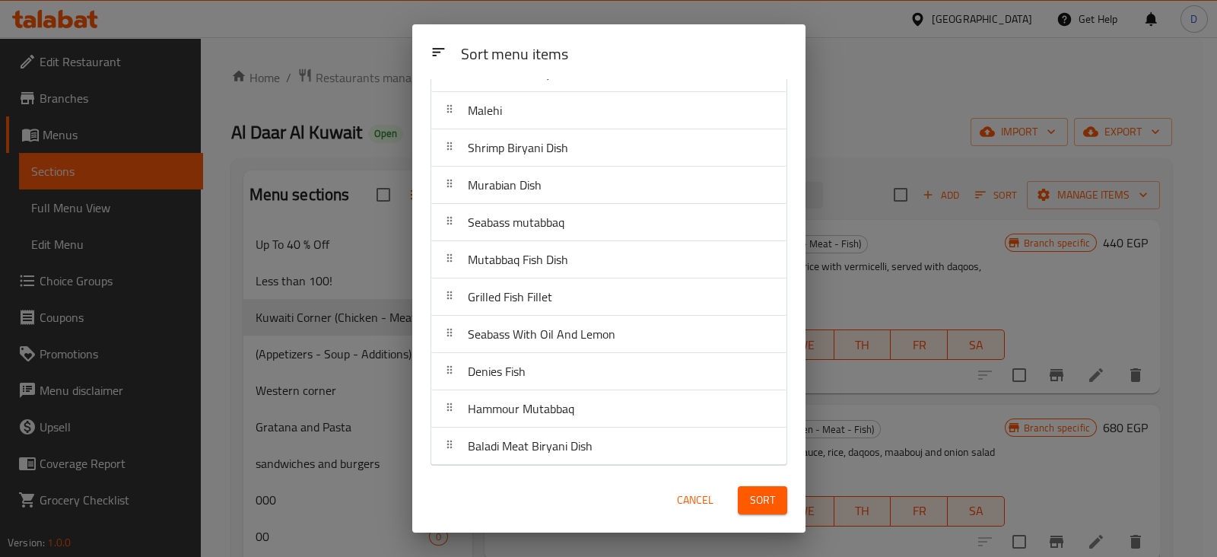
click at [776, 499] on button "Sort" at bounding box center [762, 500] width 49 height 28
